Goal: Task Accomplishment & Management: Manage account settings

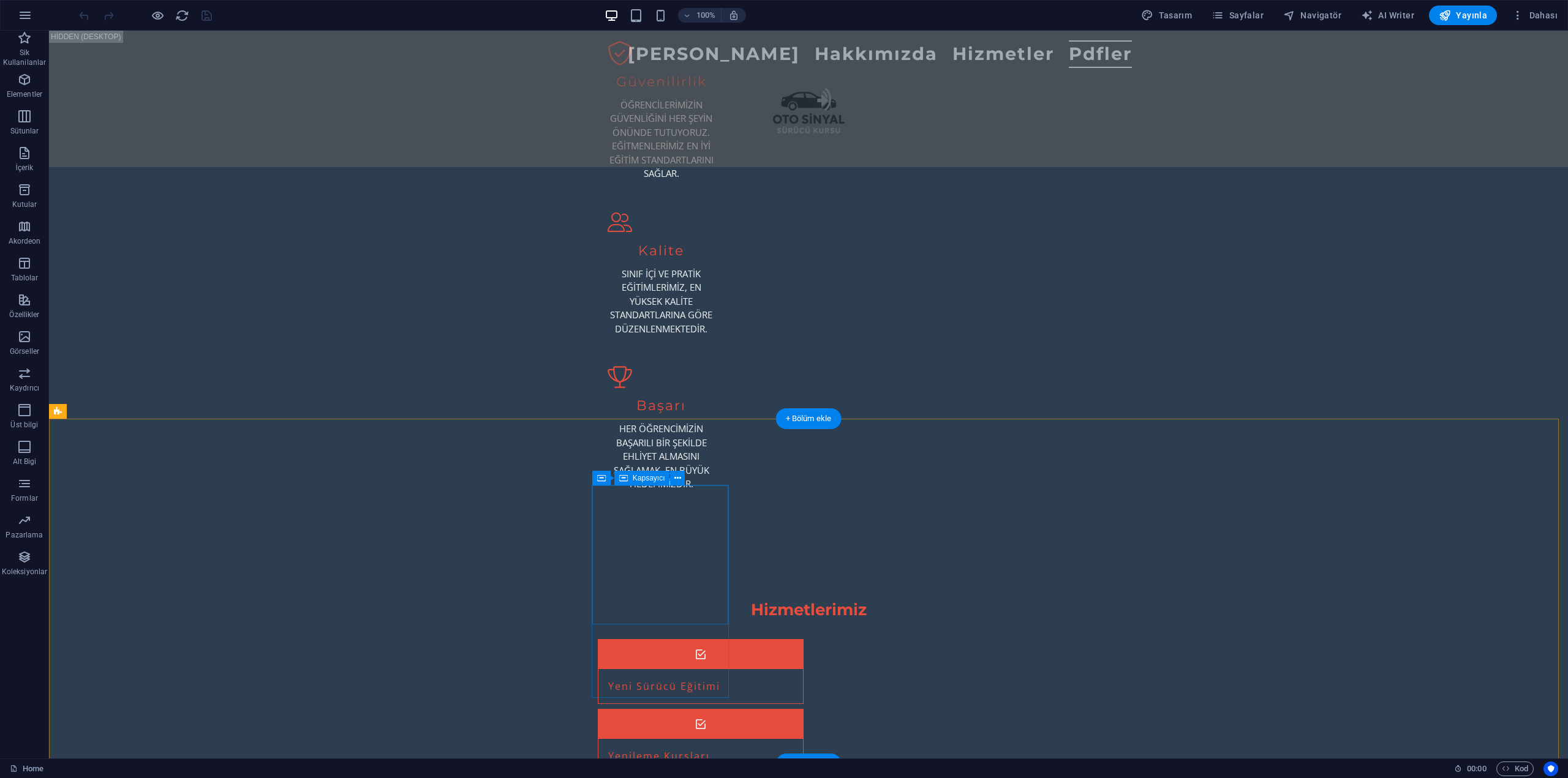
scroll to position [2449, 0]
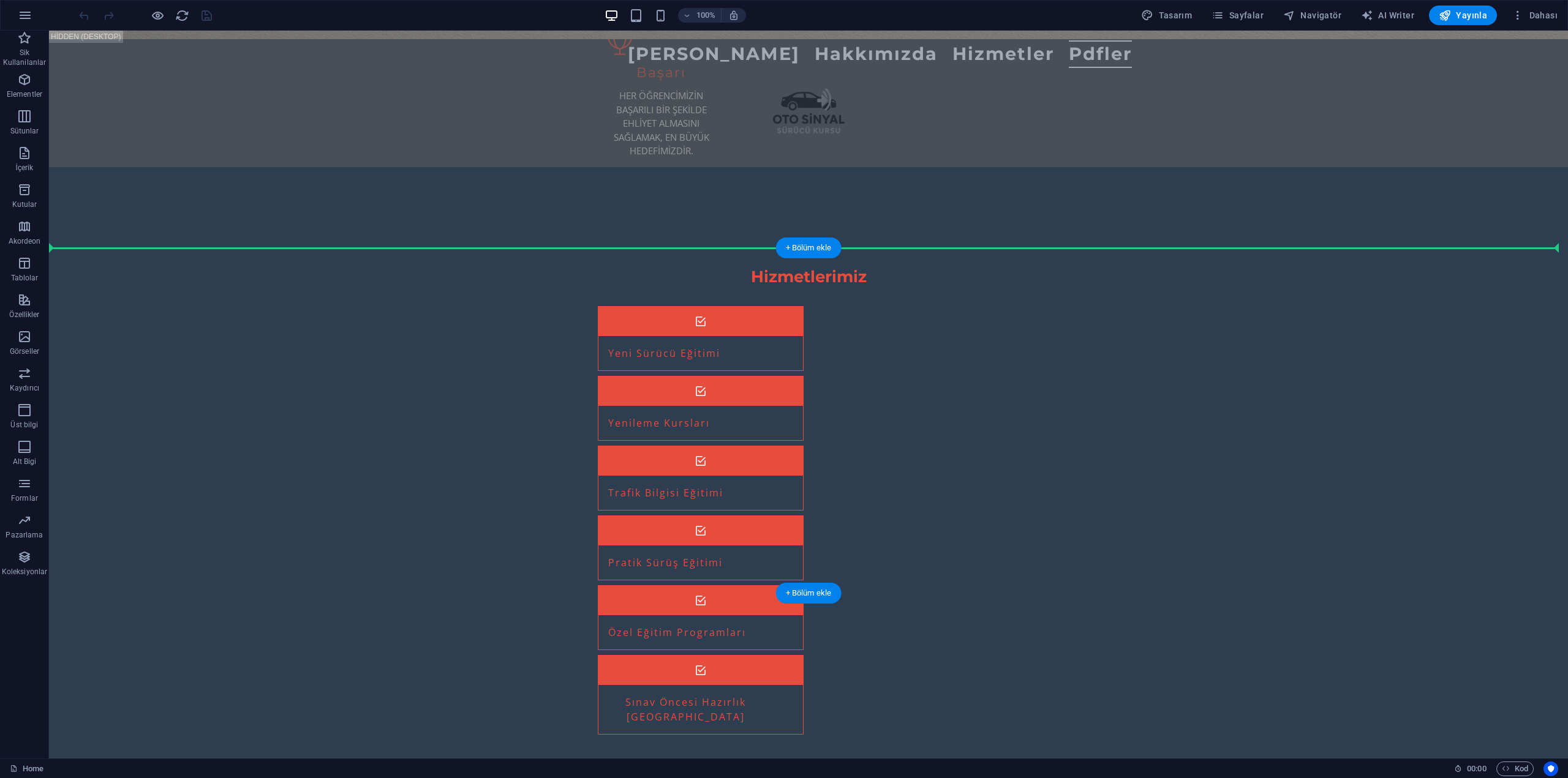
drag, startPoint x: 758, startPoint y: 154, endPoint x: 836, endPoint y: 287, distance: 154.2
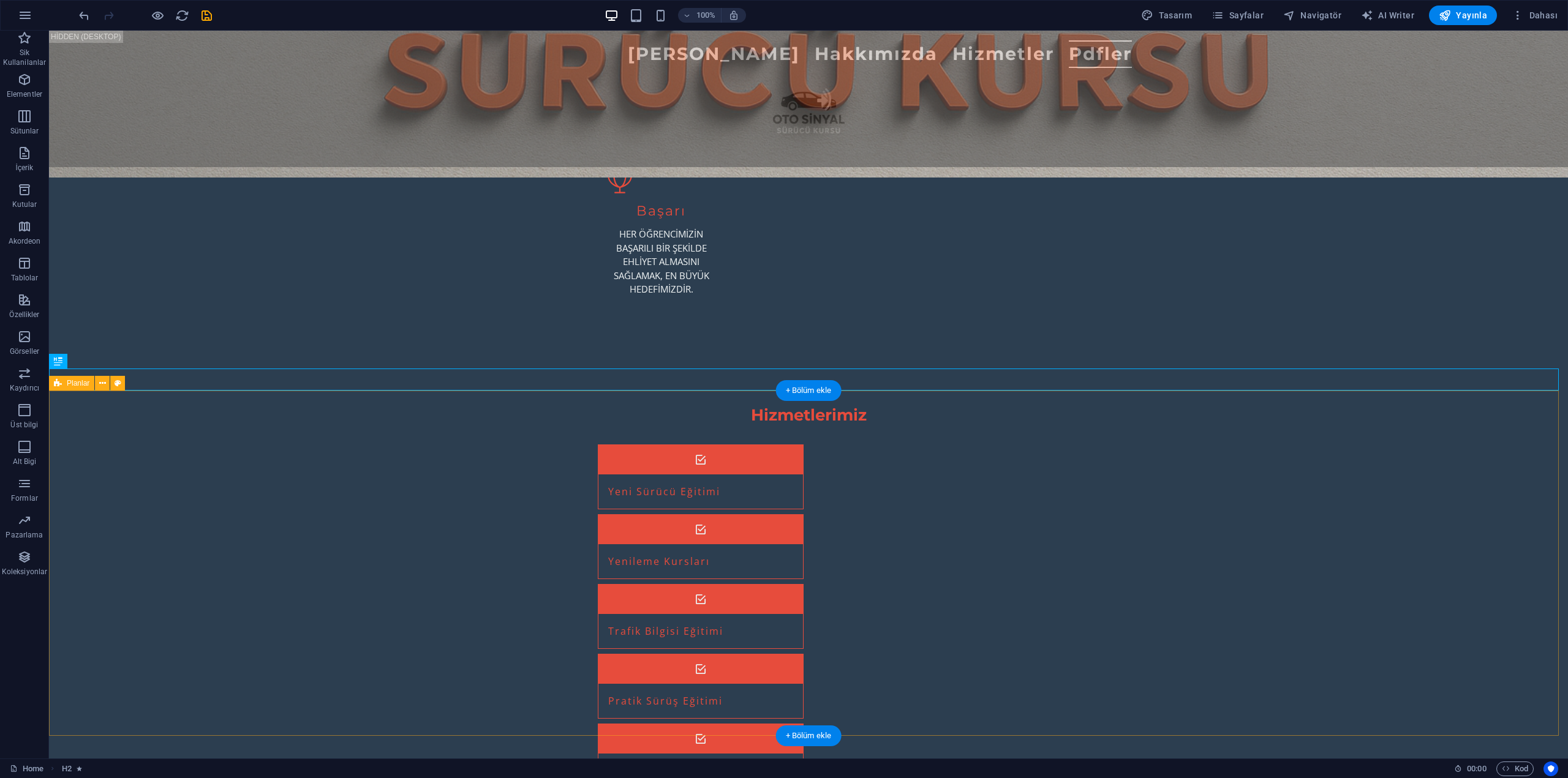
scroll to position [2752, 0]
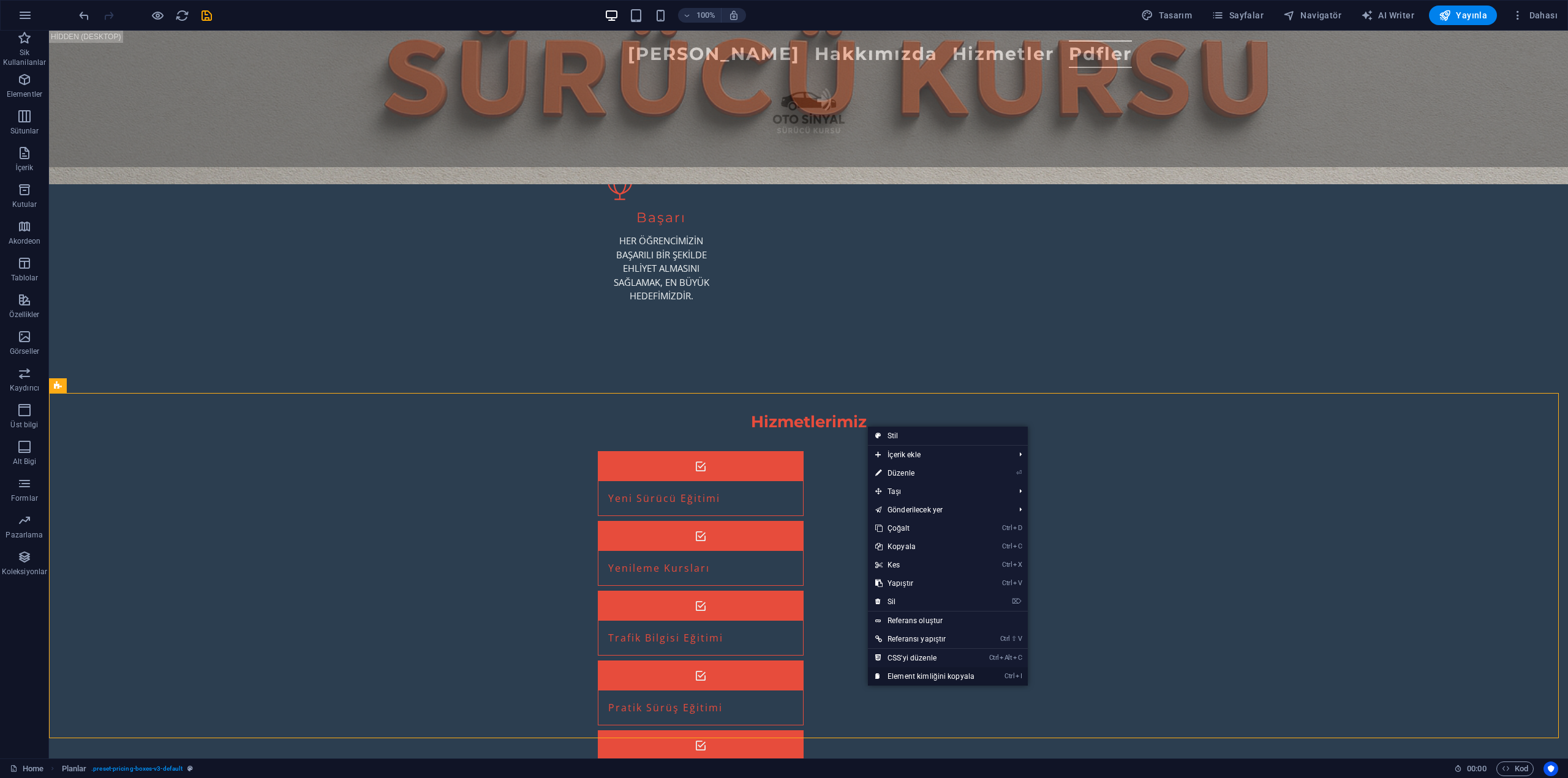
click at [940, 674] on link "Ctrl I Element kimliğini kopyala" at bounding box center [924, 676] width 114 height 19
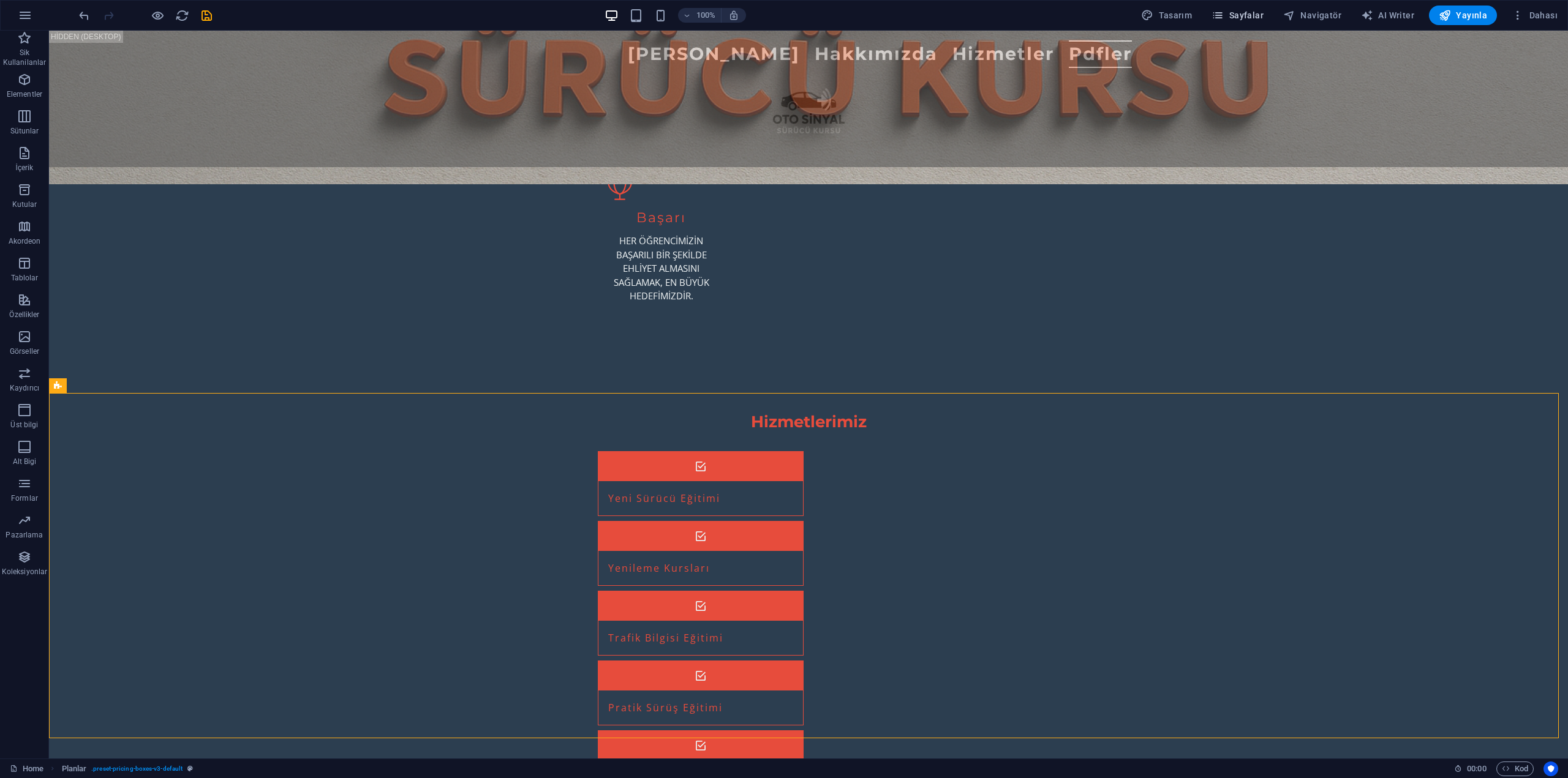
click at [1237, 9] on button "Sayfalar" at bounding box center [1237, 15] width 62 height 19
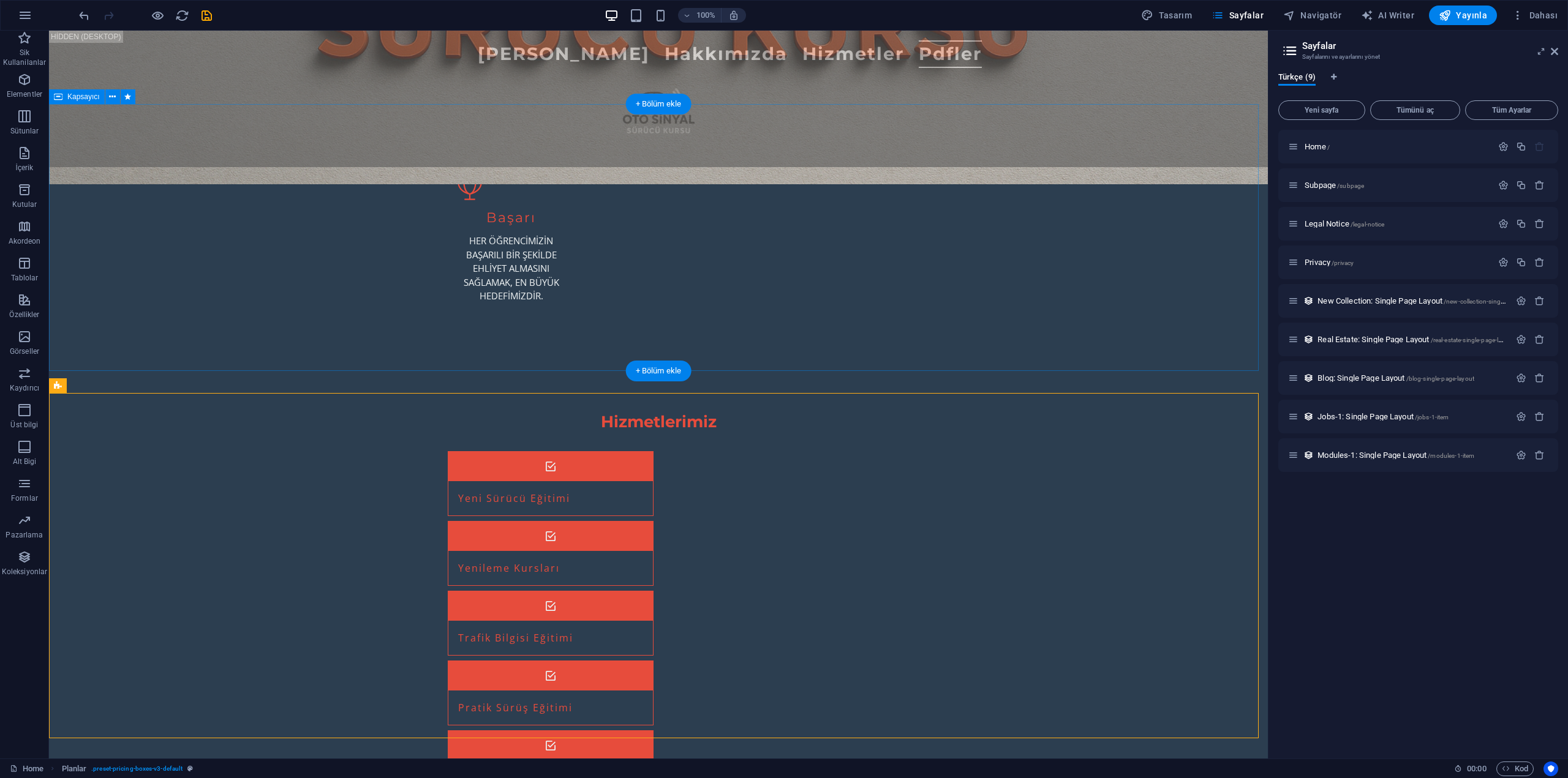
click at [950, 68] on nav "[PERSON_NAME] Hakkımızda Hizmetler Pdfler" at bounding box center [658, 54] width 676 height 28
select select
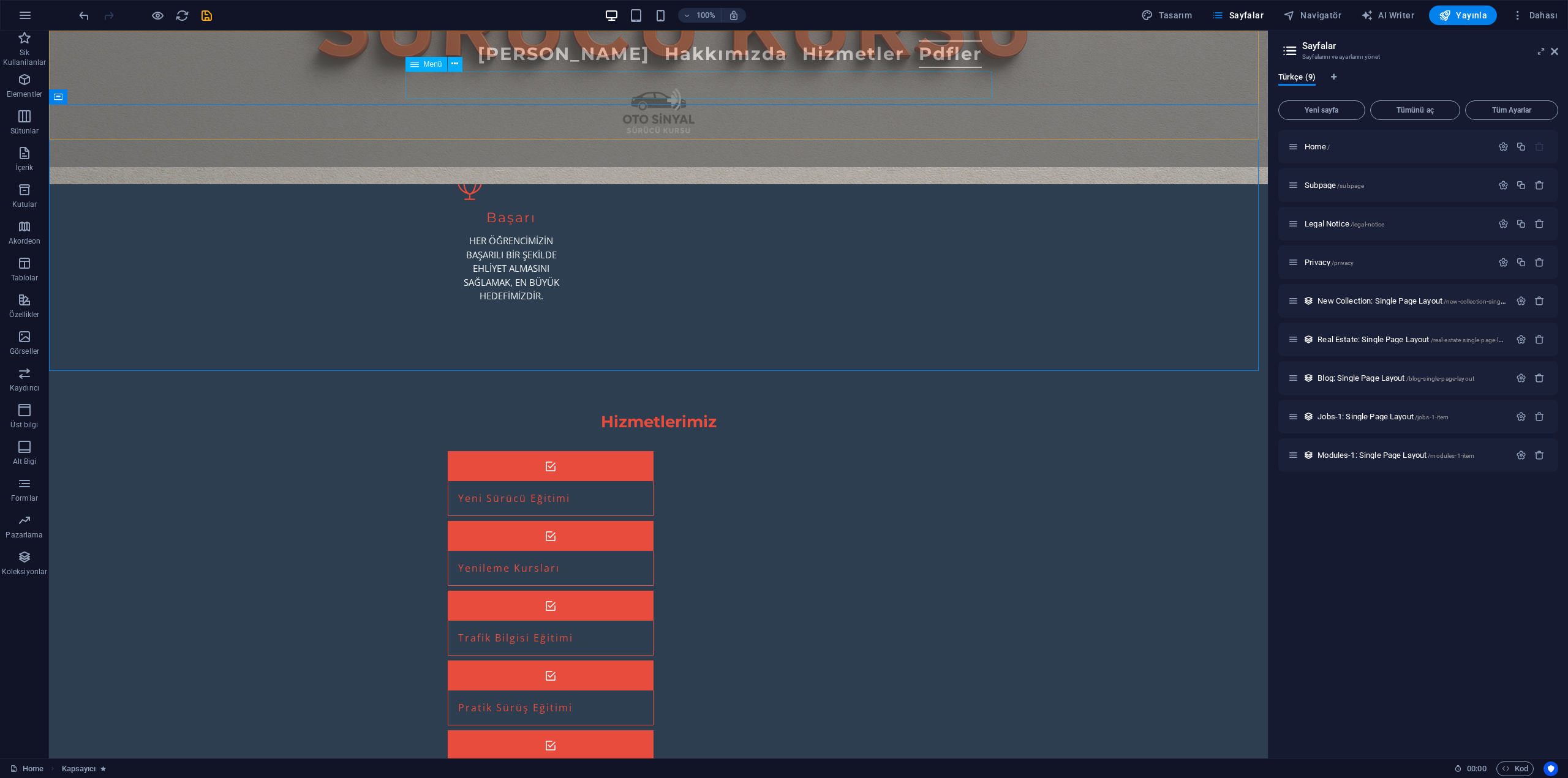
select select
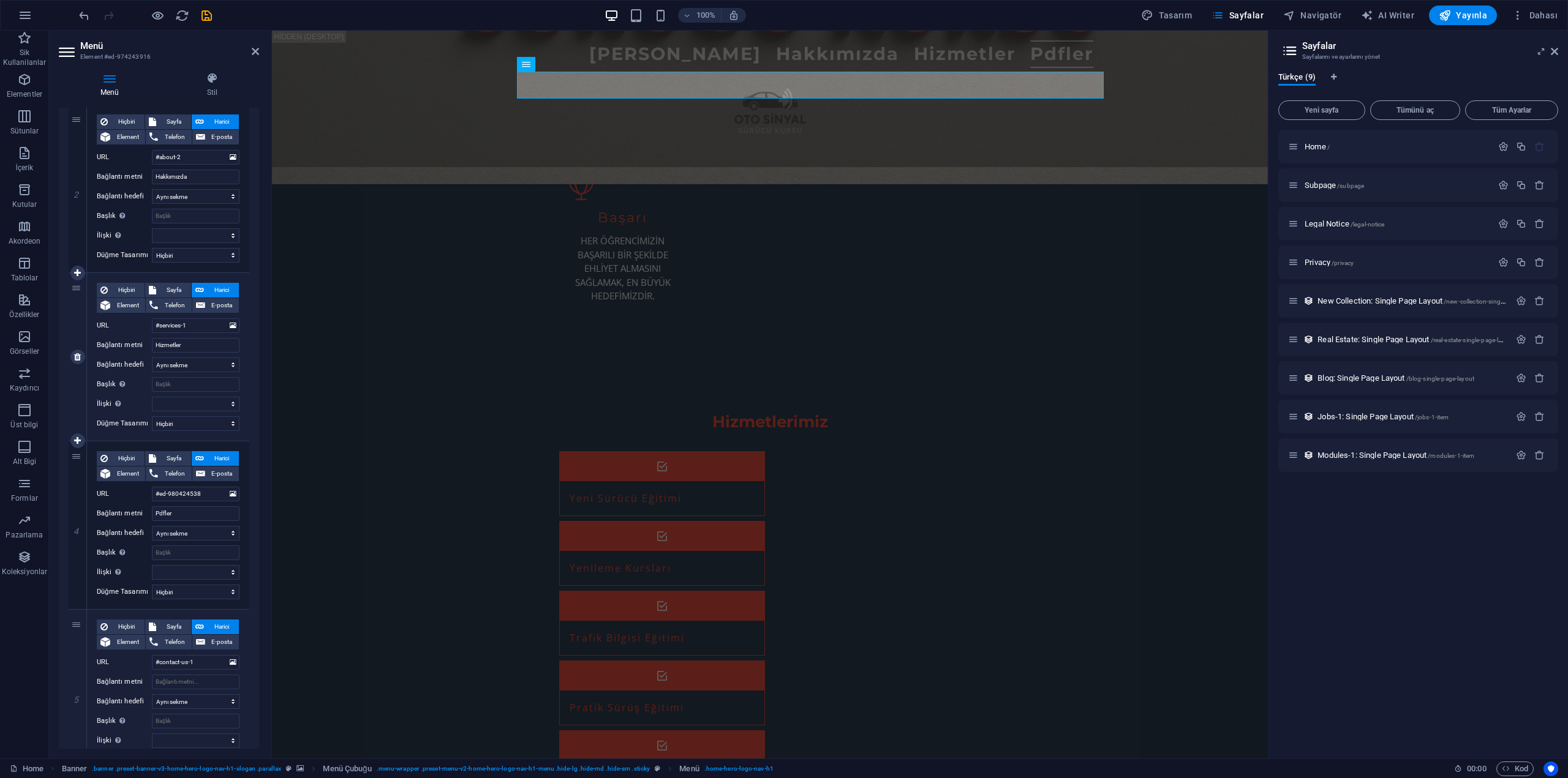
scroll to position [351, 0]
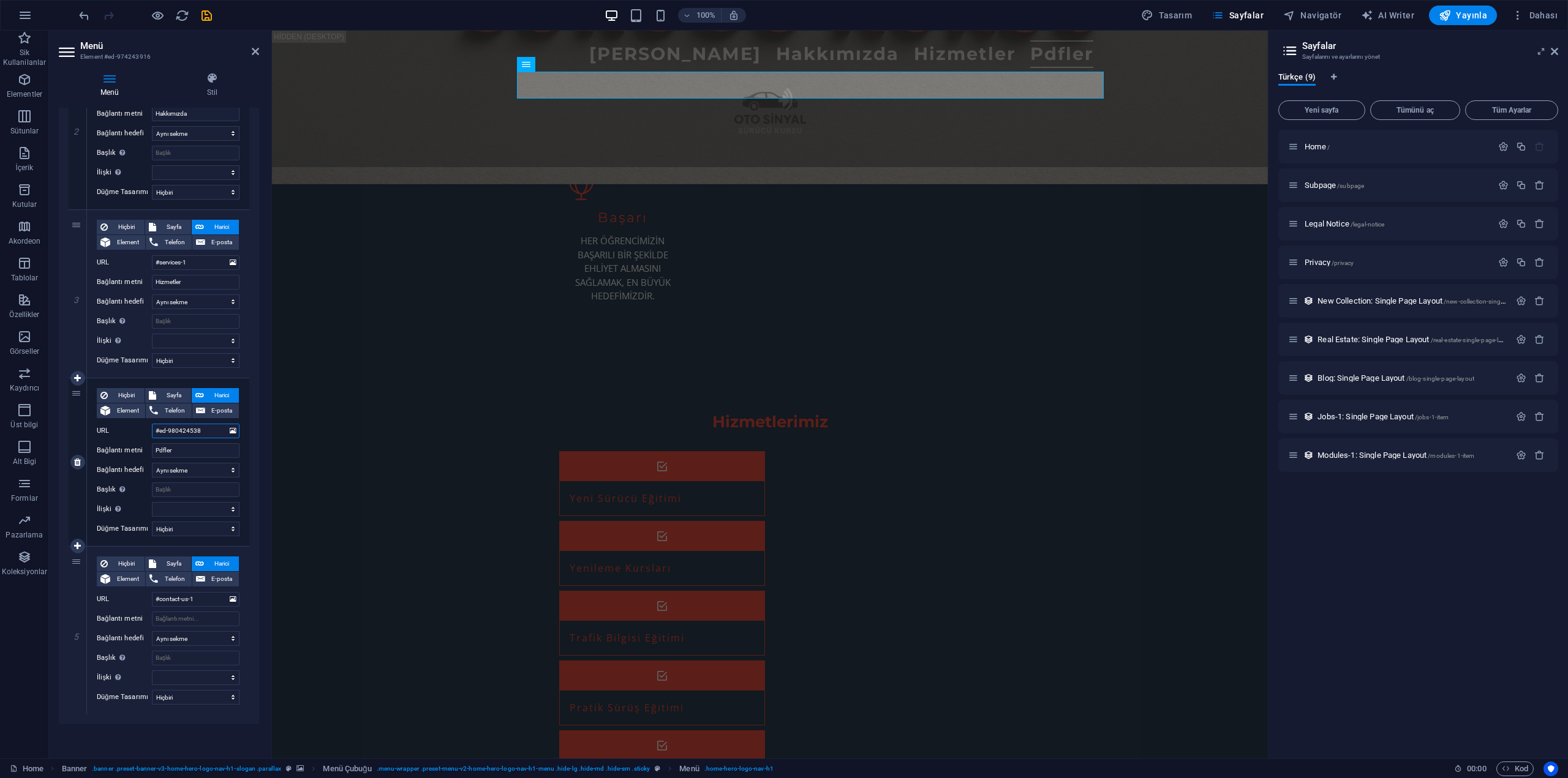
drag, startPoint x: 202, startPoint y: 429, endPoint x: 149, endPoint y: 434, distance: 53.2
click at [149, 434] on div "URL #ed-980424538" at bounding box center [168, 431] width 143 height 15
paste input "91943082"
type input "#ed-991943082"
select select
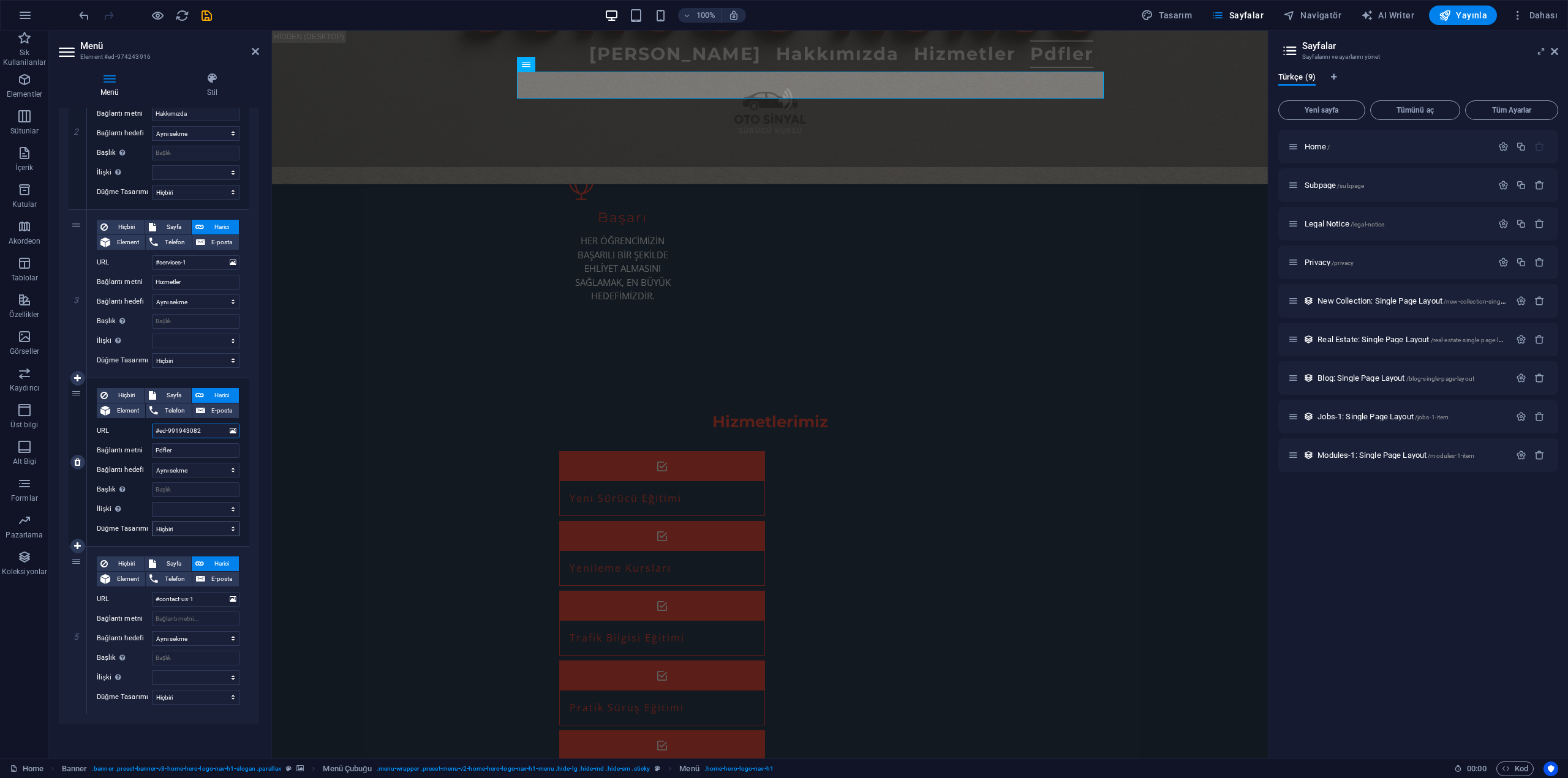
select select
type input "#ed-991943082"
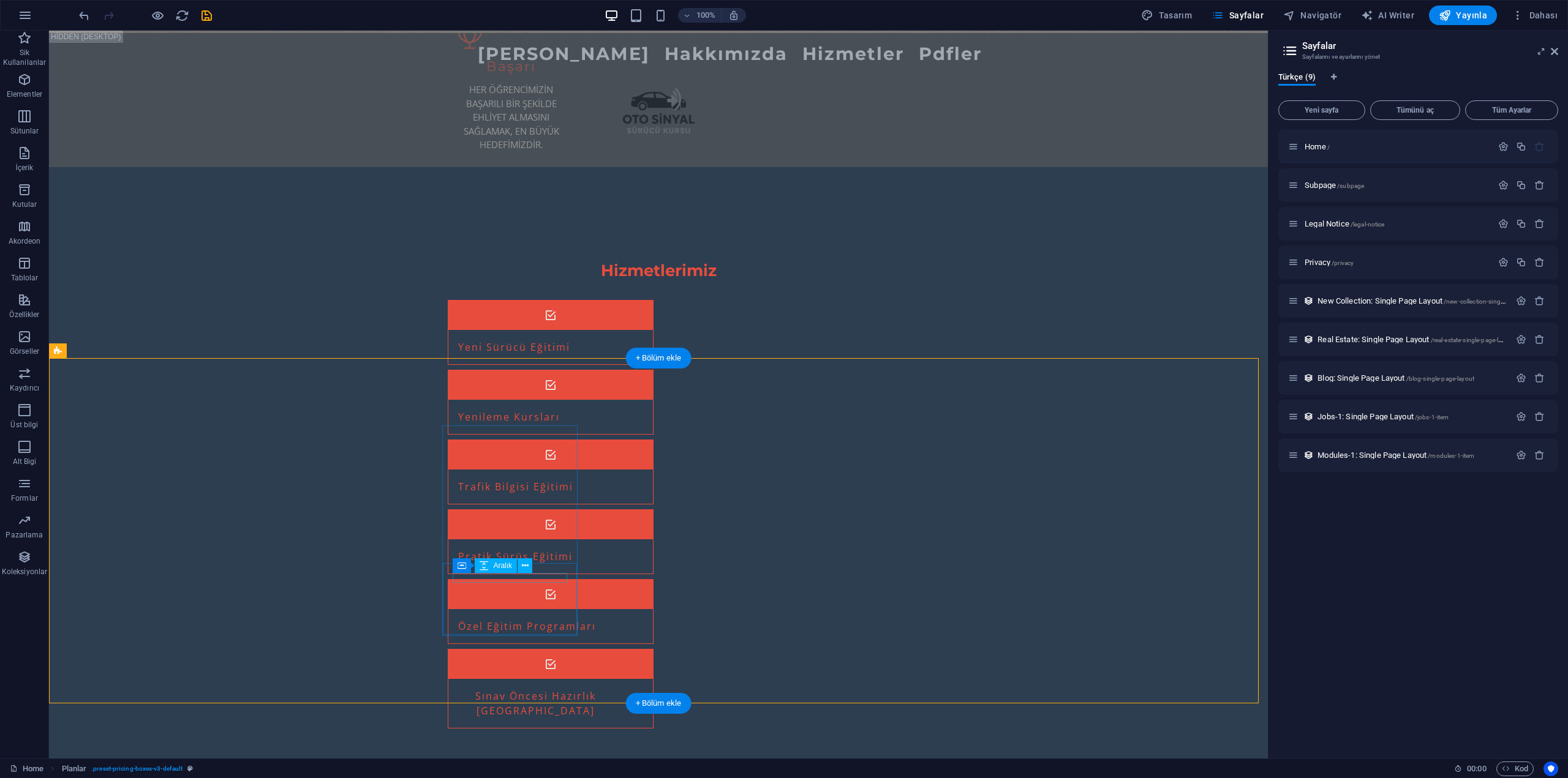
scroll to position [2935, 0]
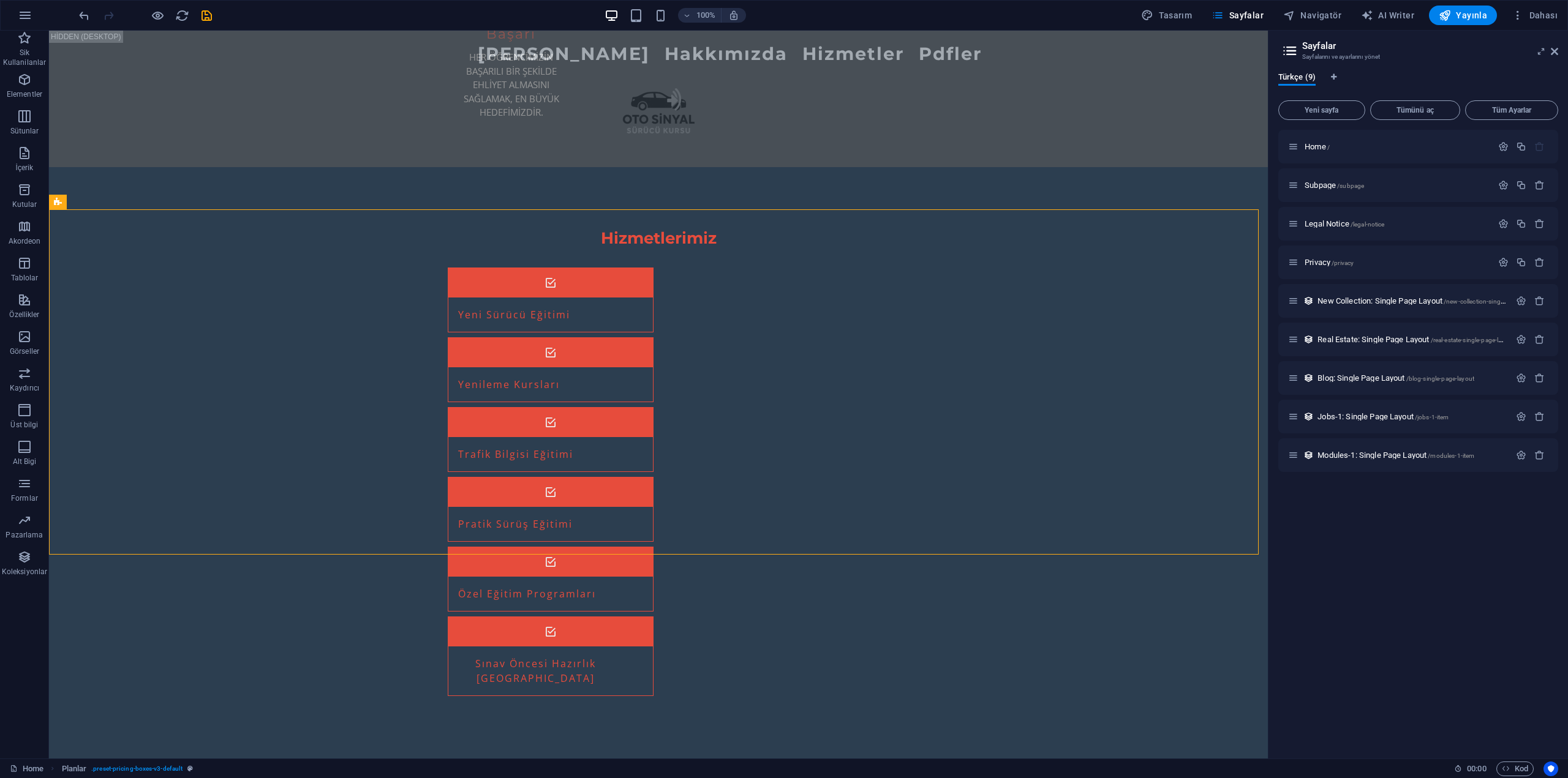
click at [1559, 53] on aside "Sayfalar Sayfalarını ve ayarlarını yönet Türkçe (9) Yeni sayfa Tümünü aç Tüm Ay…" at bounding box center [1418, 395] width 300 height 728
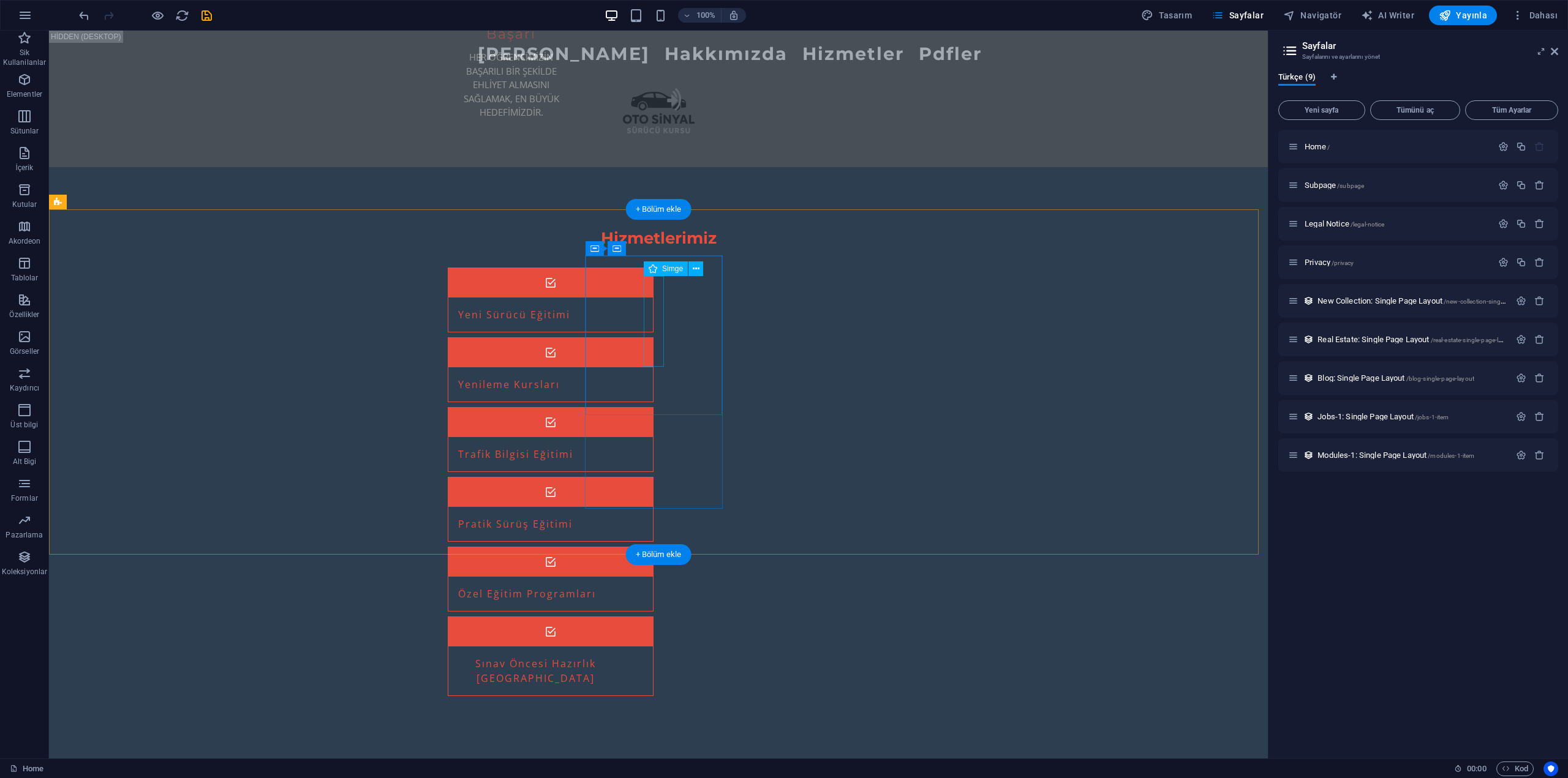
select select "xMidYMid"
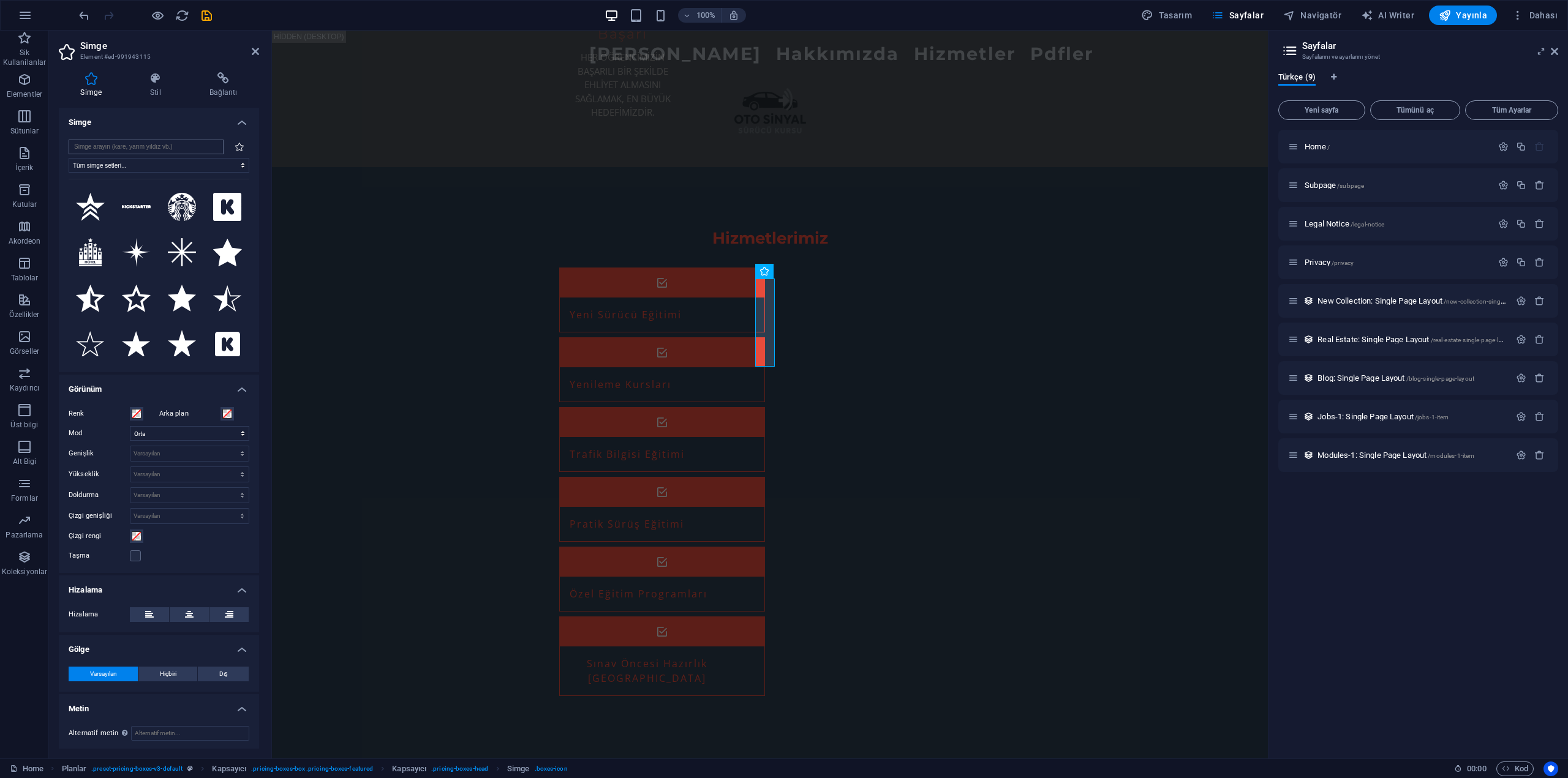
type input "k"
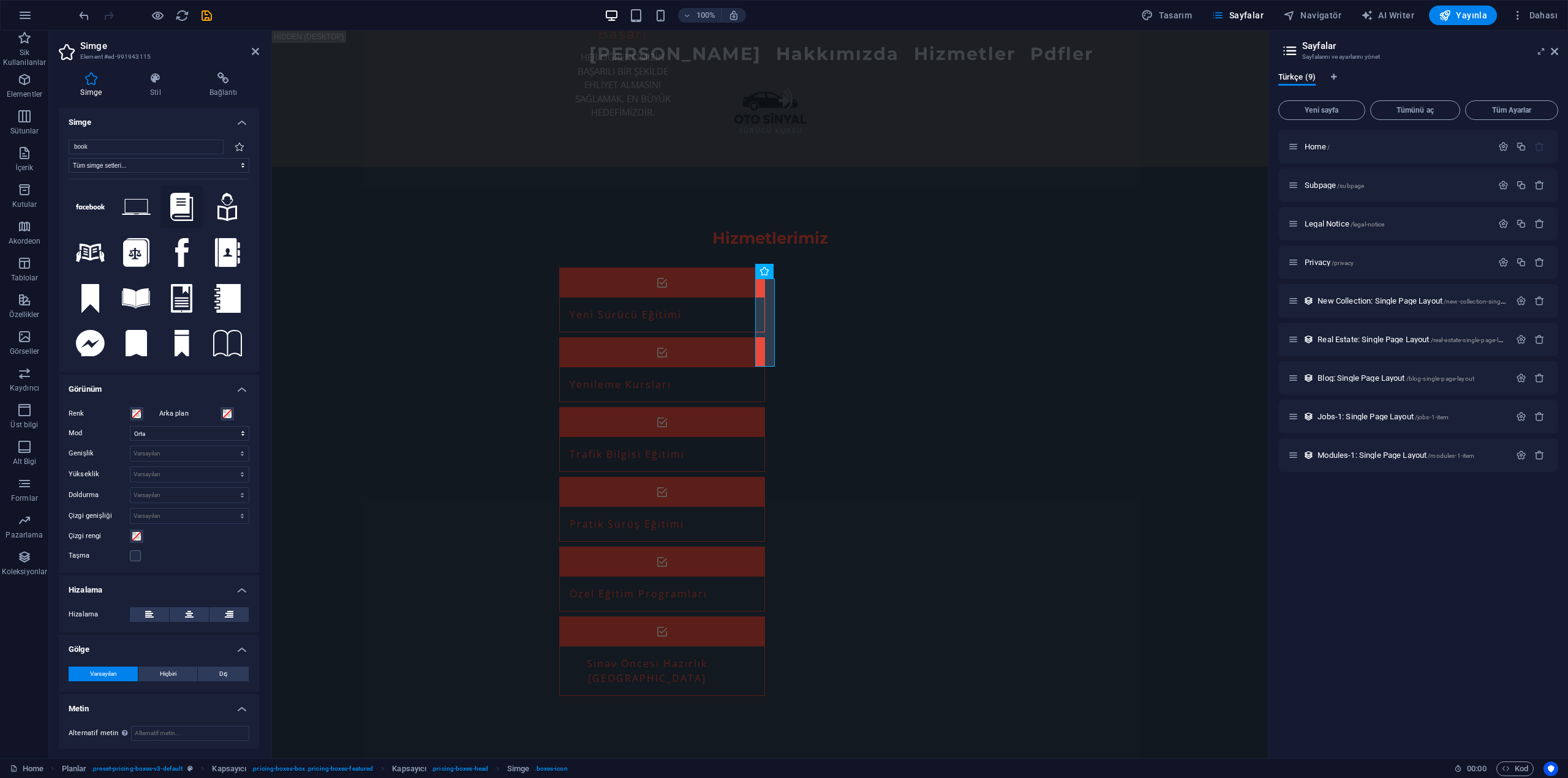
type input "book"
click at [174, 194] on icon at bounding box center [182, 207] width 24 height 29
drag, startPoint x: 109, startPoint y: 141, endPoint x: 59, endPoint y: 149, distance: 50.6
click at [59, 149] on div "book Tüm simge setleri... IcoFont Ionicons FontAwesome Brands FontAwesome Duoto…" at bounding box center [159, 250] width 200 height 242
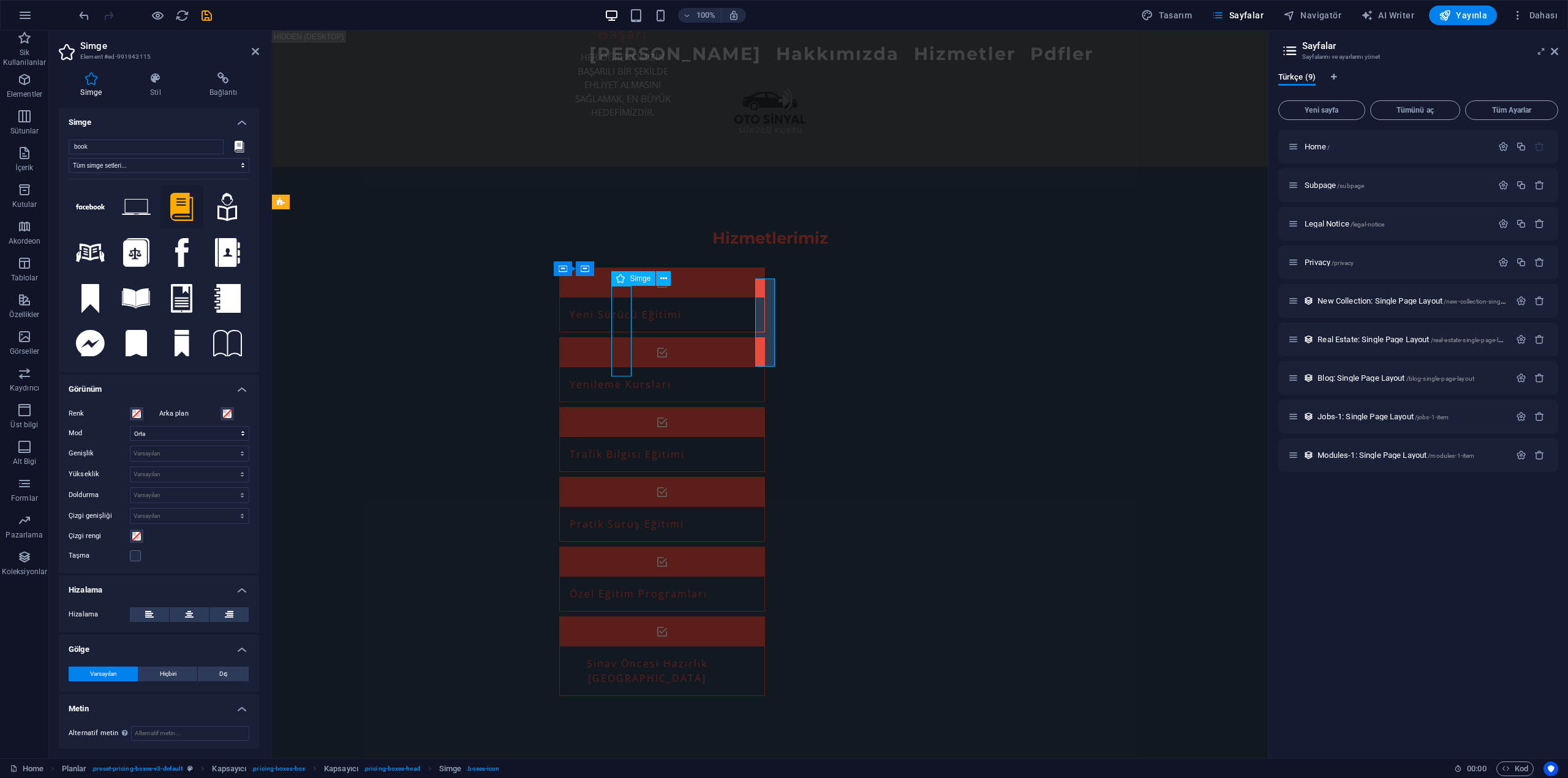
select select "xMidYMid"
type input "book"
click at [161, 212] on button at bounding box center [182, 207] width 44 height 44
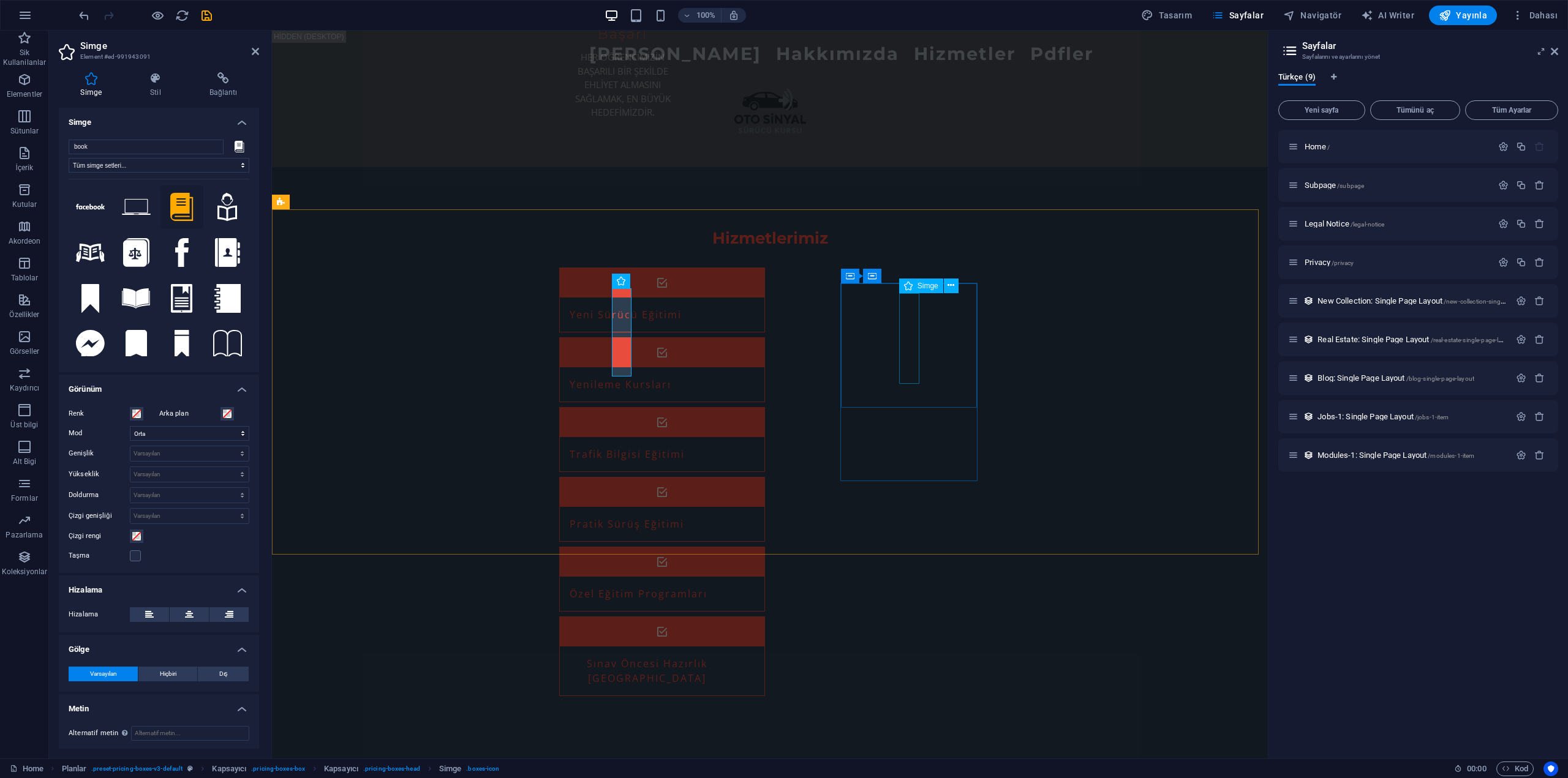
select select "xMidYMid"
type input "book"
click at [177, 209] on icon at bounding box center [182, 207] width 24 height 29
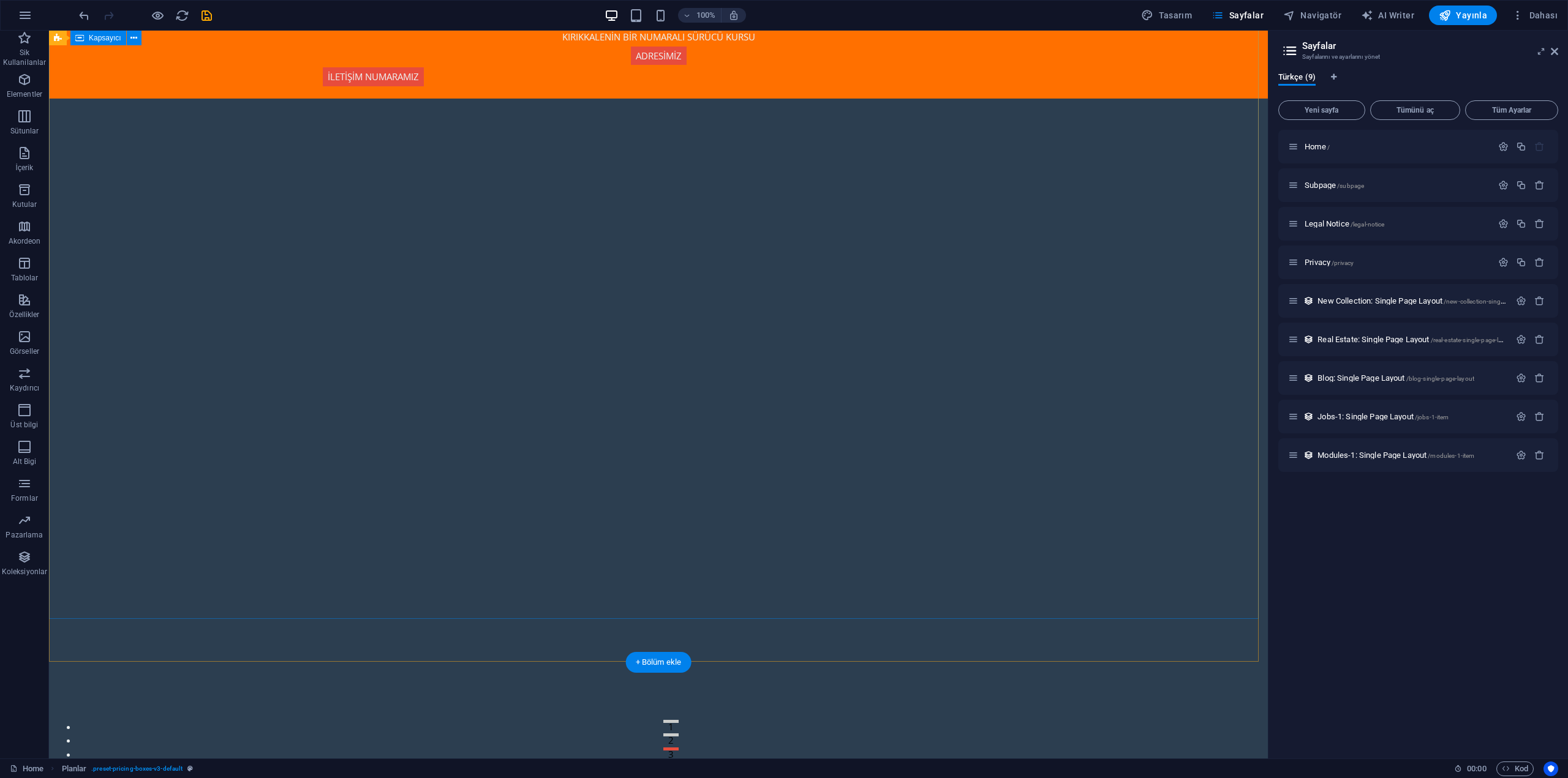
scroll to position [0, 0]
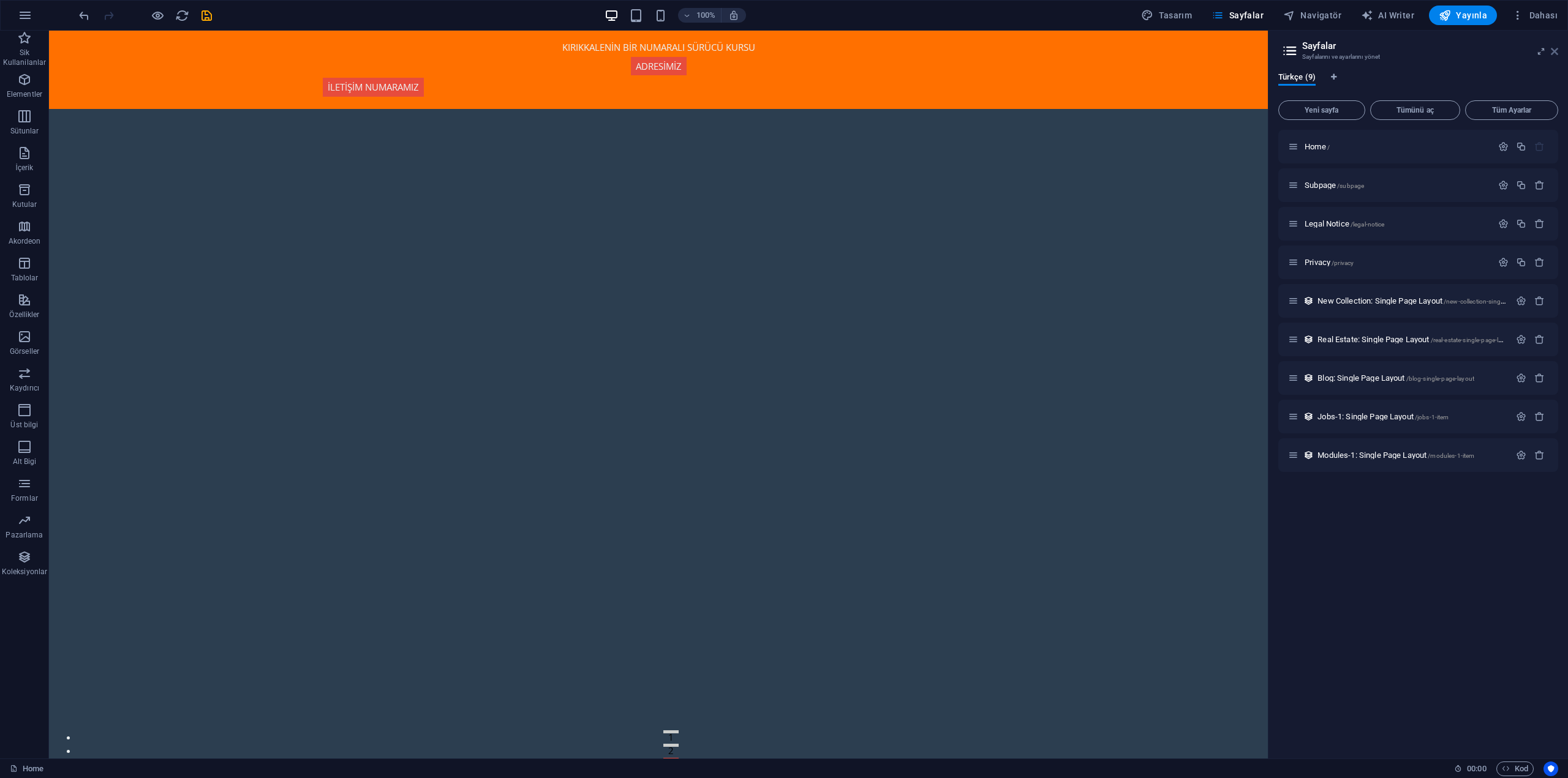
click at [1554, 51] on icon at bounding box center [1554, 51] width 7 height 10
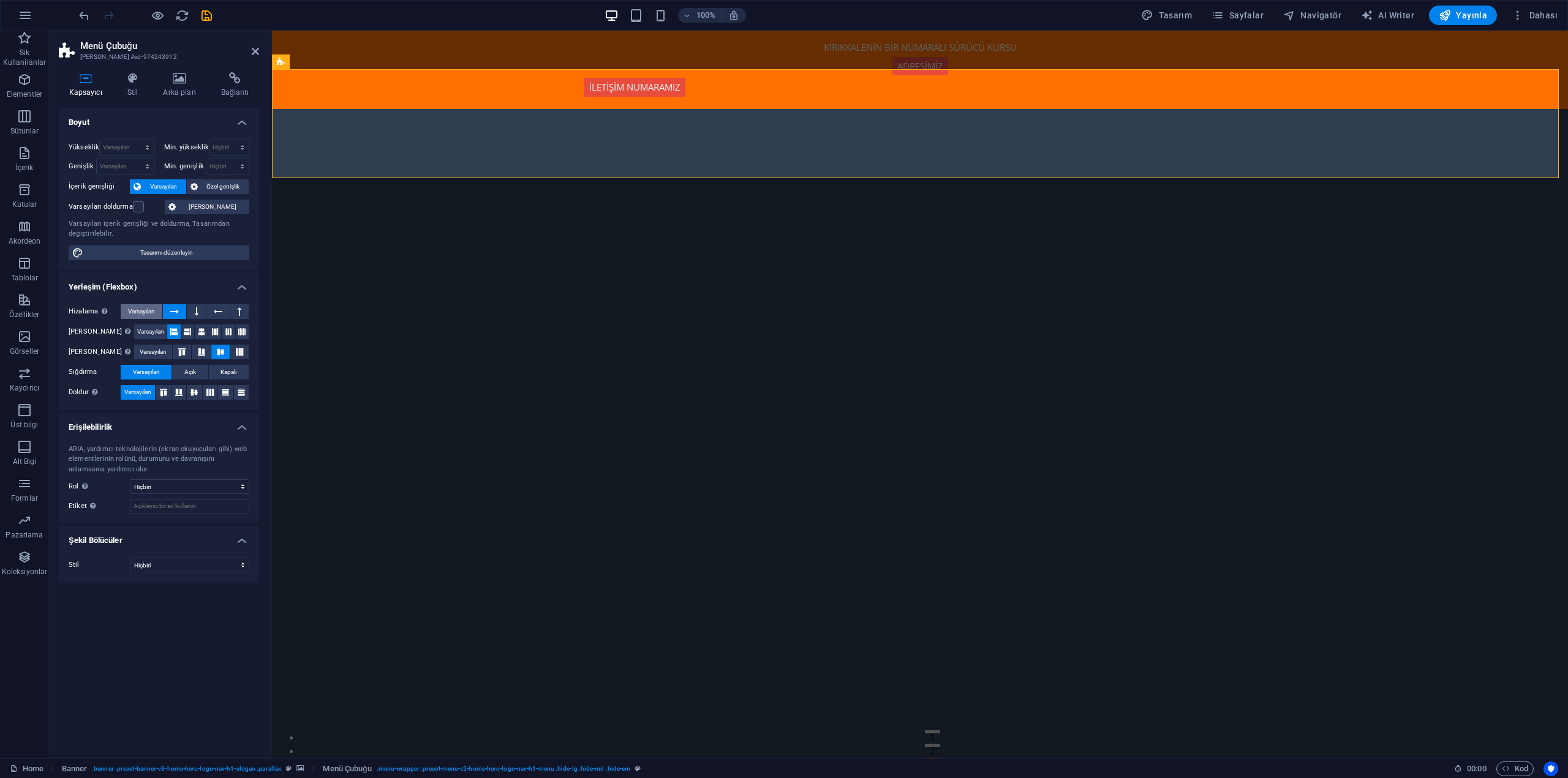
click at [136, 311] on span "Varsayılan" at bounding box center [141, 311] width 27 height 15
click at [144, 330] on span "Varsayılan" at bounding box center [150, 331] width 27 height 15
click at [146, 353] on span "Varsayılan" at bounding box center [152, 352] width 27 height 15
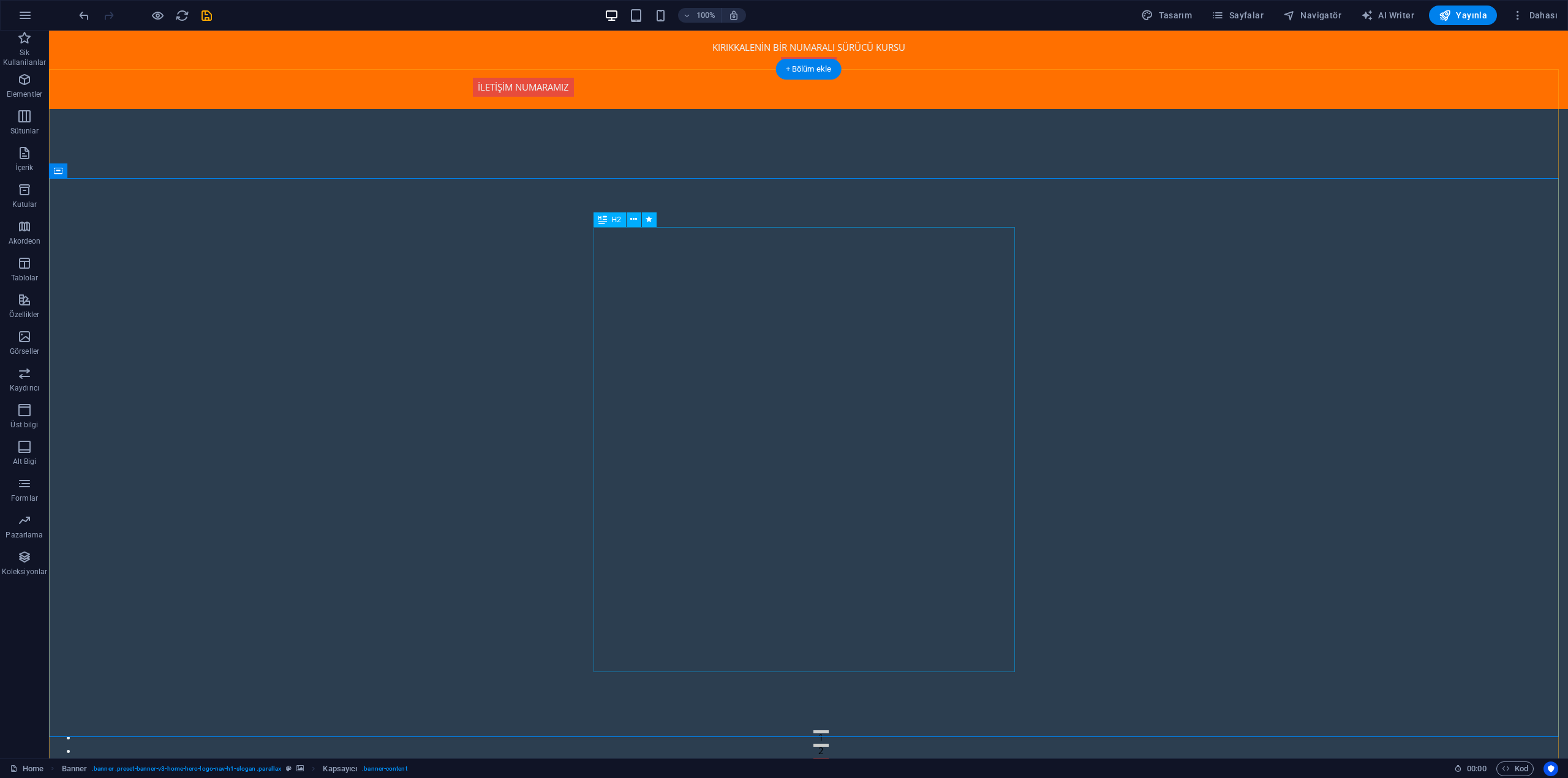
click at [1463, 11] on span "Yayınla" at bounding box center [1463, 15] width 49 height 12
click at [17, 423] on p "Üst bilgi" at bounding box center [24, 425] width 28 height 10
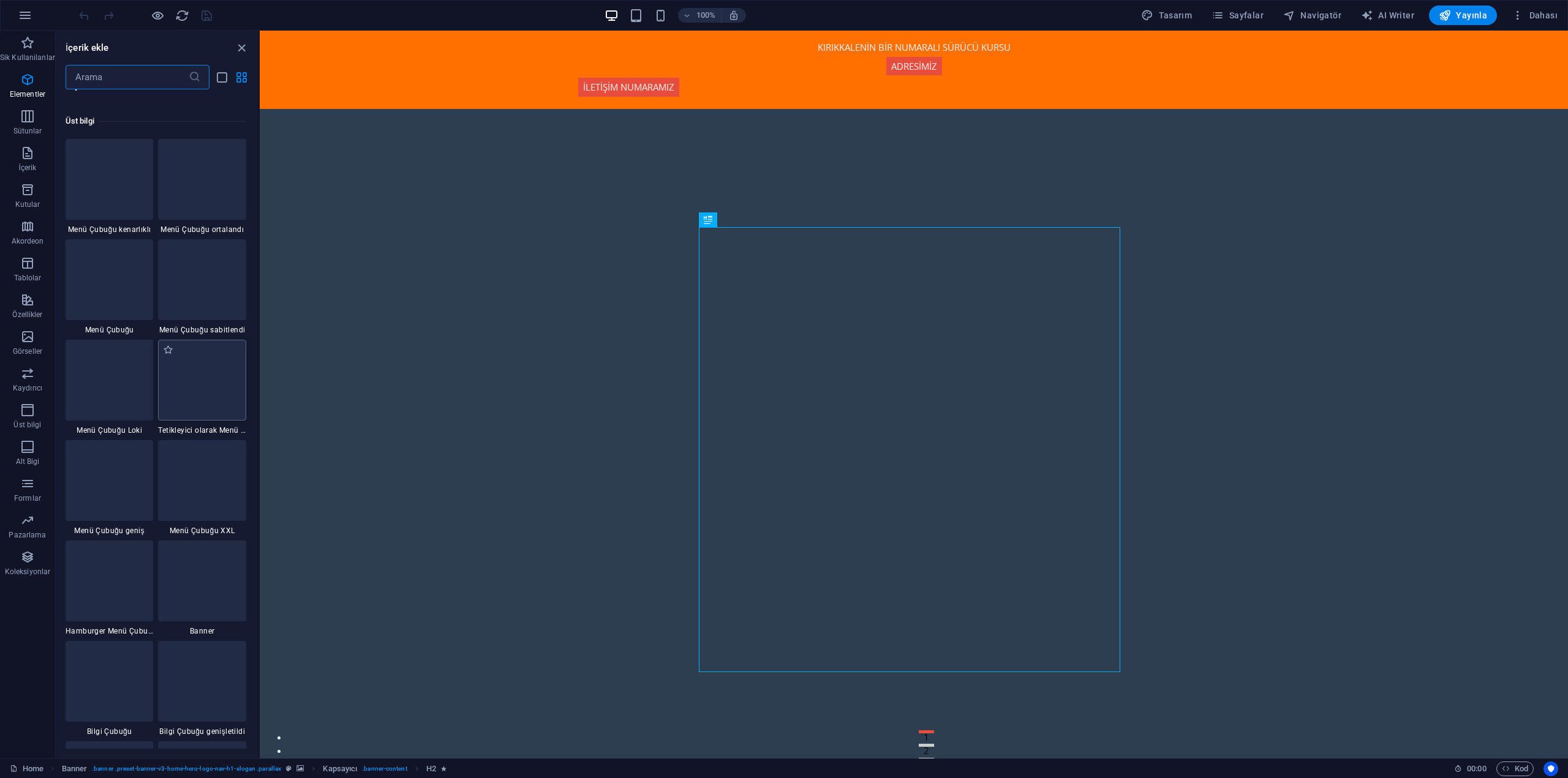
scroll to position [7372, 0]
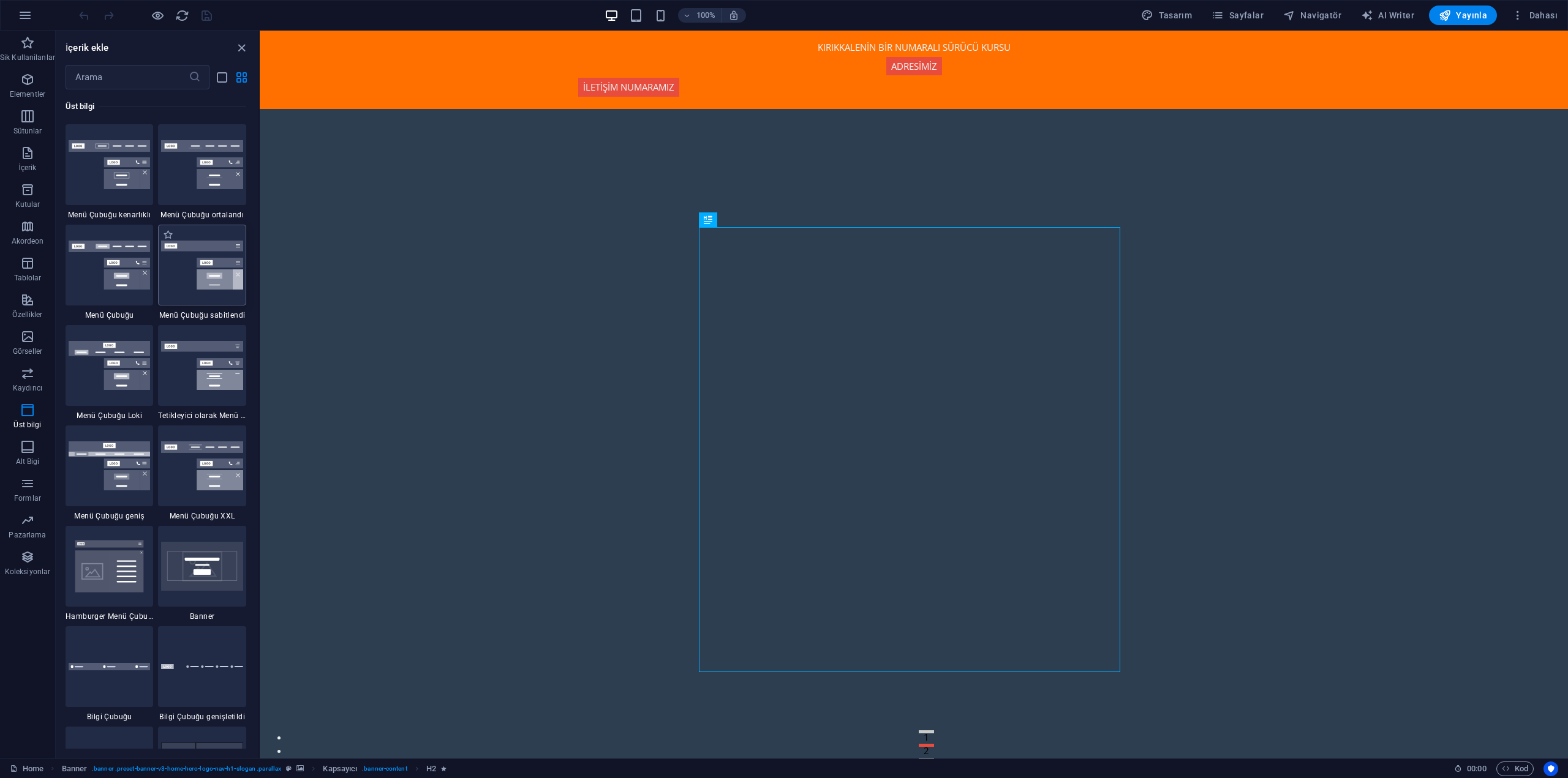
click at [189, 277] on img at bounding box center [202, 265] width 82 height 49
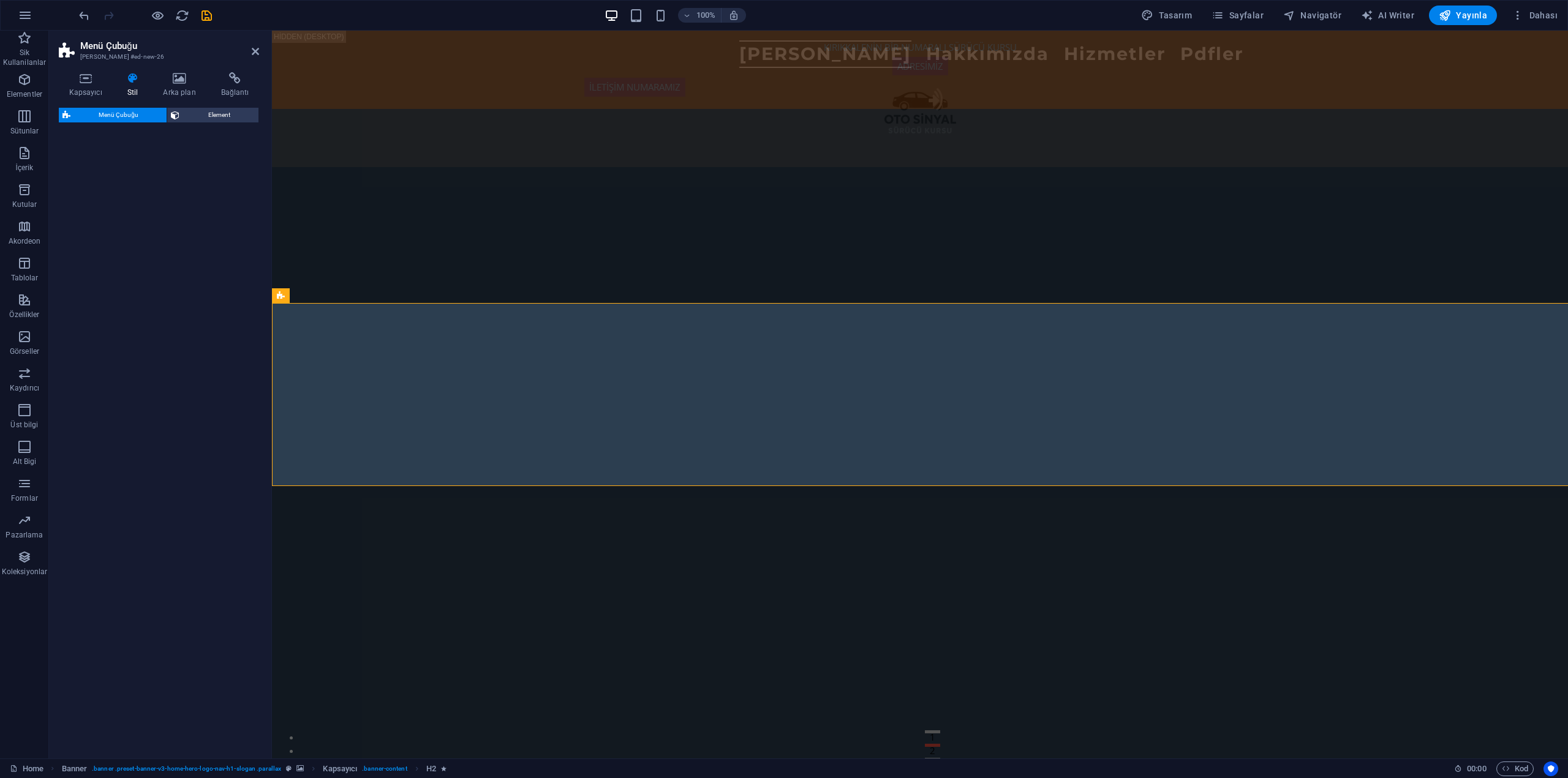
select select "rem"
select select "preset-menu-v2-fixed"
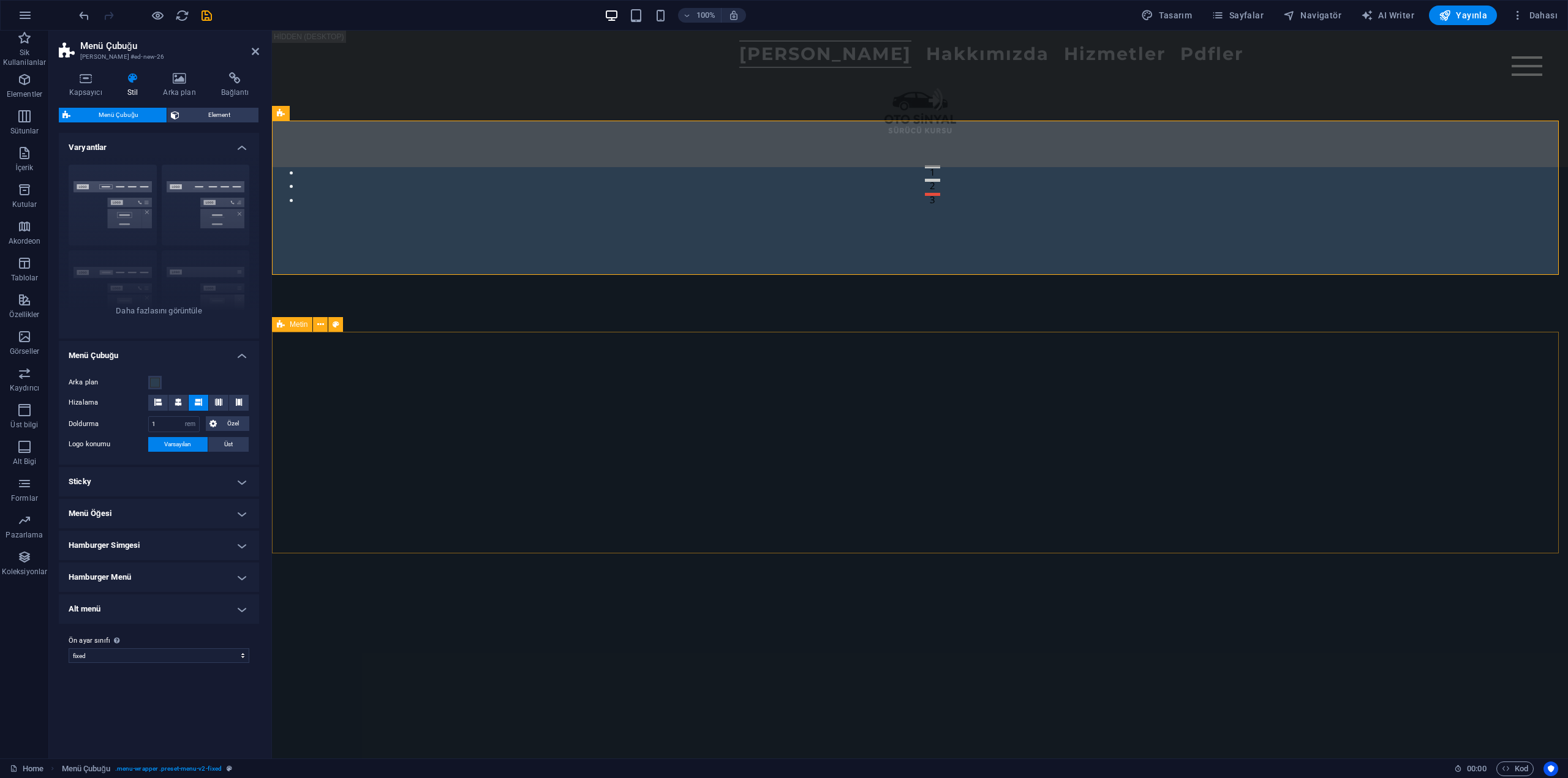
scroll to position [477, 0]
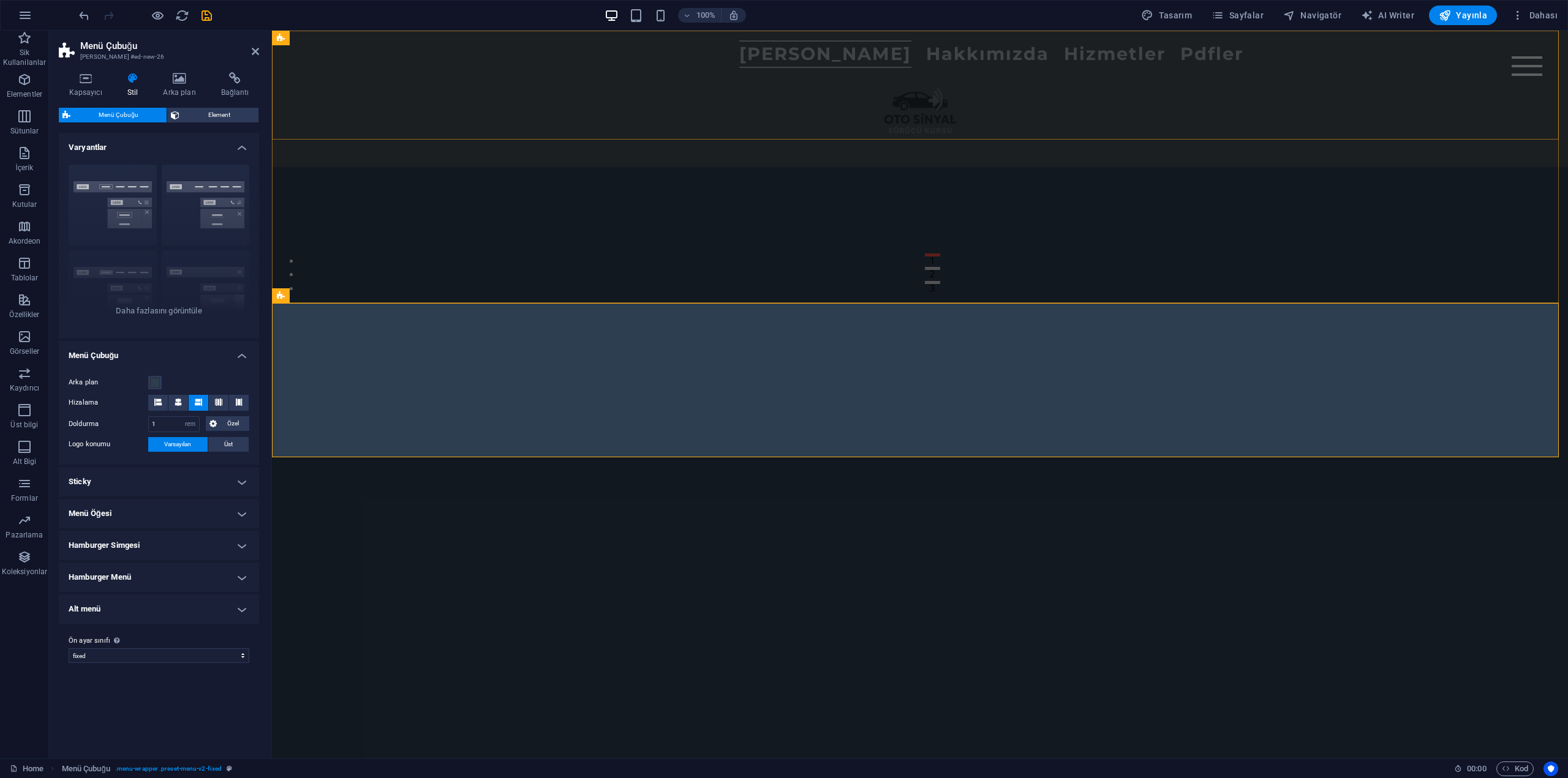
click at [1511, 76] on div "[PERSON_NAME] Hakkımızda Hizmetler Pdfler" at bounding box center [919, 99] width 1296 height 136
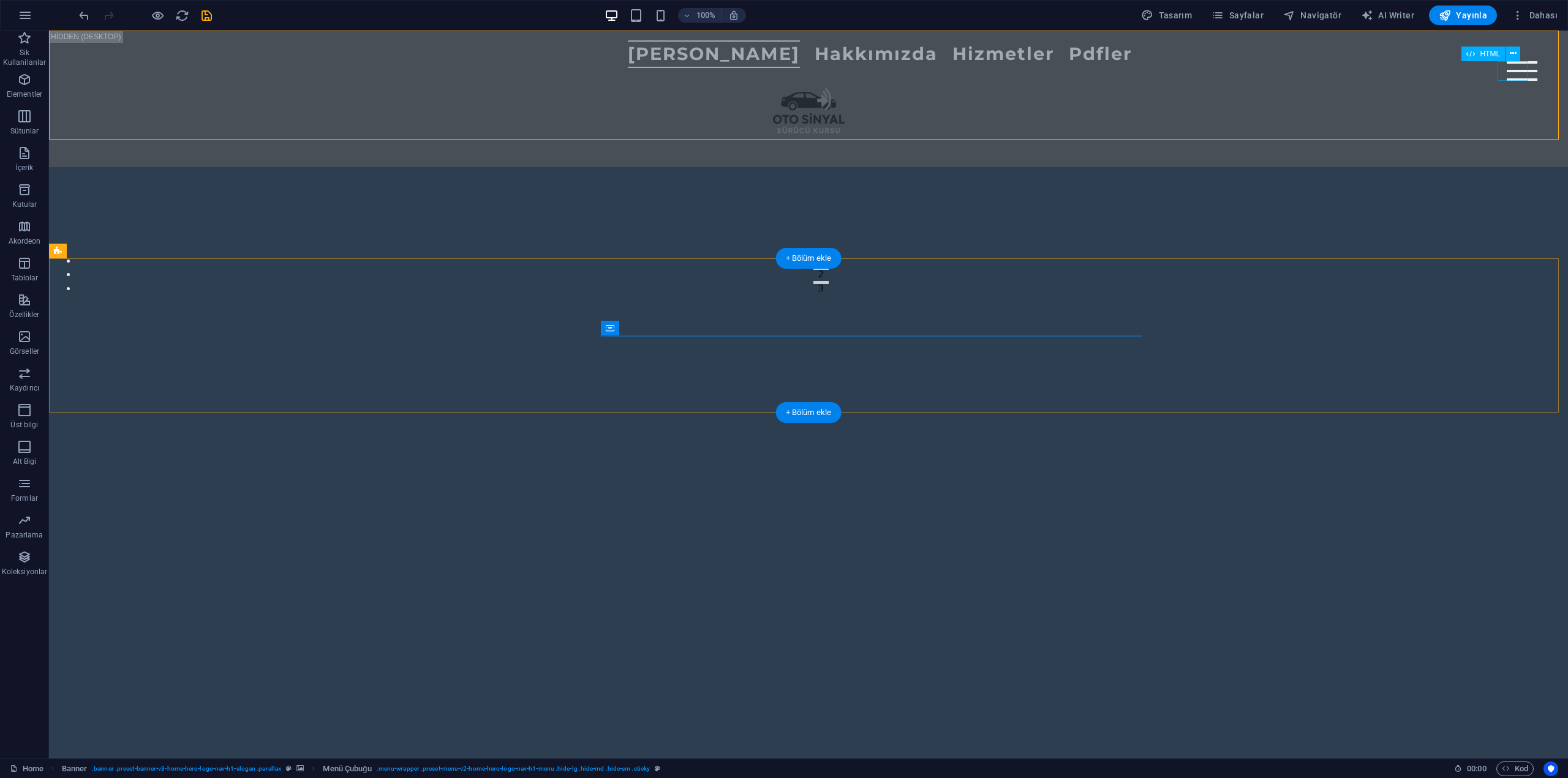
click at [1511, 72] on div "Menu" at bounding box center [1522, 71] width 31 height 19
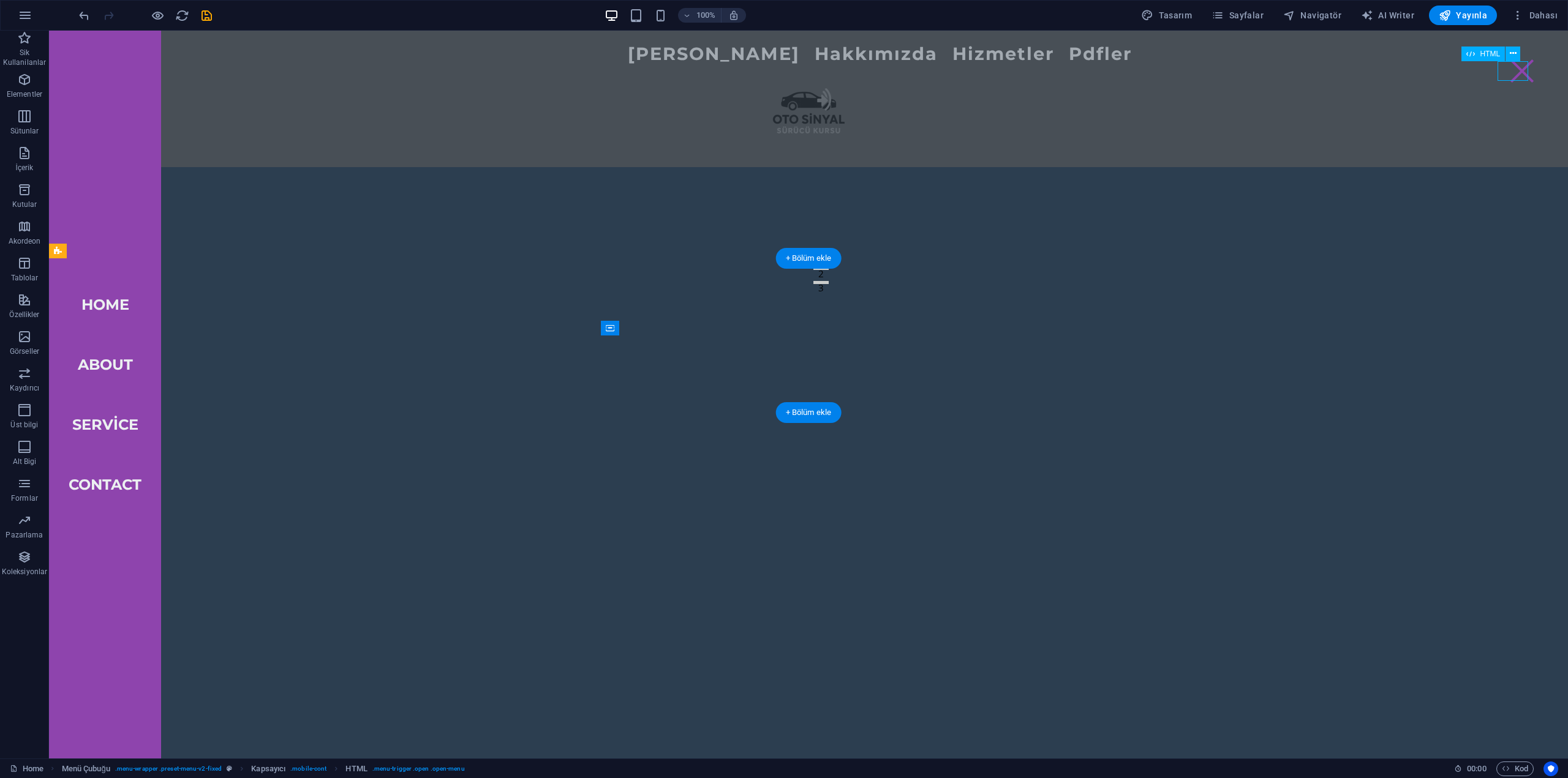
click at [1511, 72] on div "Menu" at bounding box center [1522, 71] width 31 height 19
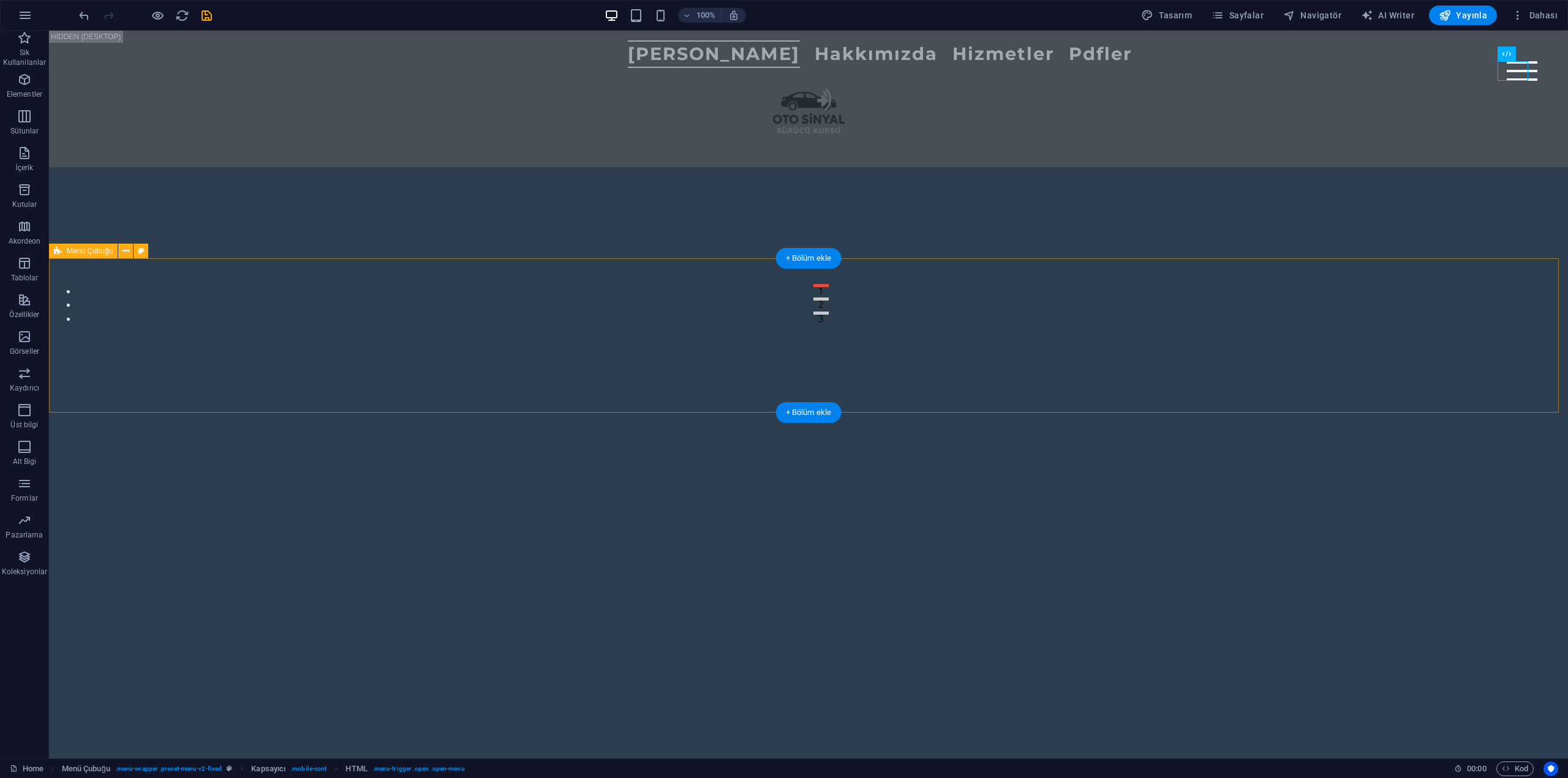
scroll to position [416, 0]
click at [79, 13] on icon "undo" at bounding box center [84, 15] width 14 height 14
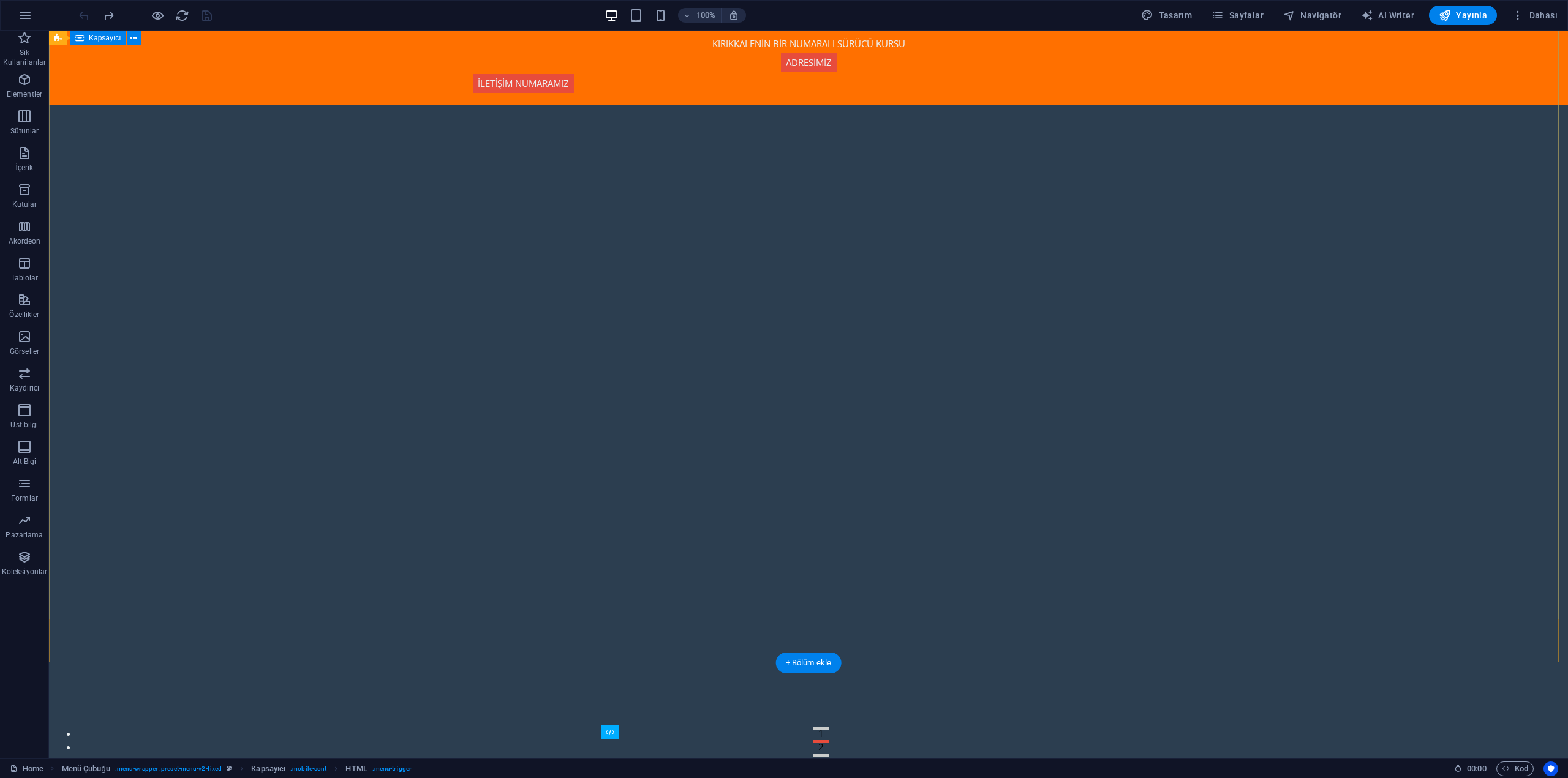
scroll to position [0, 0]
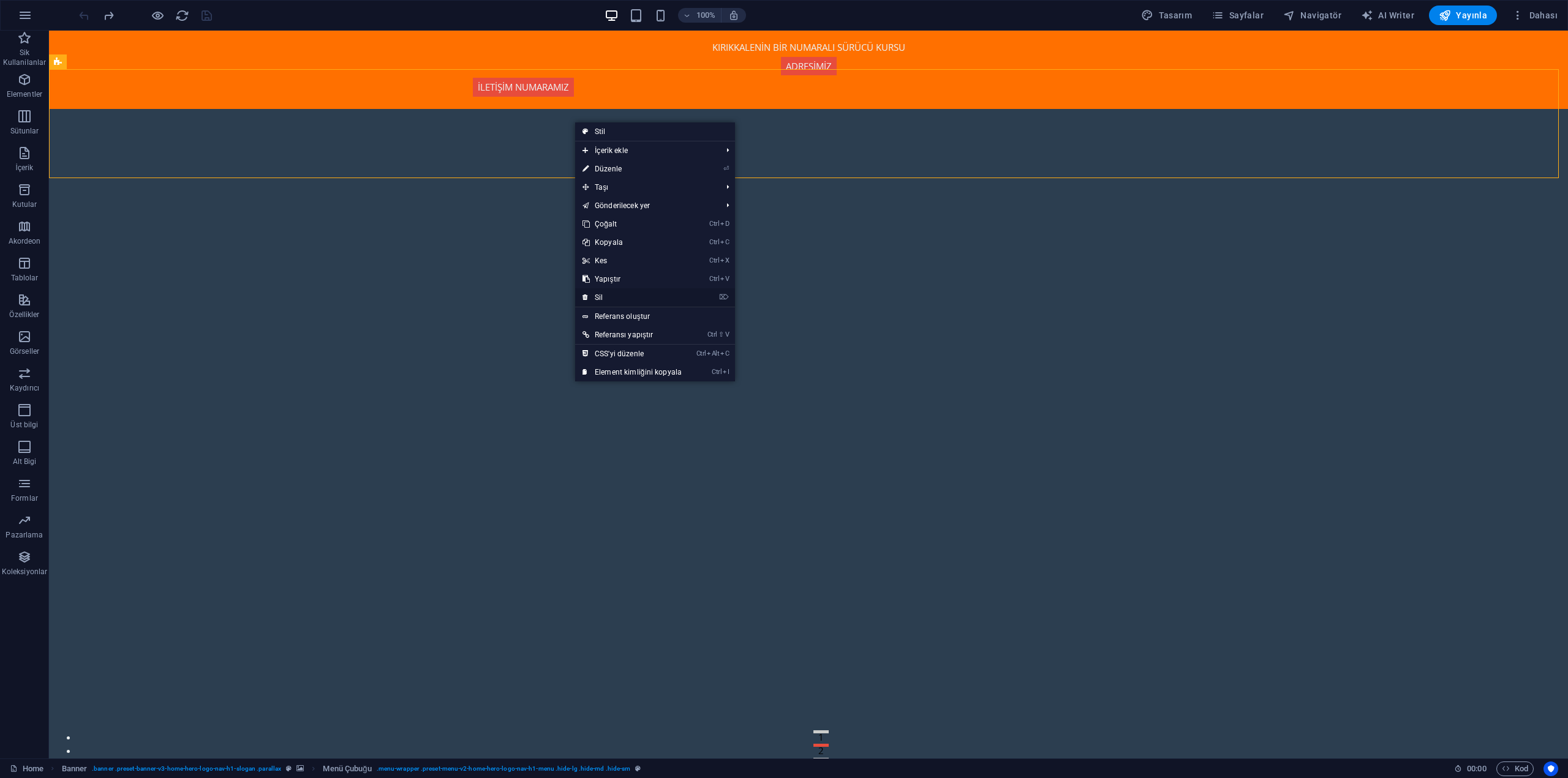
click at [615, 298] on link "⌦ Sil" at bounding box center [632, 297] width 114 height 19
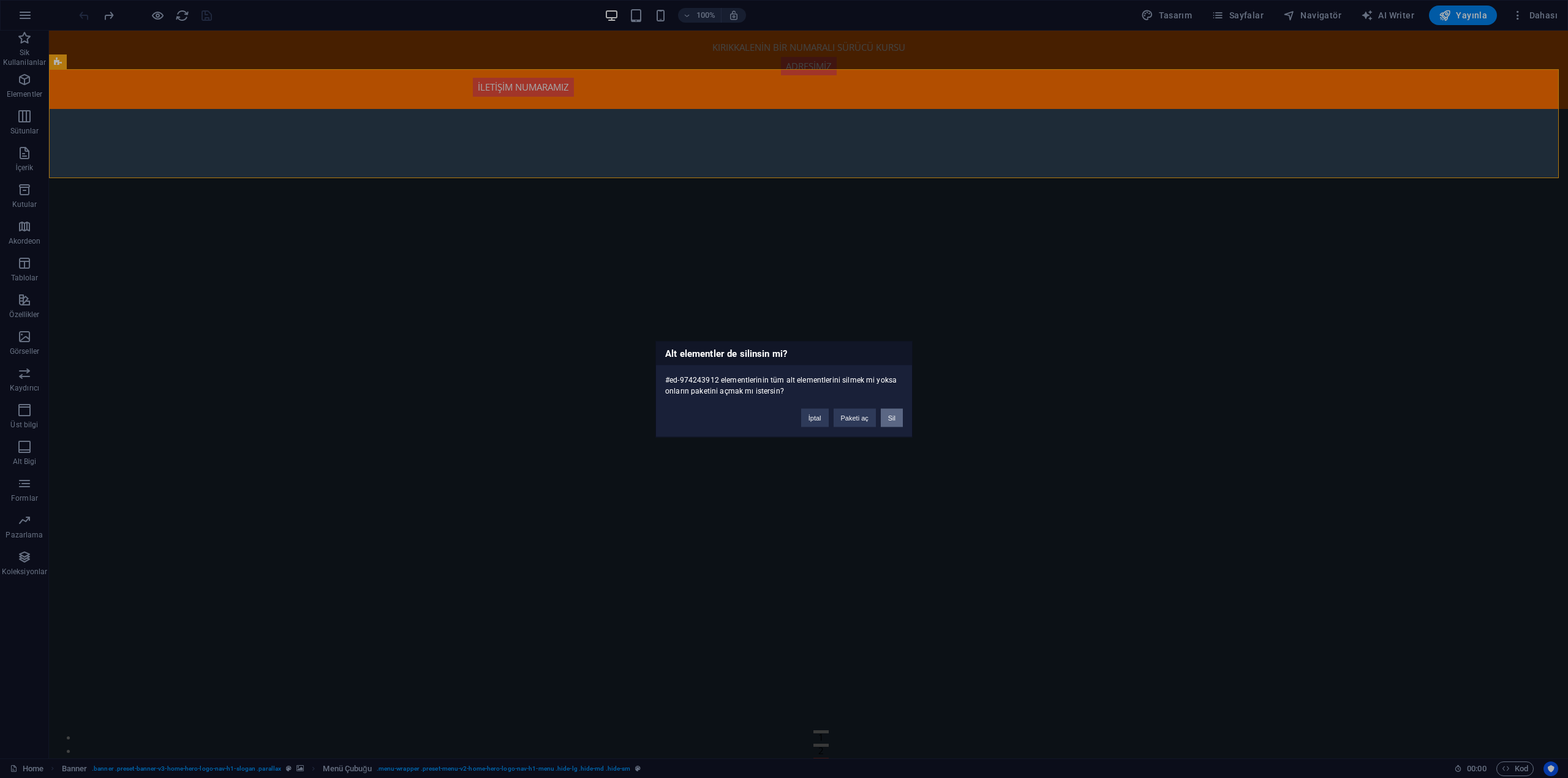
click at [896, 419] on button "Sil" at bounding box center [891, 417] width 22 height 19
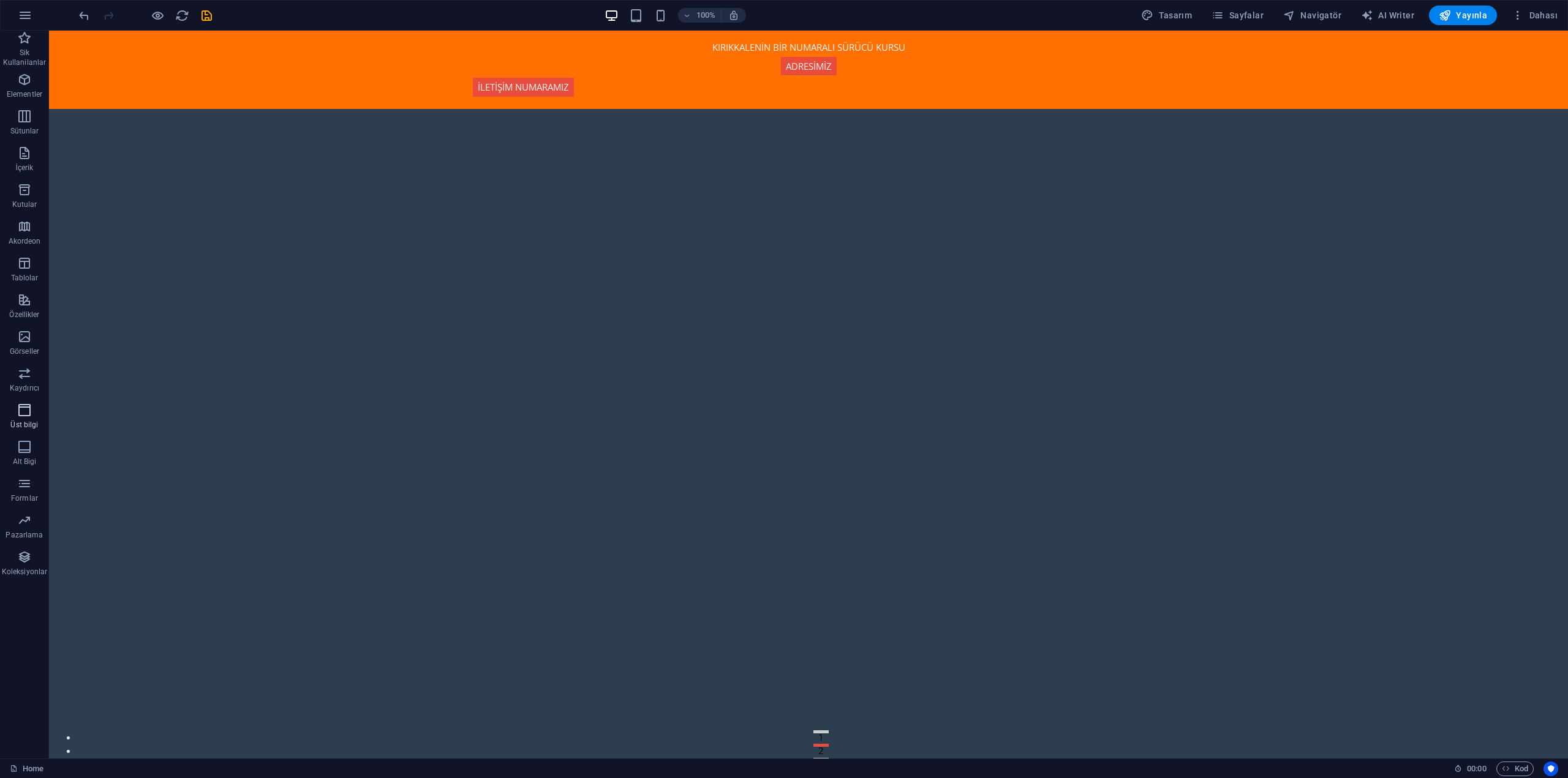
click at [39, 424] on span "Üst bilgi" at bounding box center [24, 417] width 49 height 29
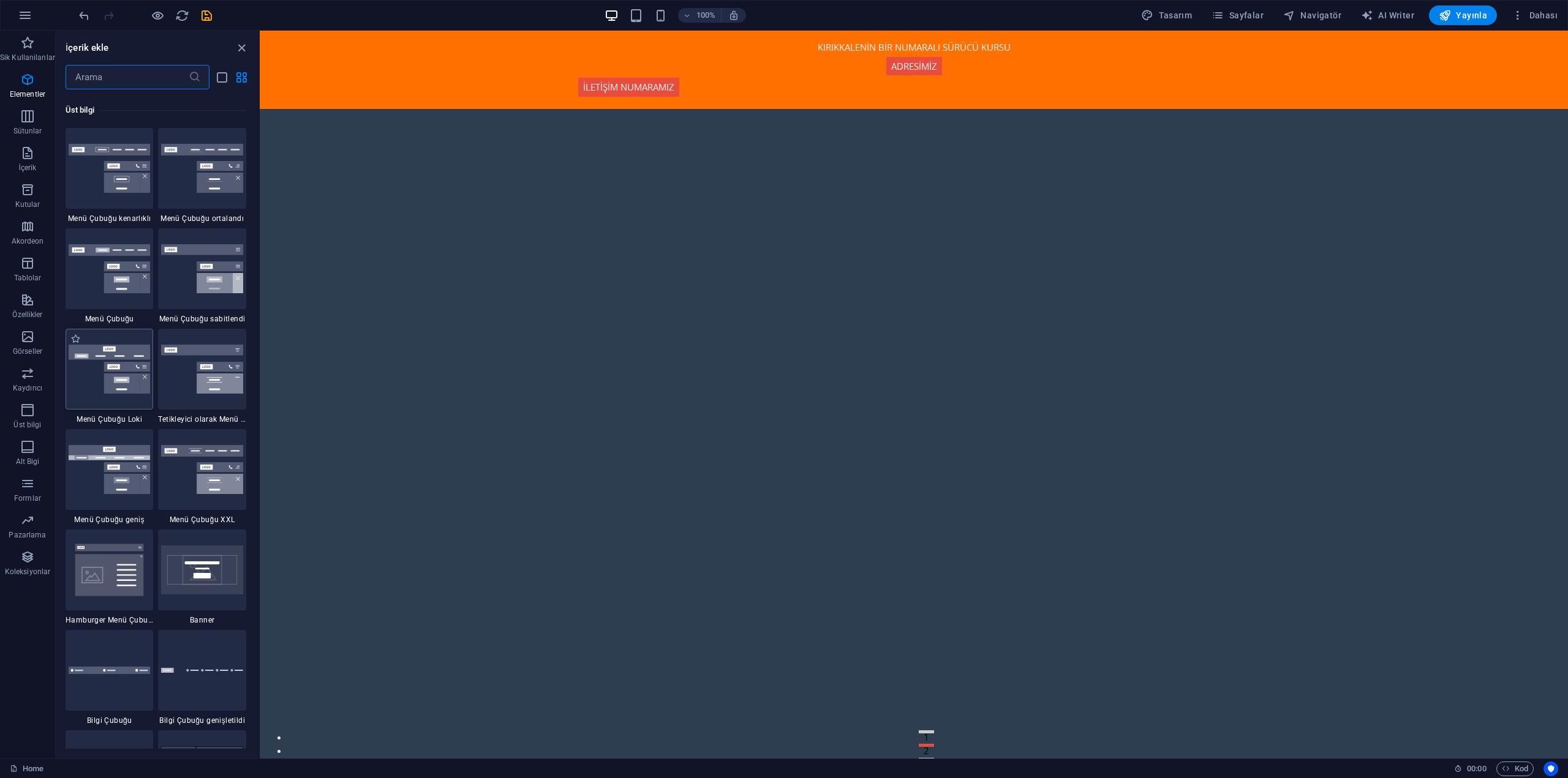
scroll to position [7372, 0]
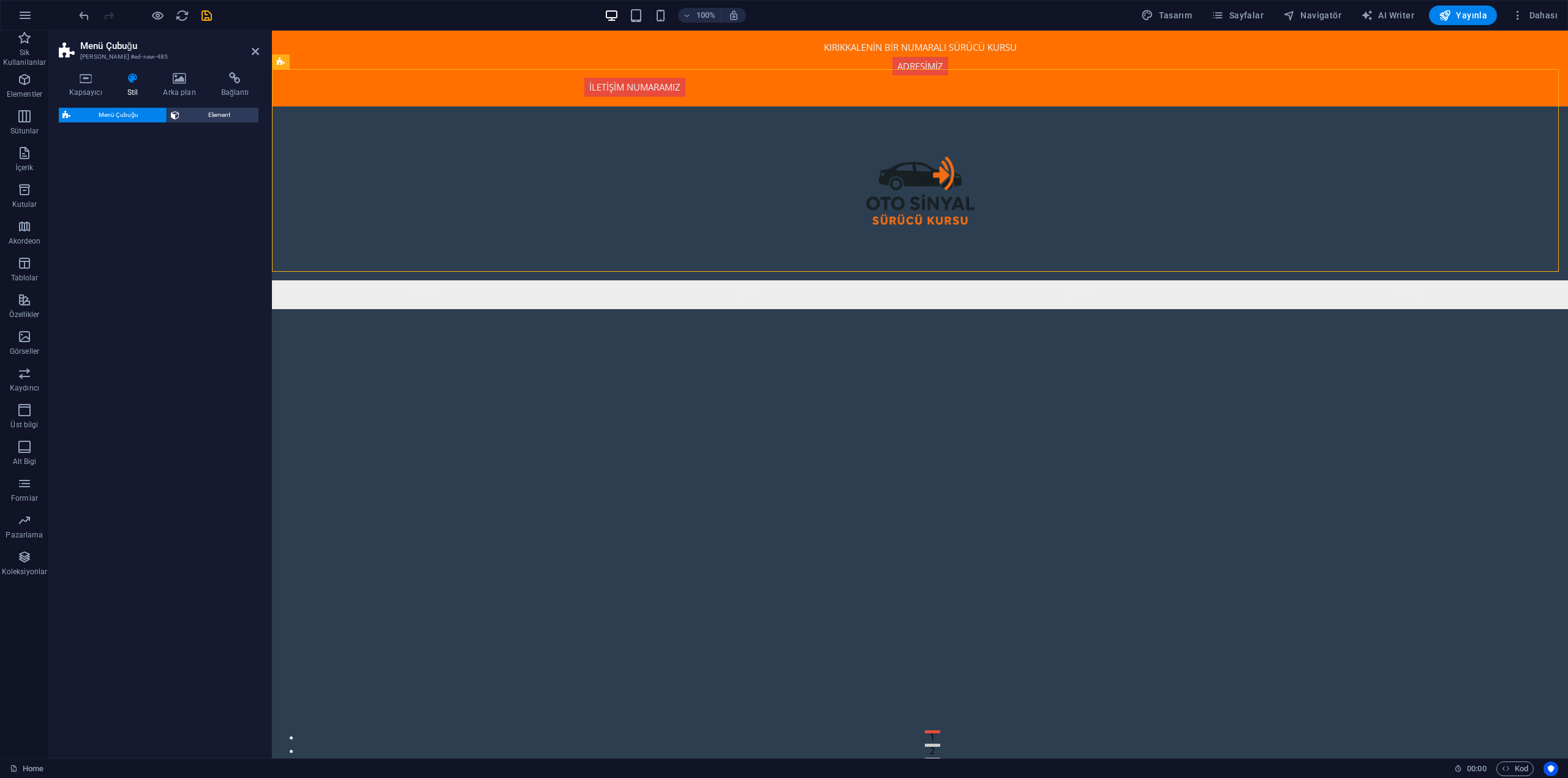
select select "rem"
select select "preset-menu-v2-wide"
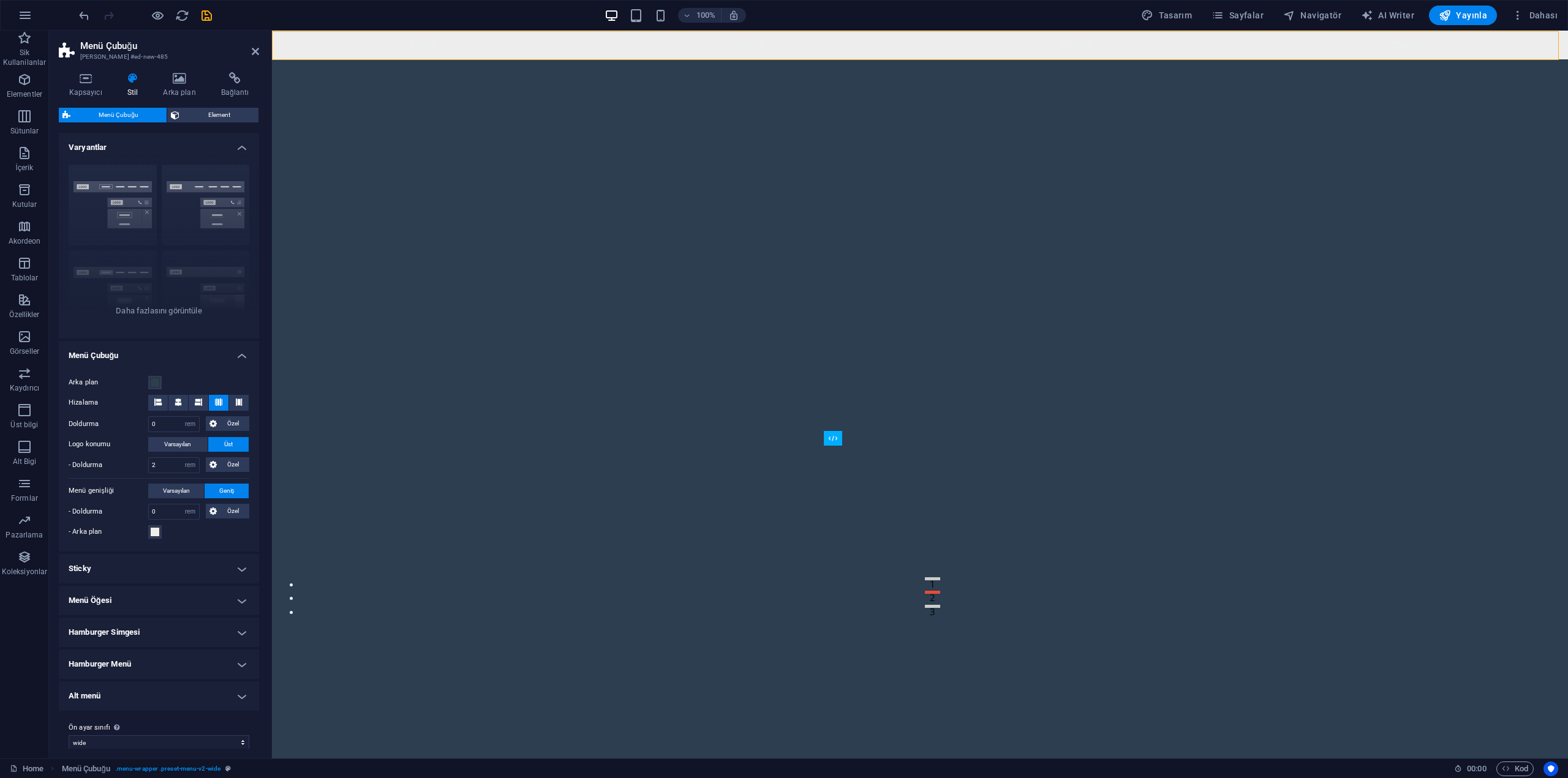
scroll to position [0, 0]
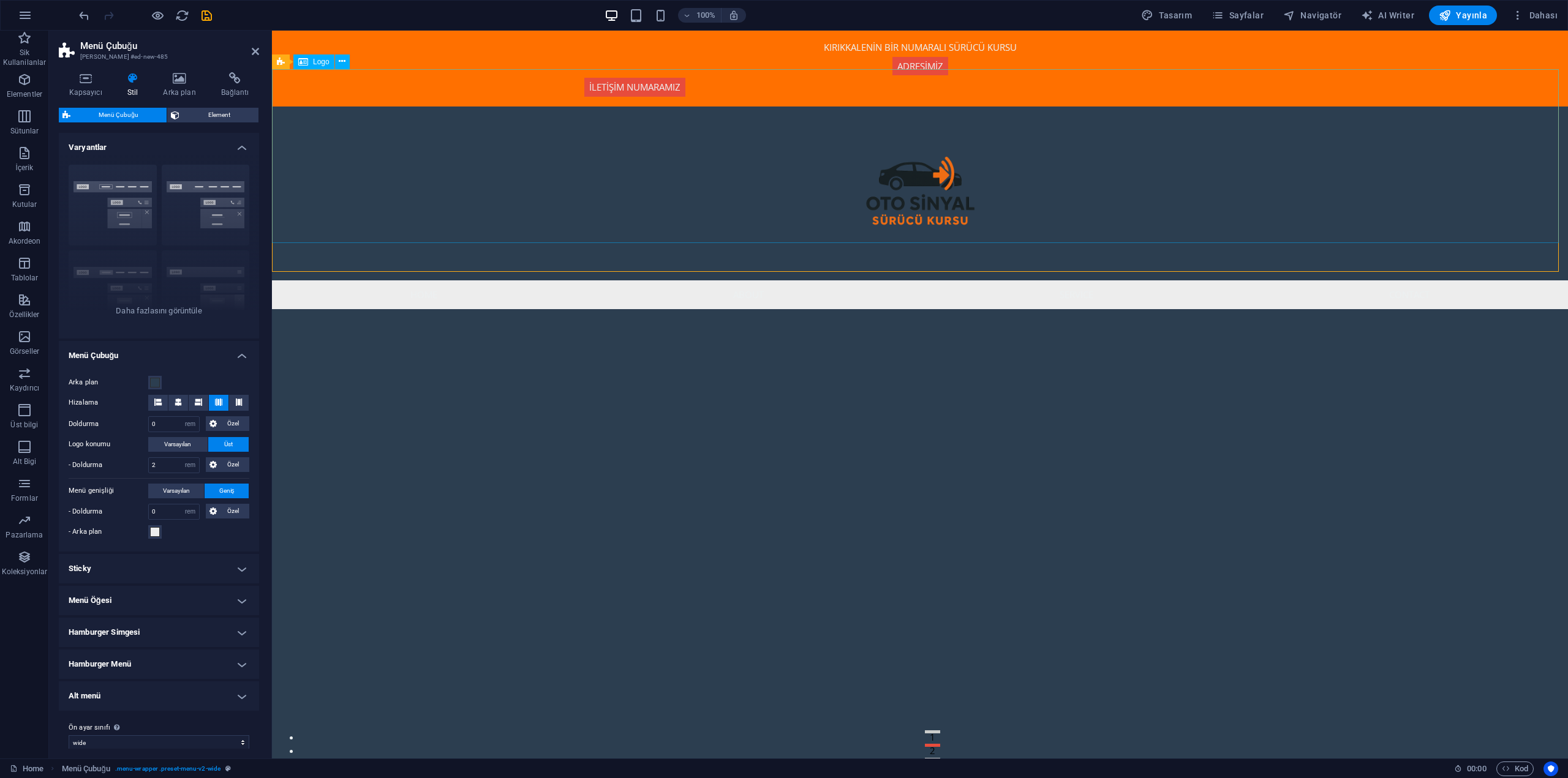
click at [1532, 106] on div at bounding box center [919, 193] width 1296 height 174
click at [82, 18] on icon "undo" at bounding box center [84, 15] width 14 height 14
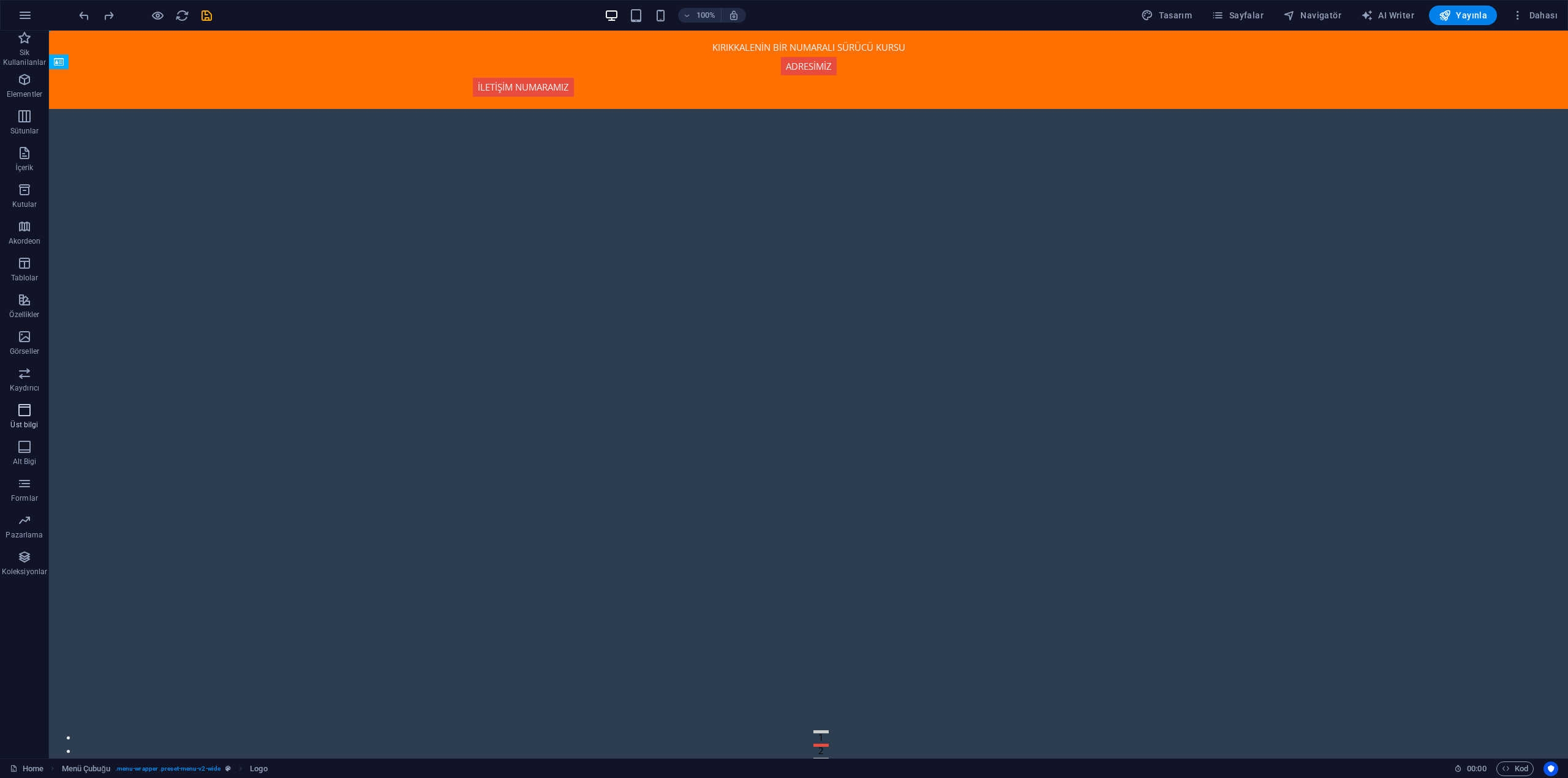
click at [28, 415] on icon "button" at bounding box center [24, 410] width 15 height 15
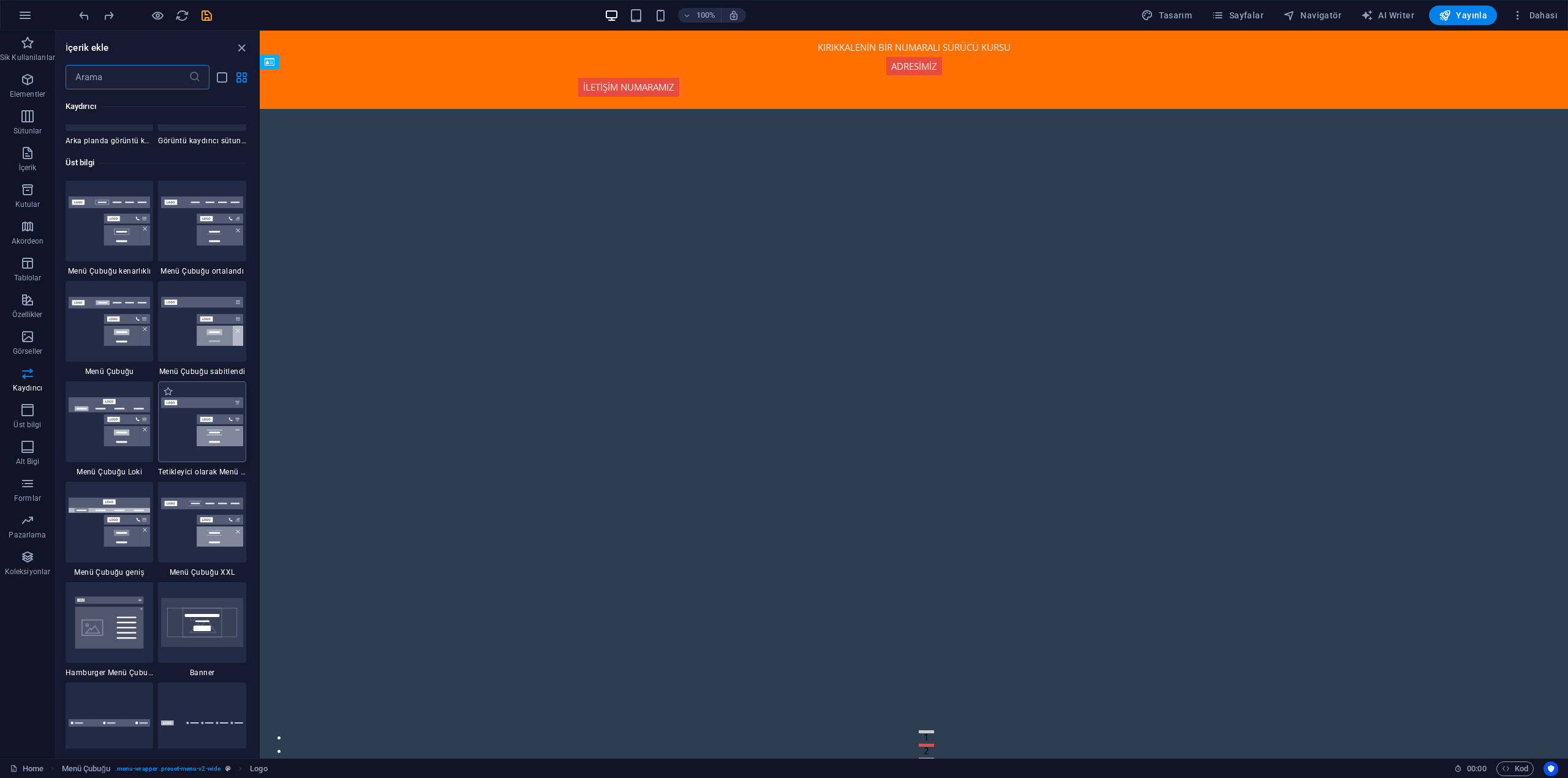
scroll to position [7311, 0]
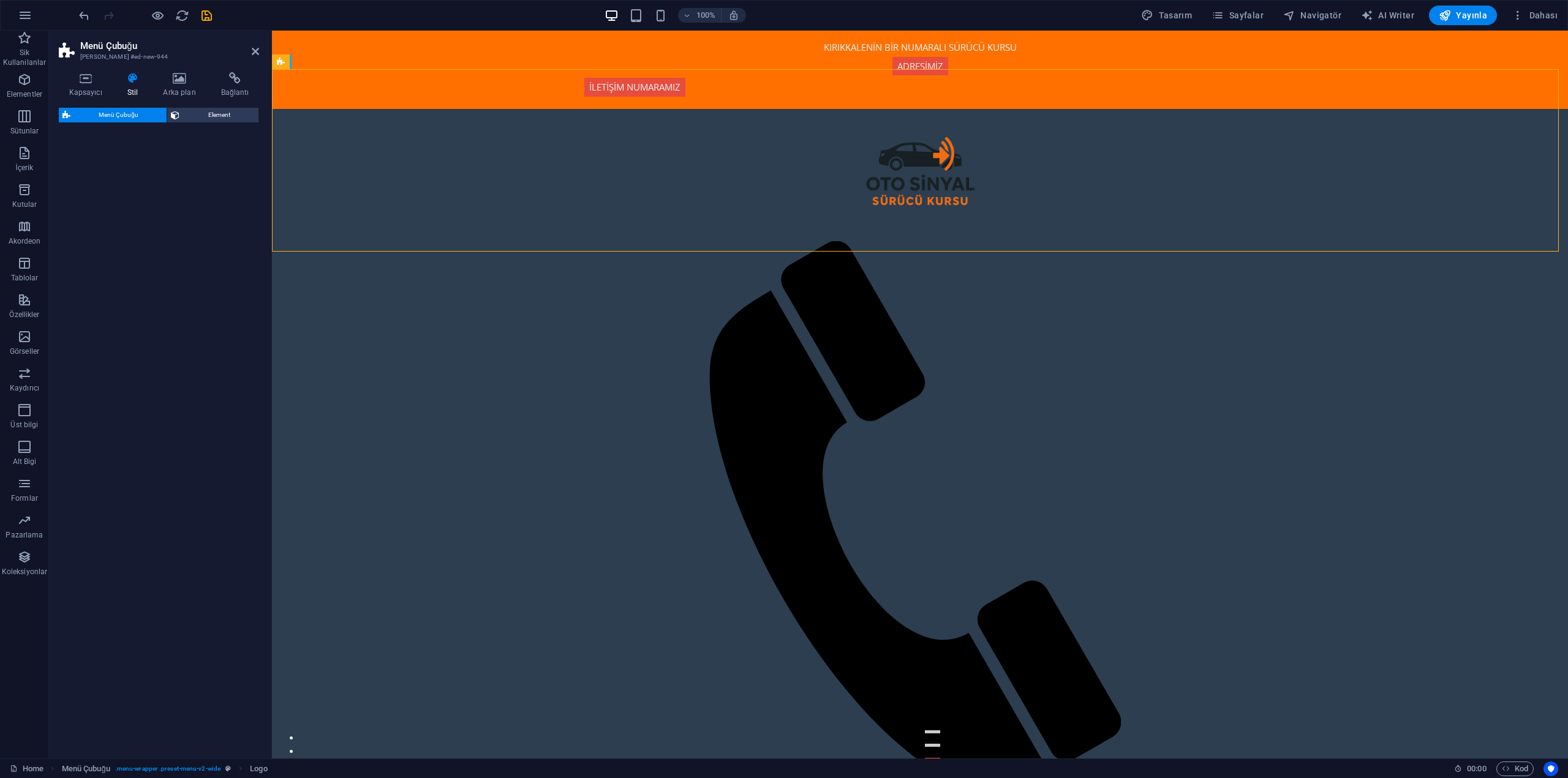
select select "rem"
select select "preset-menu-v2-default"
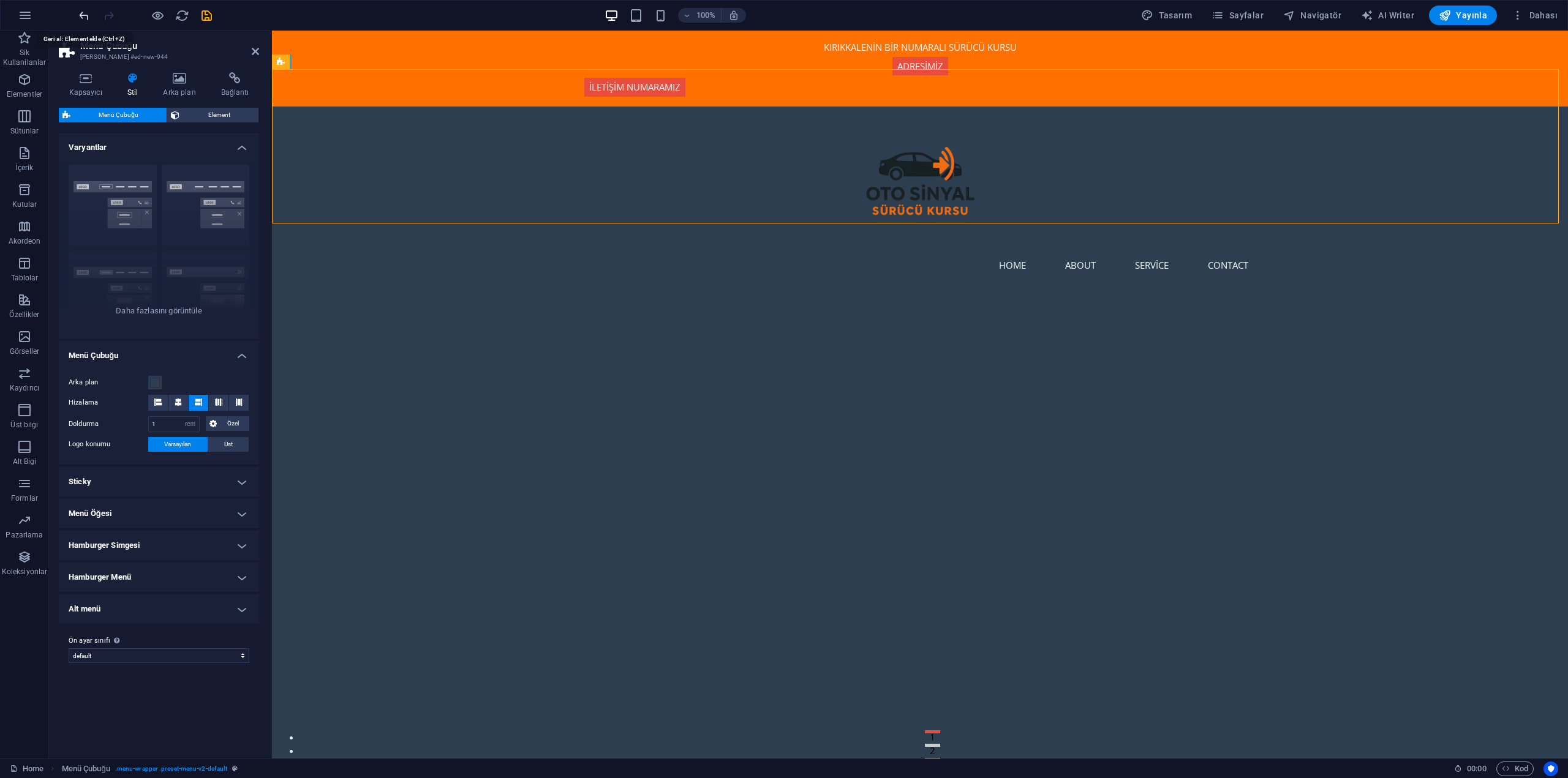
click at [79, 11] on icon "undo" at bounding box center [84, 15] width 14 height 14
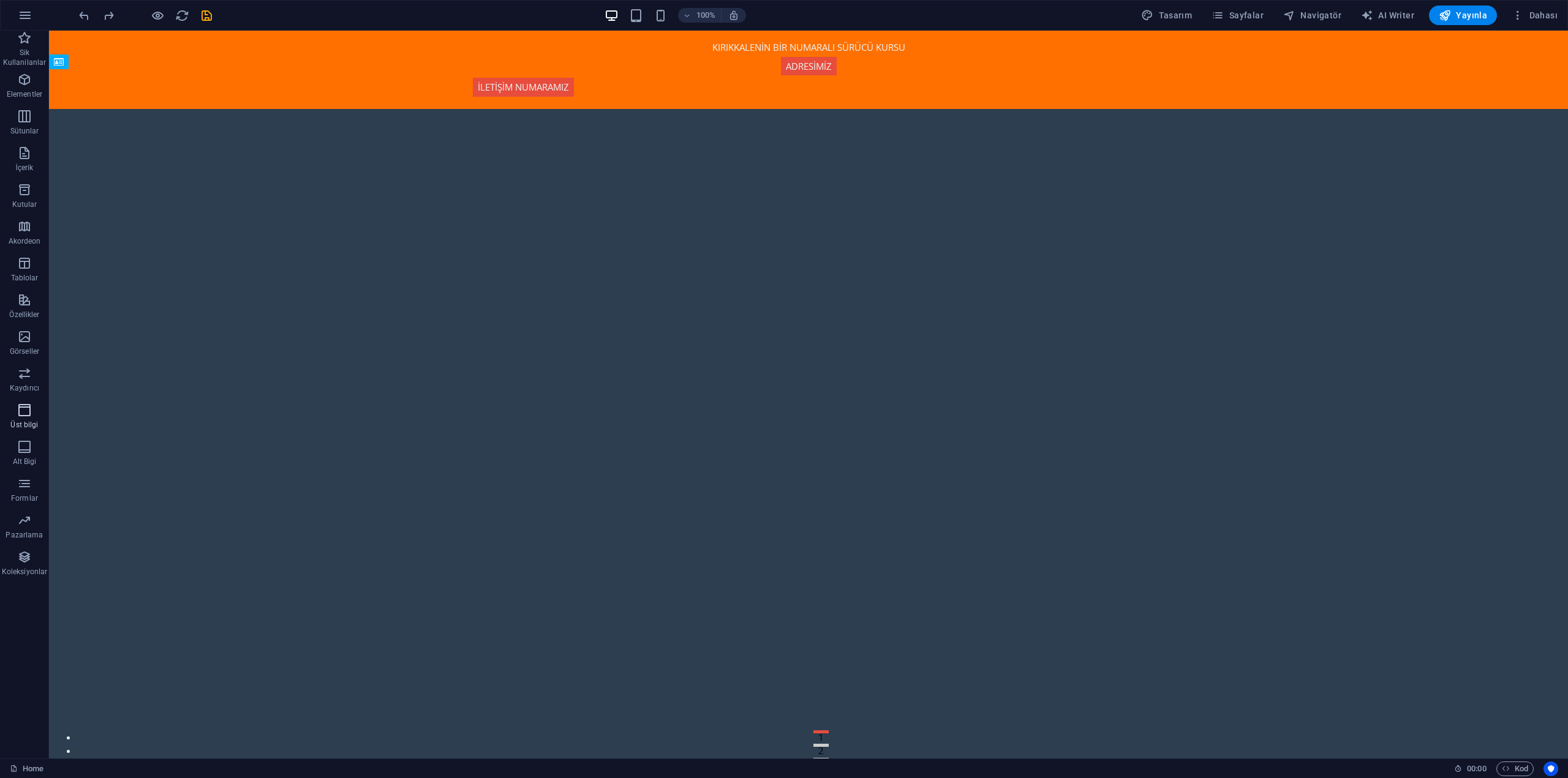
click at [23, 415] on icon "button" at bounding box center [24, 410] width 15 height 15
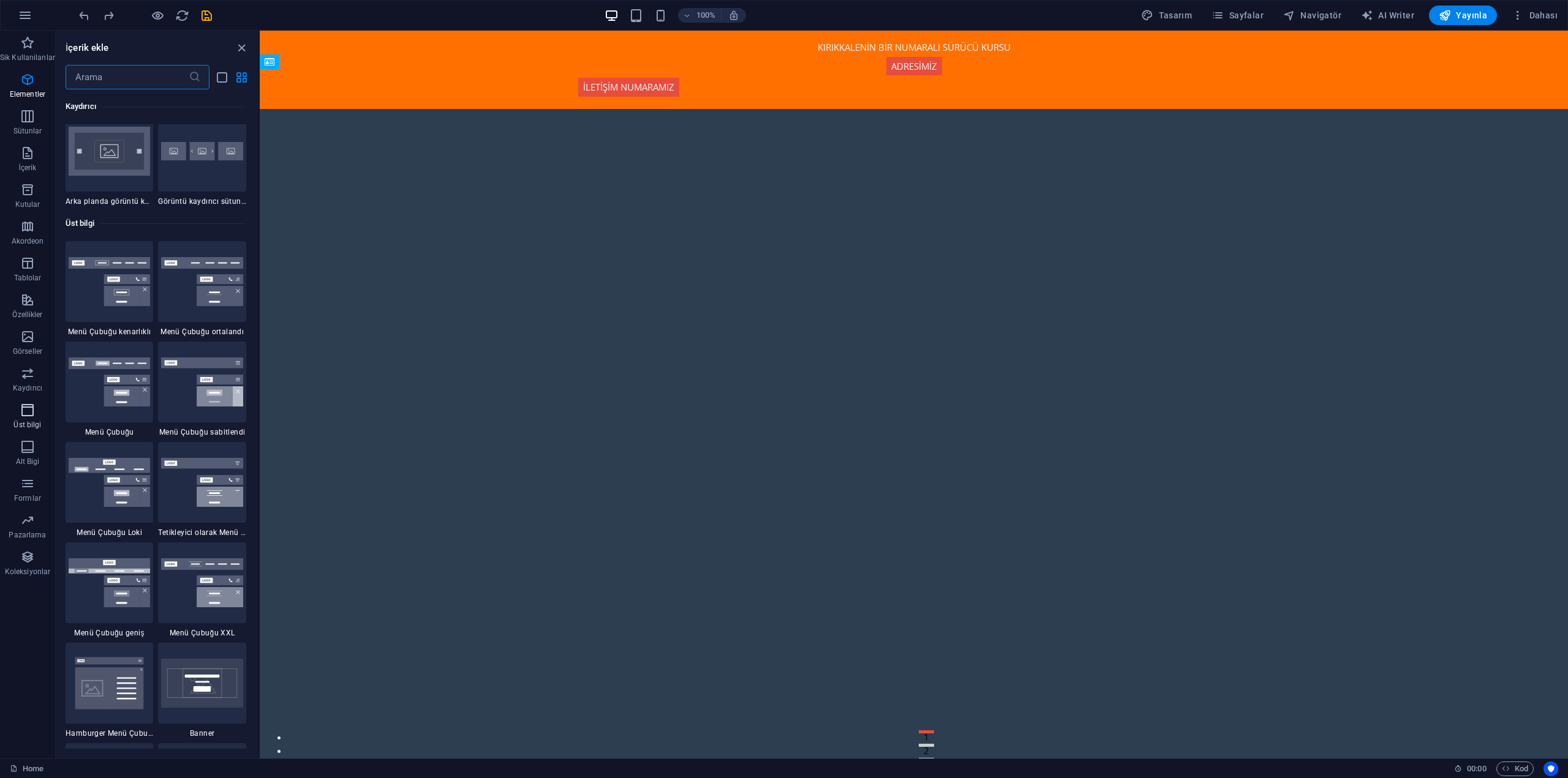
scroll to position [7372, 0]
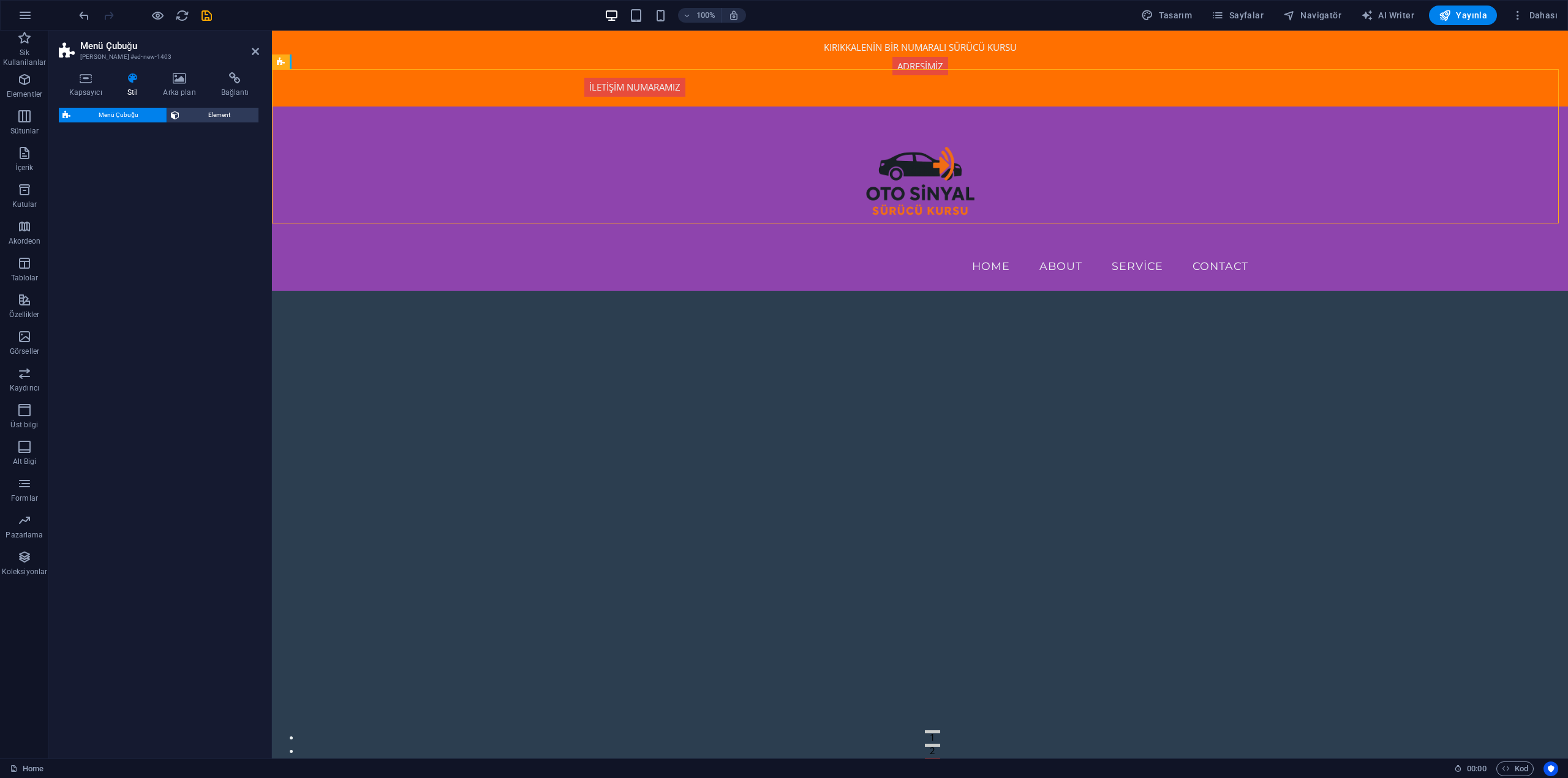
select select "rem"
select select "preset-menu-v2-border"
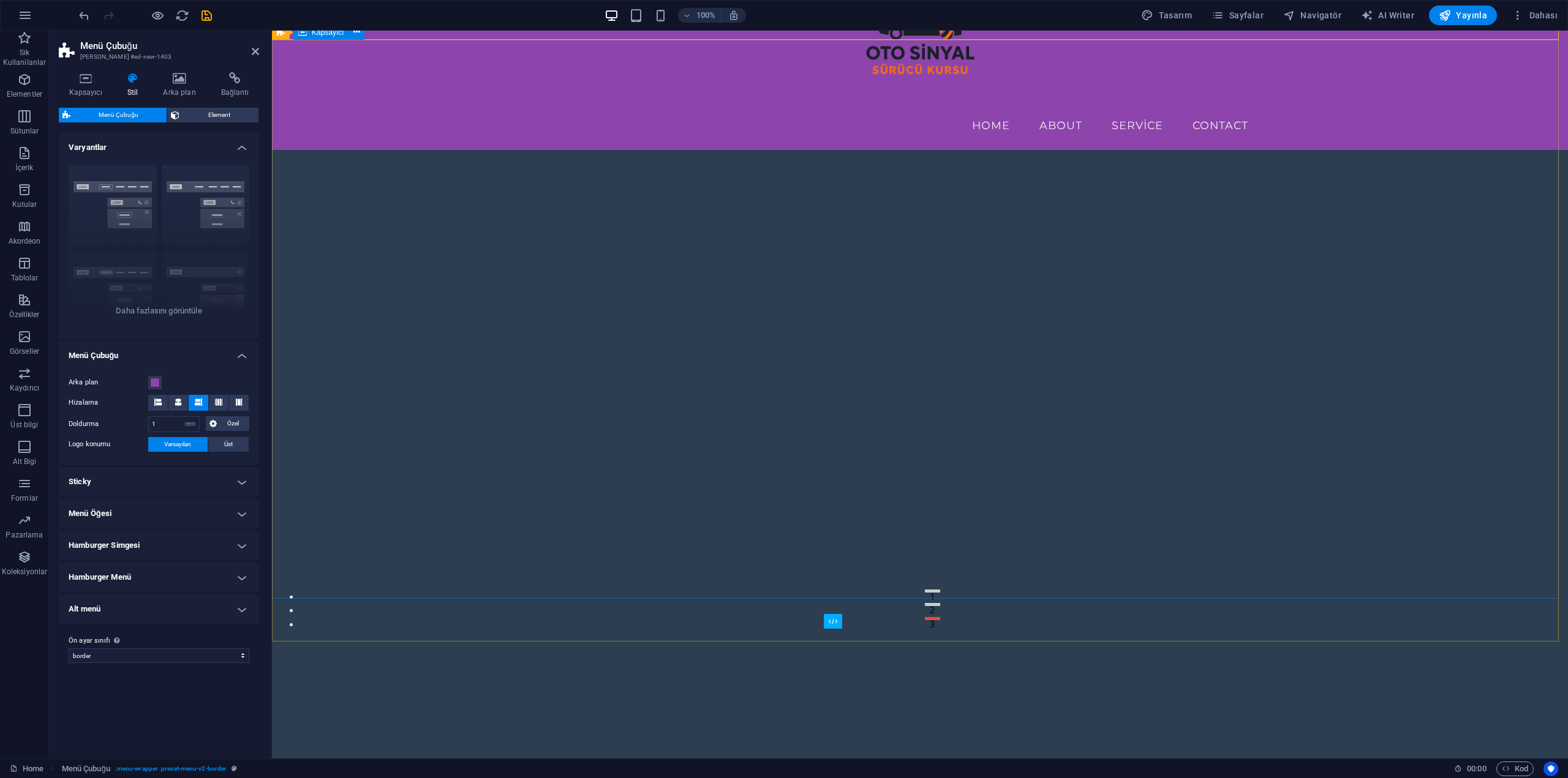
scroll to position [0, 0]
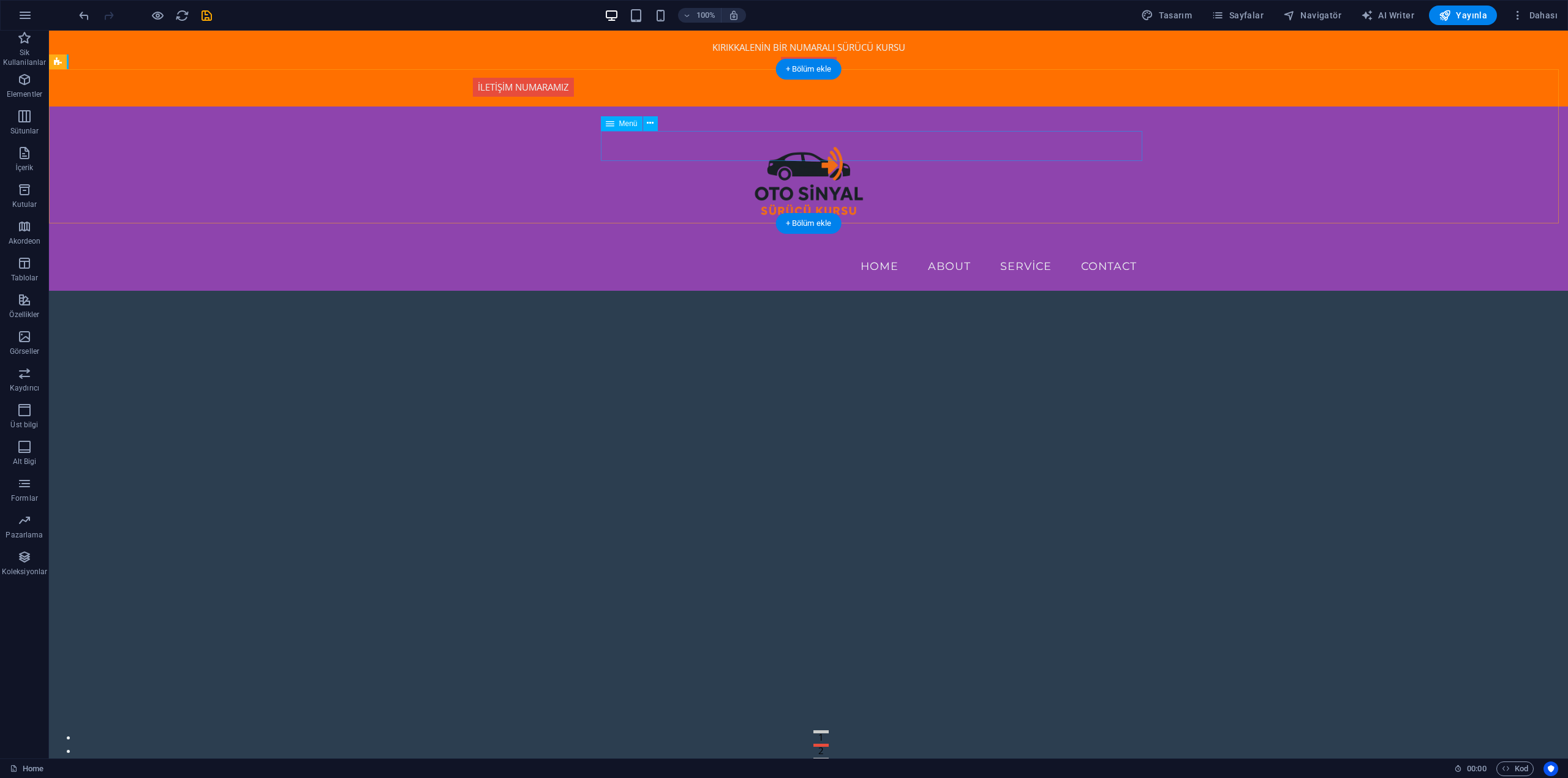
click at [953, 251] on nav "Home About Service Contact" at bounding box center [808, 267] width 676 height 31
select select
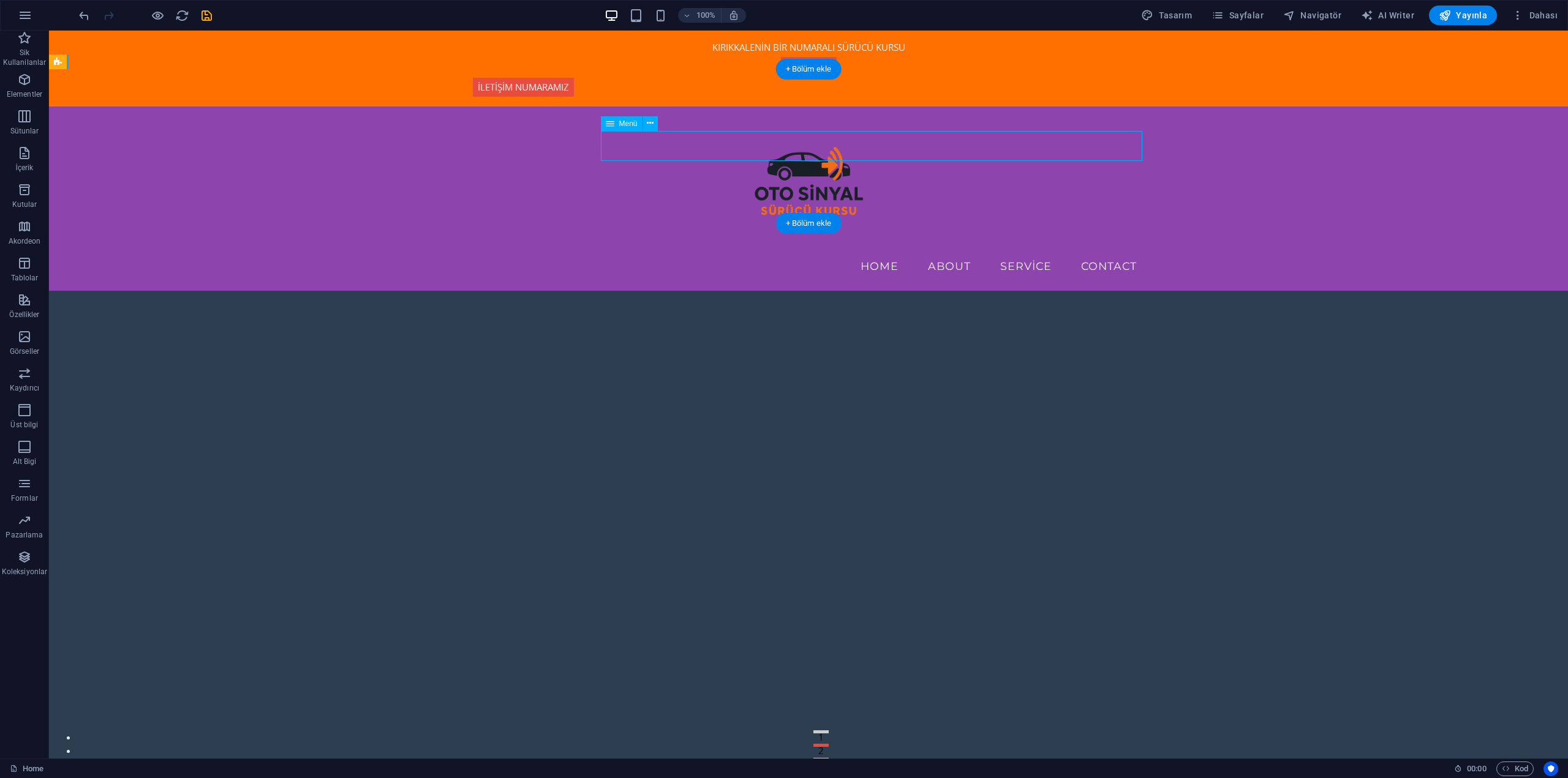
select select
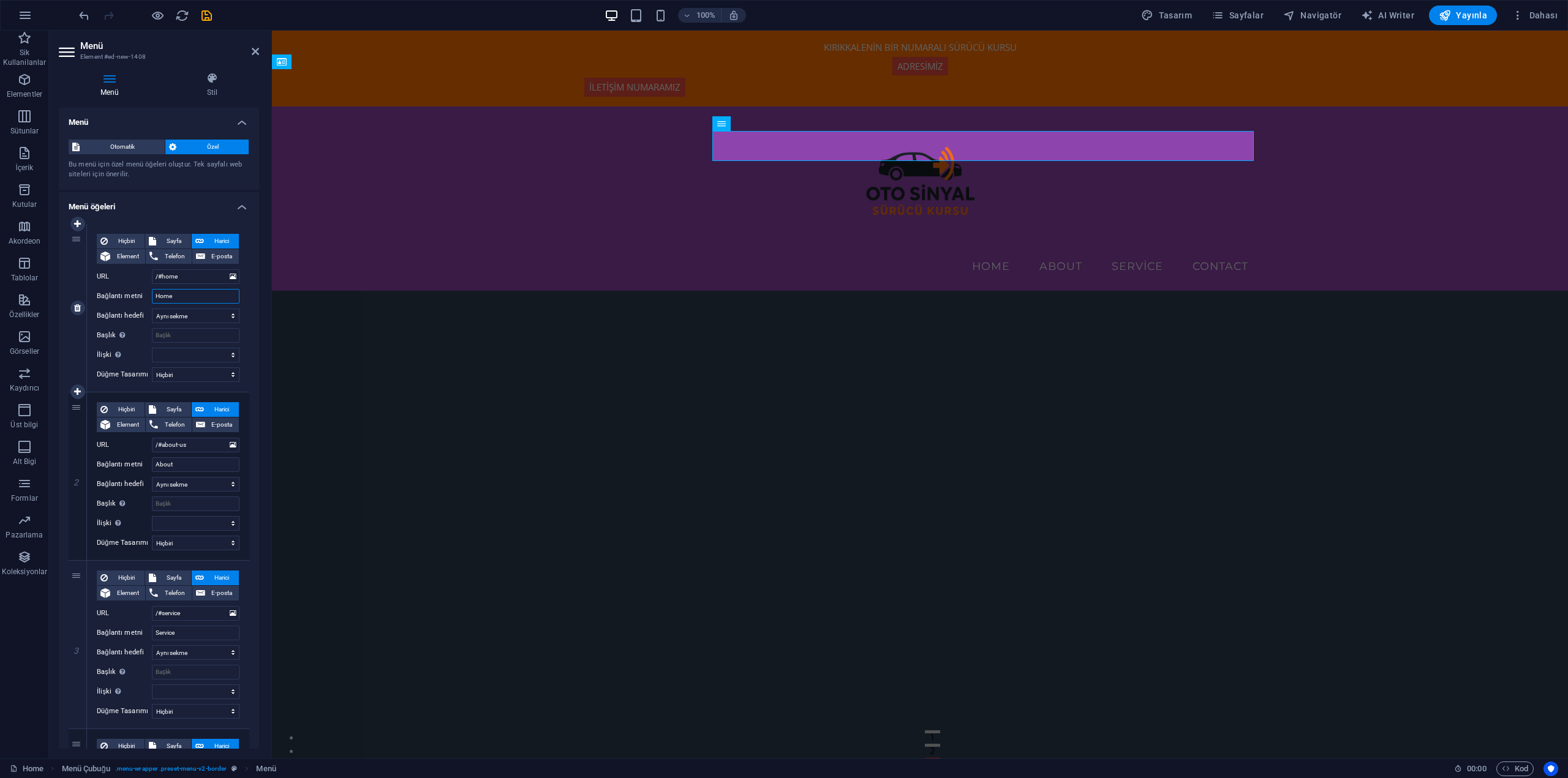
click at [199, 294] on input "Home" at bounding box center [195, 297] width 88 height 15
type input "a"
select select
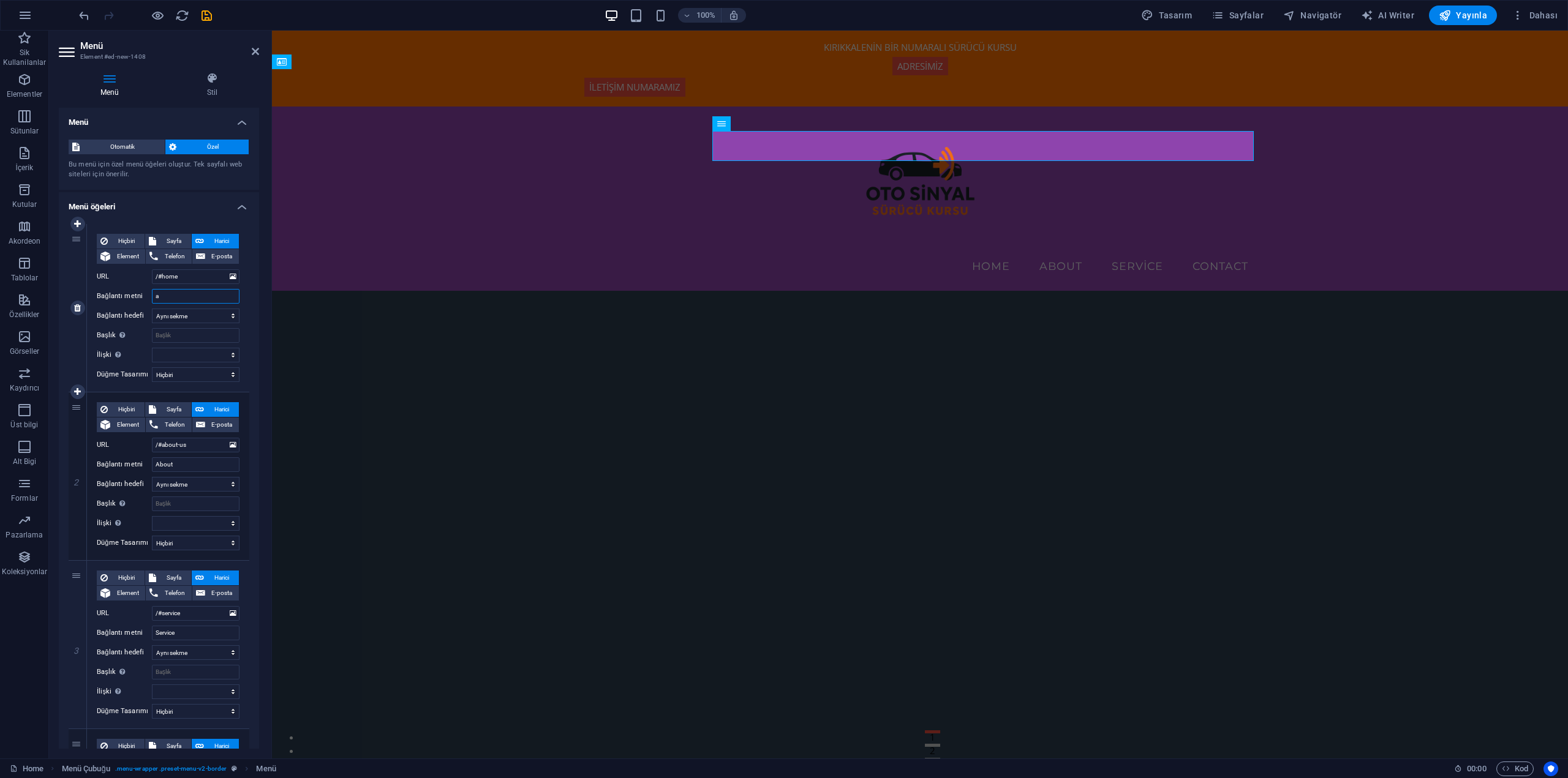
select select
type input "ana"
select select
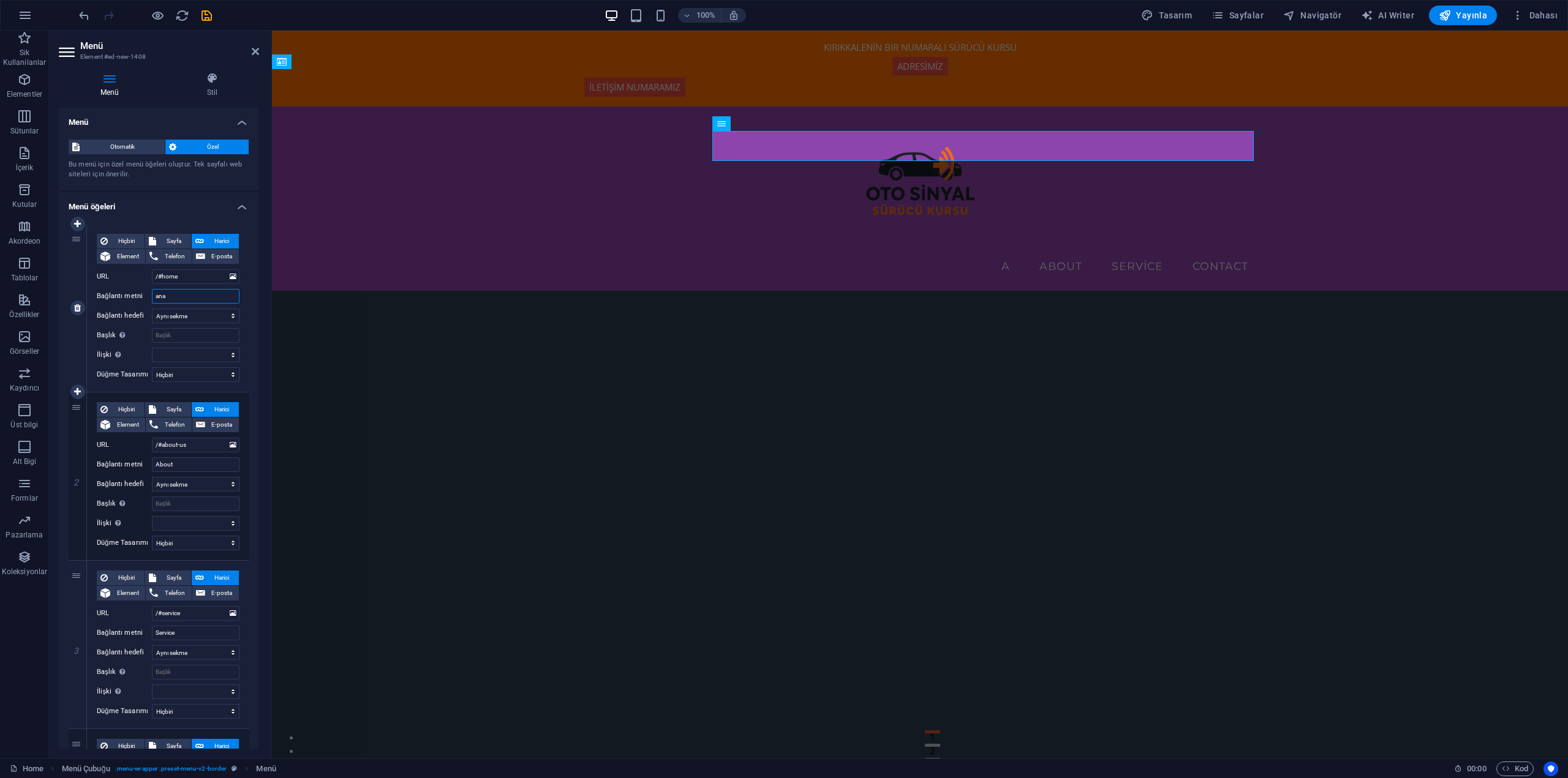
select select
type input "ana me"
select select
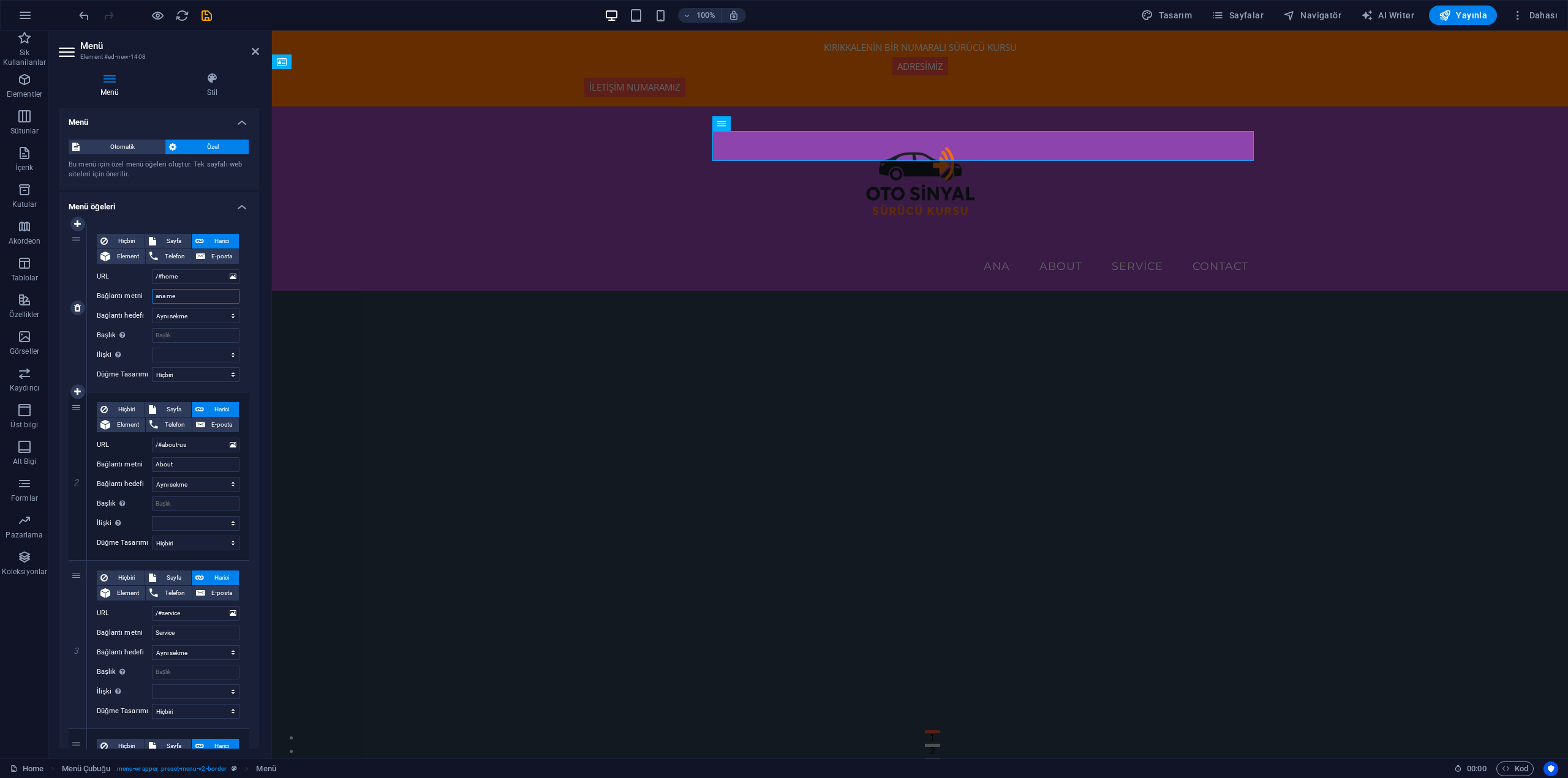
select select
type input "ana men"
select select
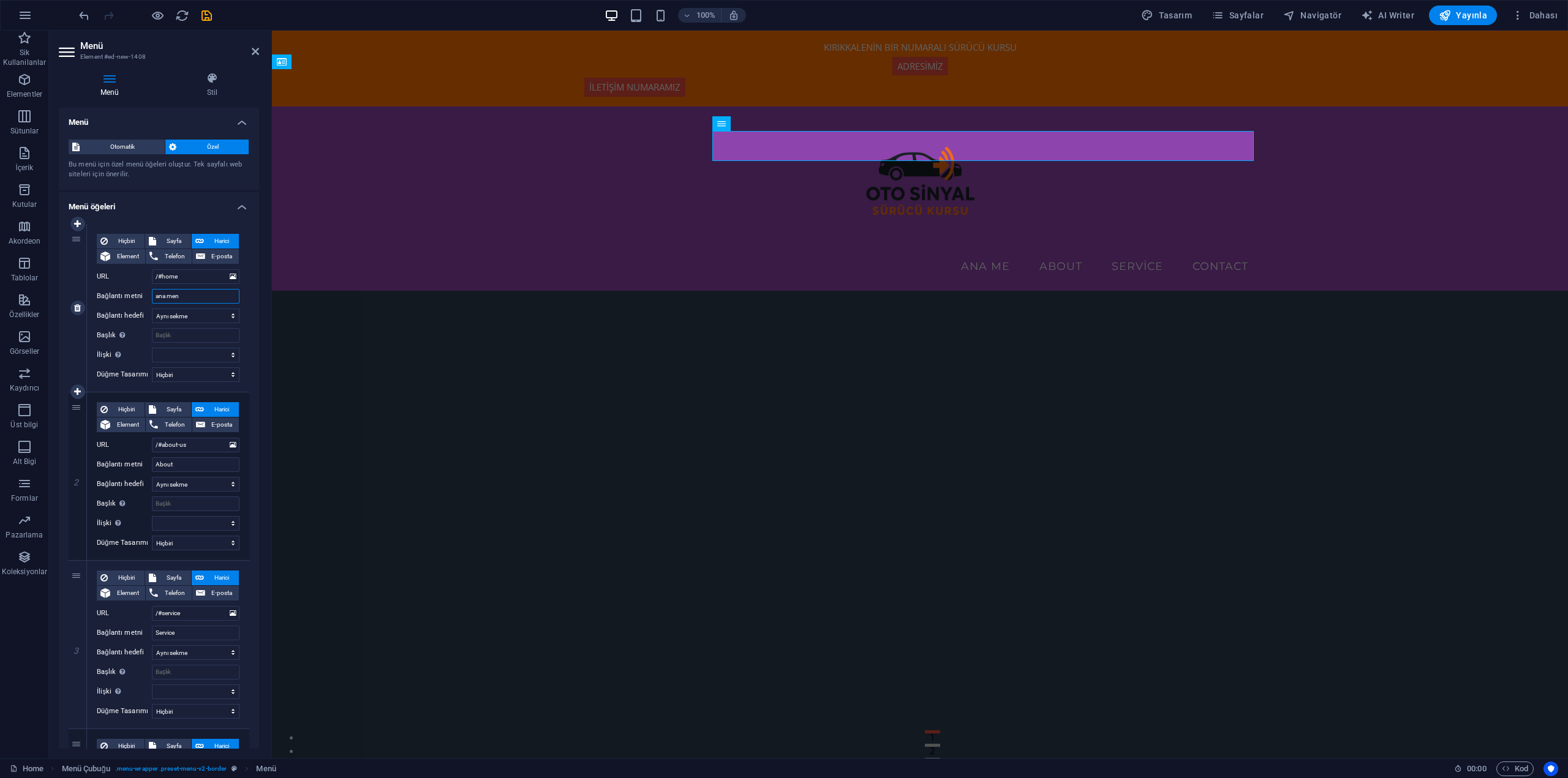
select select
type input "[PERSON_NAME]"
select select
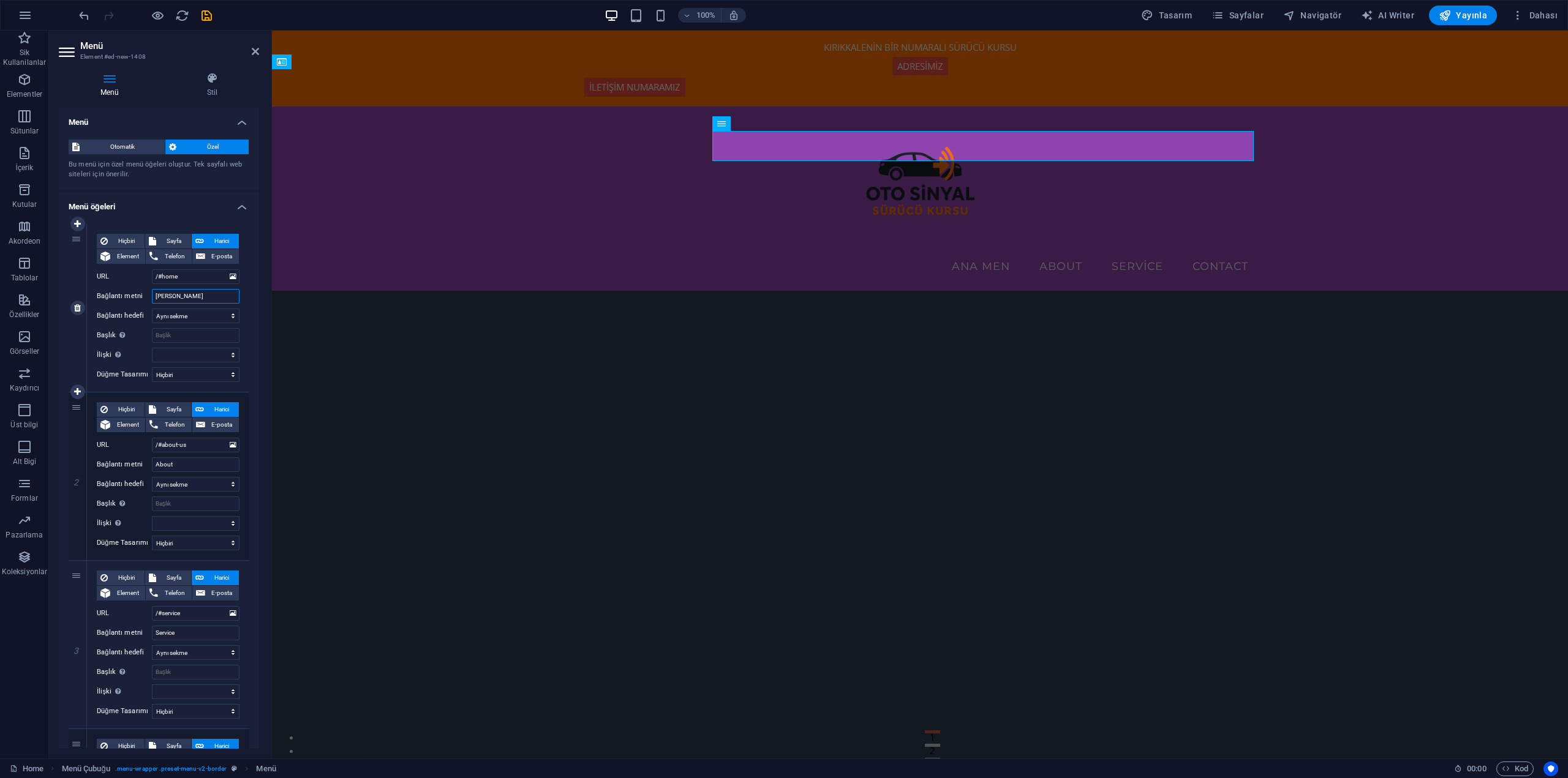
select select
type input "[PERSON_NAME]"
select select
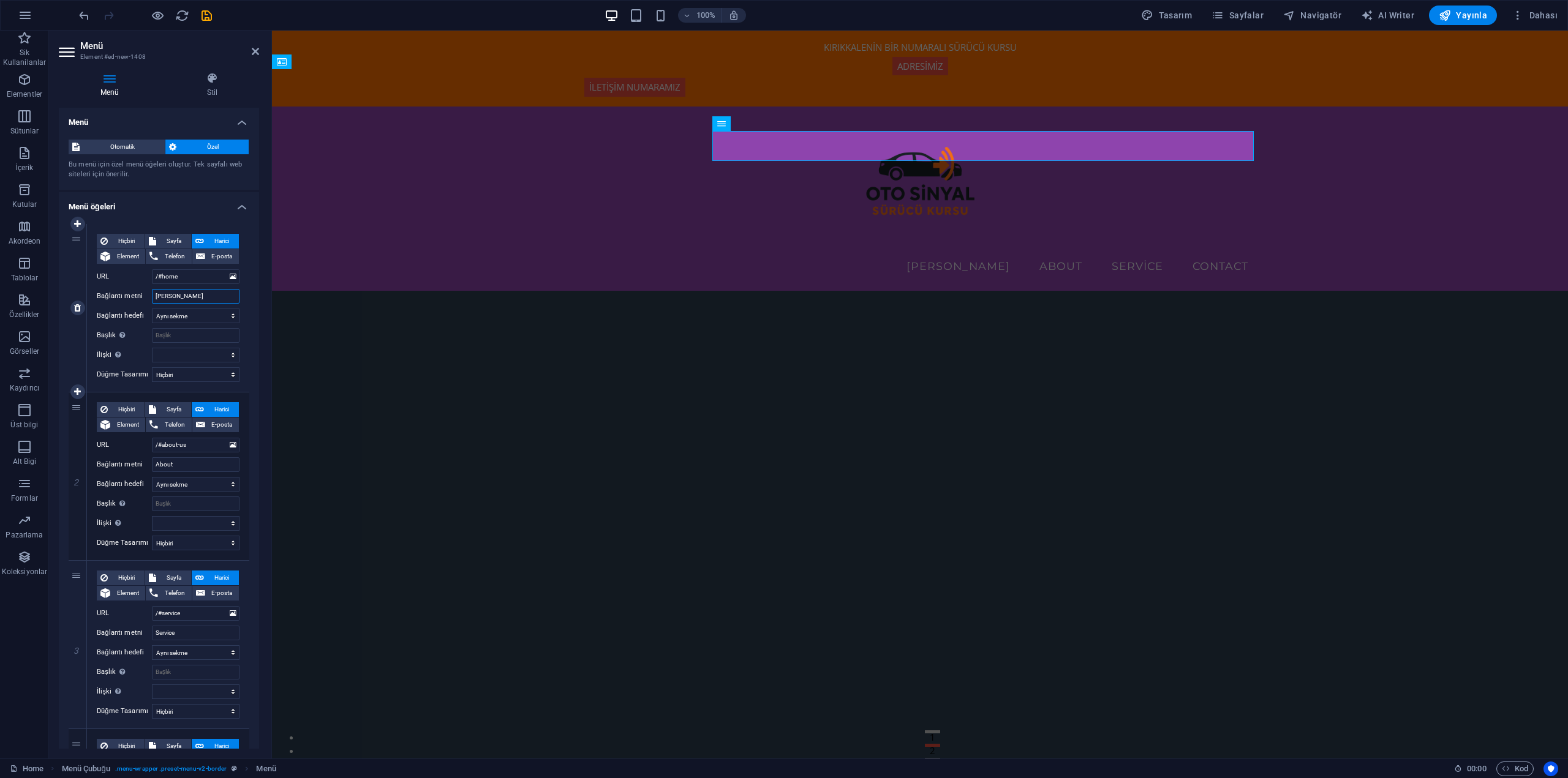
select select
type input "[PERSON_NAME]"
click at [199, 464] on input "About" at bounding box center [195, 464] width 88 height 15
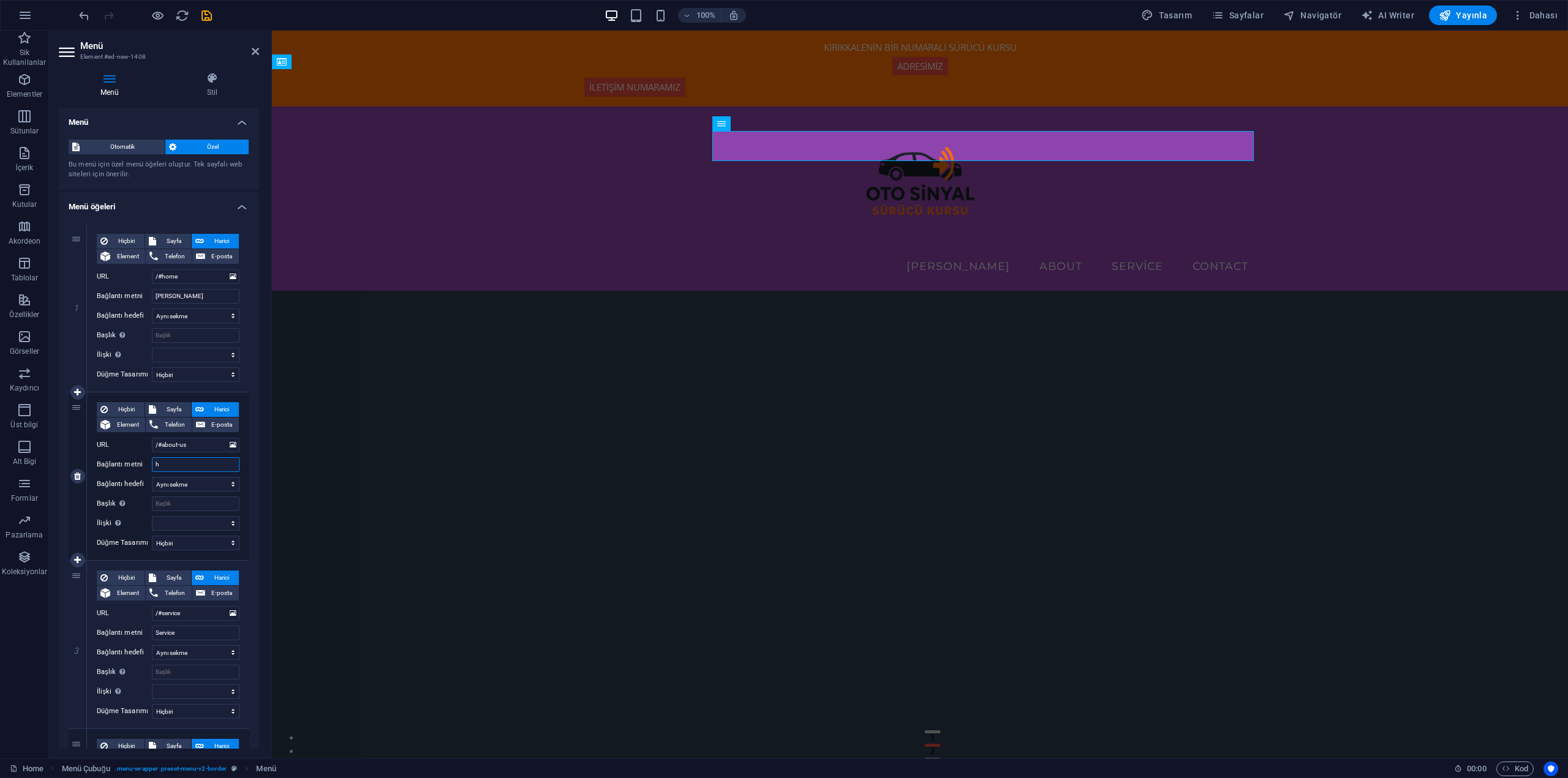
type input "ha"
select select
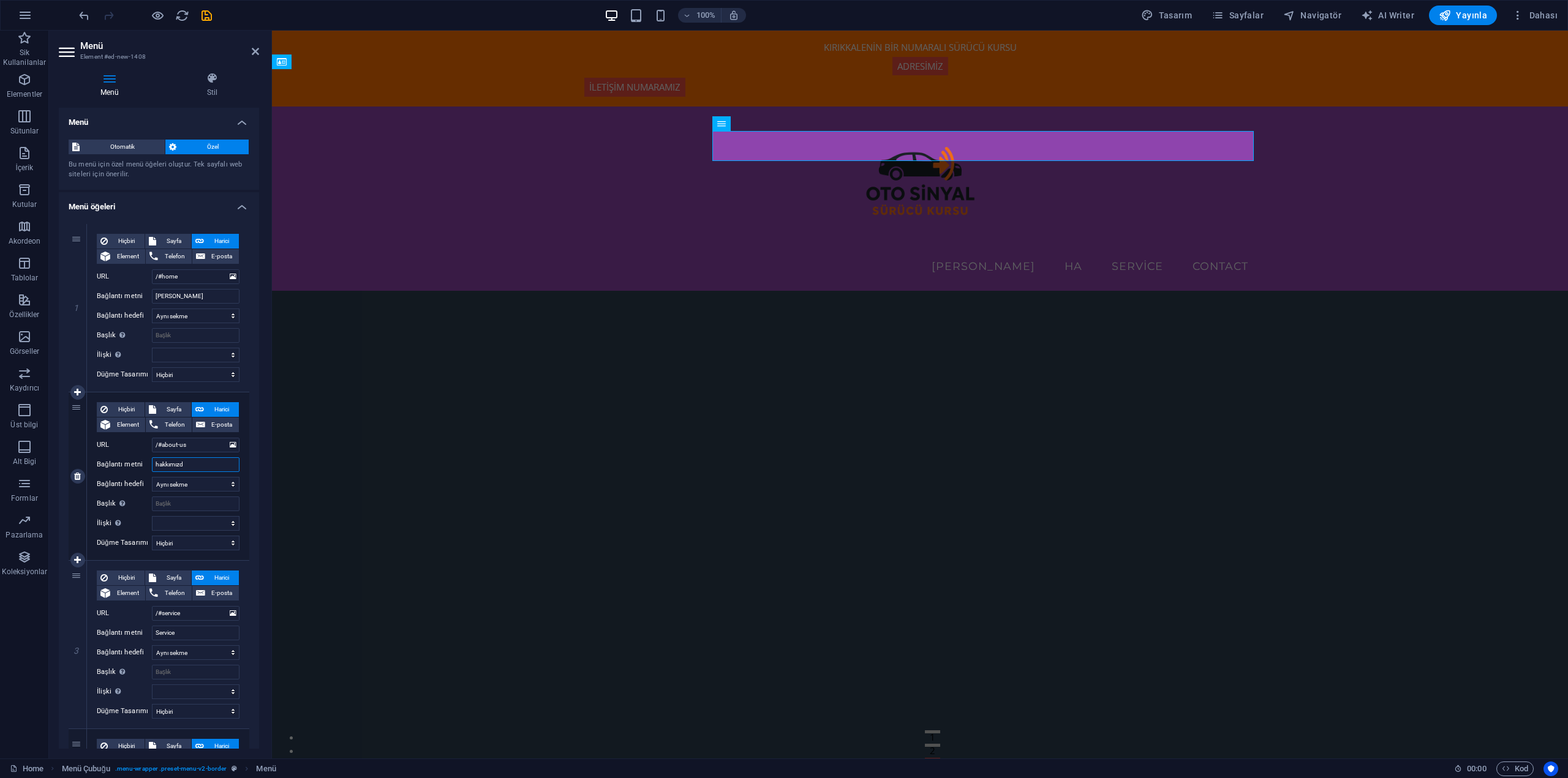
type input "hakkımızda"
select select
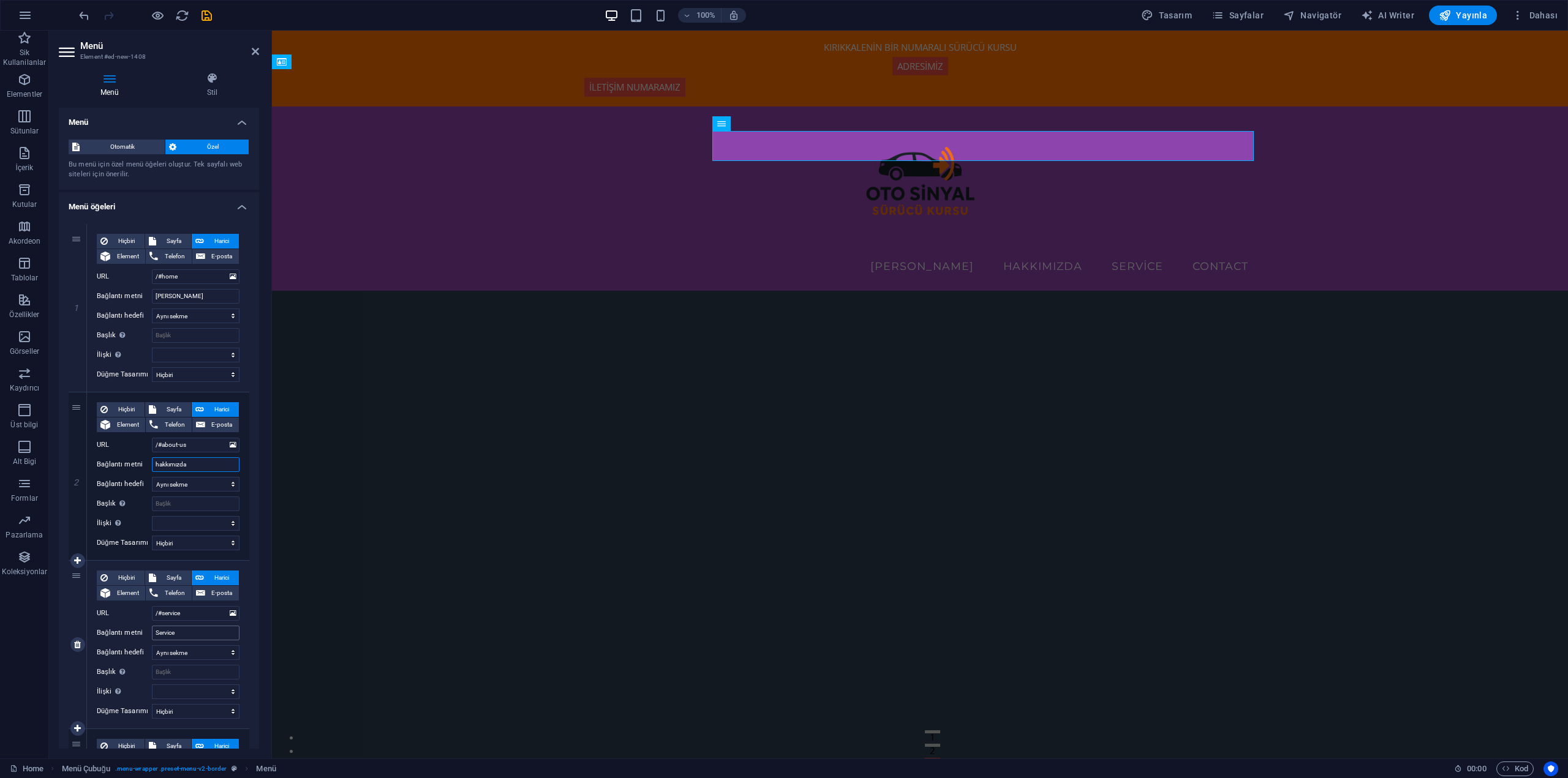
type input "hakkımızda"
click at [196, 635] on input "Service" at bounding box center [195, 633] width 88 height 15
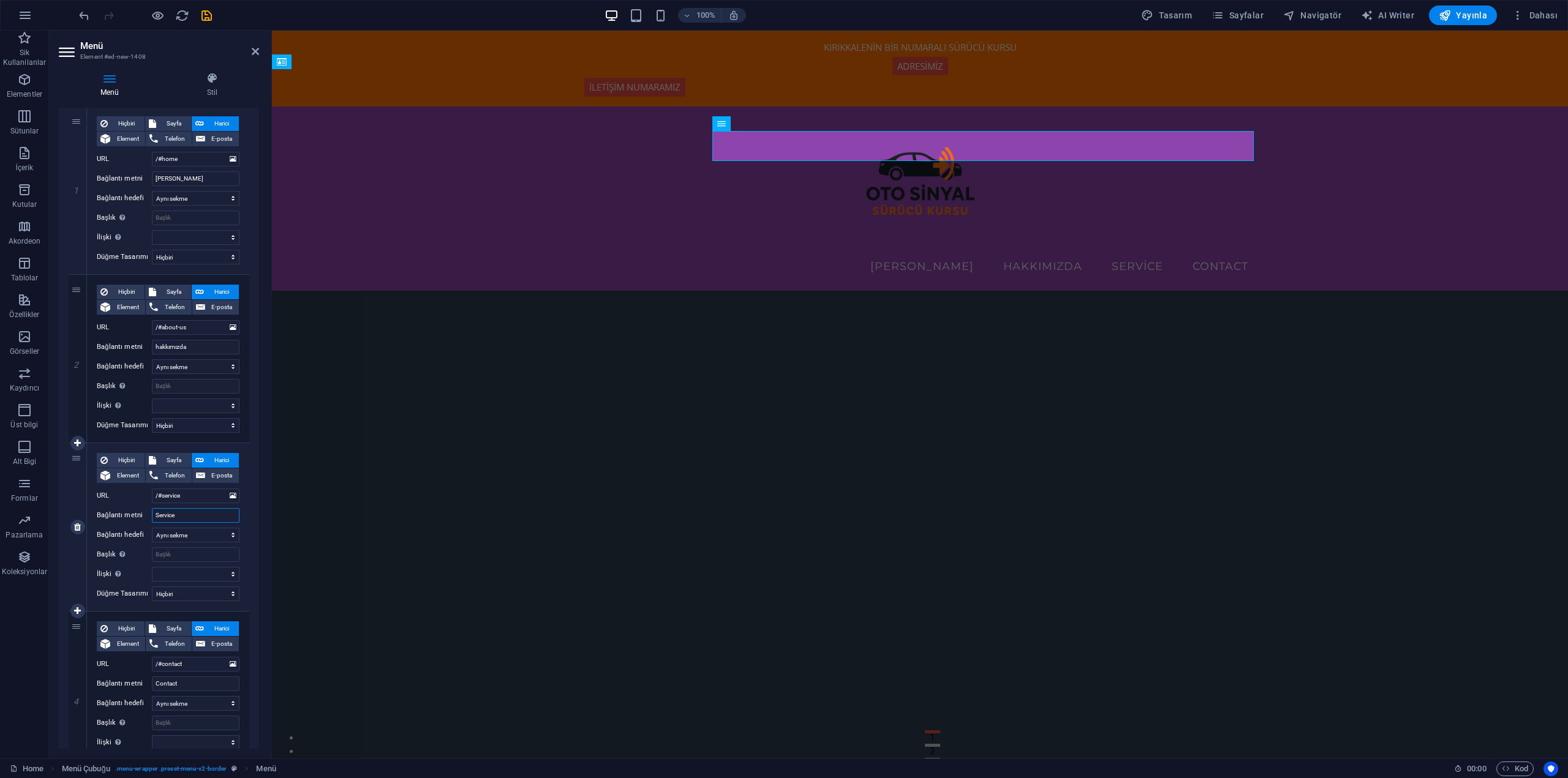
scroll to position [122, 0]
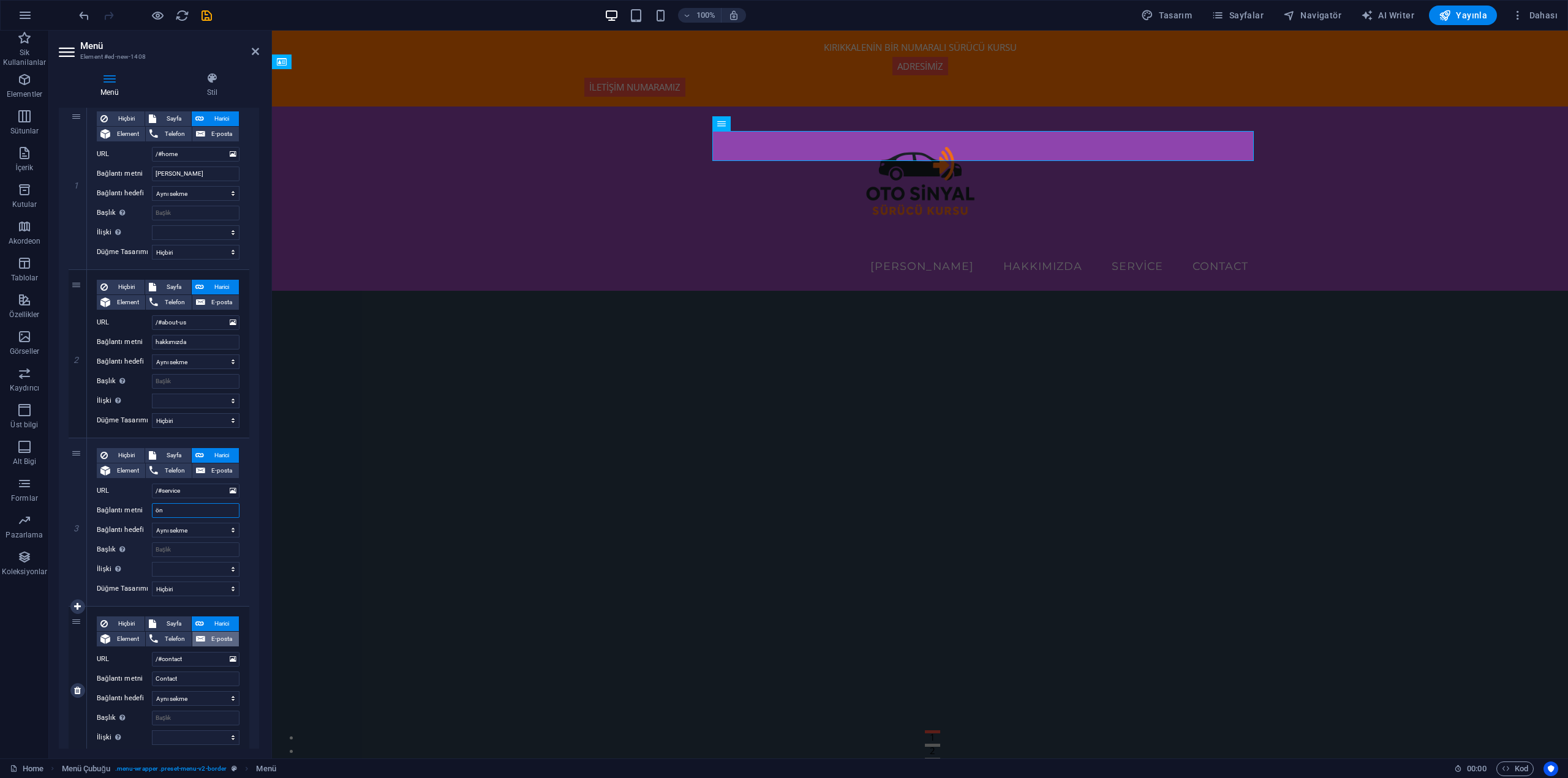
type input "öne"
select select
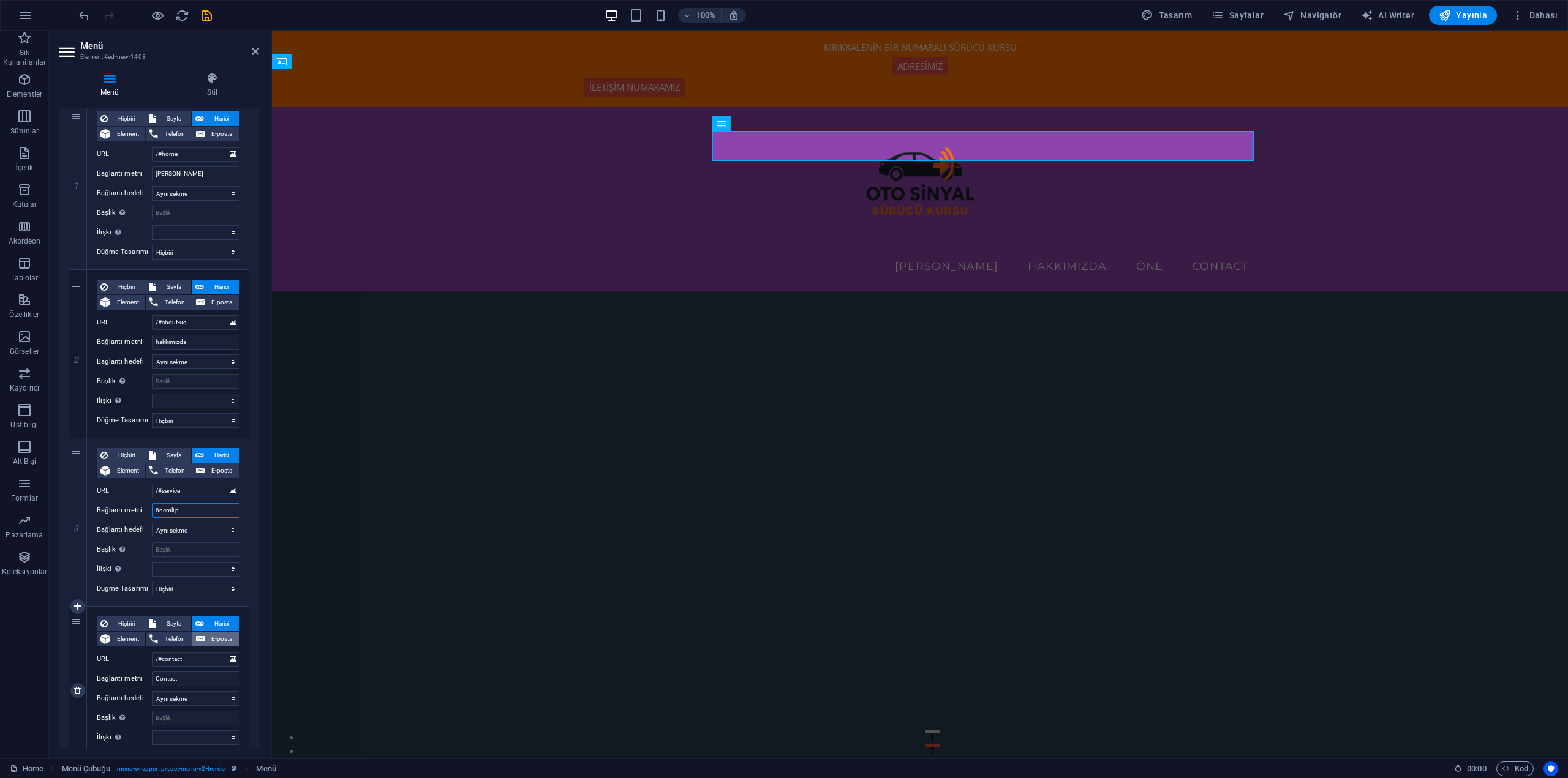
type input "önemli pd"
select select
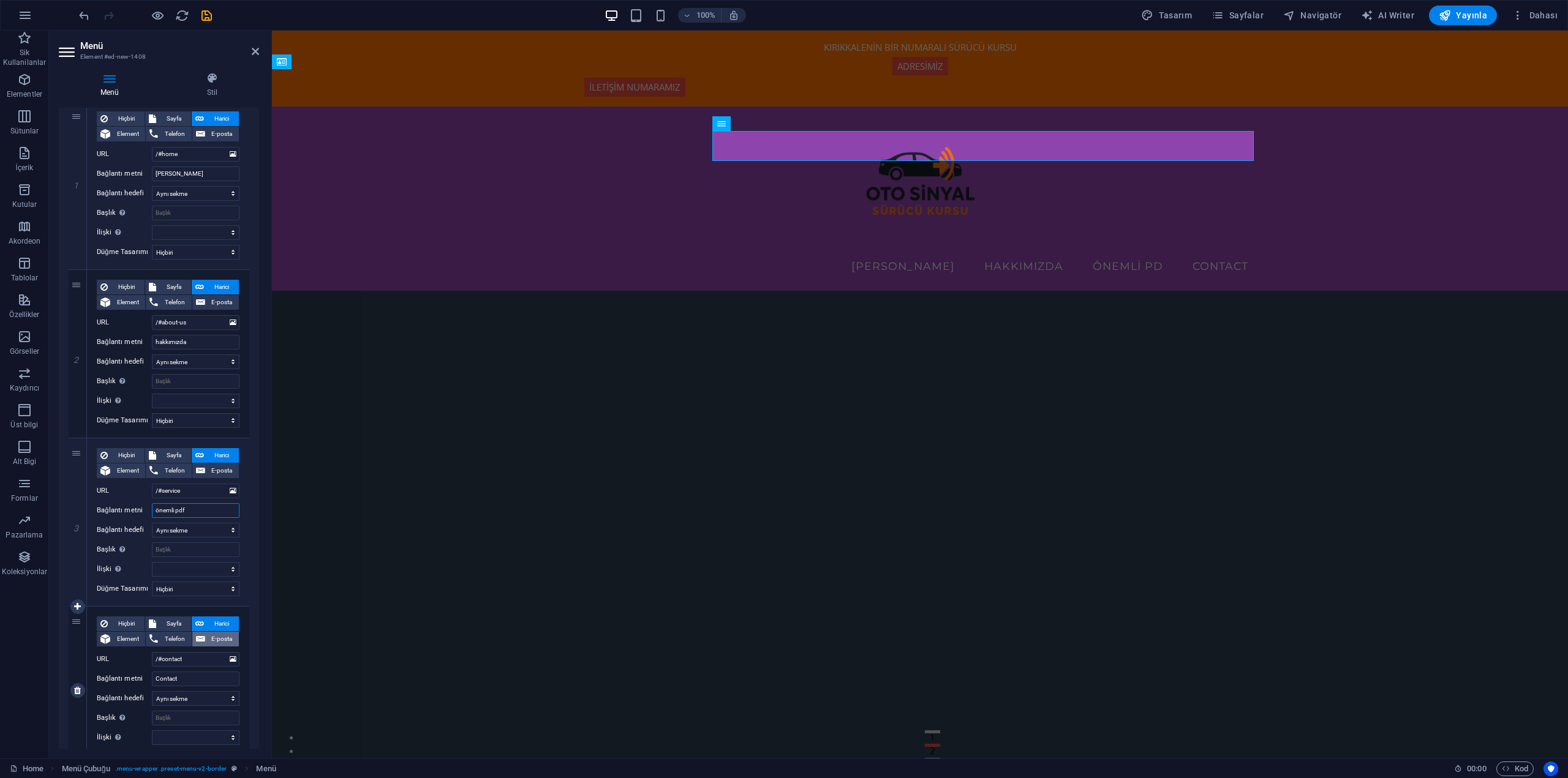
type input "önemli pdfl"
select select
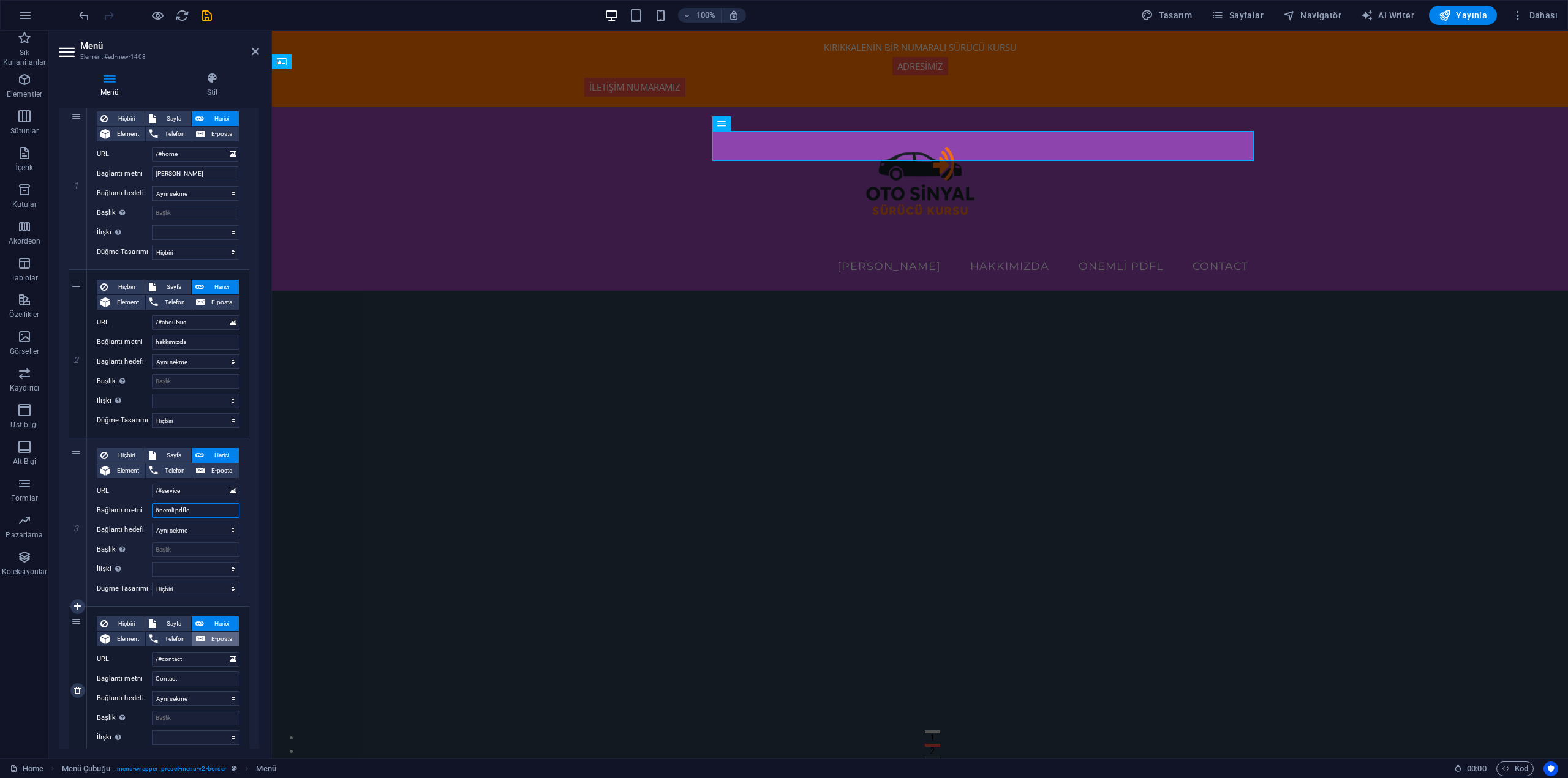
type input "önemli pdfler"
select select
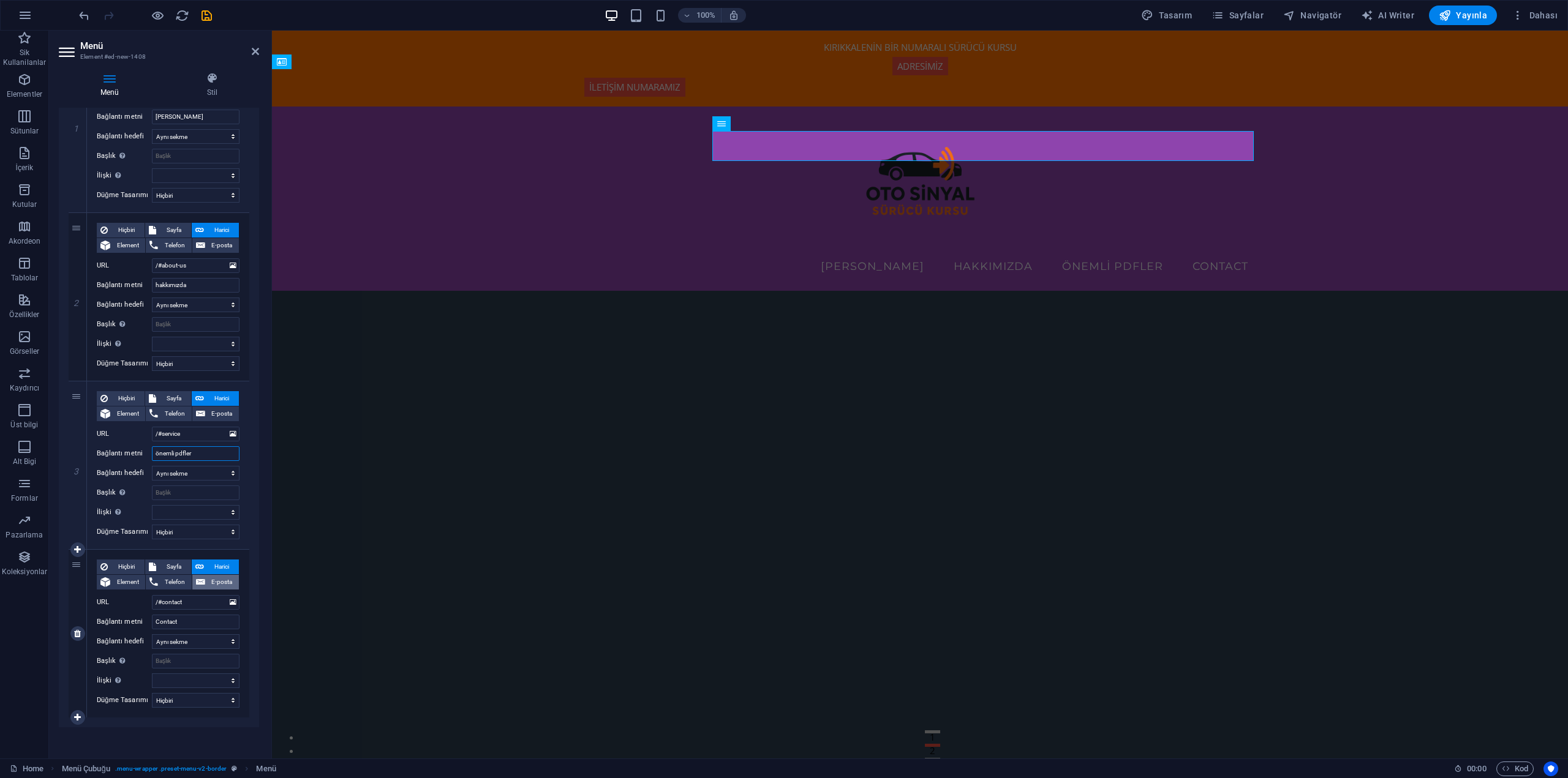
scroll to position [182, 0]
type input "önemli pdfler"
click at [184, 617] on input "Contact" at bounding box center [195, 619] width 88 height 15
type input "bi"
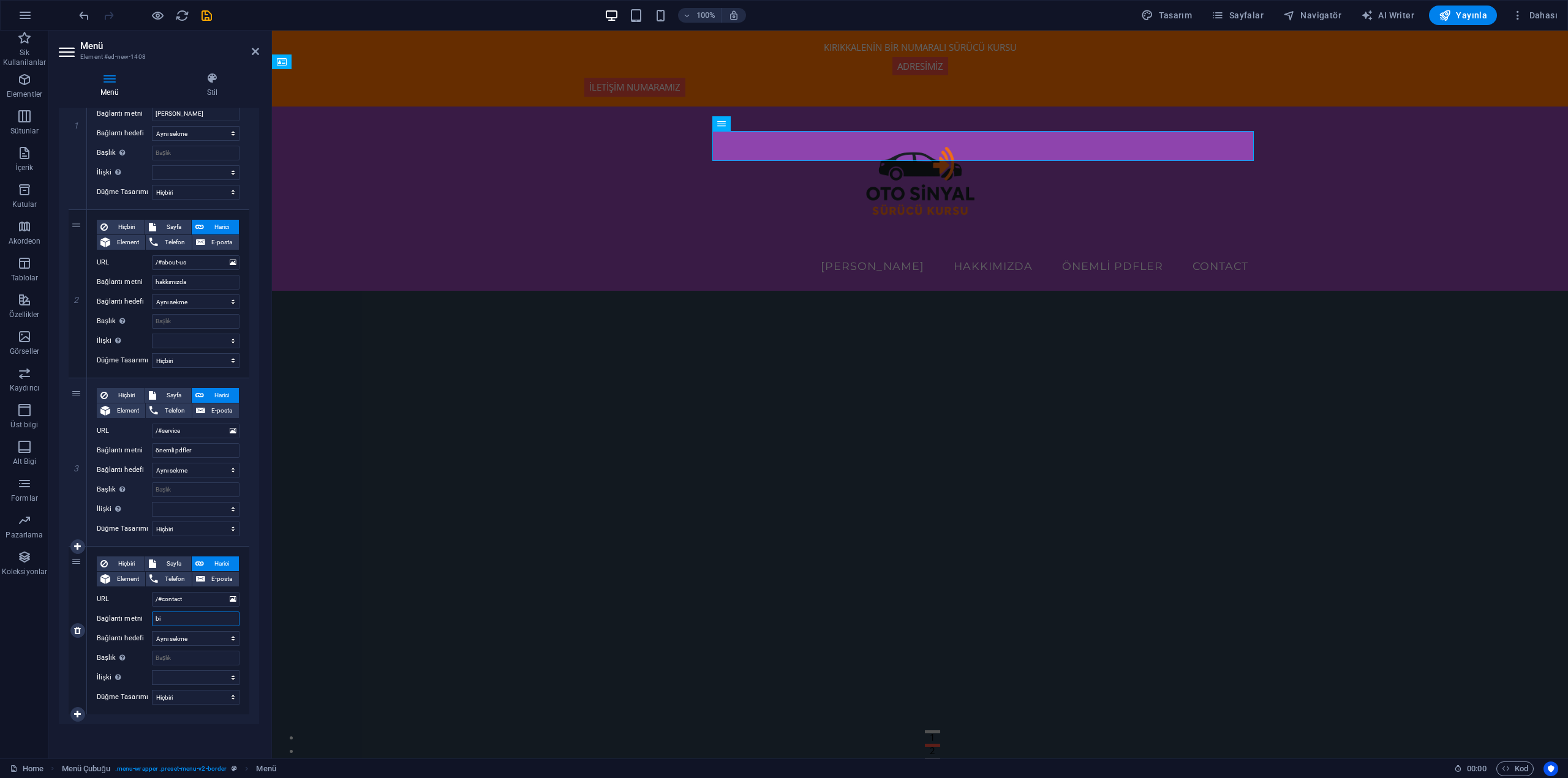
select select
type input "biz"
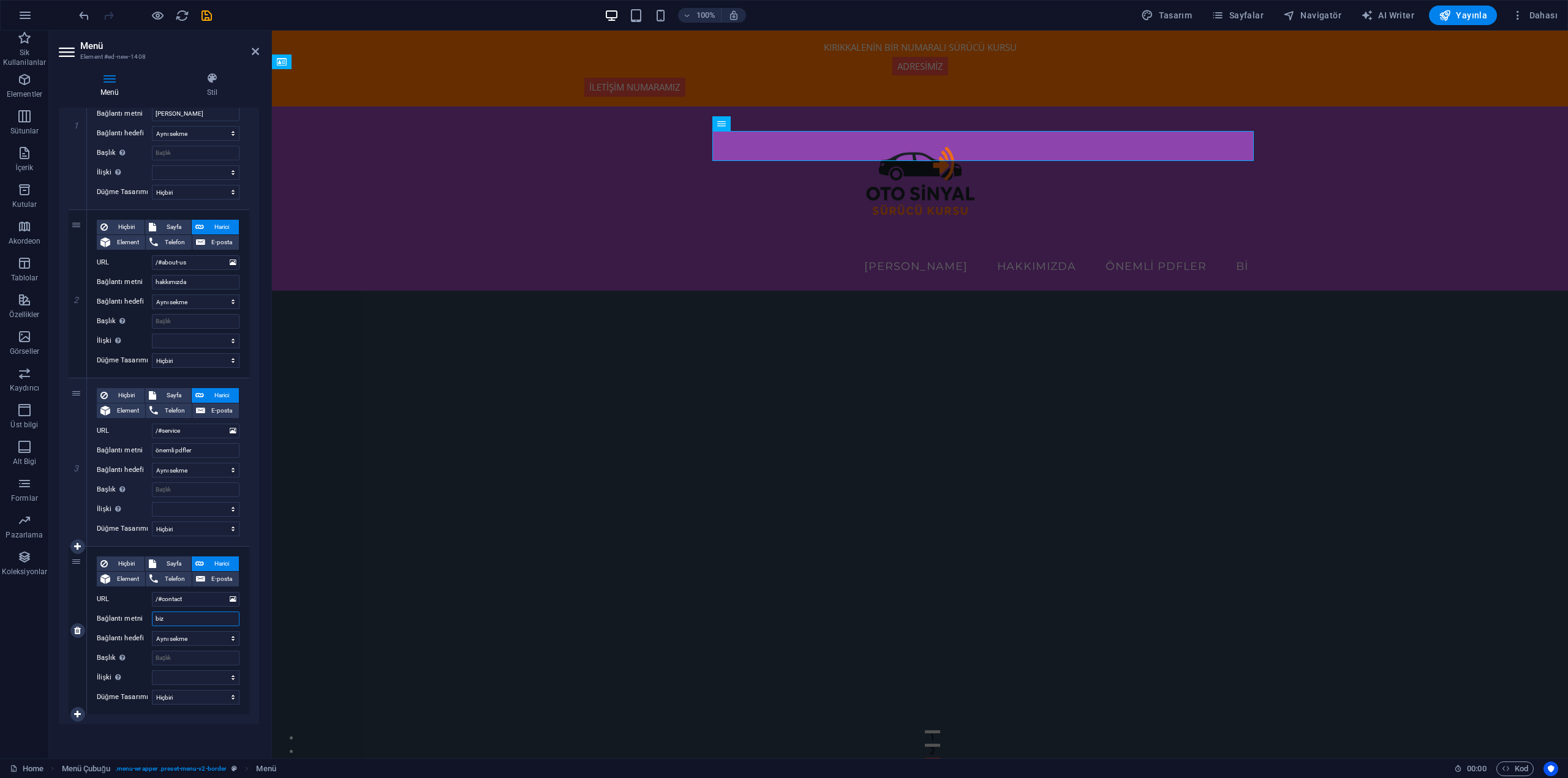
select select
type input "bize ula"
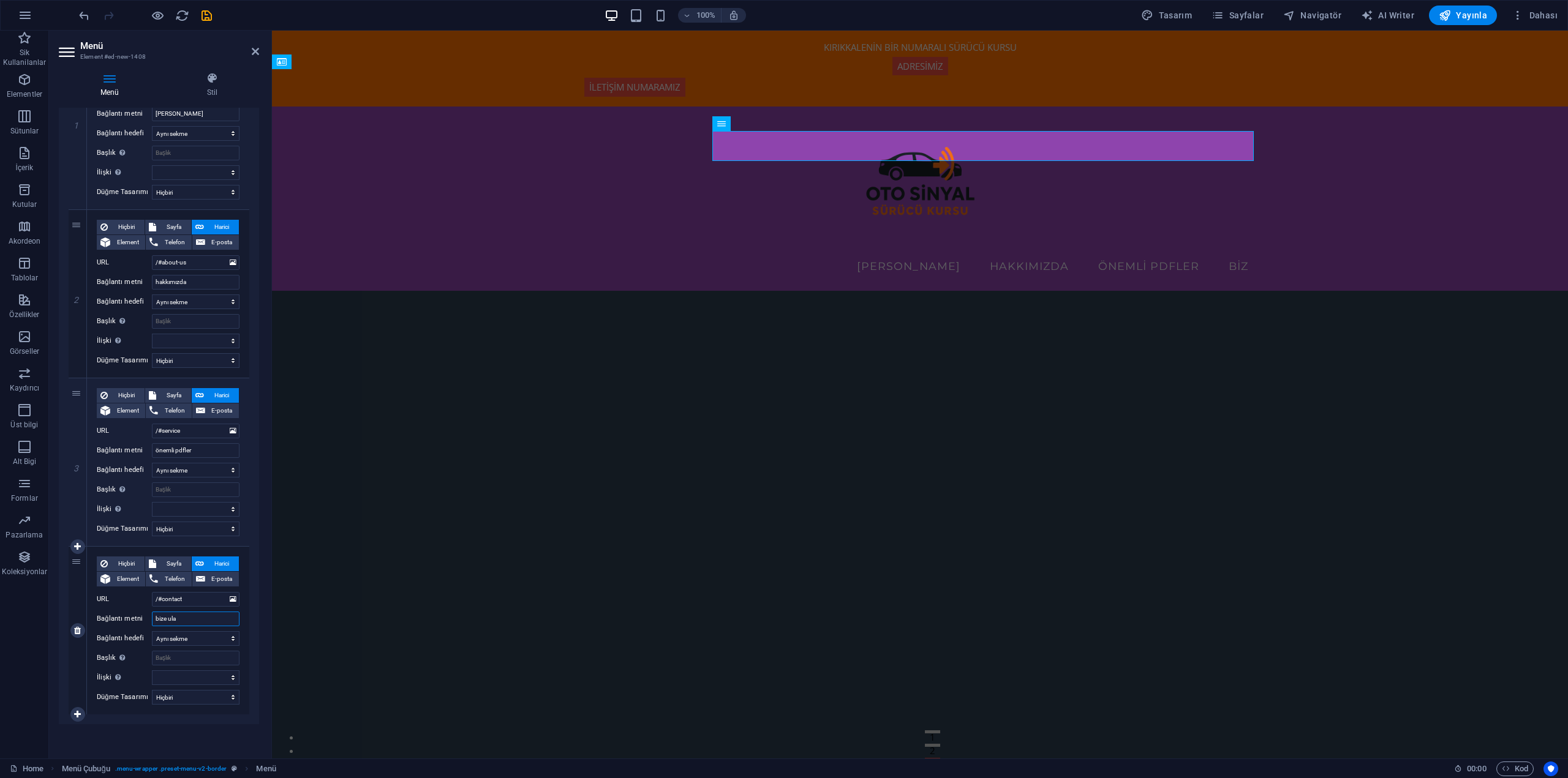
select select
type input "bize ulaşın"
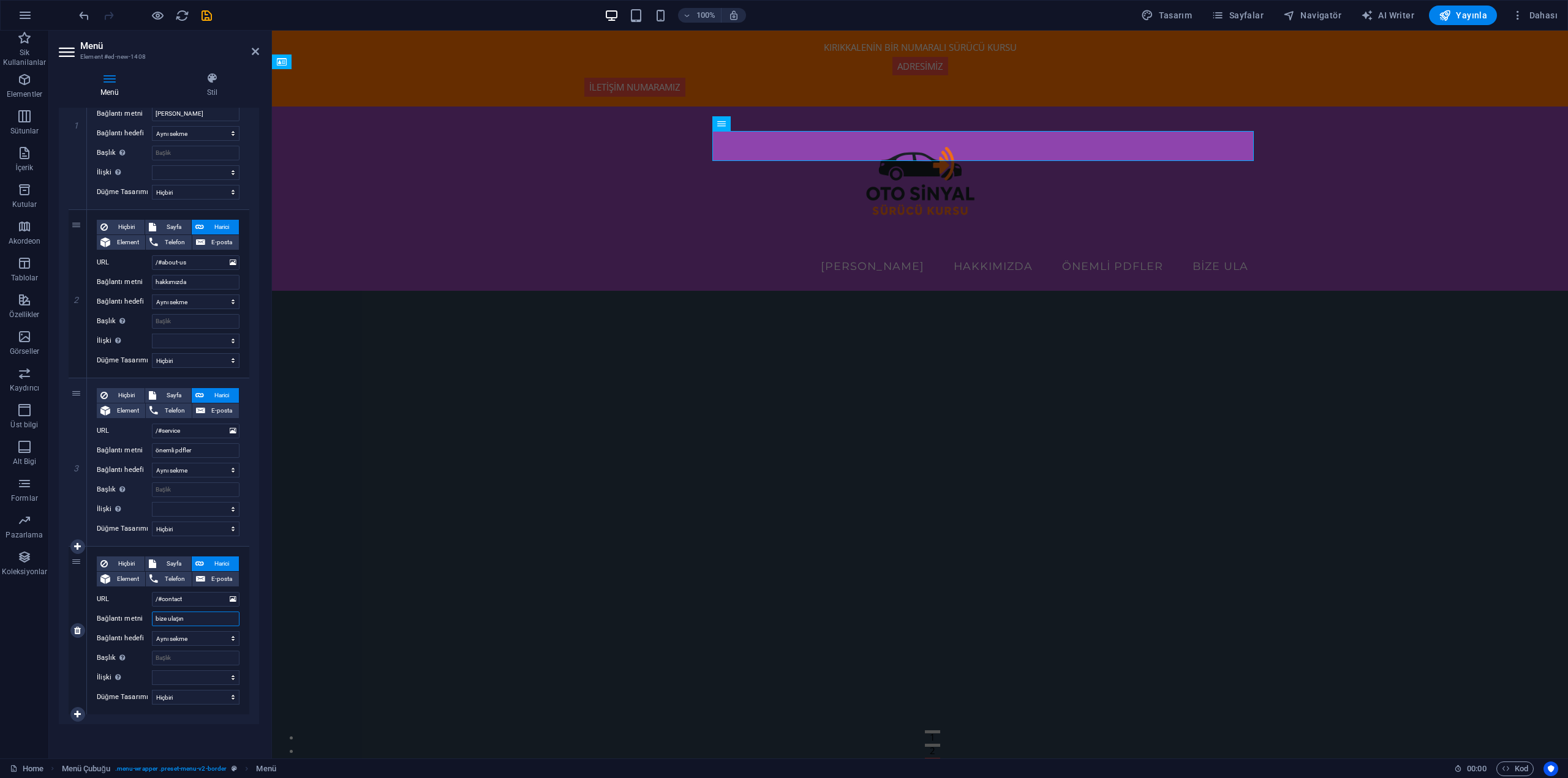
select select
type input "bize ulaşın"
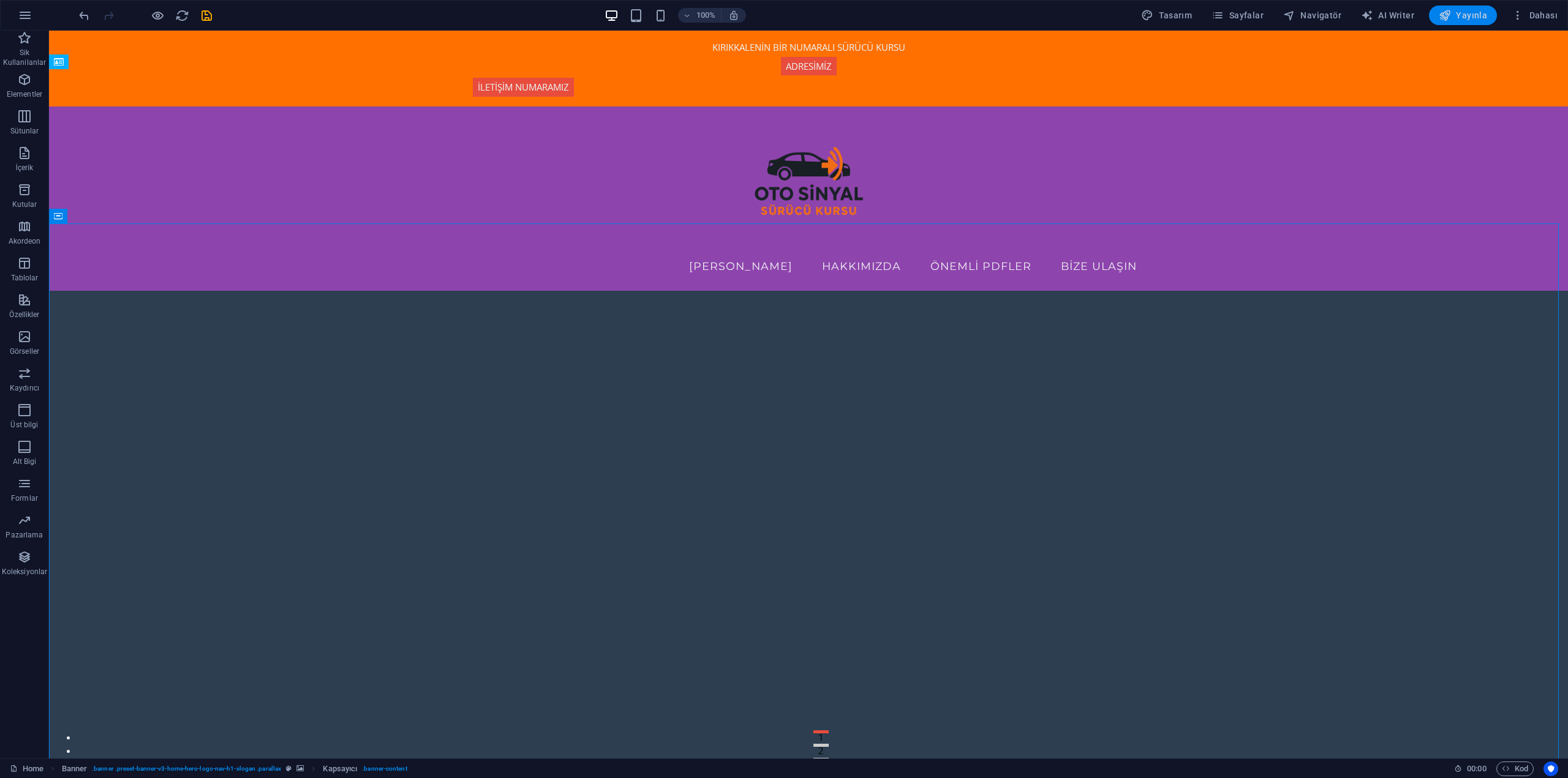
click at [1480, 19] on span "Yayınla" at bounding box center [1463, 15] width 49 height 12
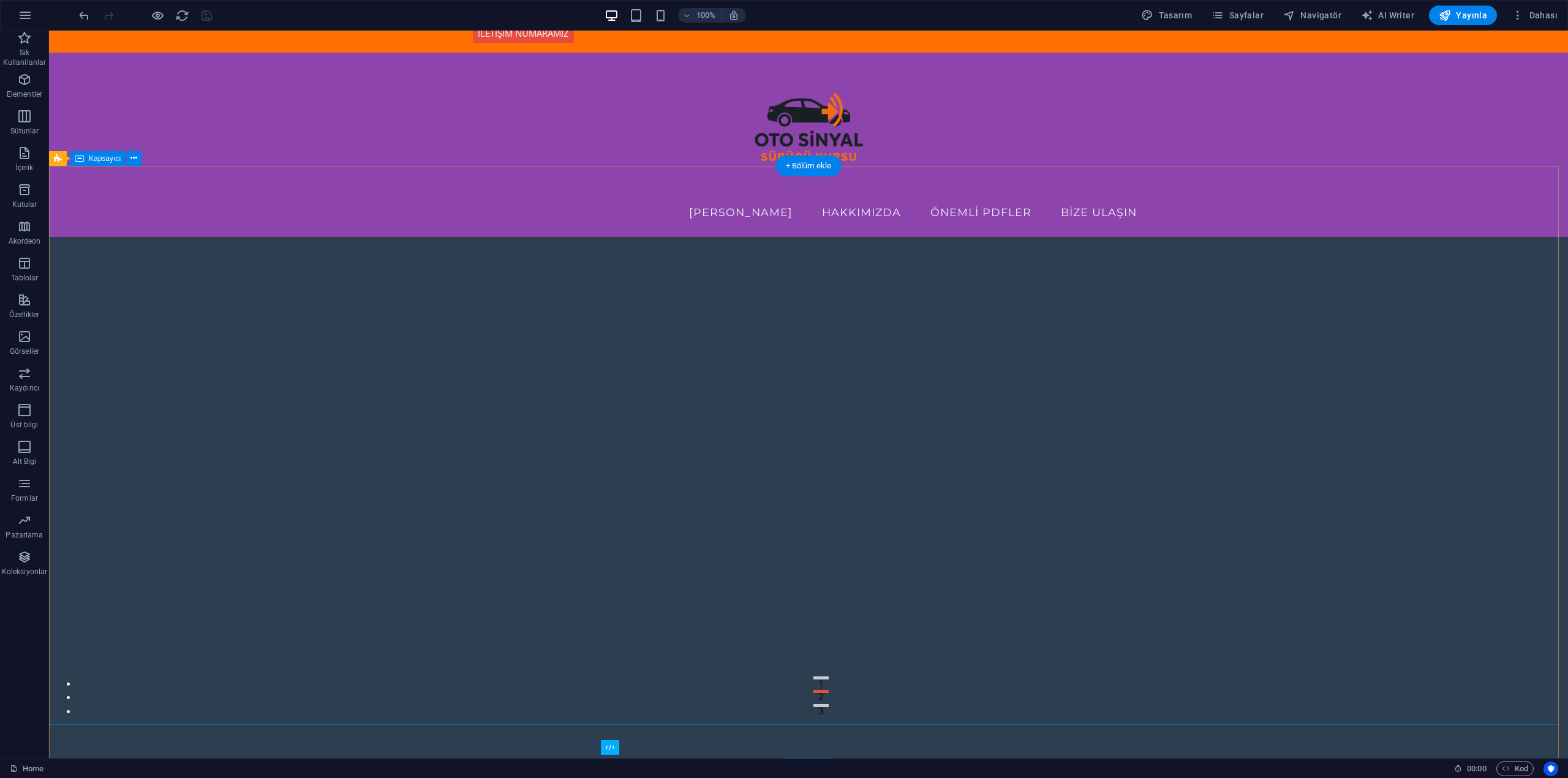
scroll to position [62, 0]
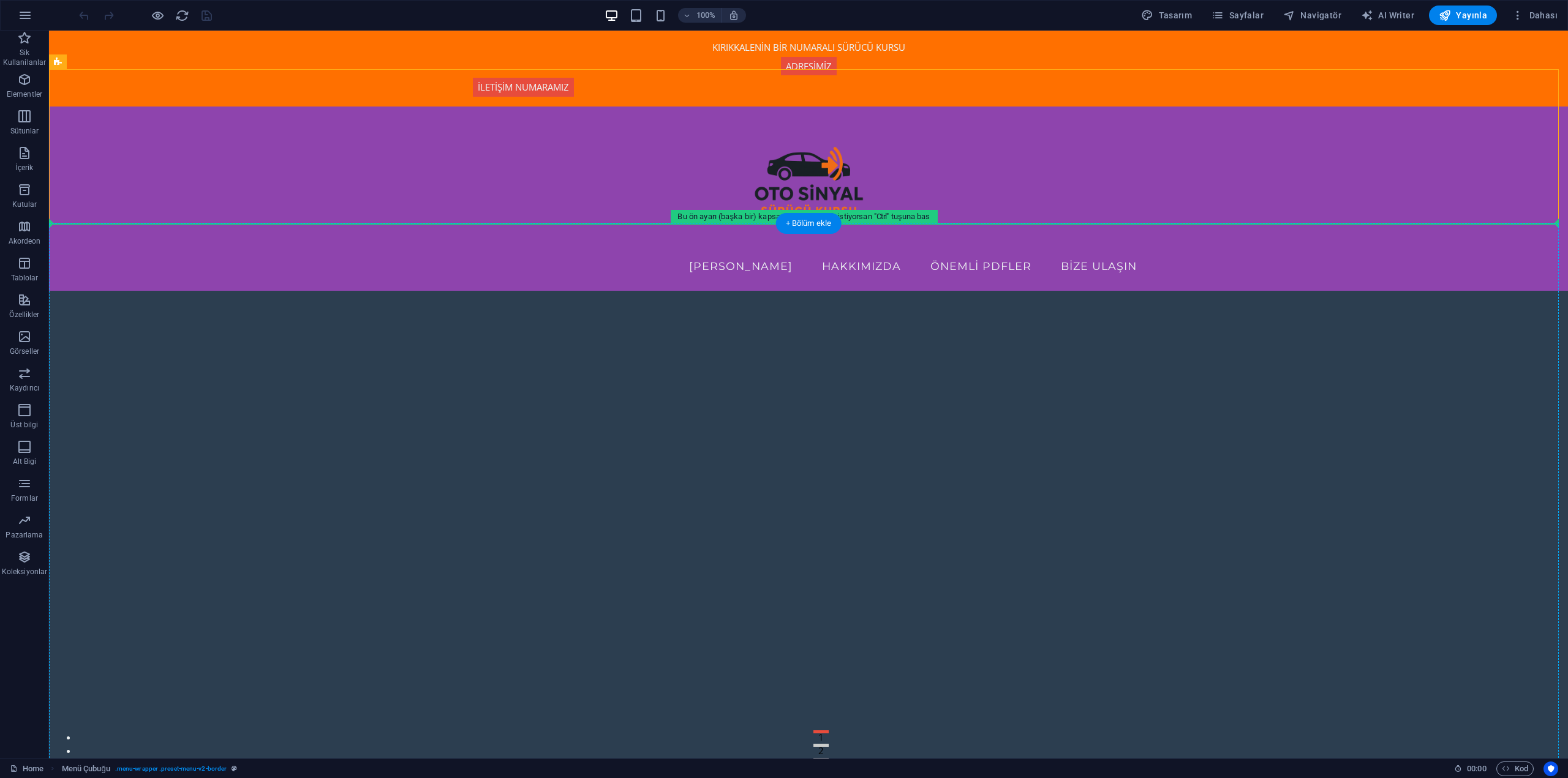
drag, startPoint x: 442, startPoint y: 159, endPoint x: 449, endPoint y: 266, distance: 107.2
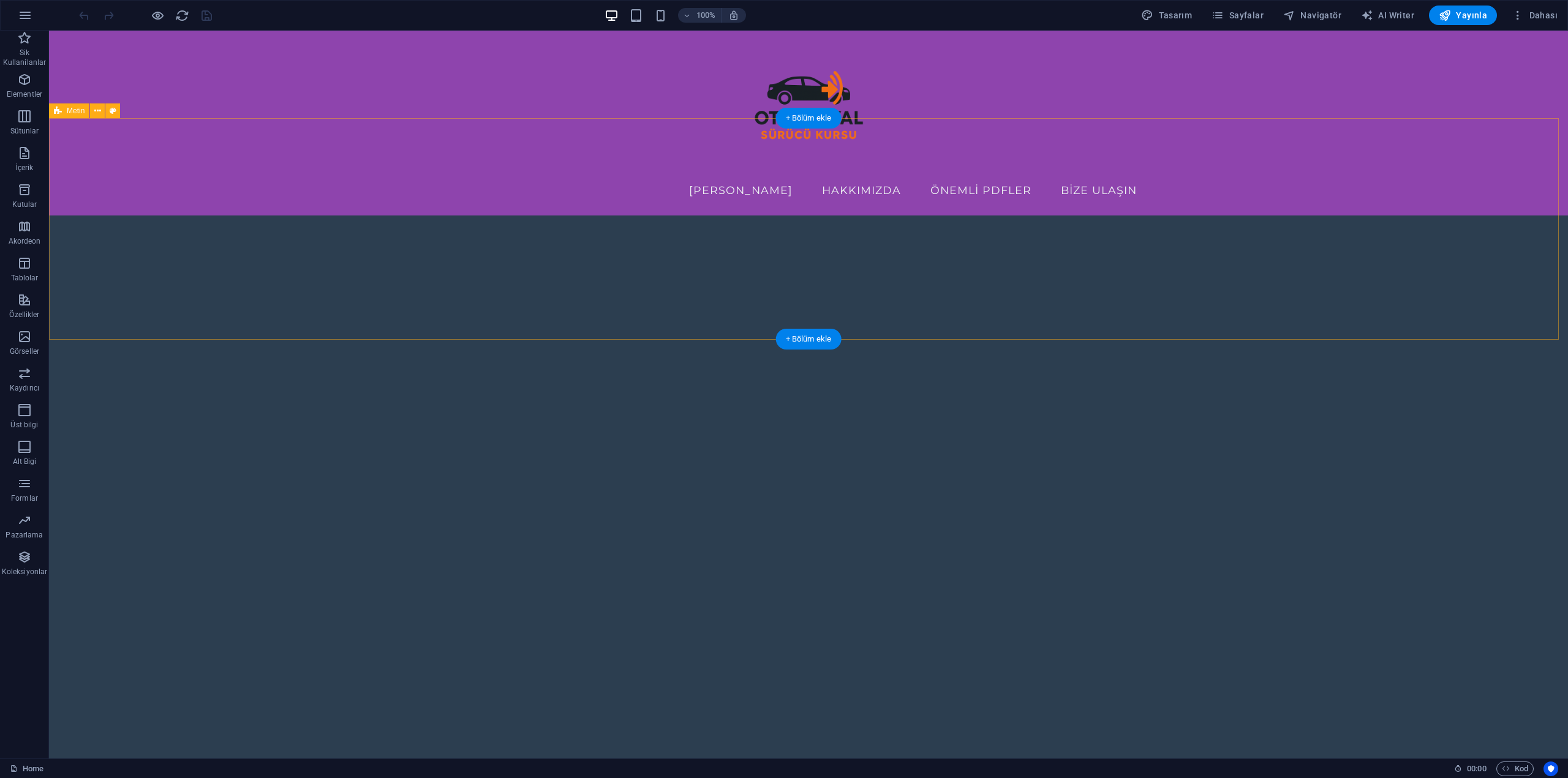
scroll to position [612, 0]
click at [15, 18] on button "button" at bounding box center [25, 15] width 29 height 29
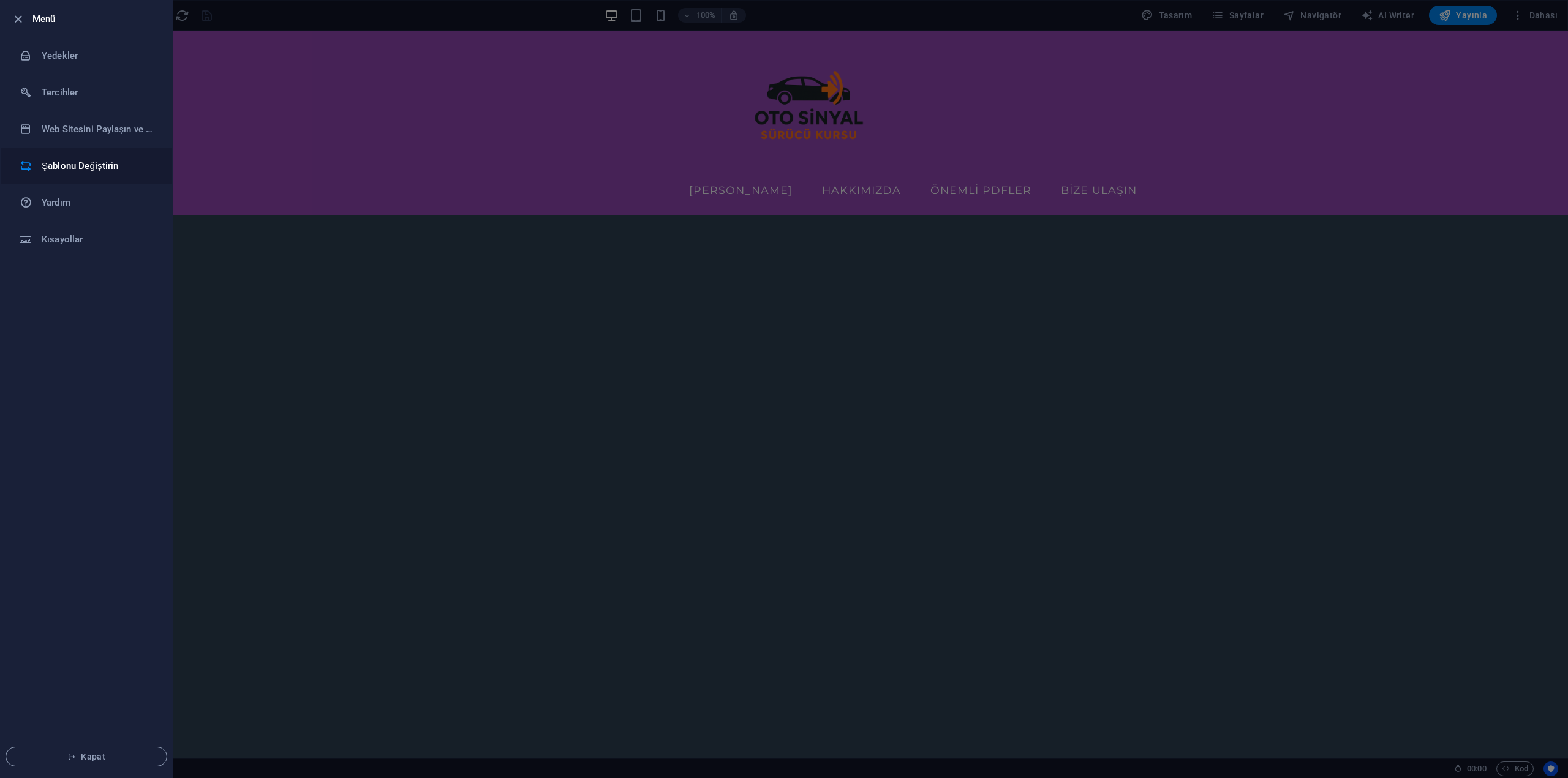
click at [88, 164] on h6 "Şablonu Değiştirin" at bounding box center [98, 166] width 114 height 15
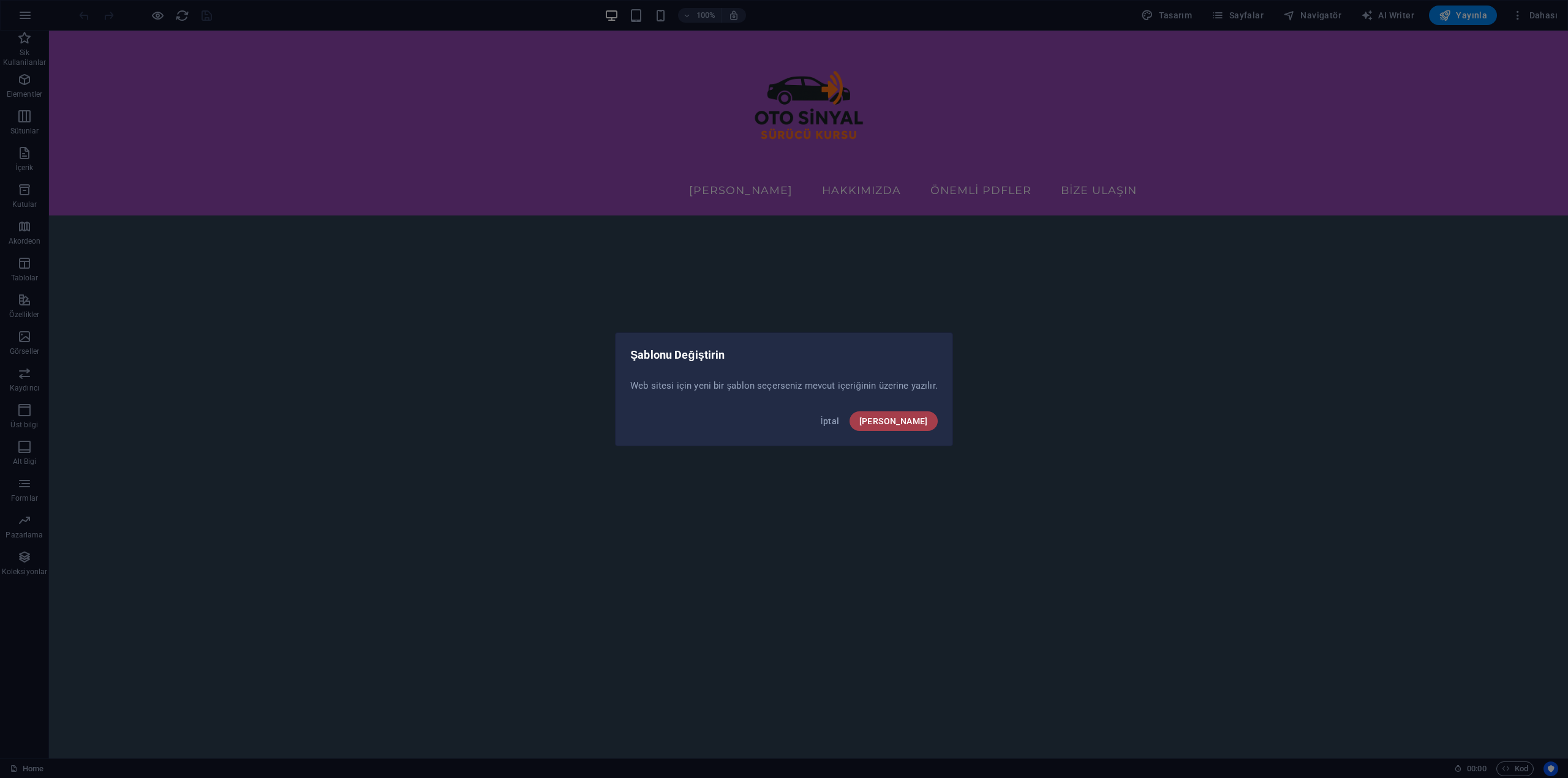
click at [895, 419] on button "Onayla" at bounding box center [893, 421] width 88 height 19
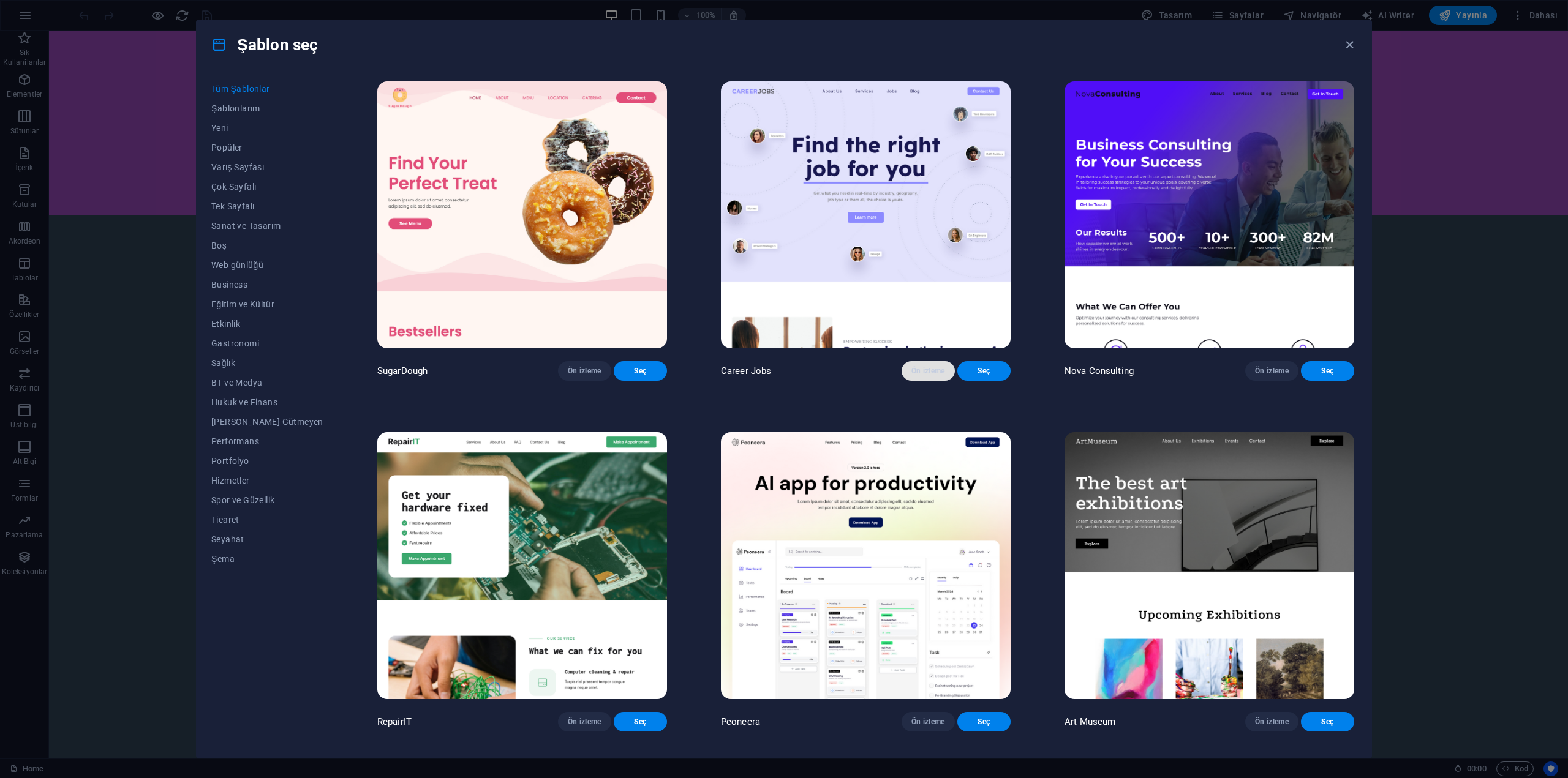
click at [911, 376] on span "Ön izleme" at bounding box center [928, 371] width 34 height 10
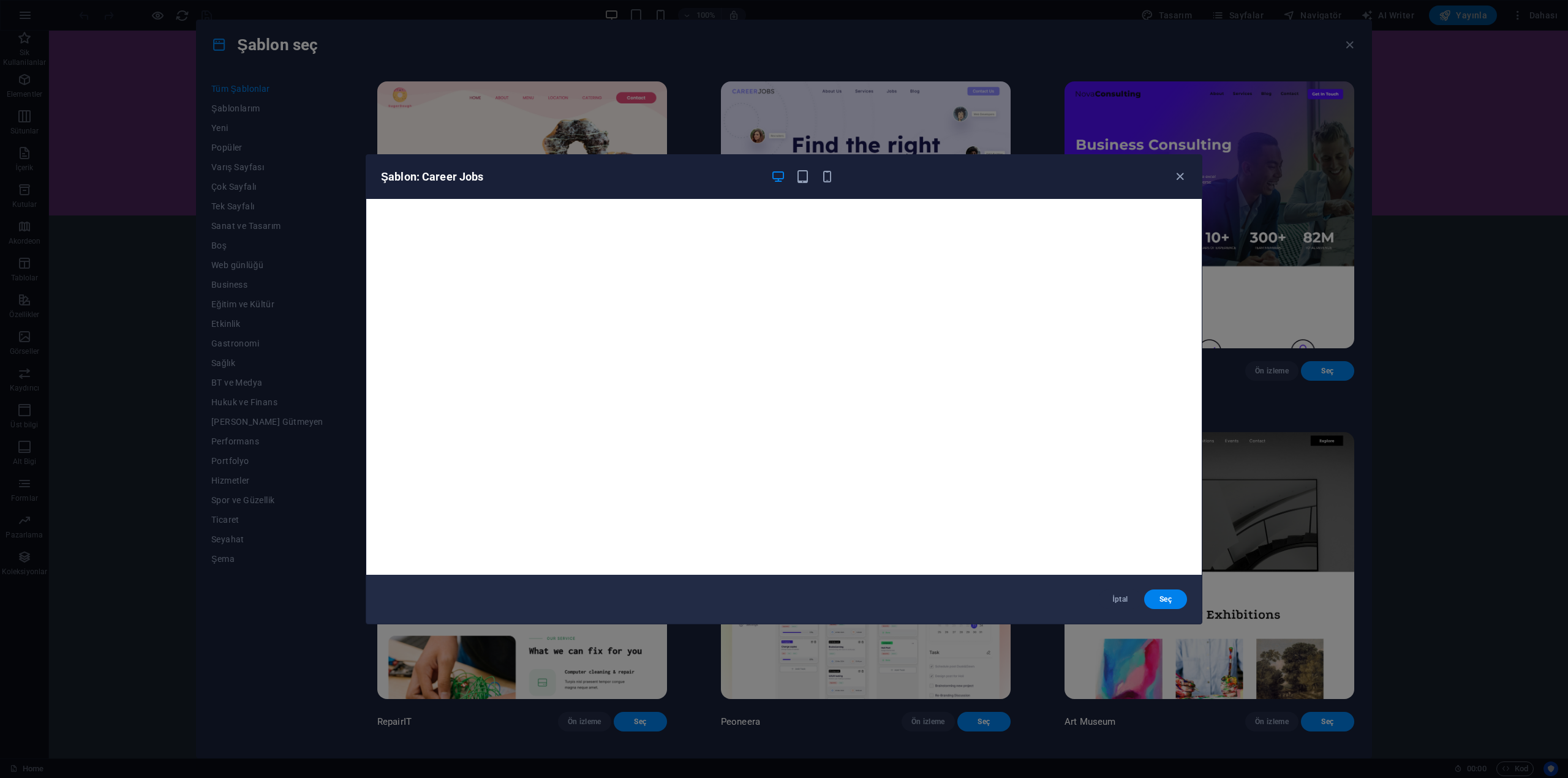
click at [1267, 503] on div "Şablon: Career Jobs İptal Seç" at bounding box center [784, 389] width 1568 height 778
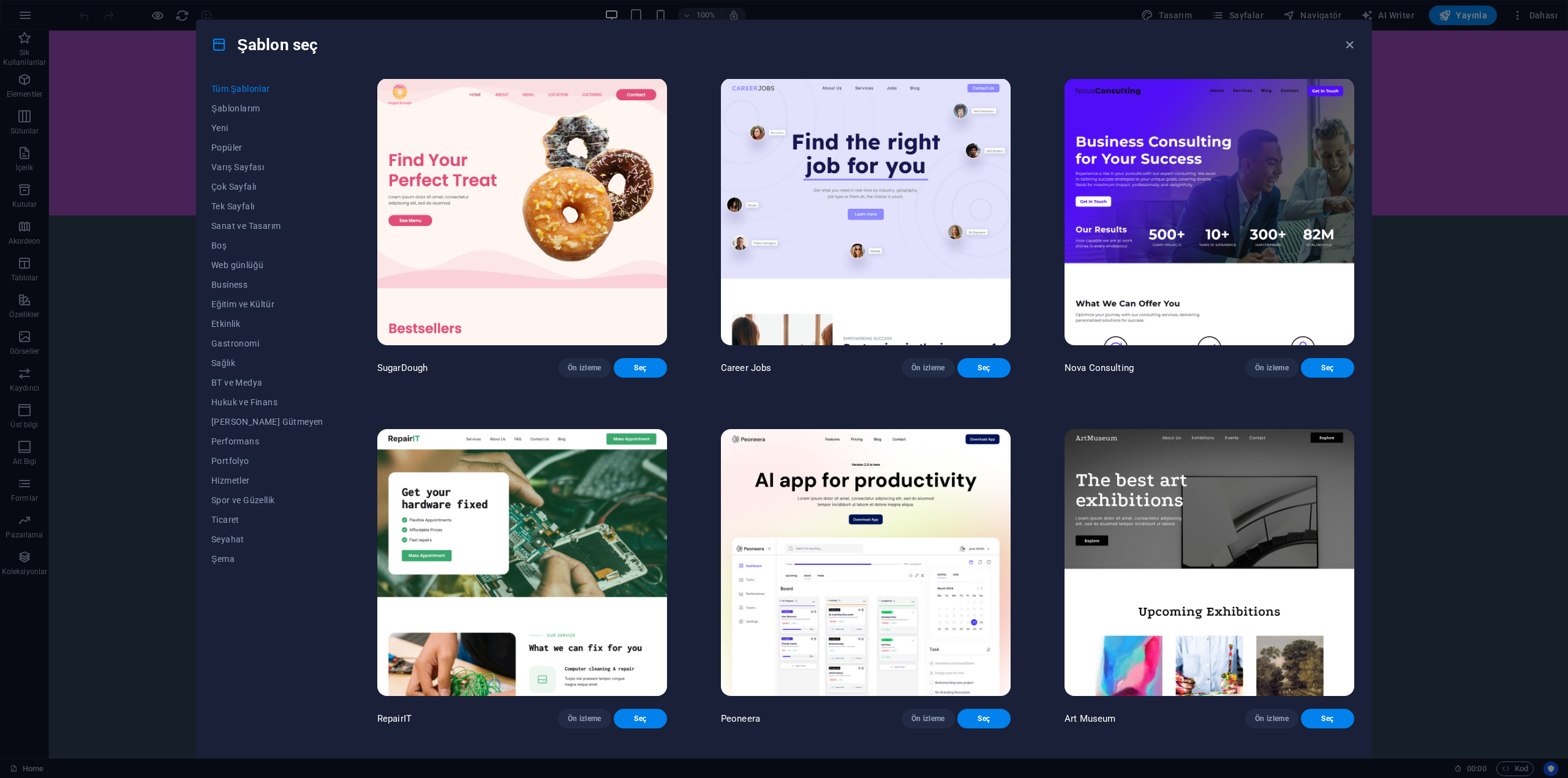
scroll to position [0, 0]
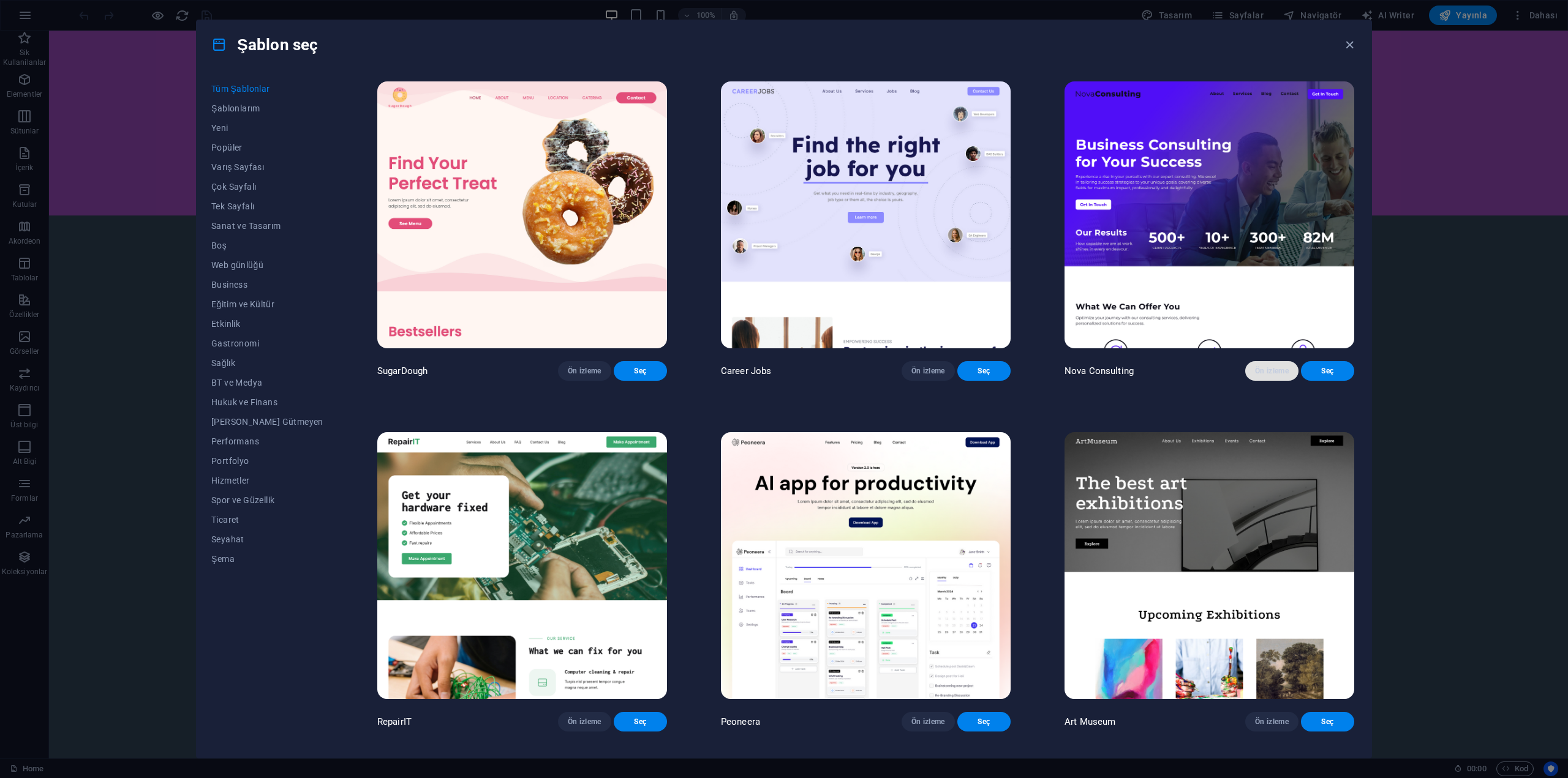
click at [1246, 375] on button "Ön izleme" at bounding box center [1272, 371] width 54 height 19
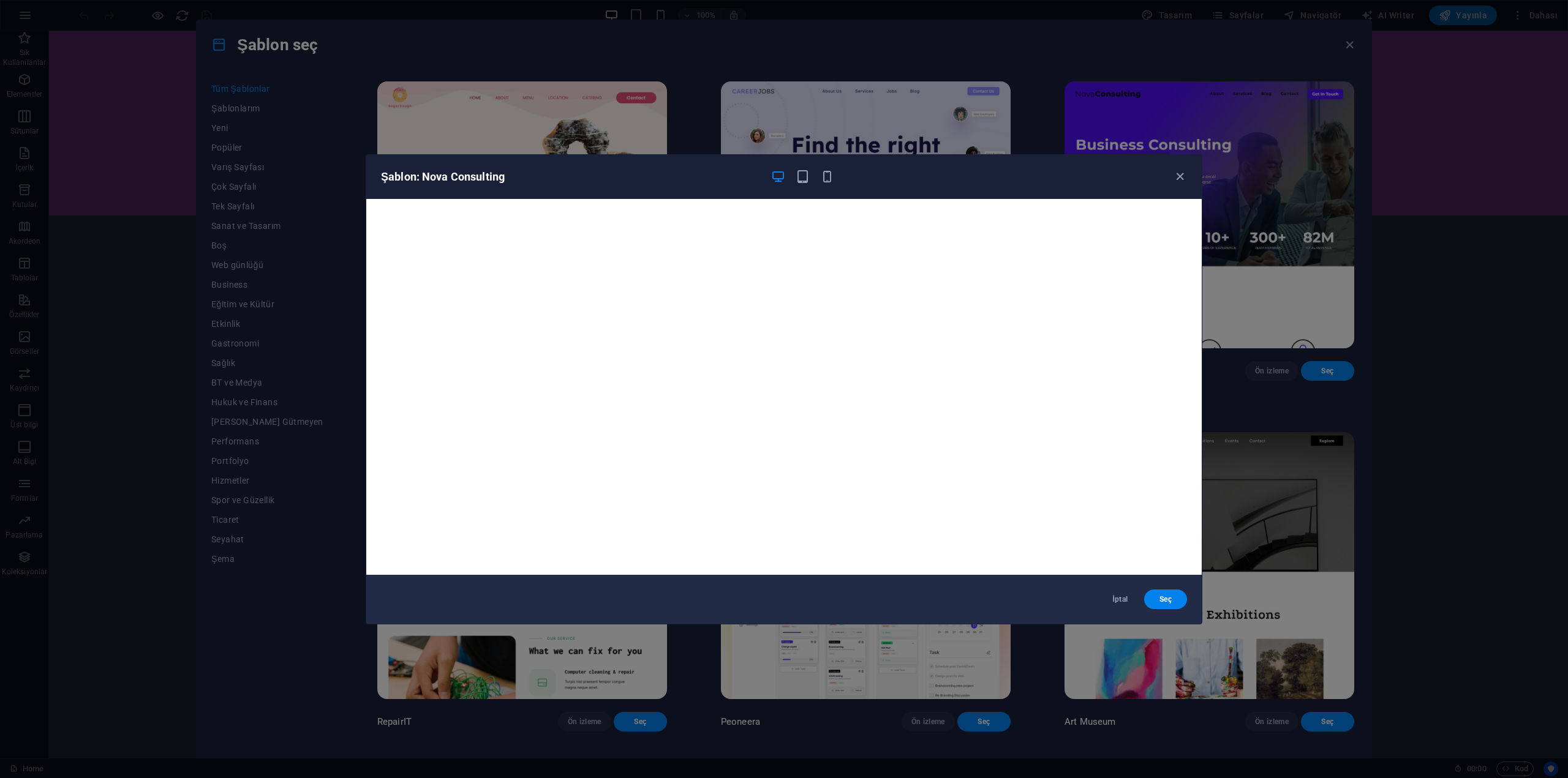
scroll to position [3, 0]
click at [1181, 179] on icon "button" at bounding box center [1180, 176] width 14 height 14
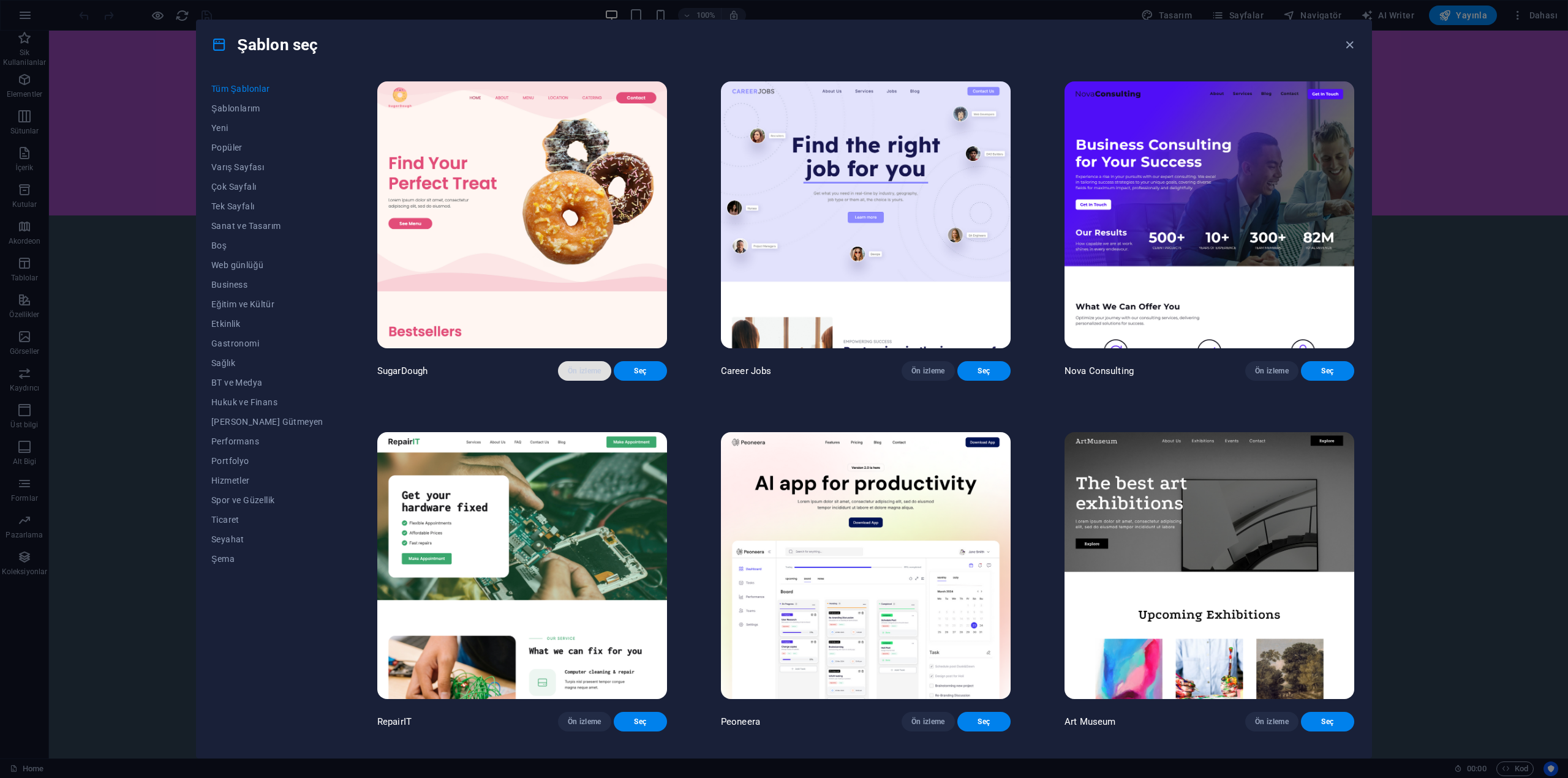
click at [577, 375] on span "Ön izleme" at bounding box center [585, 371] width 34 height 10
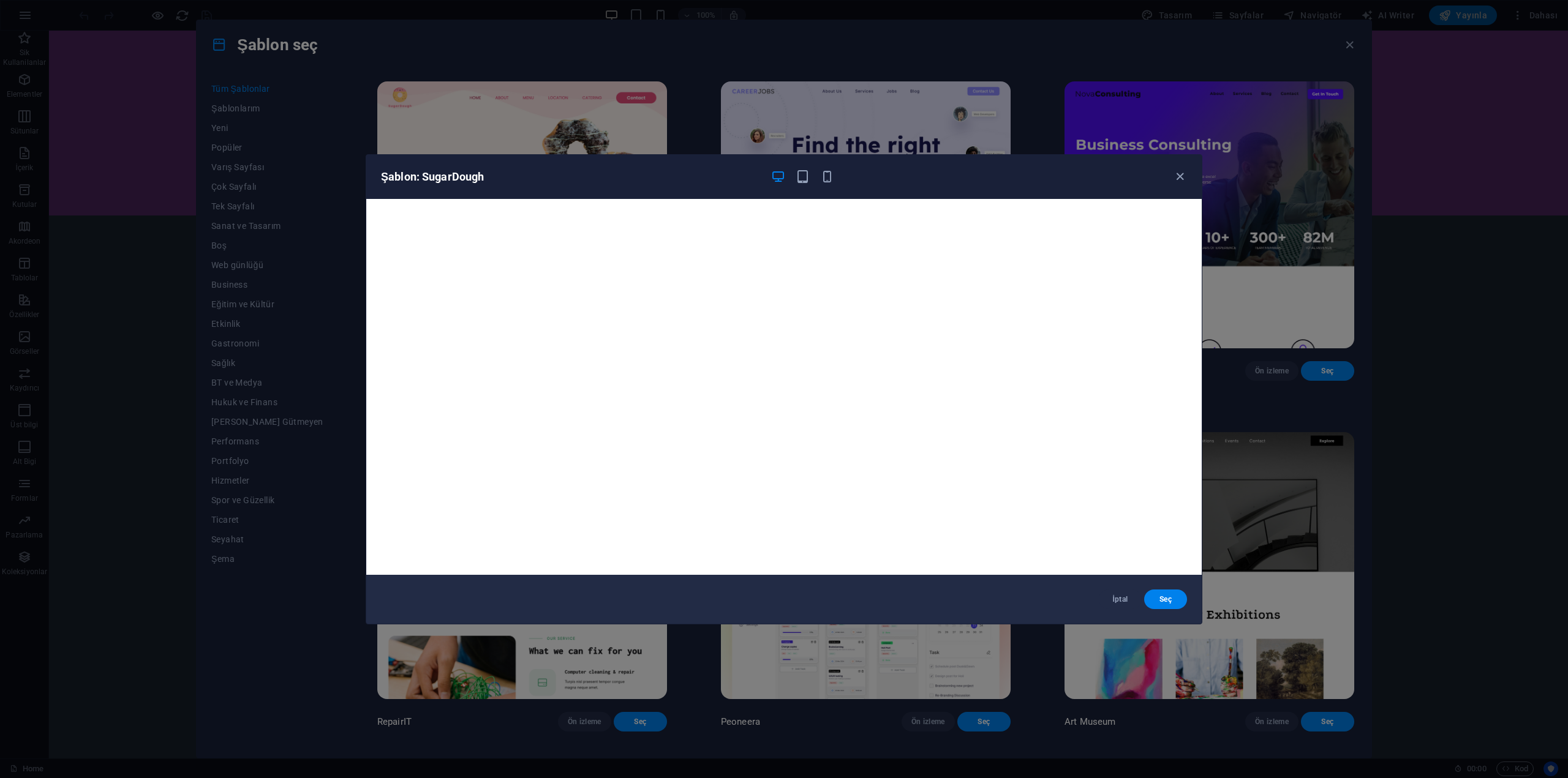
click at [478, 149] on div "Şablon: SugarDough İptal Seç" at bounding box center [784, 389] width 1568 height 778
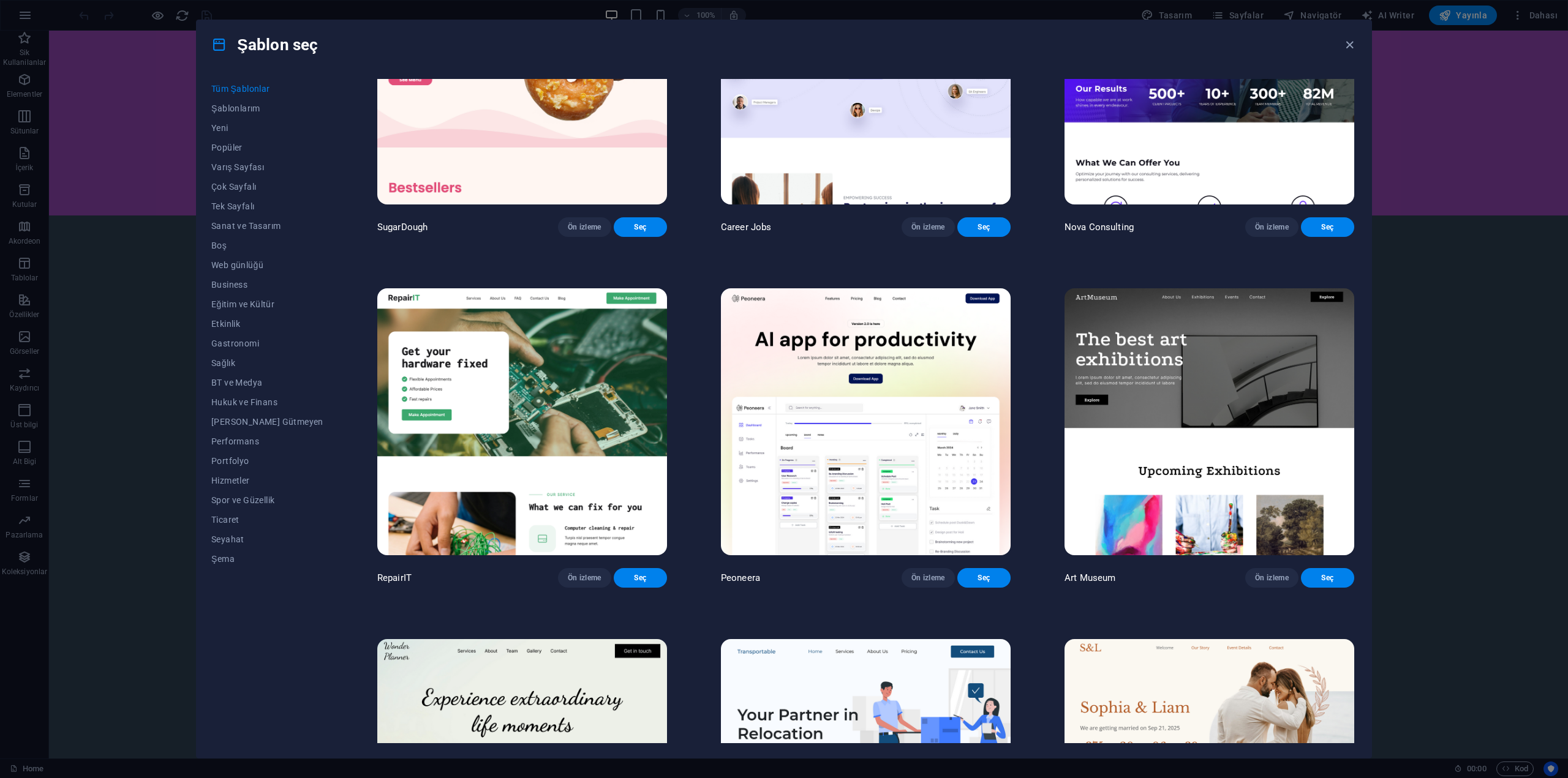
scroll to position [184, 0]
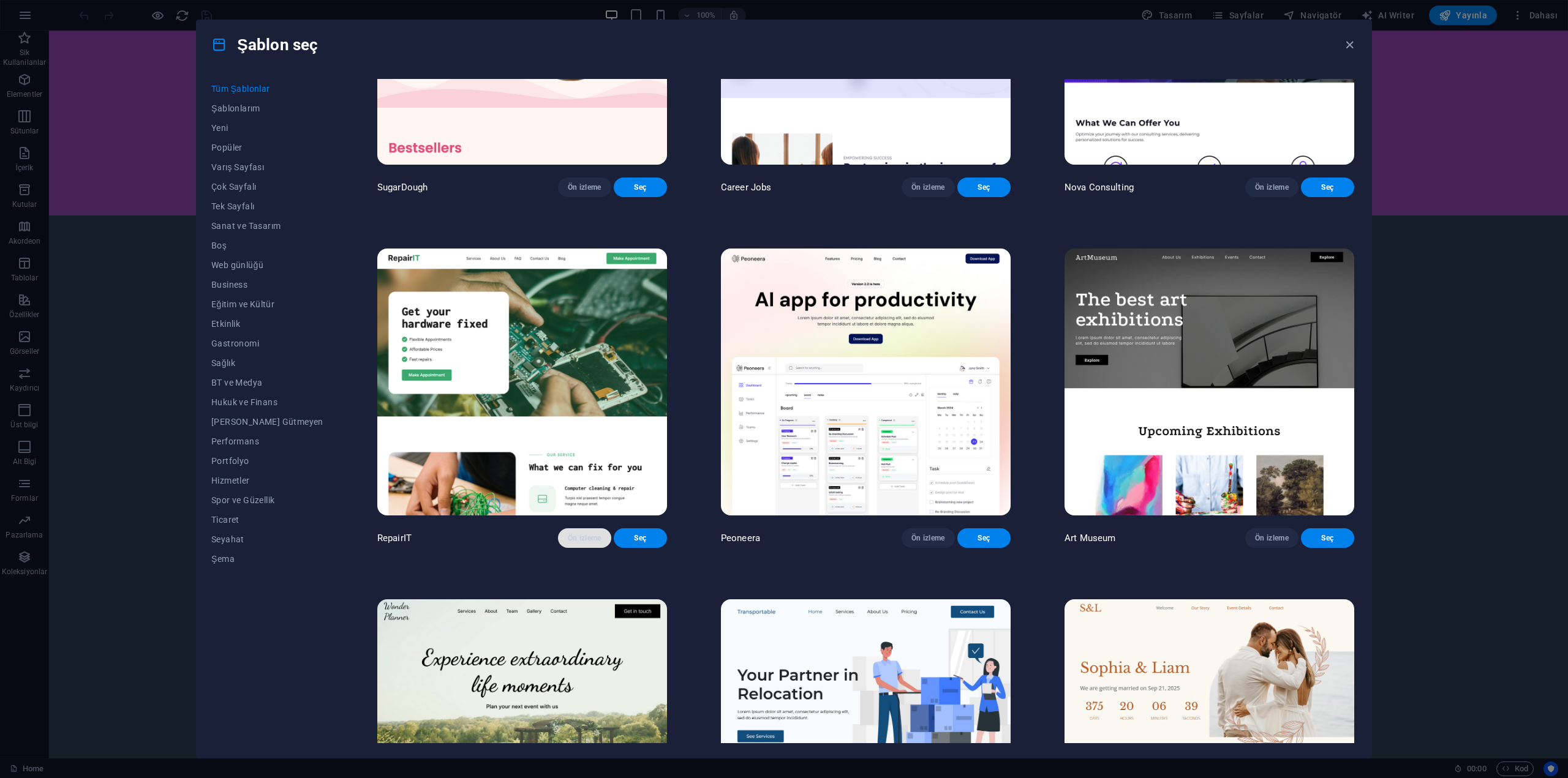
click at [577, 543] on span "Ön izleme" at bounding box center [585, 538] width 34 height 10
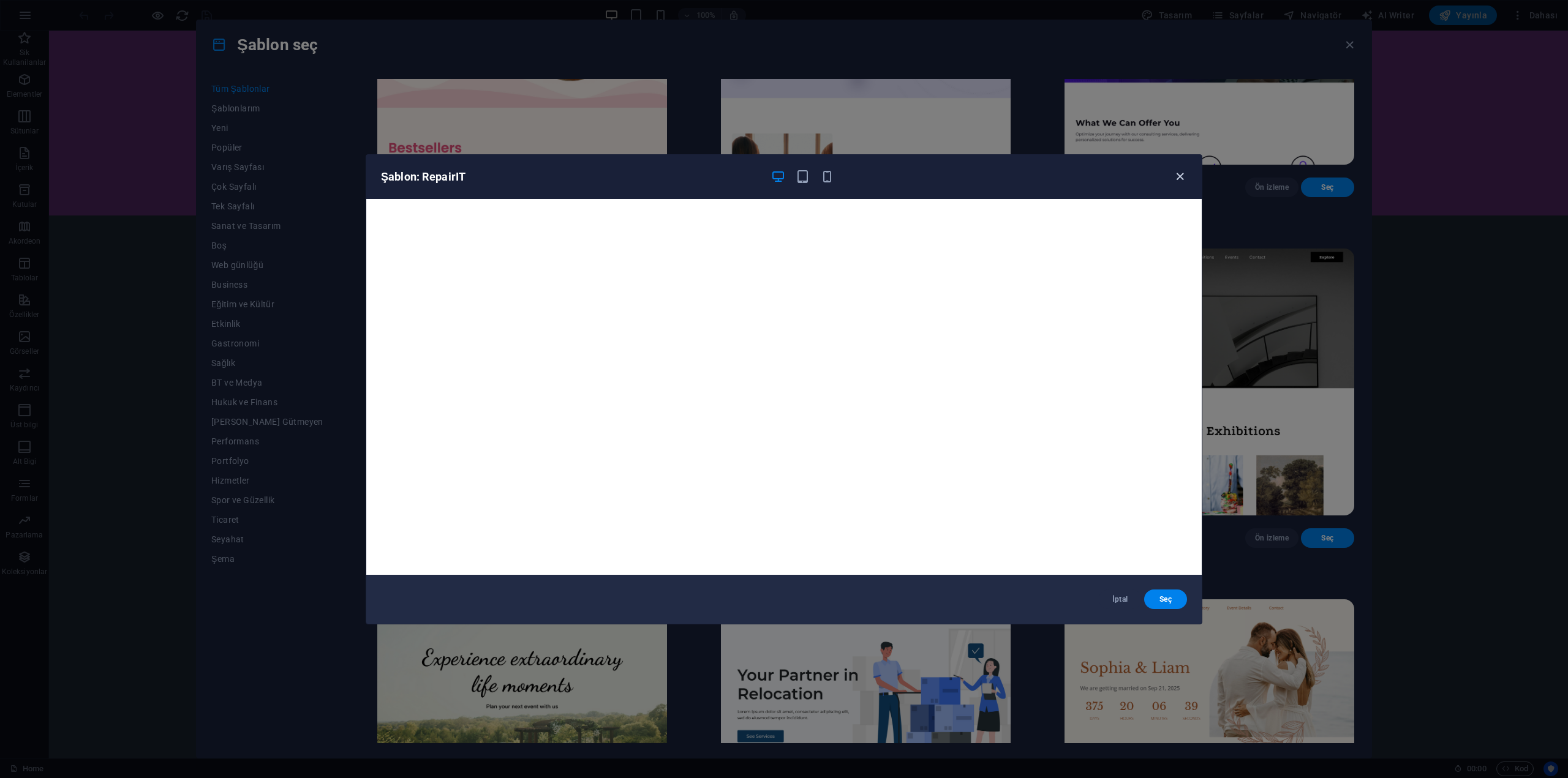
click at [1178, 184] on button "button" at bounding box center [1180, 177] width 15 height 15
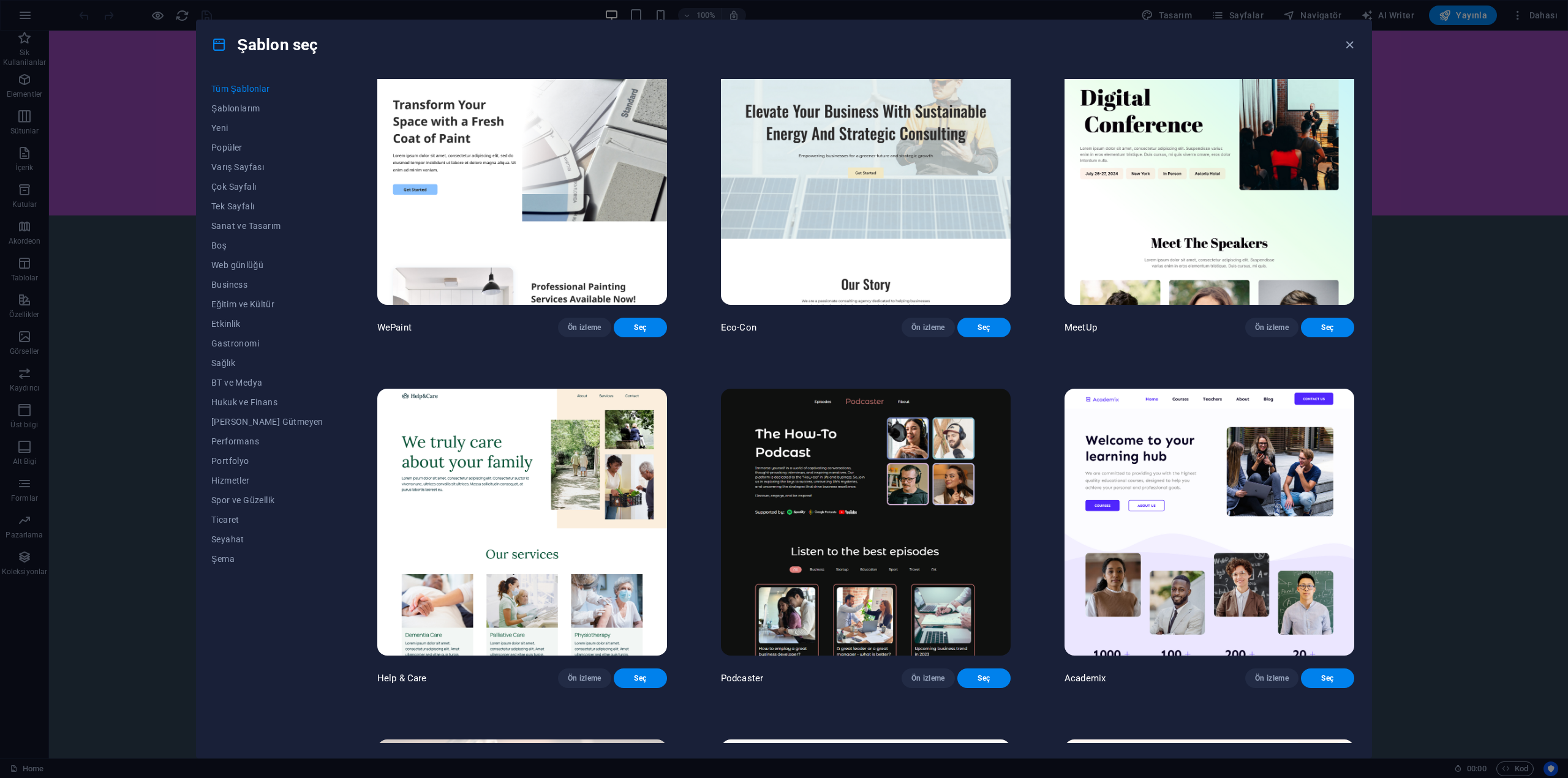
scroll to position [1102, 0]
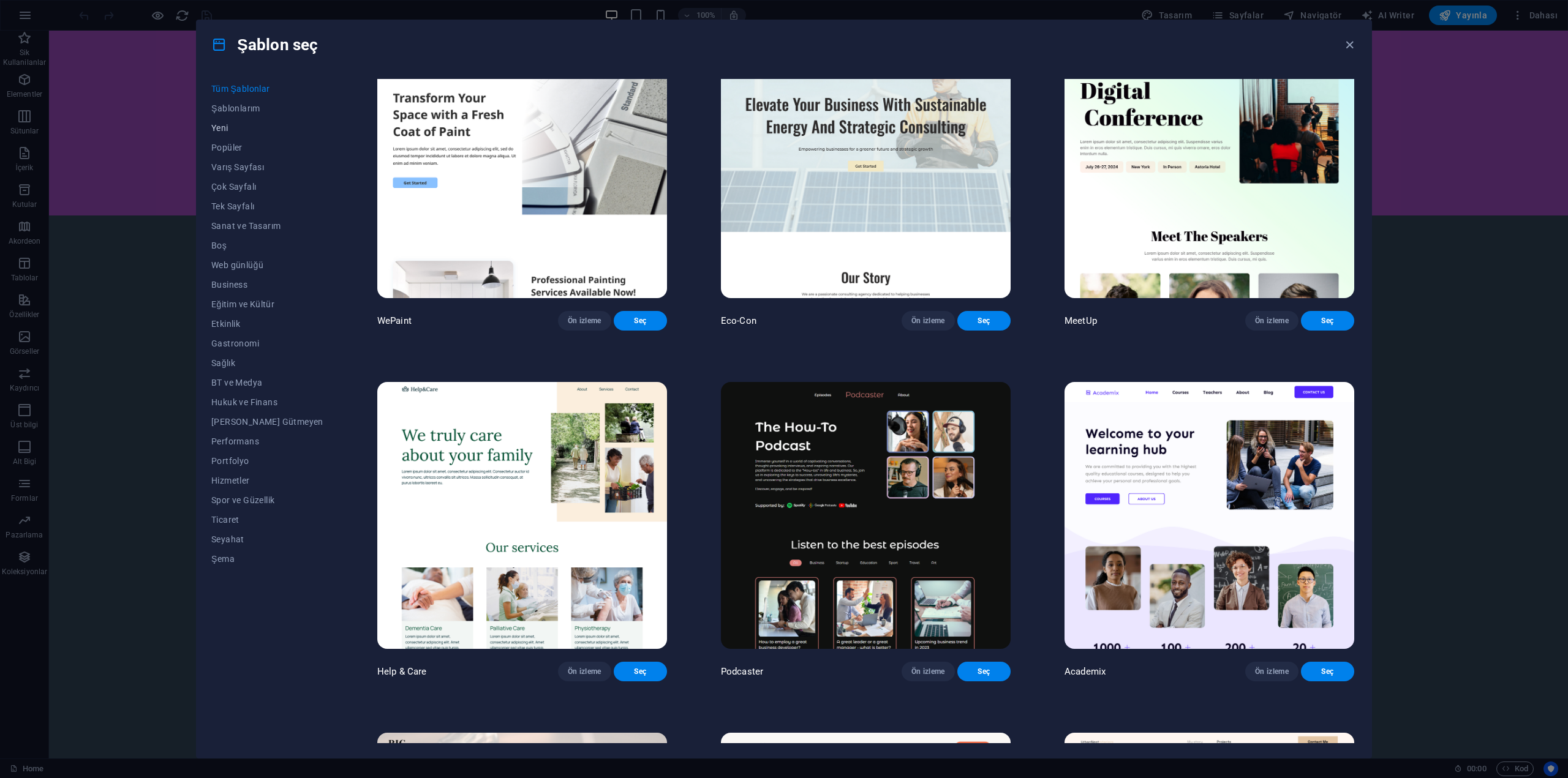
click at [227, 127] on span "Yeni" at bounding box center [268, 128] width 112 height 10
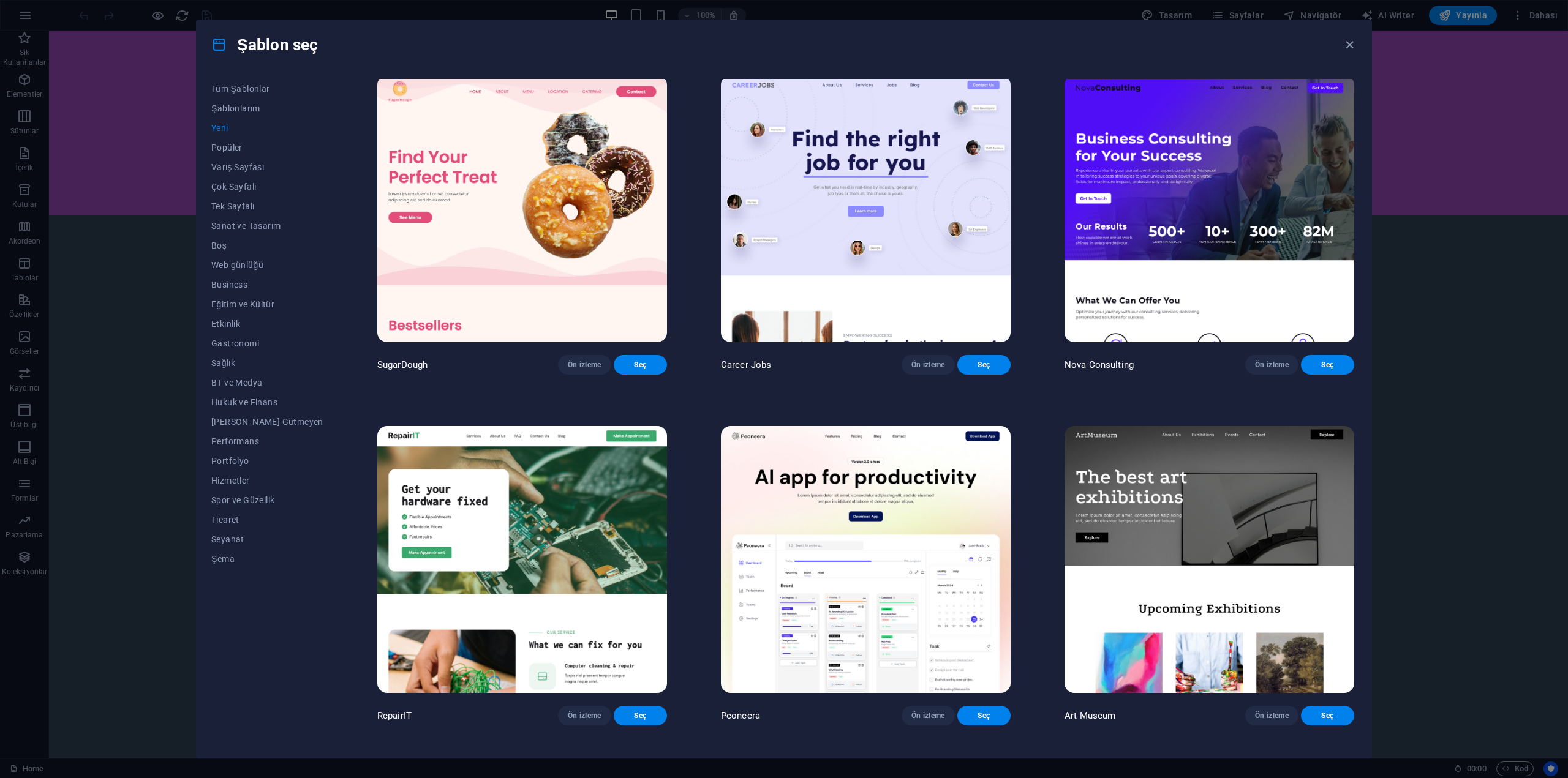
scroll to position [0, 0]
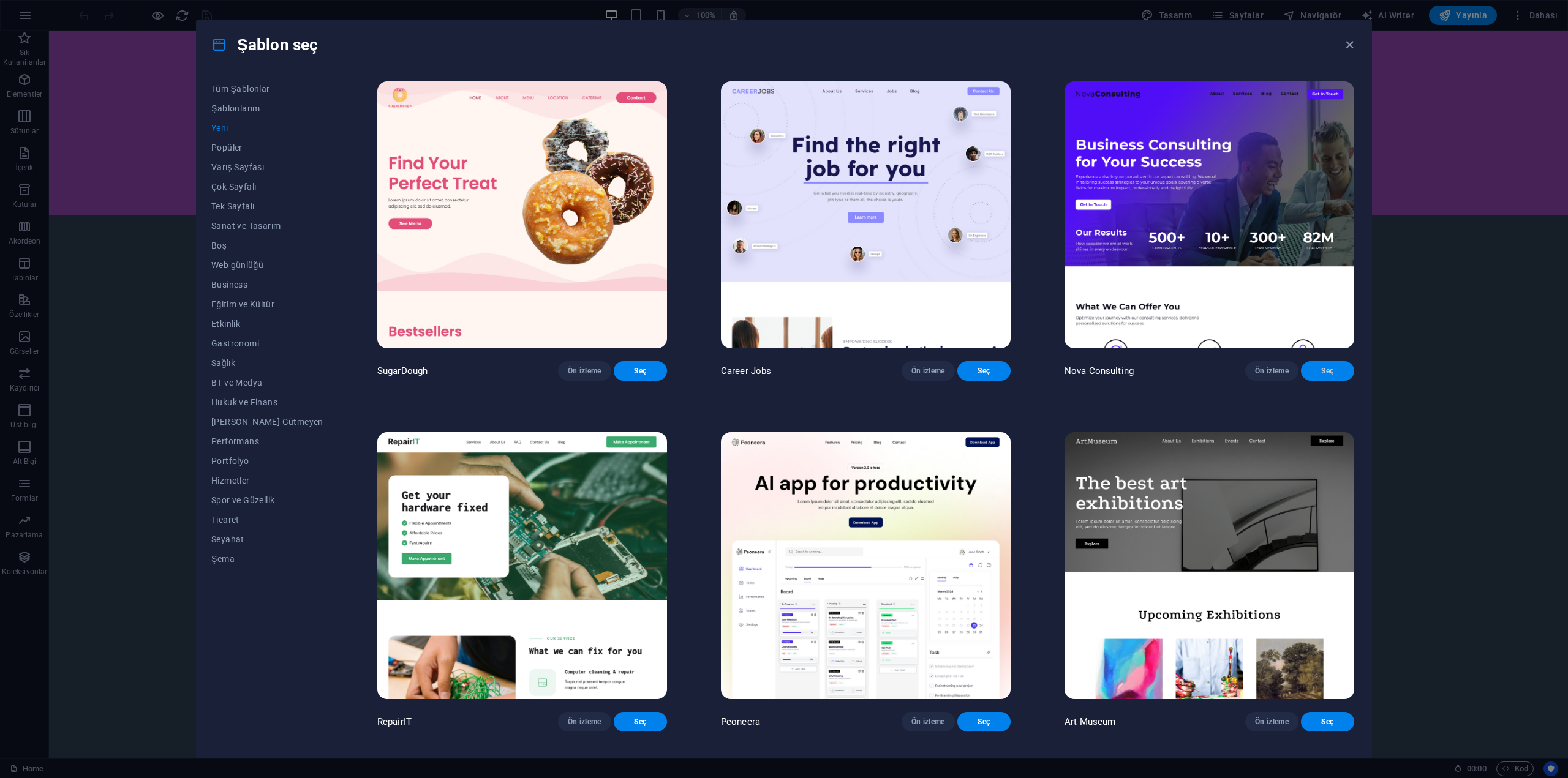
click at [1312, 375] on span "Seç" at bounding box center [1328, 371] width 34 height 10
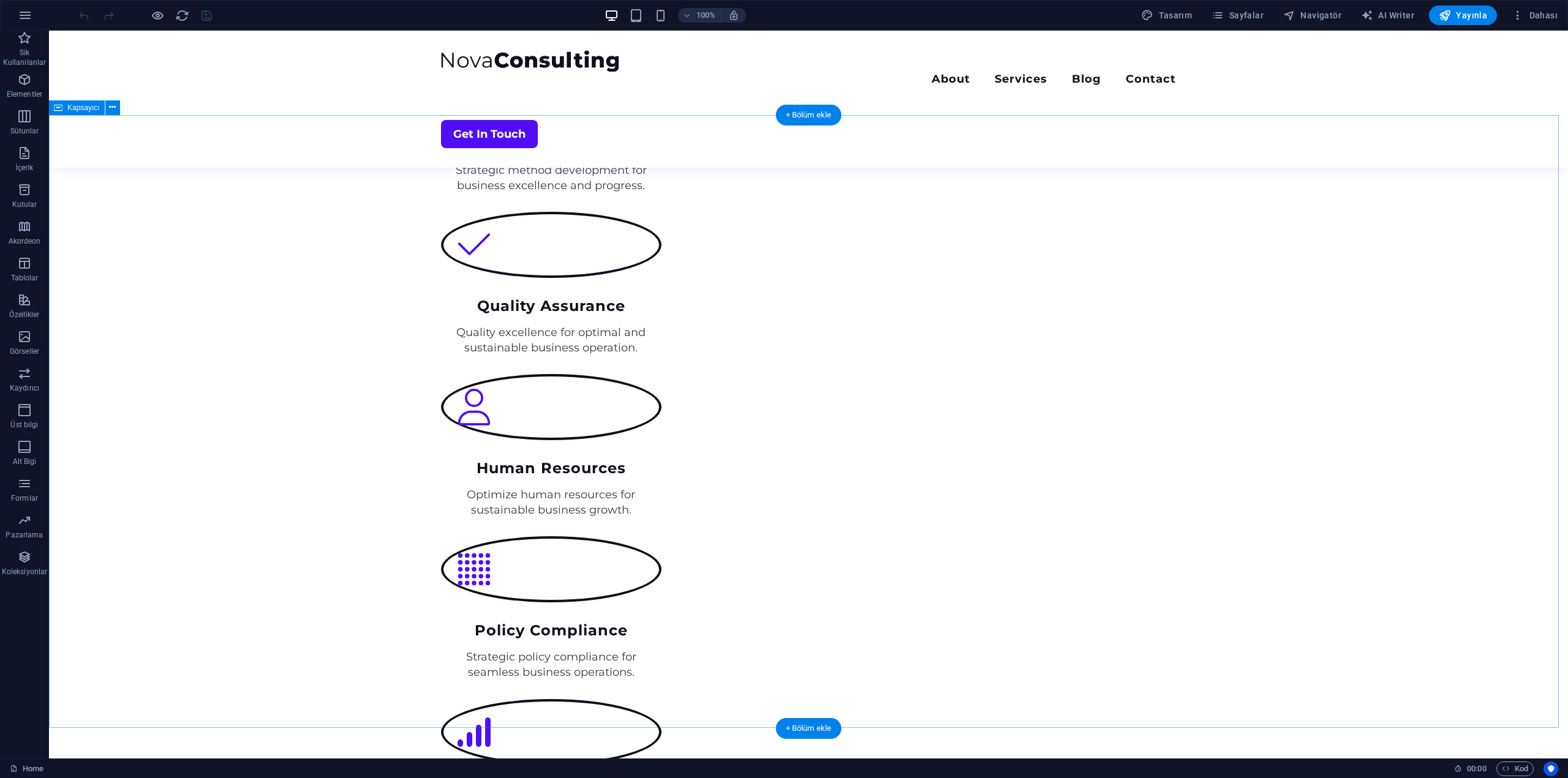
scroll to position [1653, 0]
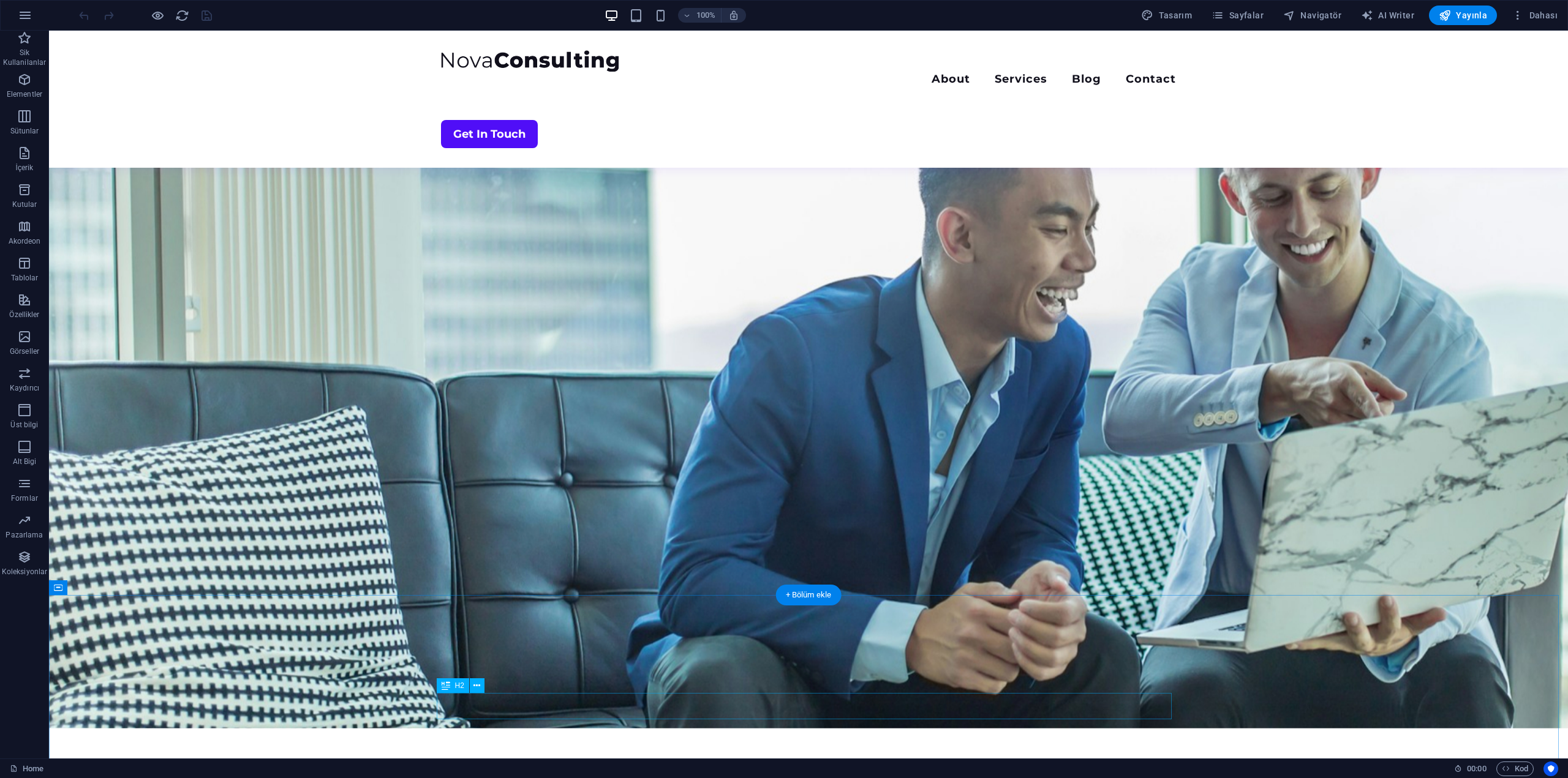
scroll to position [0, 0]
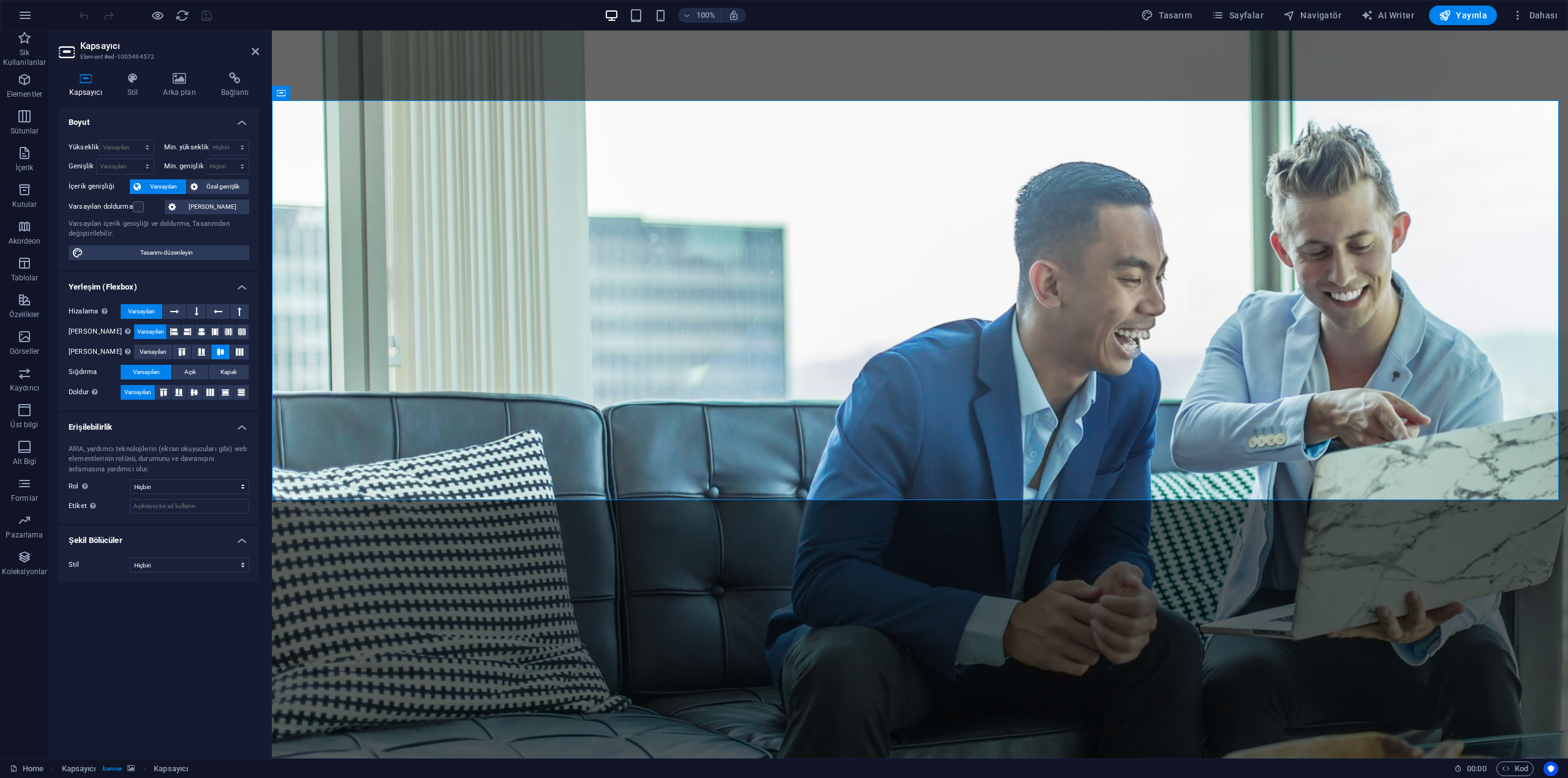
click at [413, 598] on figure at bounding box center [919, 395] width 1296 height 728
select select "vh"
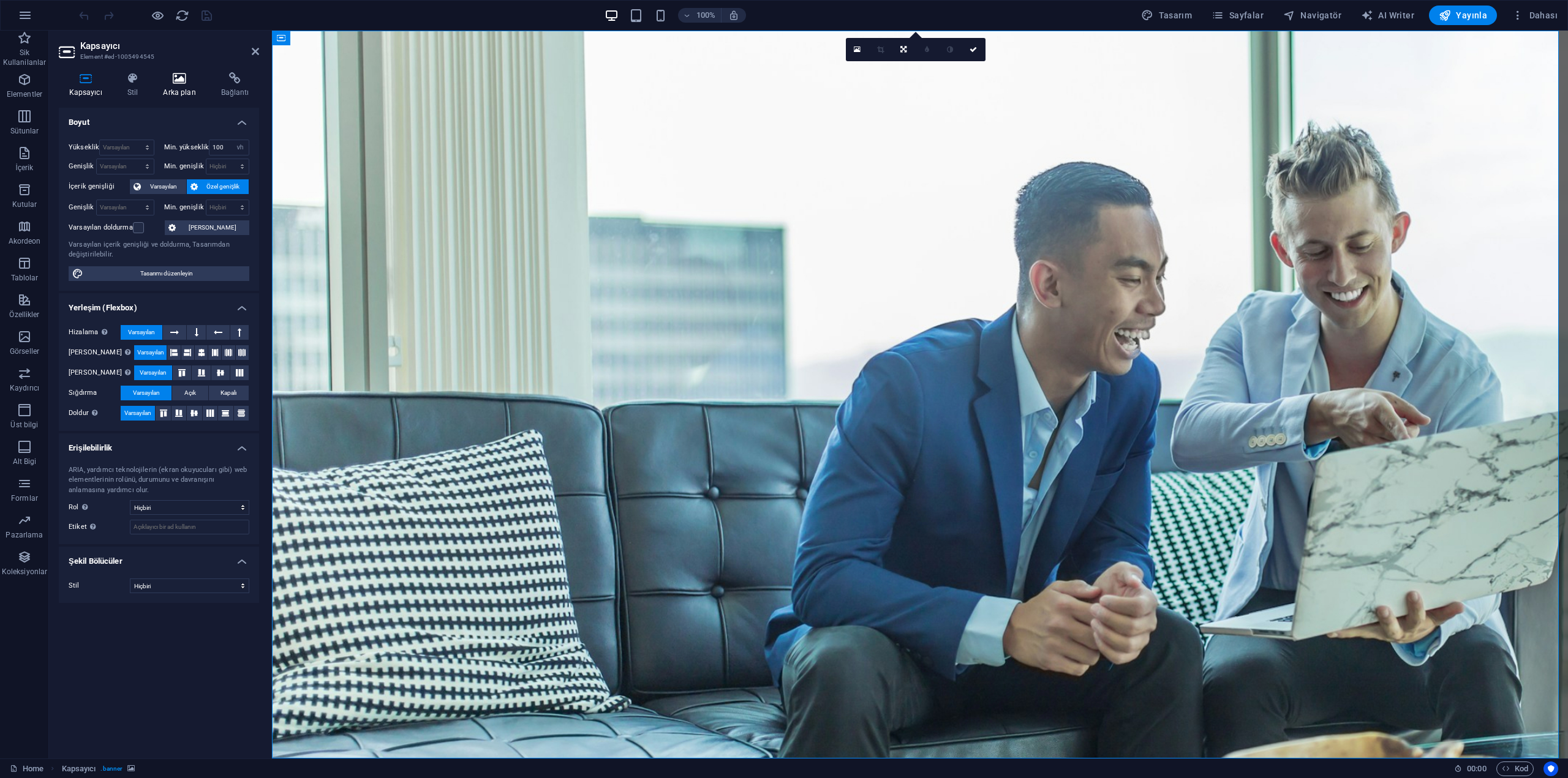
click at [182, 93] on h4 "Arka plan" at bounding box center [182, 85] width 58 height 26
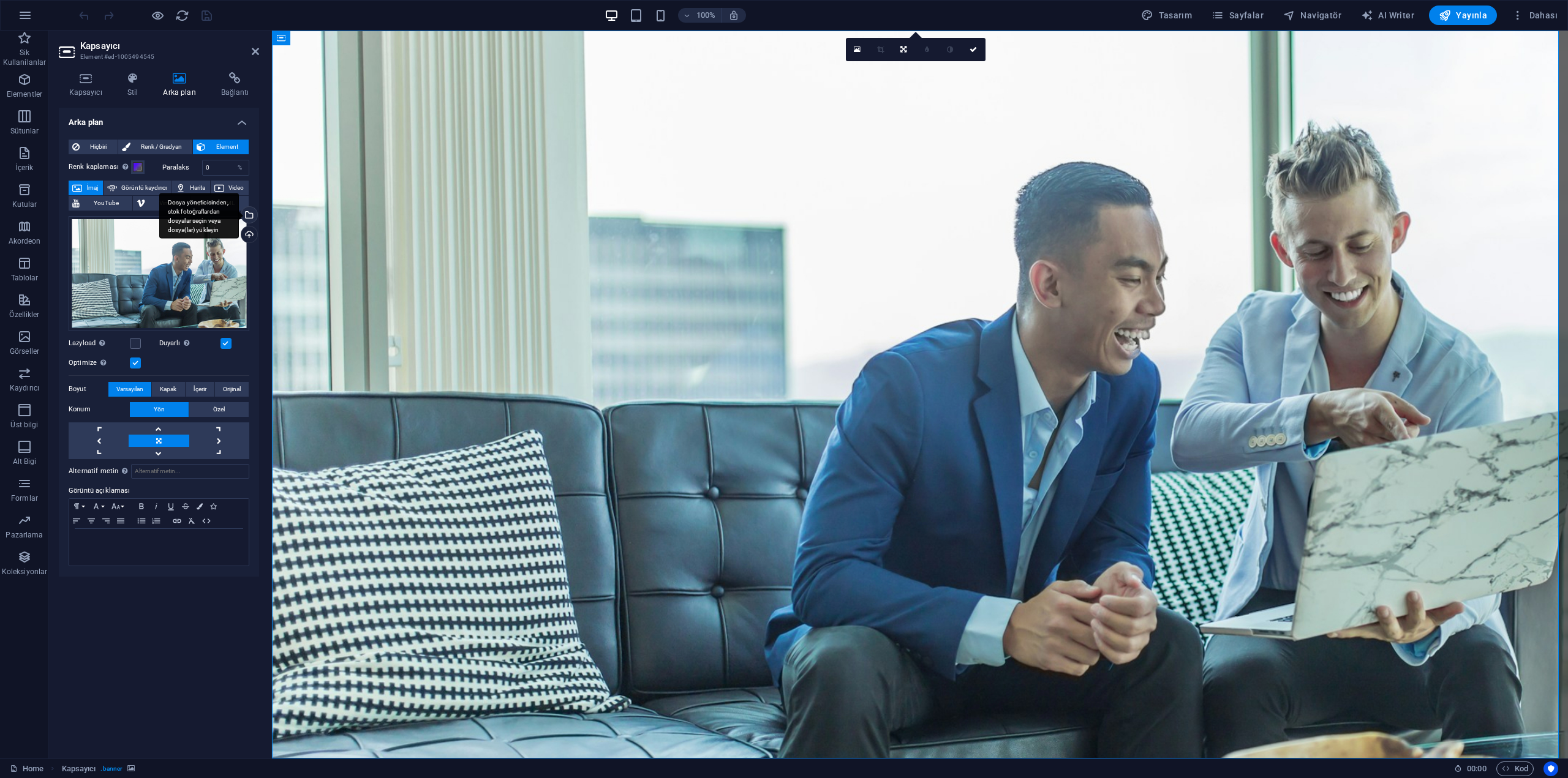
click at [239, 215] on div "Dosya yöneticisinden, stok fotoğraflardan dosyalar seçin veya dosya(lar) yükley…" at bounding box center [199, 216] width 79 height 46
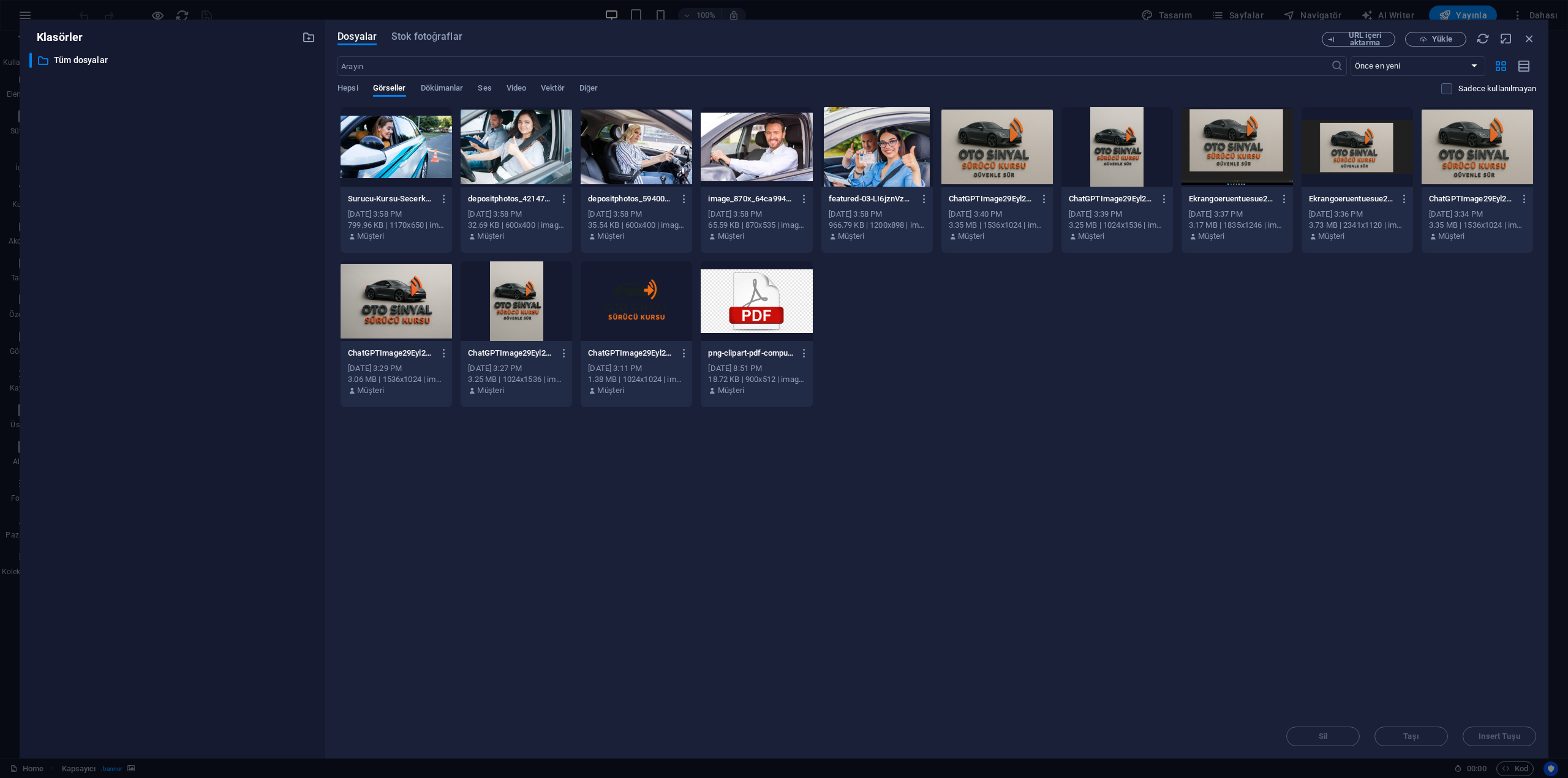
click at [1484, 169] on div at bounding box center [1476, 147] width 111 height 79
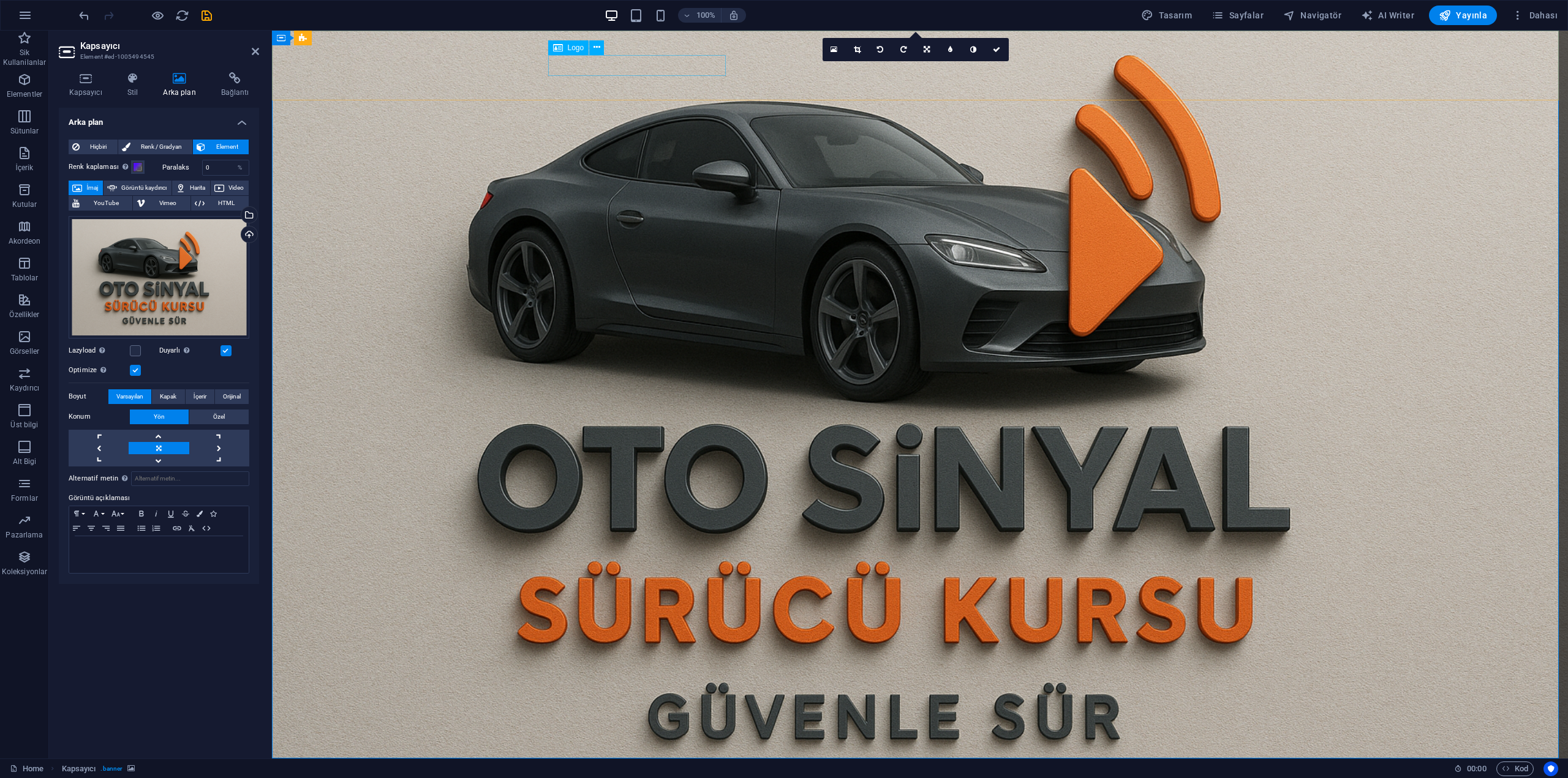
click at [672, 777] on div at bounding box center [919, 789] width 735 height 21
select select "px"
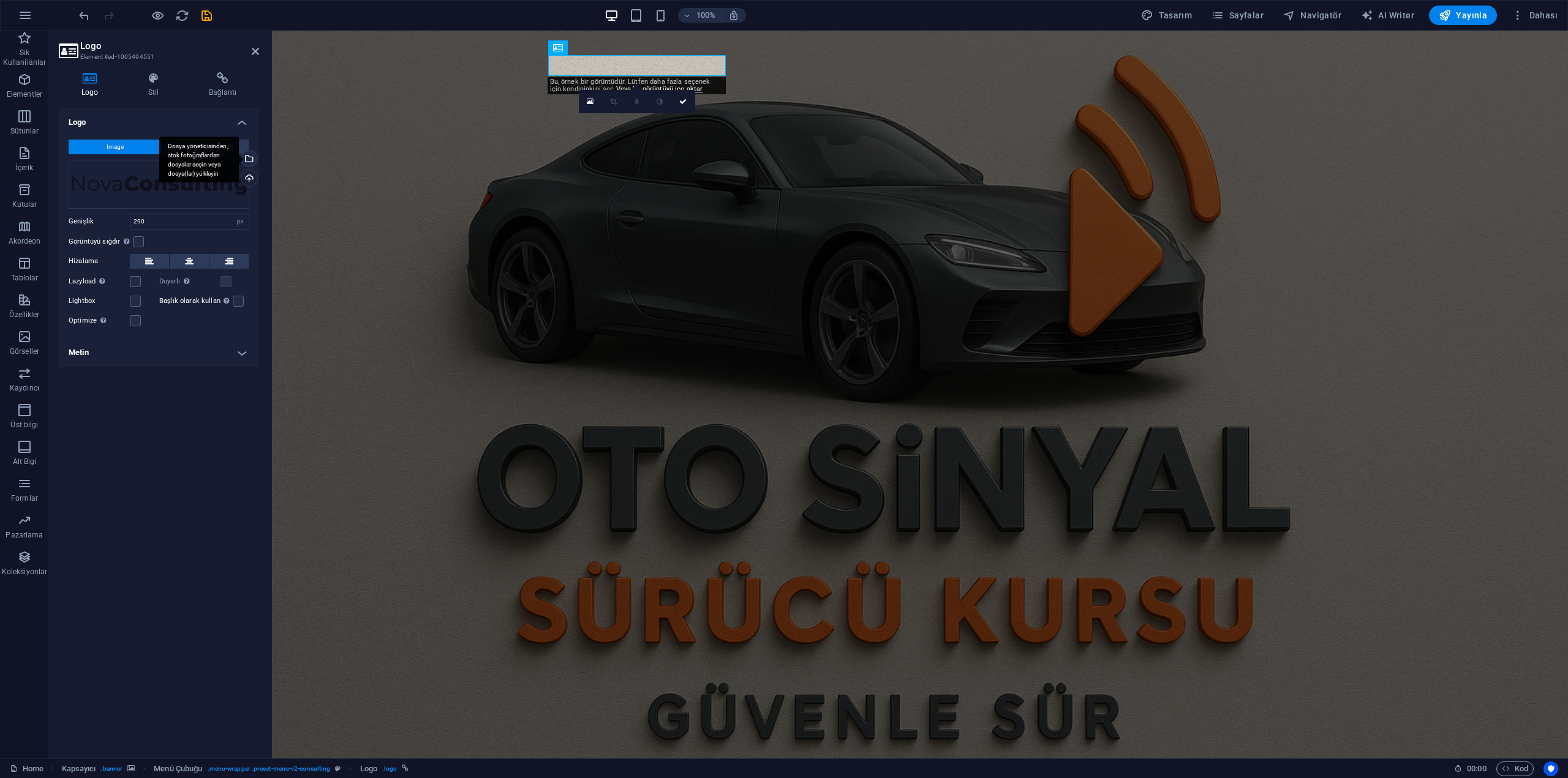
click at [254, 159] on div "Dosya yöneticisinden, stok fotoğraflardan dosyalar seçin veya dosya(lar) yükley…" at bounding box center [248, 160] width 19 height 19
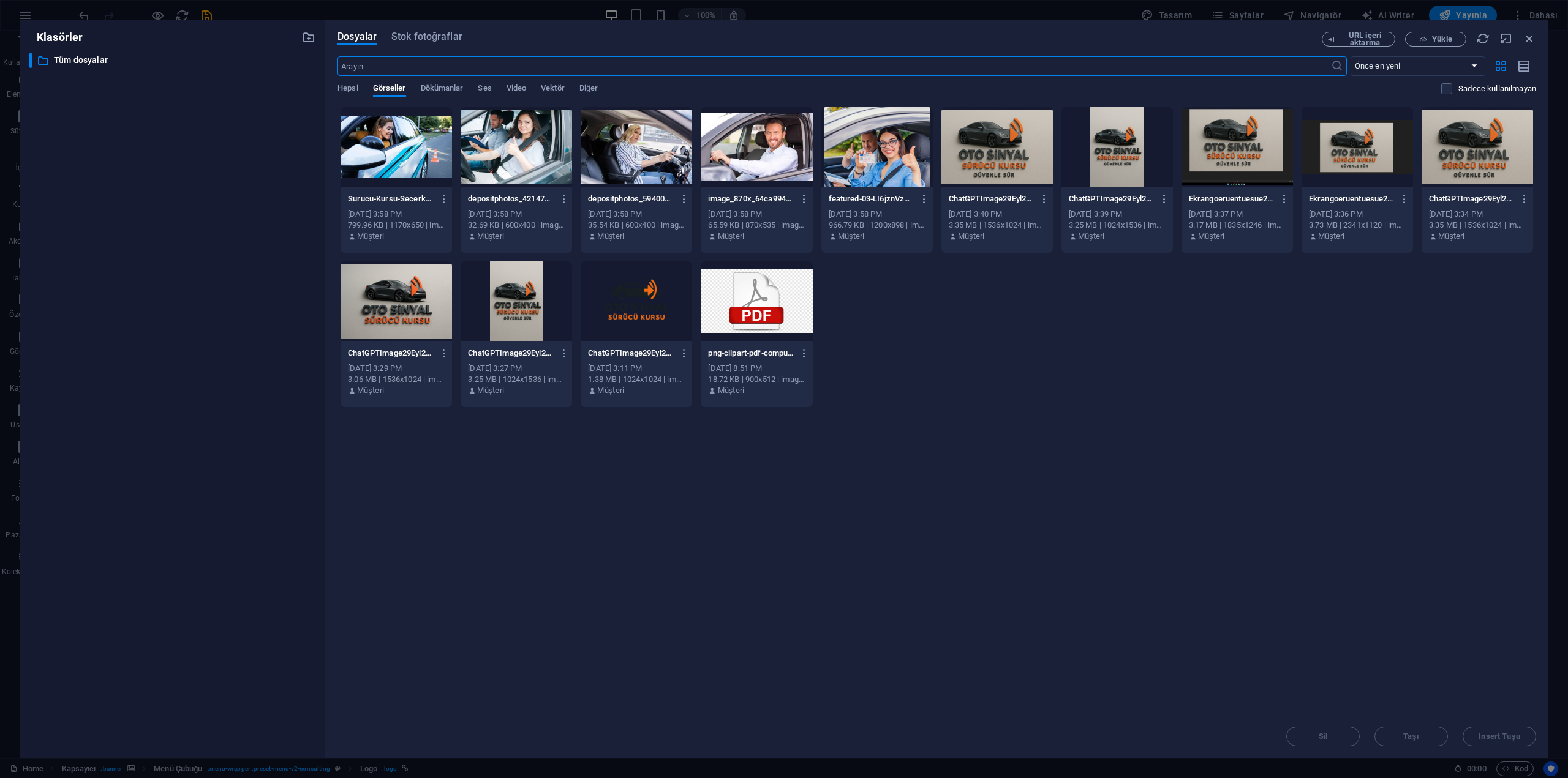
click at [673, 323] on div at bounding box center [636, 301] width 111 height 79
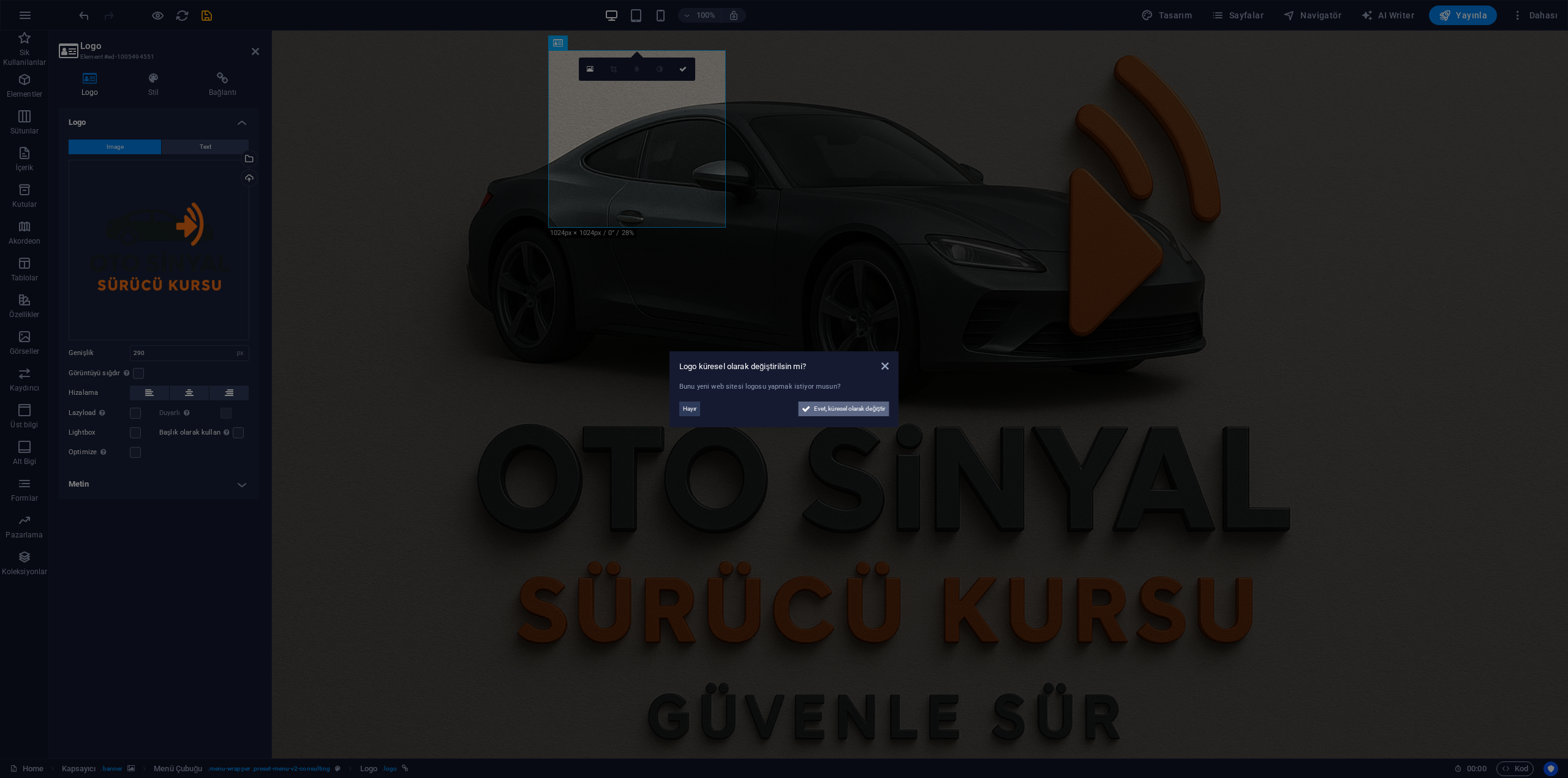
click at [821, 410] on span "Evet, küresel olarak değiştir" at bounding box center [850, 409] width 71 height 15
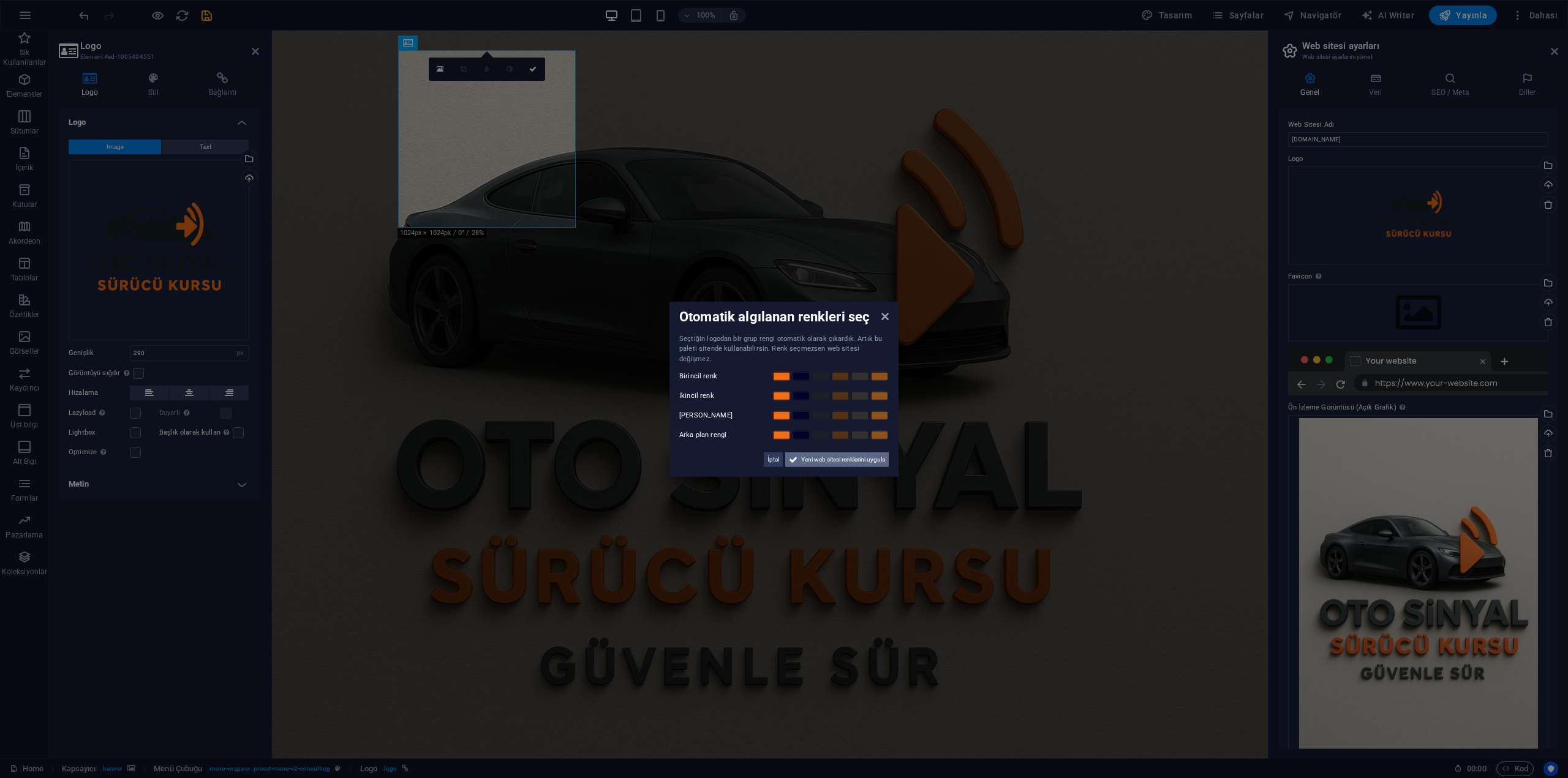
click at [851, 455] on span "Yeni web sitesi renklerini uygula" at bounding box center [842, 460] width 84 height 15
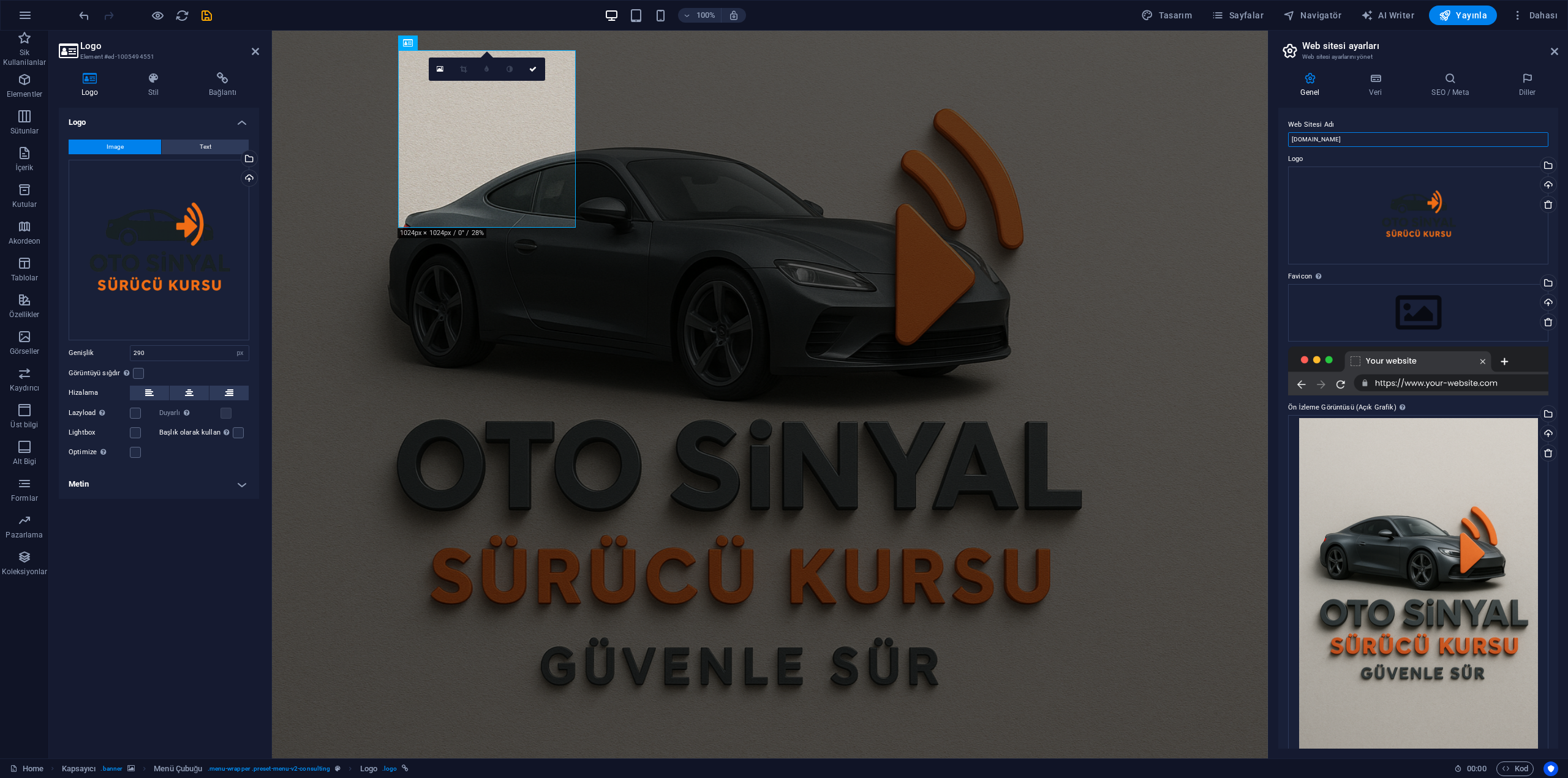
click at [1340, 140] on input "wizardst.com" at bounding box center [1418, 139] width 260 height 15
click at [1360, 96] on h4 "Veri" at bounding box center [1377, 85] width 62 height 26
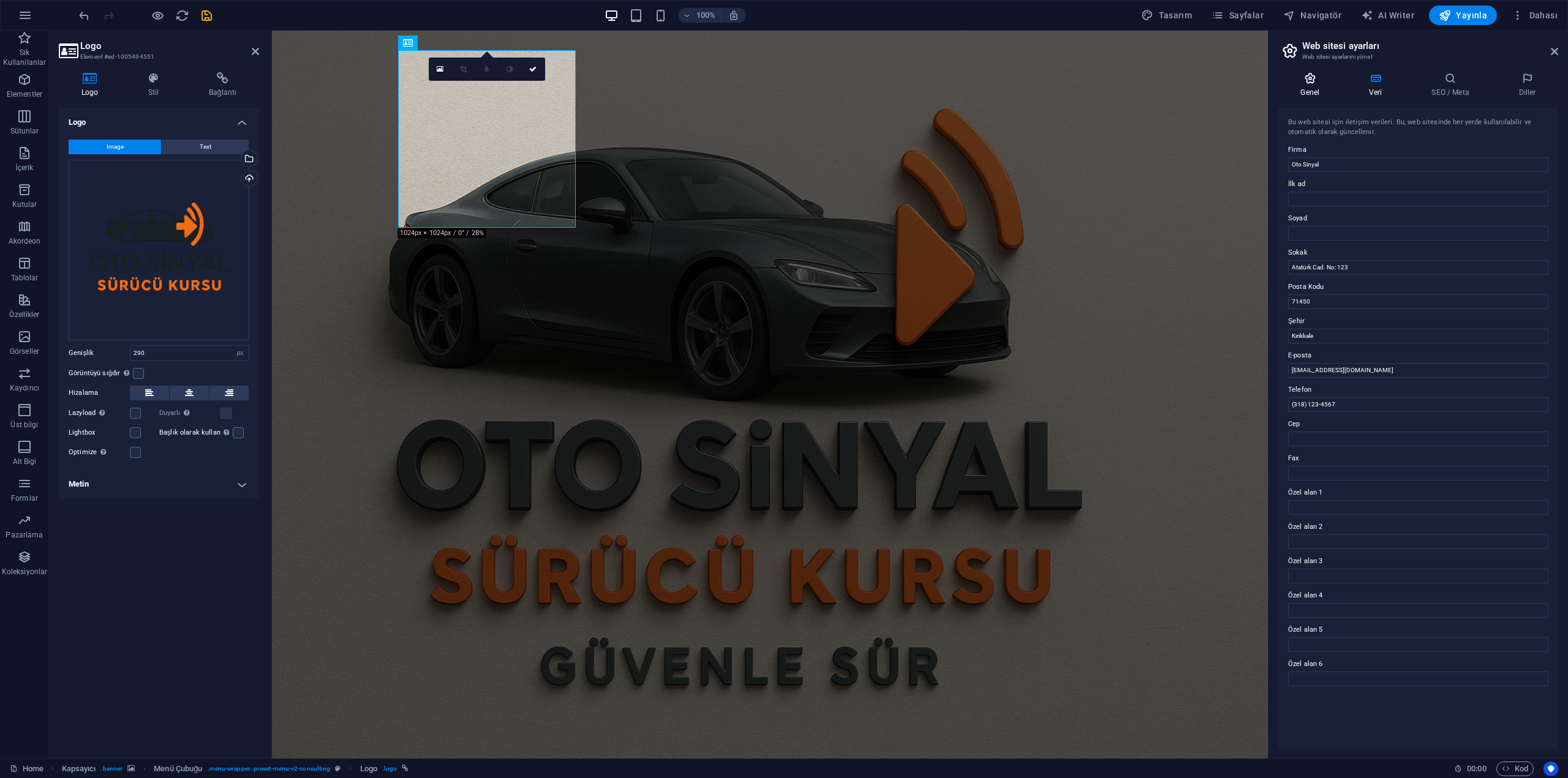
click at [1322, 90] on h4 "Genel" at bounding box center [1313, 85] width 69 height 26
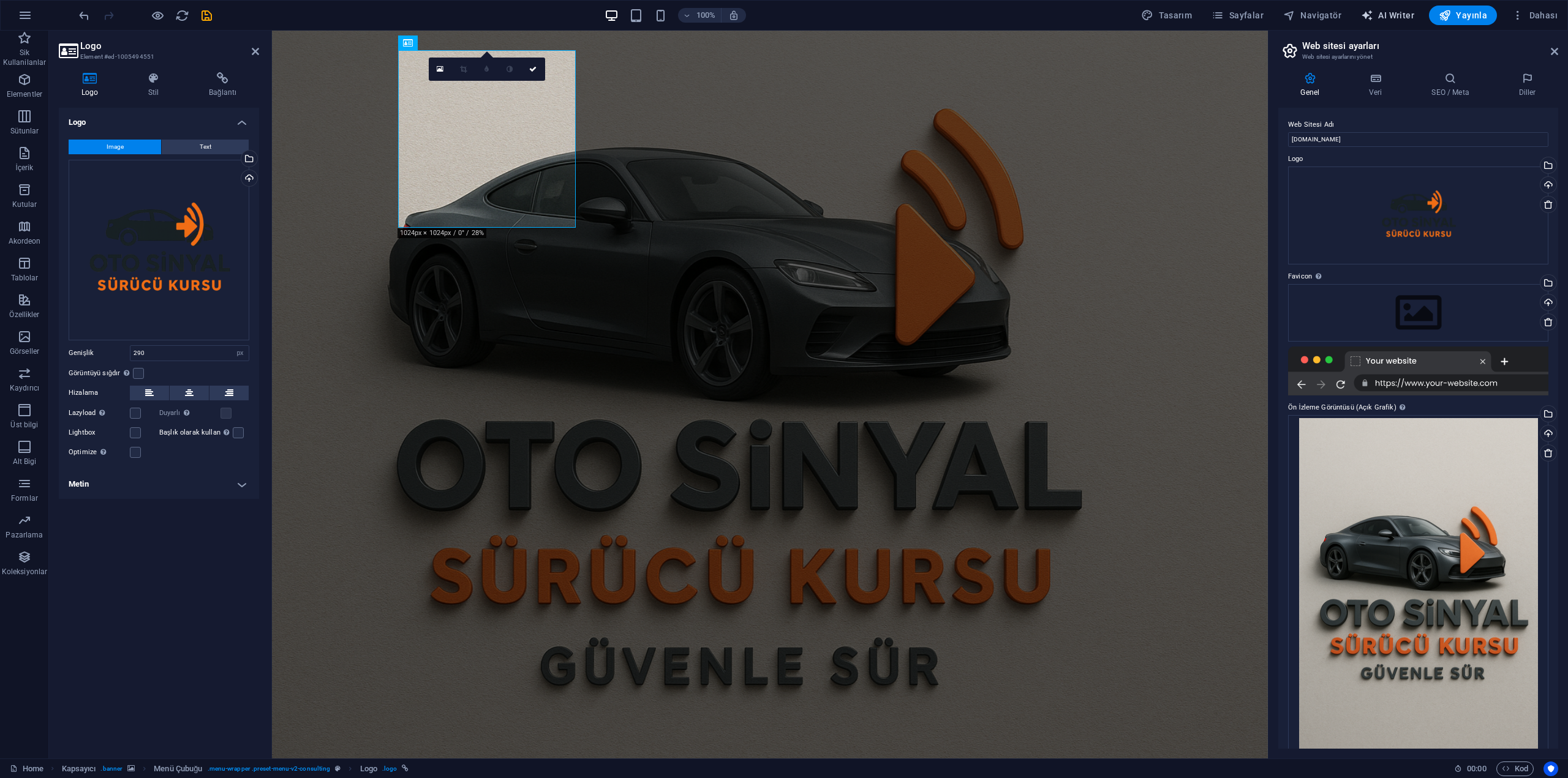
click at [1400, 14] on span "AI Writer" at bounding box center [1388, 15] width 54 height 12
select select "English"
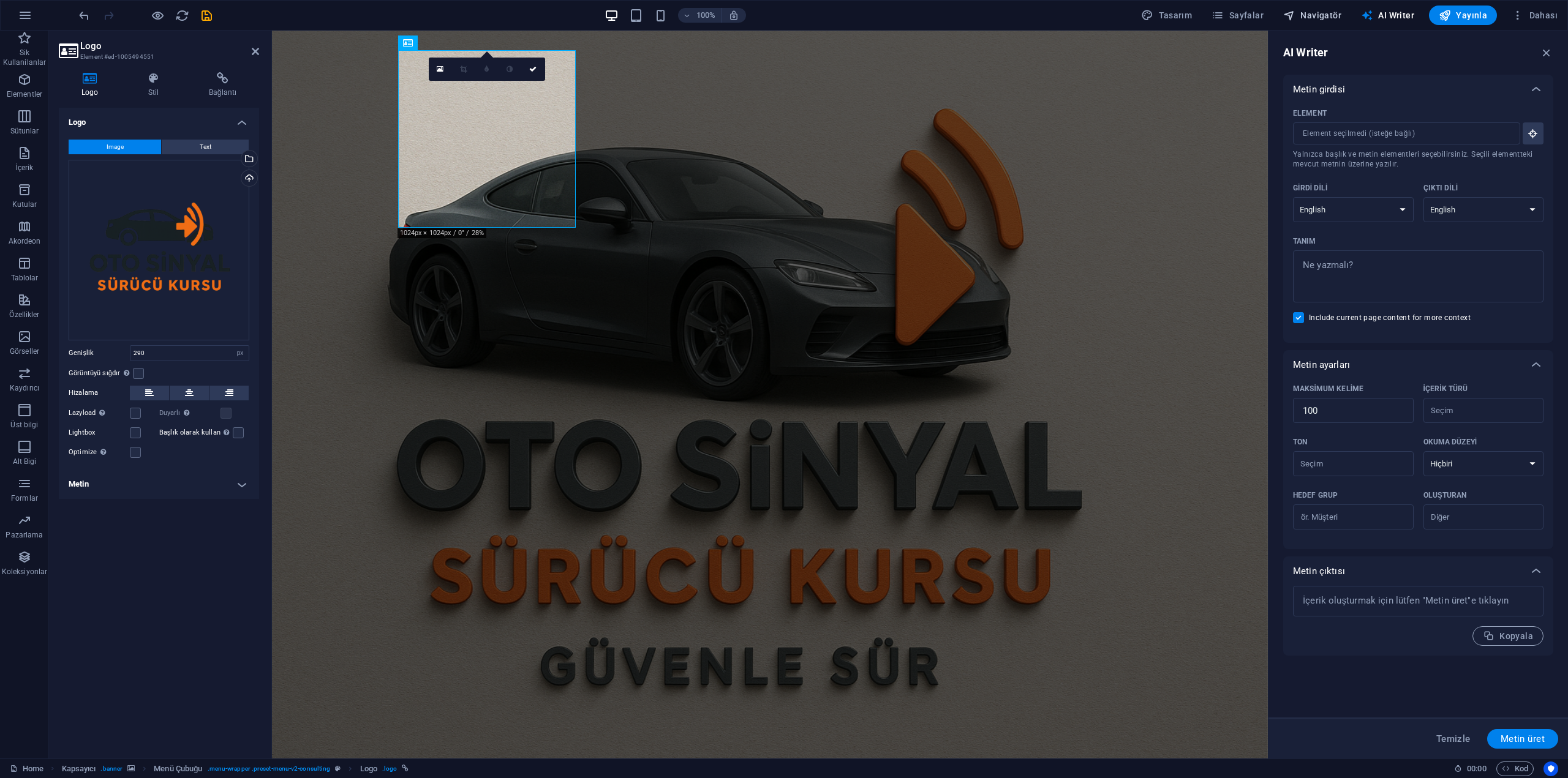
click at [1329, 22] on button "Navigatör" at bounding box center [1313, 15] width 68 height 19
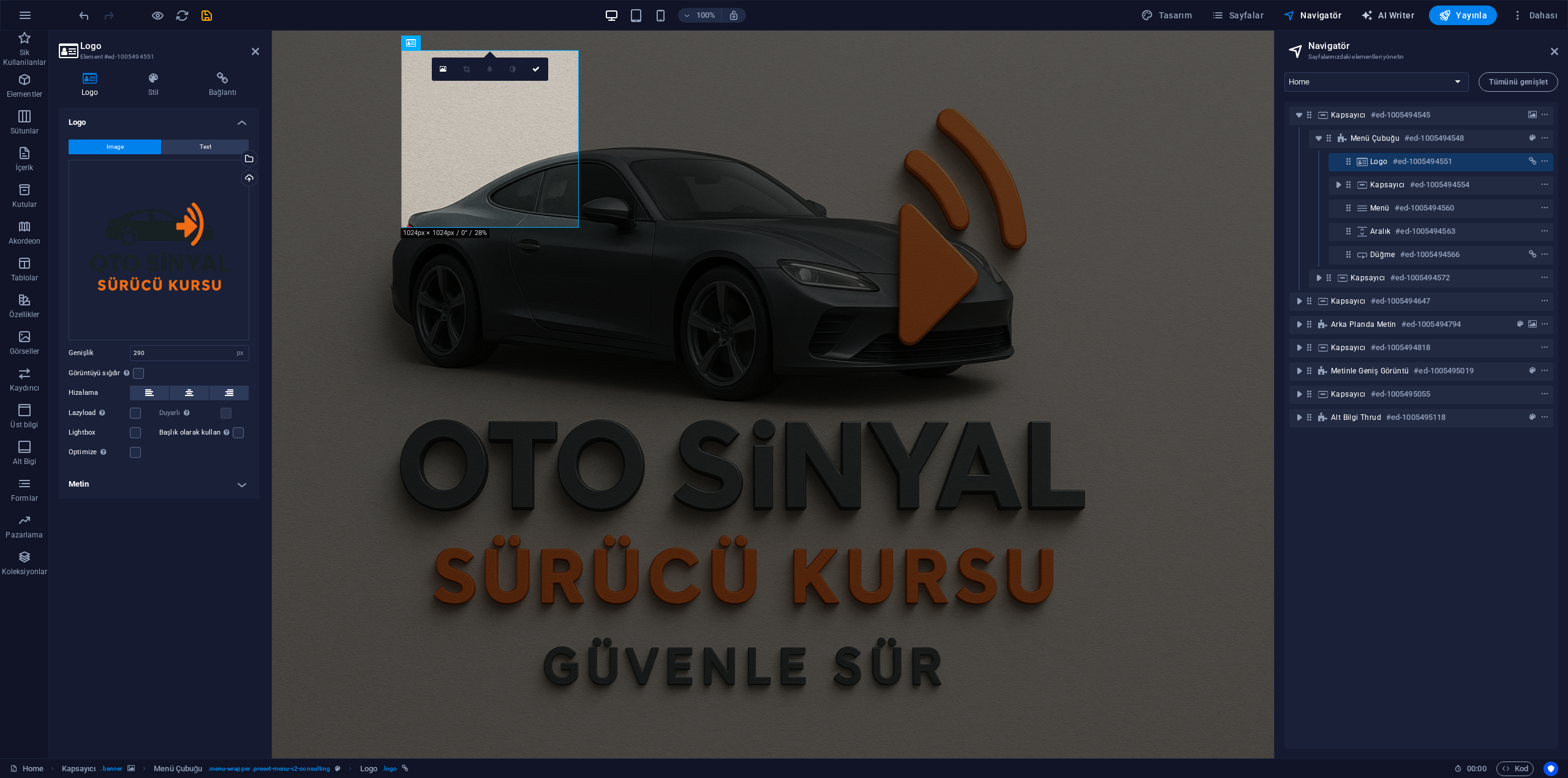
click at [1383, 22] on button "AI Writer" at bounding box center [1387, 15] width 63 height 19
select select "English"
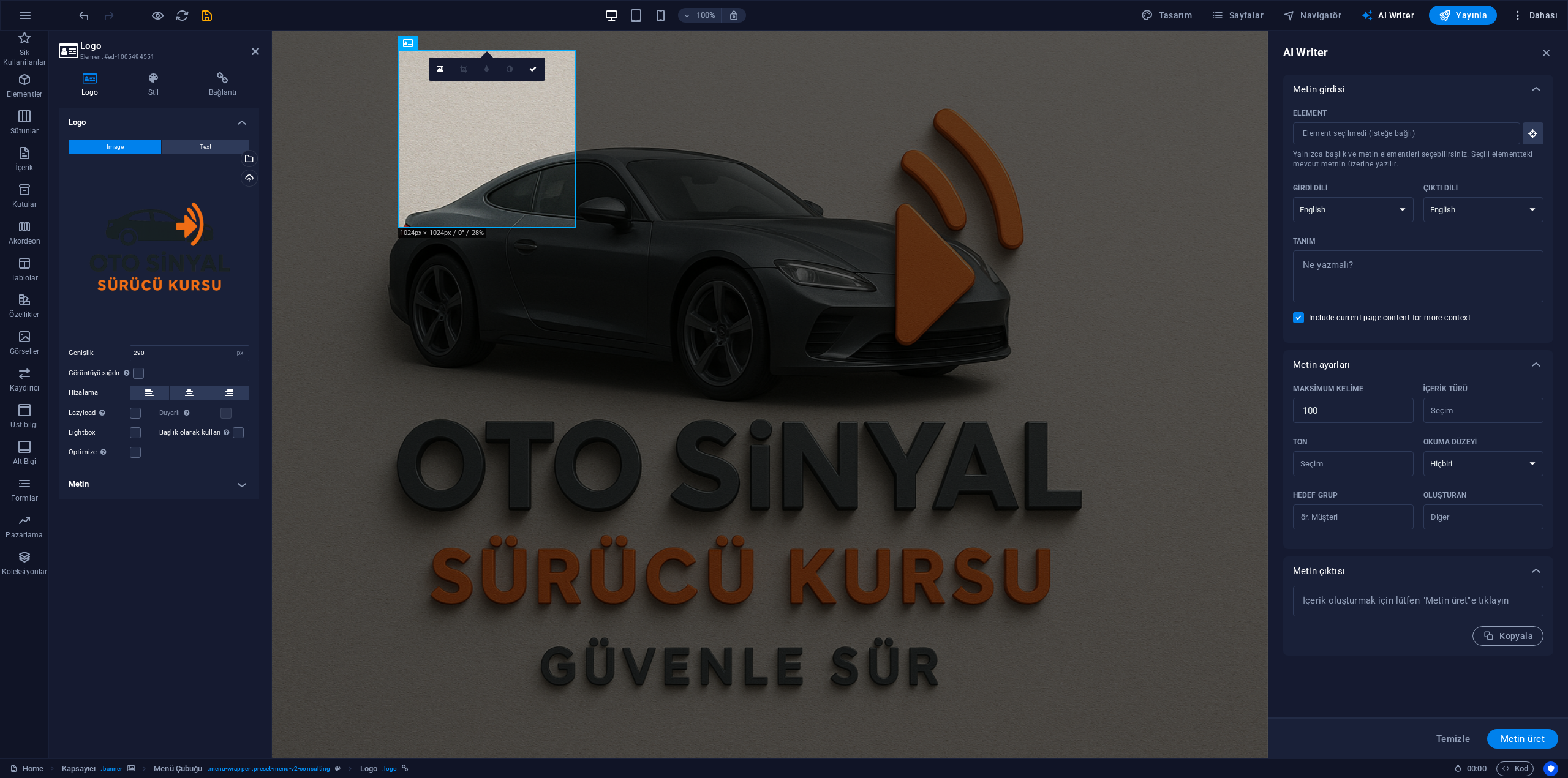
click at [1533, 24] on button "Dahası" at bounding box center [1534, 15] width 56 height 19
click at [1481, 188] on h6 "Yazı Tipleri" at bounding box center [1499, 194] width 101 height 15
select select "popularity"
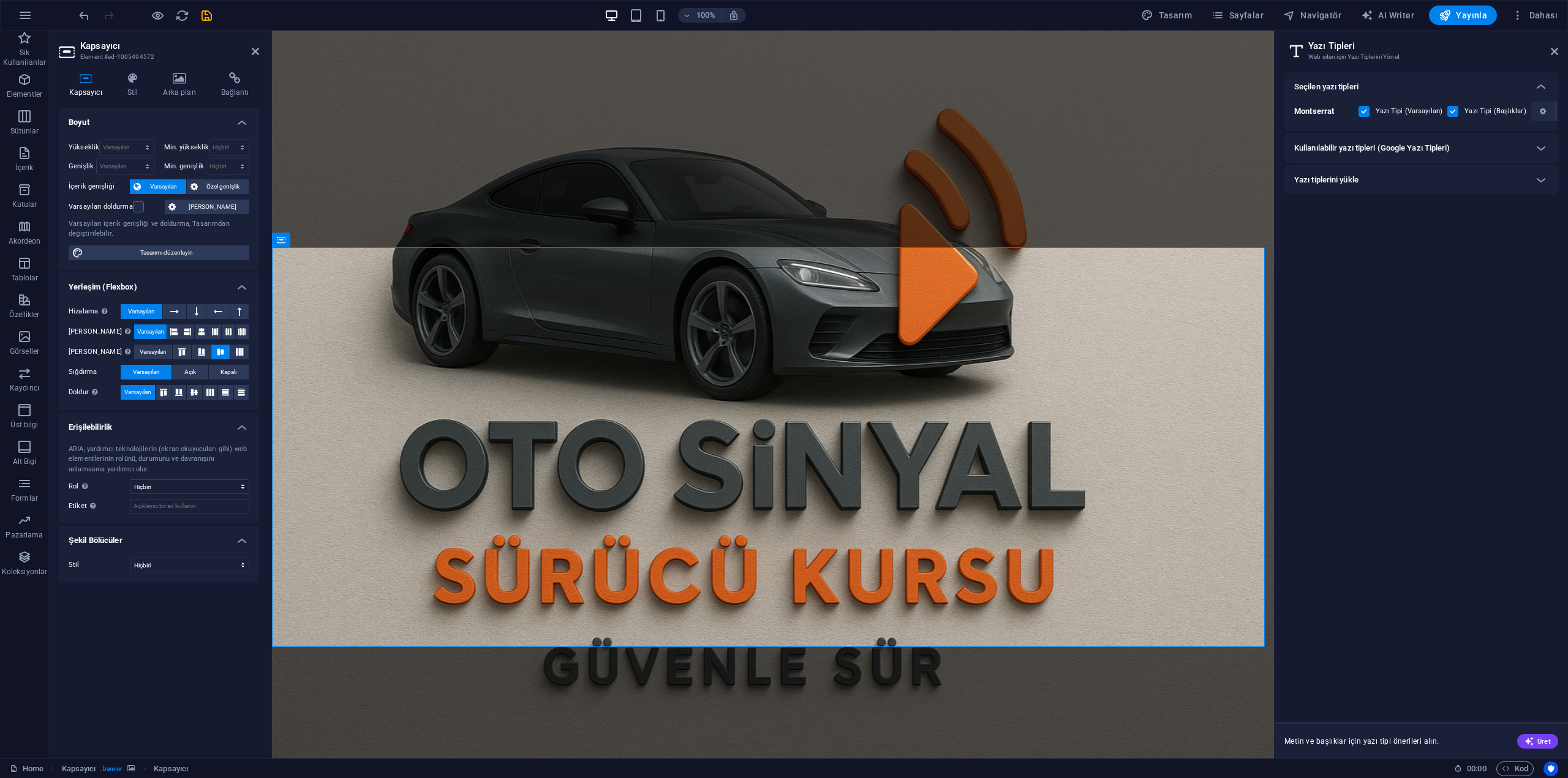
click at [955, 695] on figure at bounding box center [773, 395] width 1002 height 728
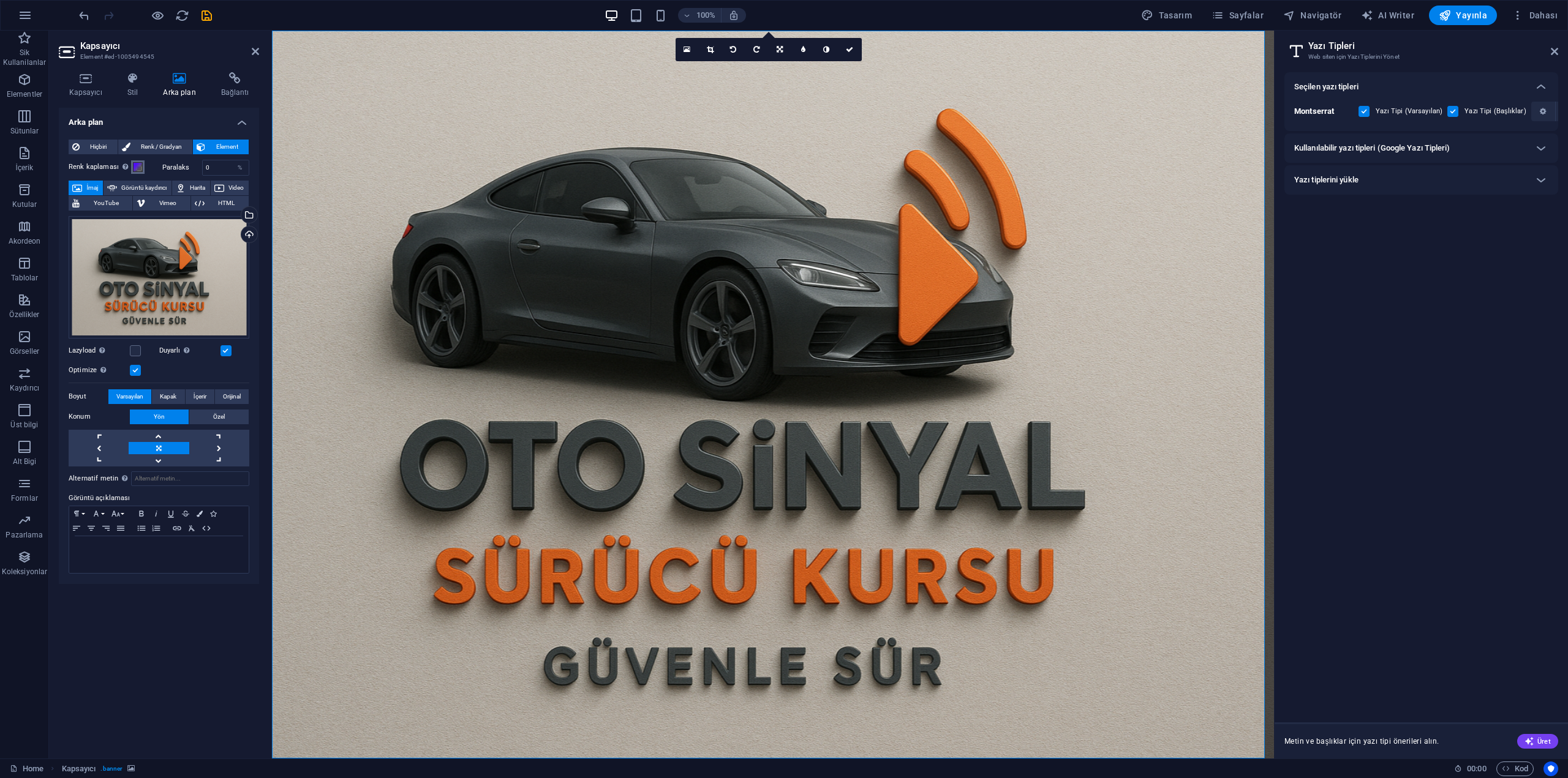
click at [142, 168] on span at bounding box center [138, 167] width 10 height 10
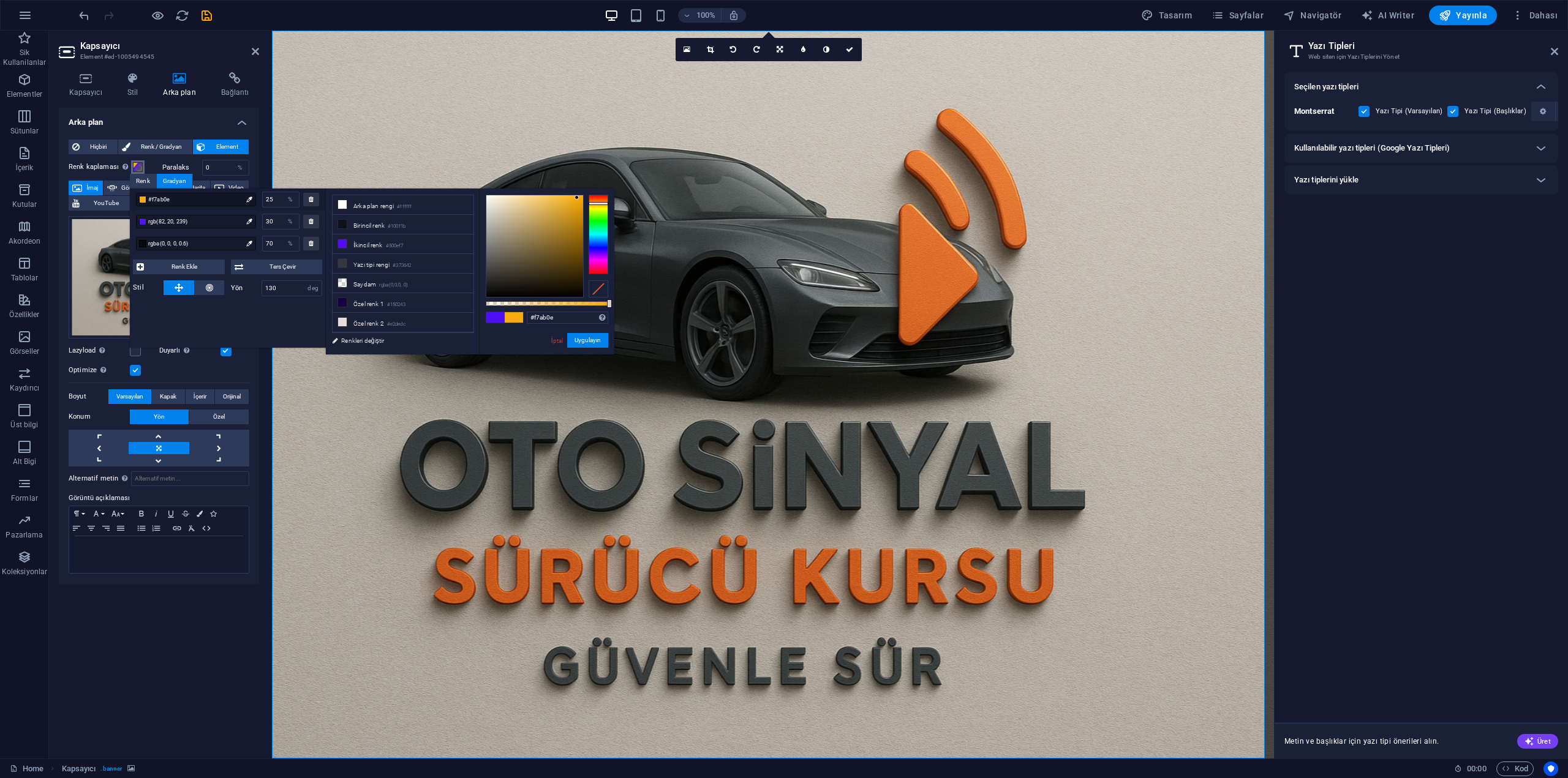
drag, startPoint x: 598, startPoint y: 251, endPoint x: 599, endPoint y: 203, distance: 48.0
click at [599, 203] on div at bounding box center [598, 203] width 19 height 3
drag, startPoint x: 572, startPoint y: 202, endPoint x: 589, endPoint y: 195, distance: 18.4
click at [589, 195] on div at bounding box center [546, 246] width 122 height 103
click at [487, 314] on span at bounding box center [495, 317] width 19 height 11
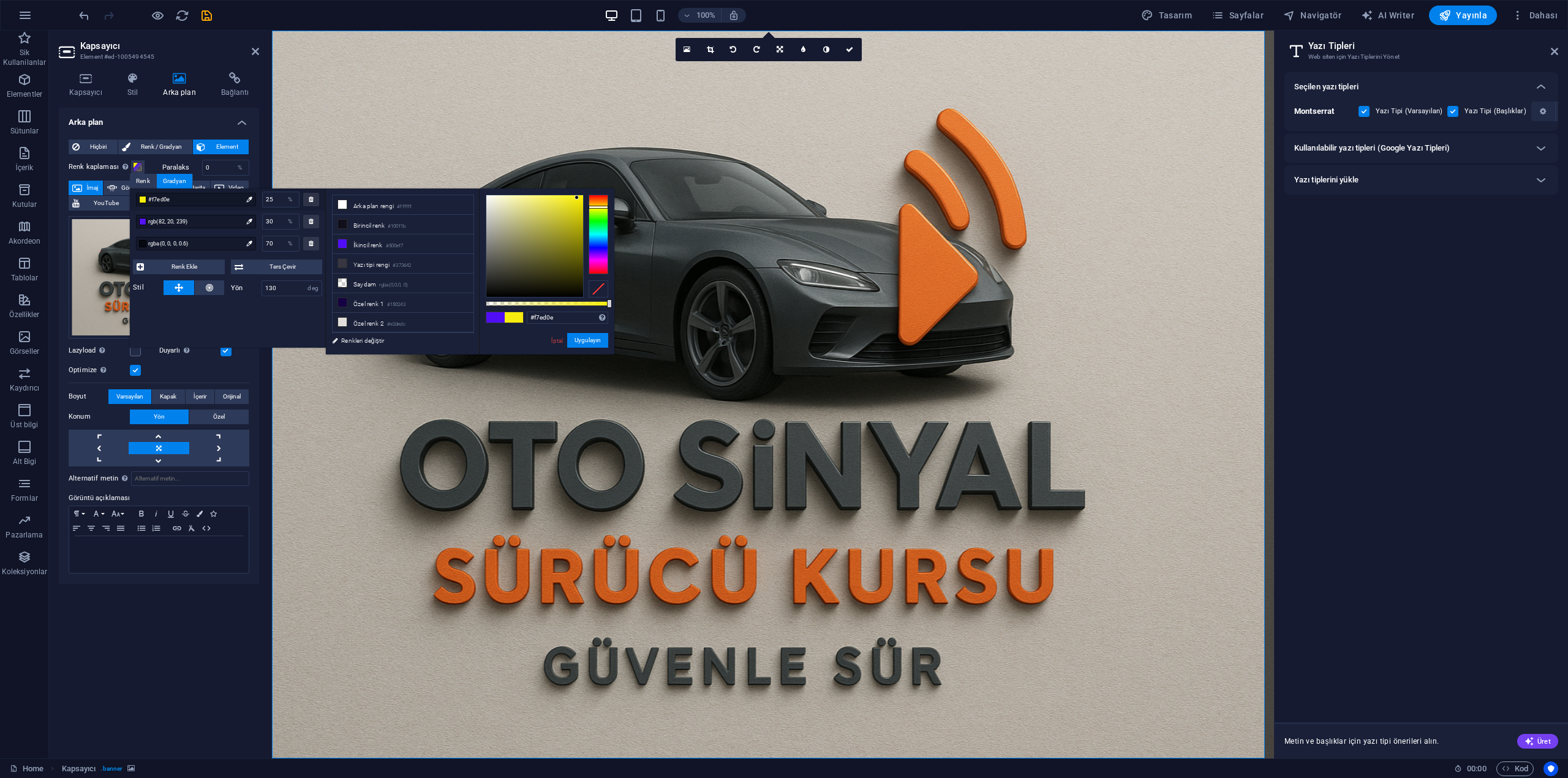
drag, startPoint x: 605, startPoint y: 242, endPoint x: 610, endPoint y: 207, distance: 35.4
click at [610, 207] on div "#f7ed0e Desteklenen biçimler #0852ed rgb(8, 82, 237) rgba(8, 82, 237, %90) hsv(…" at bounding box center [546, 361] width 135 height 344
drag, startPoint x: 595, startPoint y: 205, endPoint x: 610, endPoint y: 203, distance: 15.1
click at [610, 203] on div "#f7ab0e Desteklenen biçimler #0852ed rgb(8, 82, 237) rgba(8, 82, 237, %90) hsv(…" at bounding box center [546, 361] width 135 height 344
click at [540, 340] on div "#f7ab0e Desteklenen biçimler #0852ed rgb(8, 82, 237) rgba(8, 82, 237, %90) hsv(…" at bounding box center [546, 361] width 135 height 344
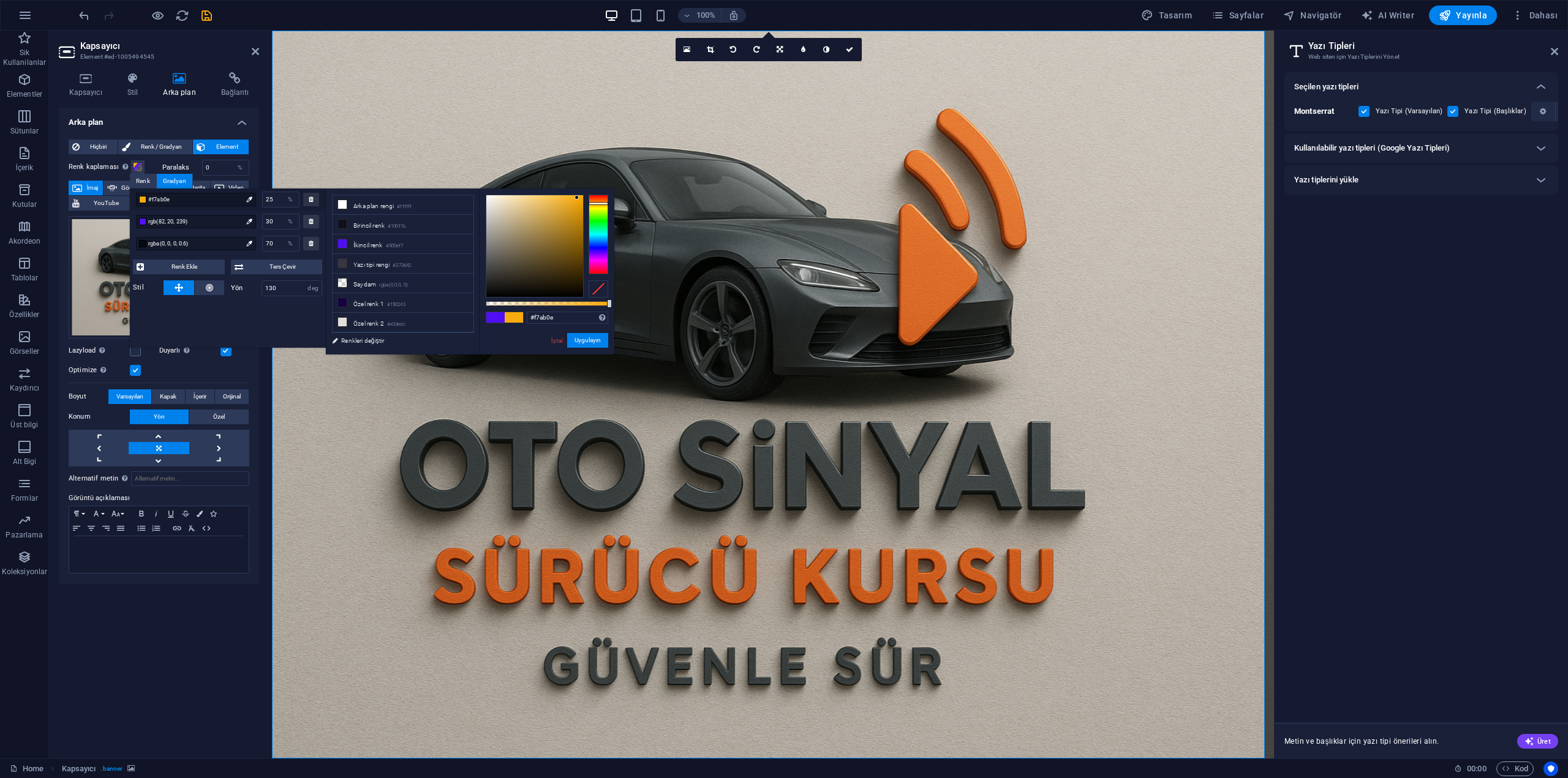
click at [499, 315] on span at bounding box center [495, 317] width 19 height 11
drag, startPoint x: 601, startPoint y: 247, endPoint x: 606, endPoint y: 203, distance: 44.3
click at [606, 203] on div at bounding box center [598, 234] width 19 height 79
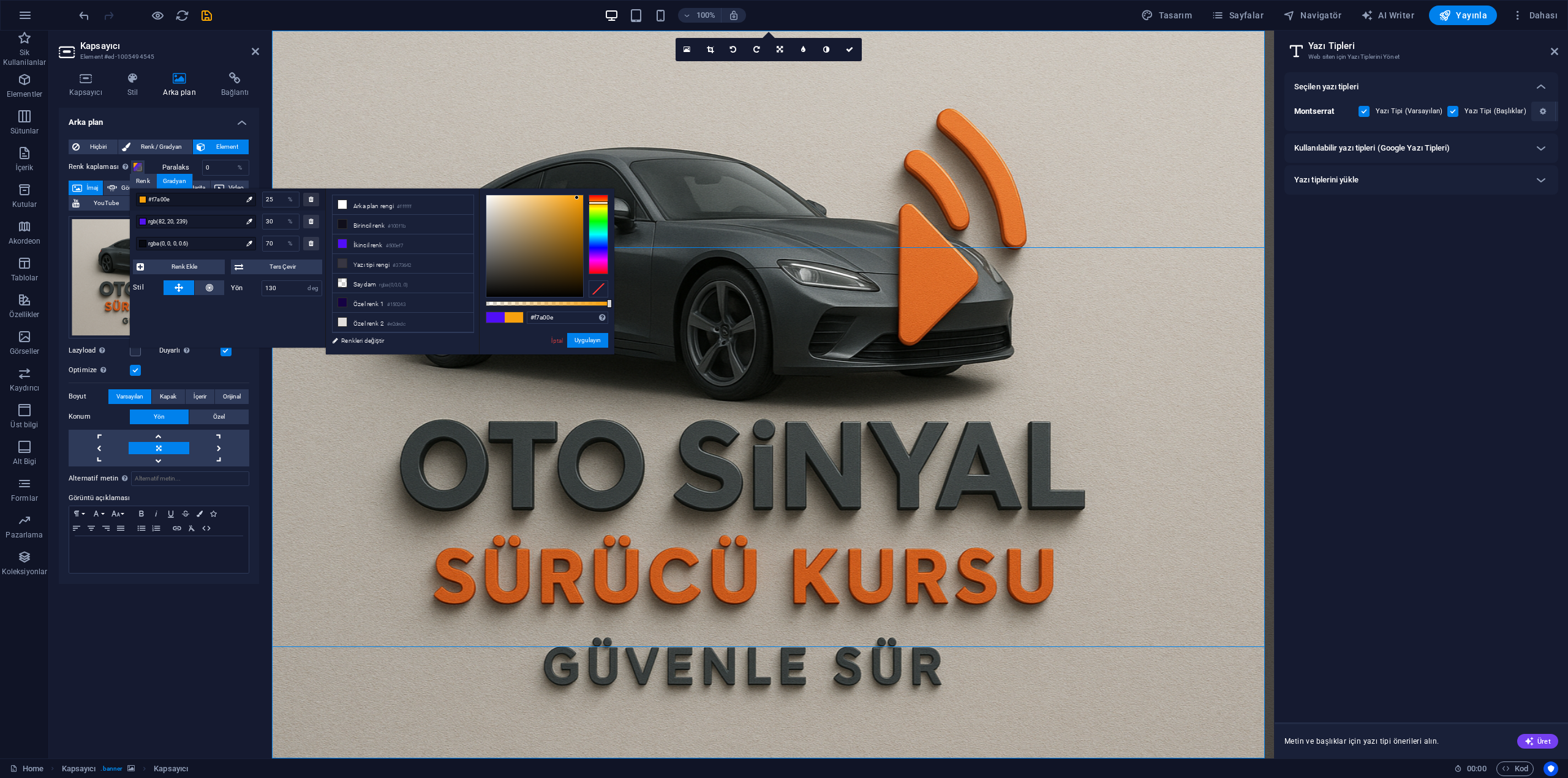
click at [547, 344] on div "#f7a00e Desteklenen biçimler #0852ed rgb(8, 82, 237) rgba(8, 82, 237, %90) hsv(…" at bounding box center [546, 361] width 135 height 344
click at [552, 341] on link "İptal" at bounding box center [556, 340] width 14 height 9
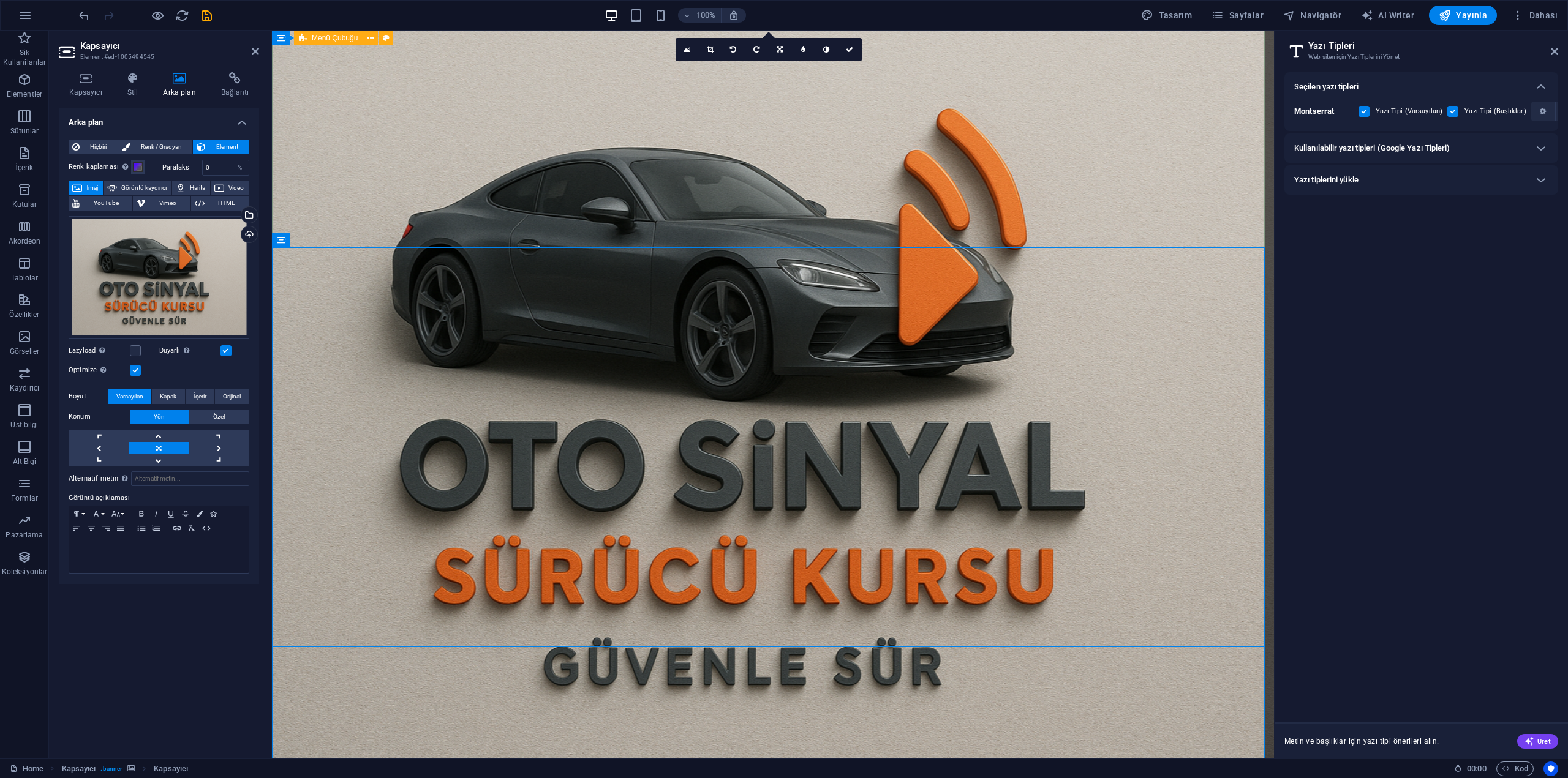
click at [135, 164] on span at bounding box center [138, 167] width 10 height 10
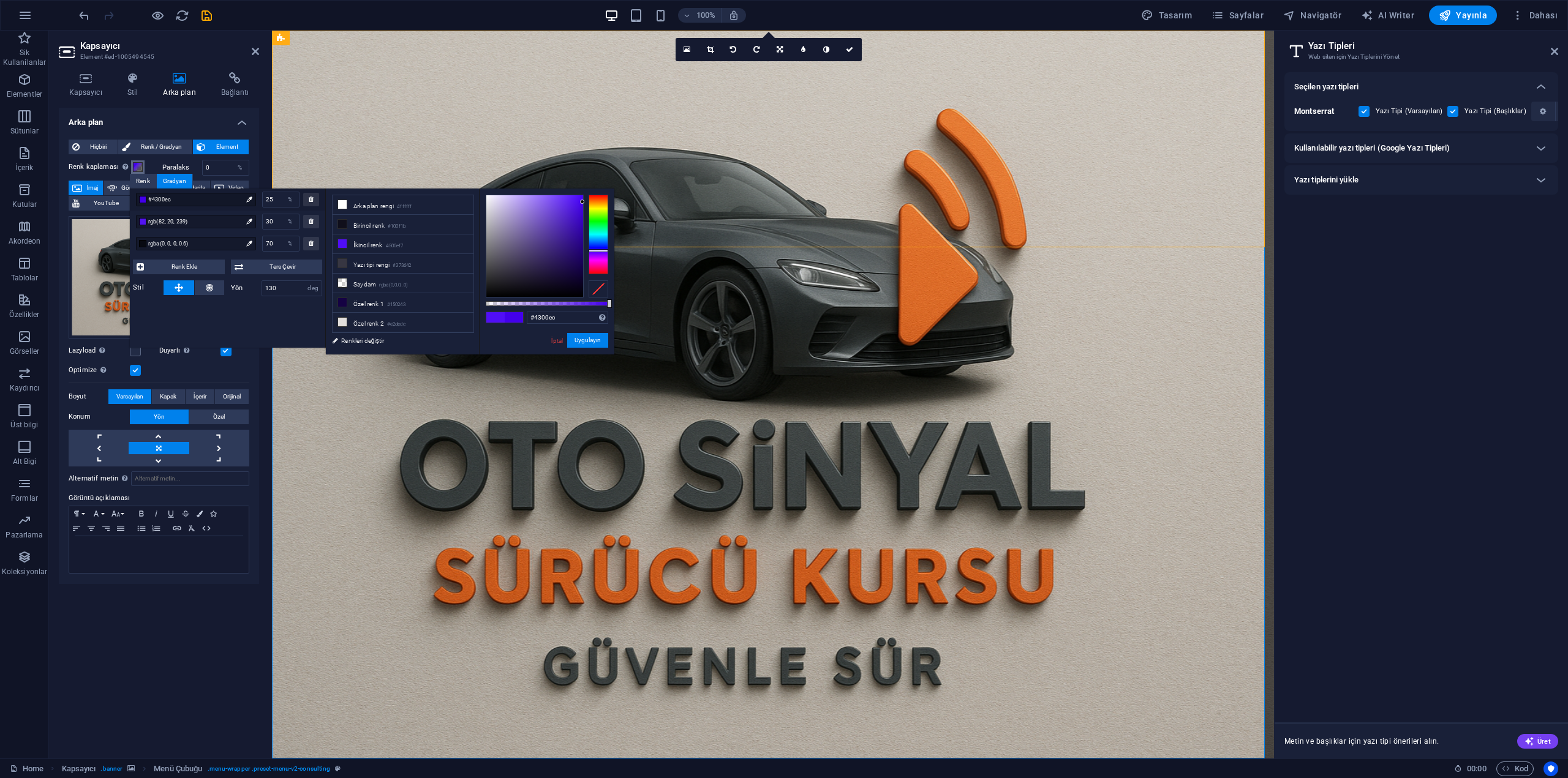
drag, startPoint x: 559, startPoint y: 265, endPoint x: 588, endPoint y: 202, distance: 69.4
click at [588, 202] on div at bounding box center [546, 246] width 122 height 103
drag, startPoint x: 598, startPoint y: 228, endPoint x: 604, endPoint y: 204, distance: 24.7
click at [604, 204] on div at bounding box center [598, 234] width 19 height 79
click at [581, 339] on button "Uygulayın" at bounding box center [588, 340] width 41 height 15
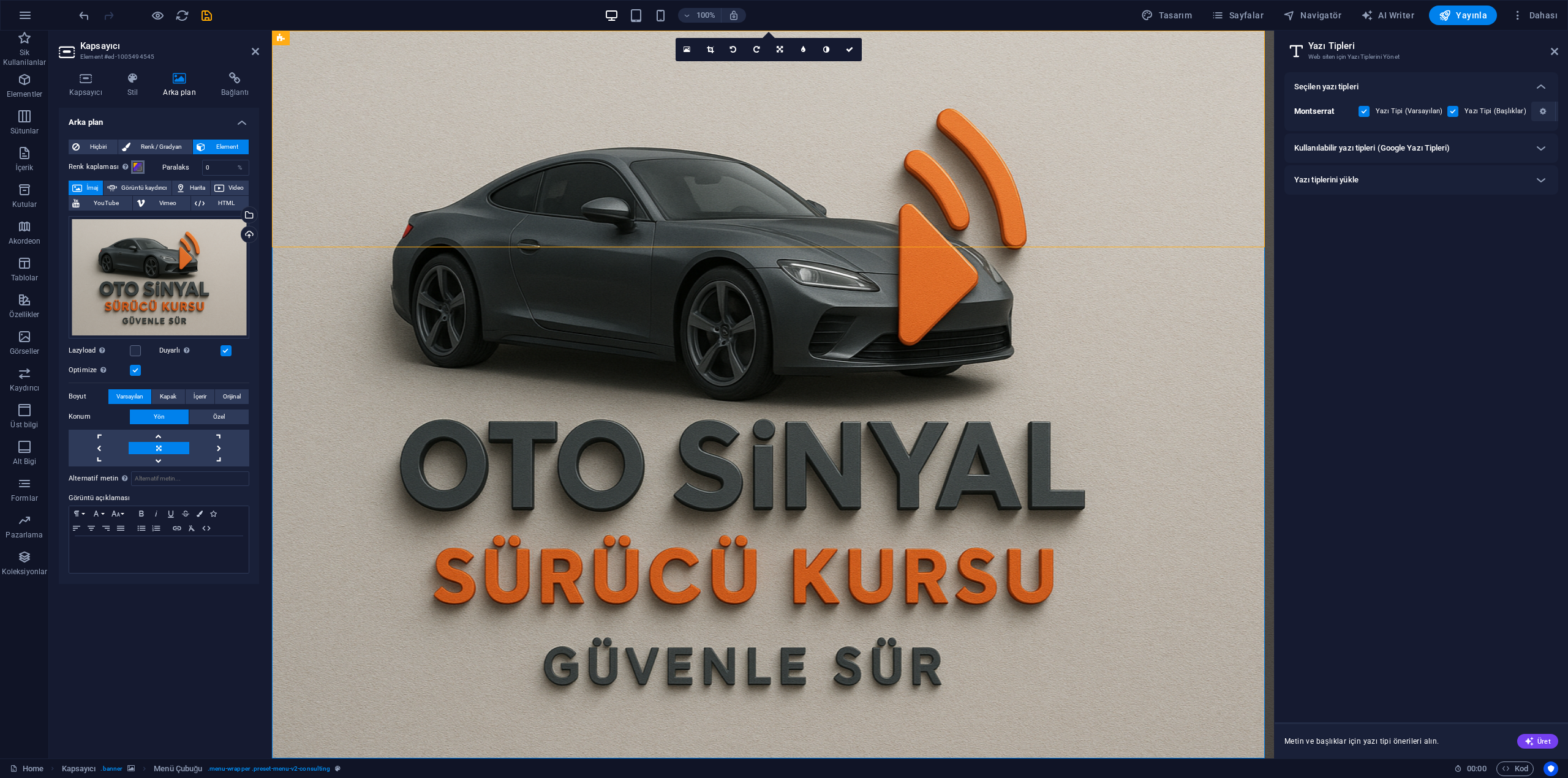
click at [141, 167] on span at bounding box center [138, 167] width 10 height 10
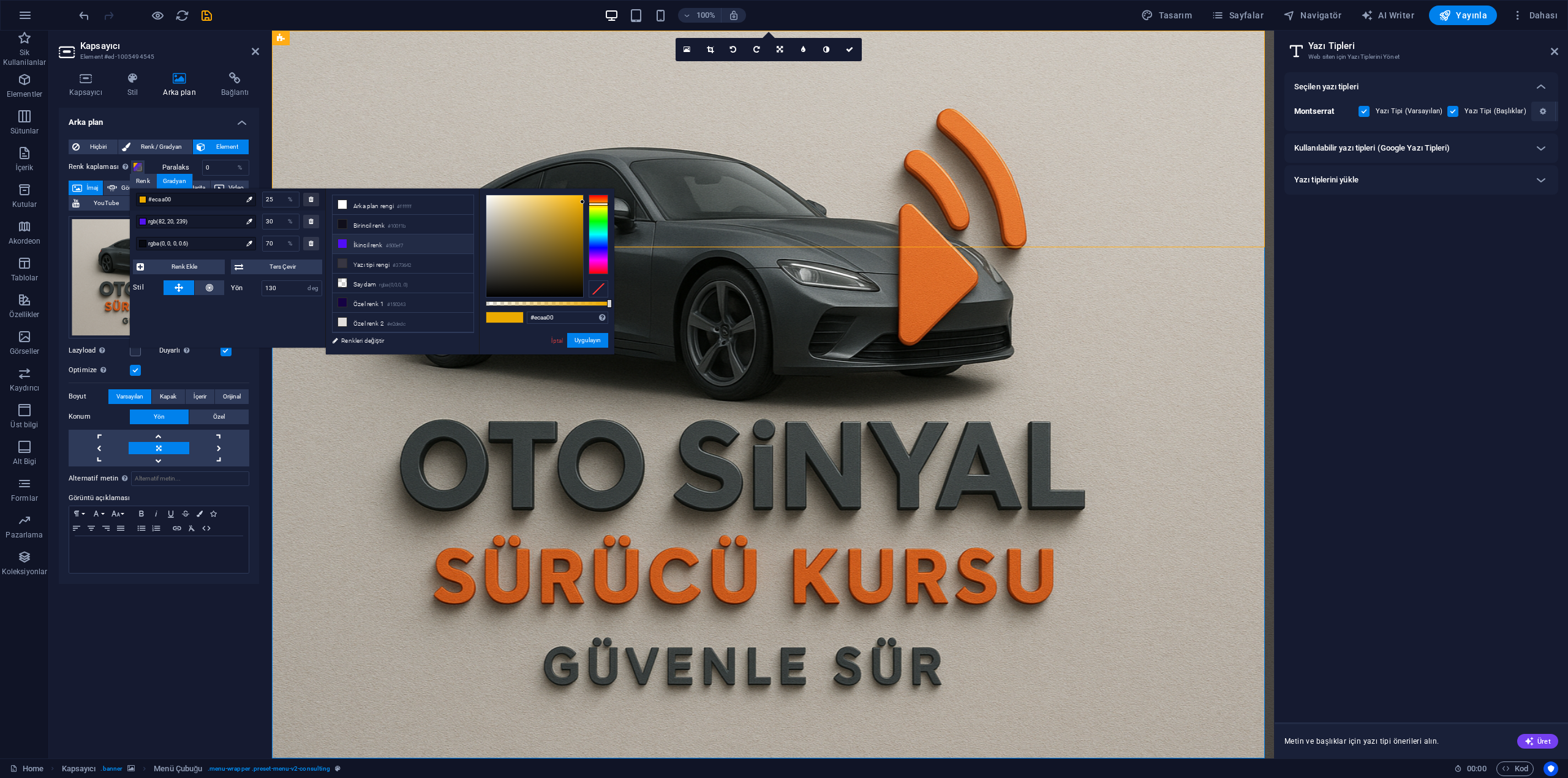
click at [384, 242] on li "İkincil renk #500ef7" at bounding box center [403, 244] width 141 height 19
drag, startPoint x: 606, startPoint y: 248, endPoint x: 606, endPoint y: 204, distance: 44.0
click at [606, 204] on div at bounding box center [598, 234] width 19 height 79
click at [600, 342] on button "Uygulayın" at bounding box center [588, 340] width 41 height 15
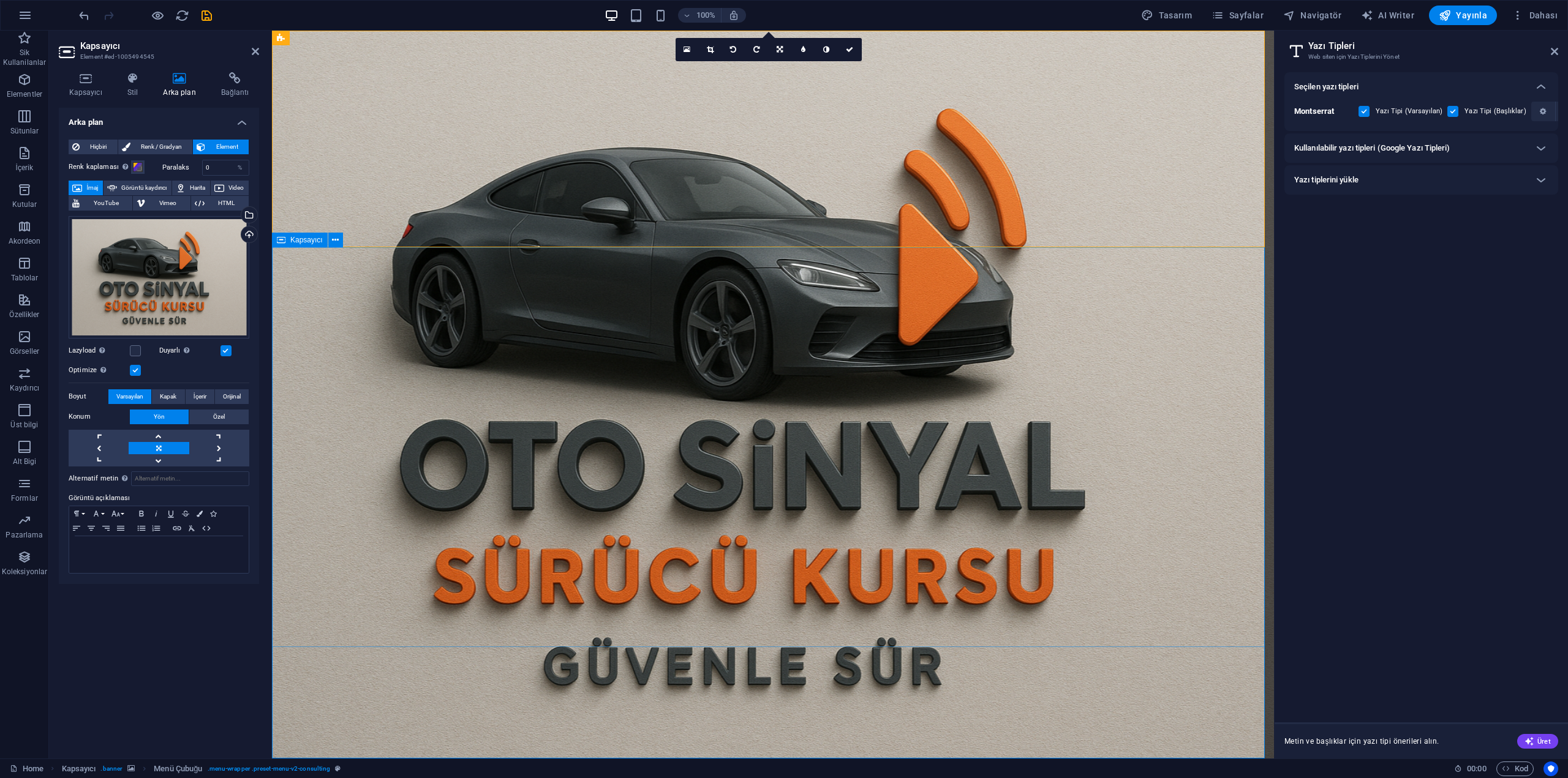
click at [432, 695] on figure at bounding box center [773, 395] width 1002 height 728
click at [137, 169] on span at bounding box center [138, 167] width 10 height 10
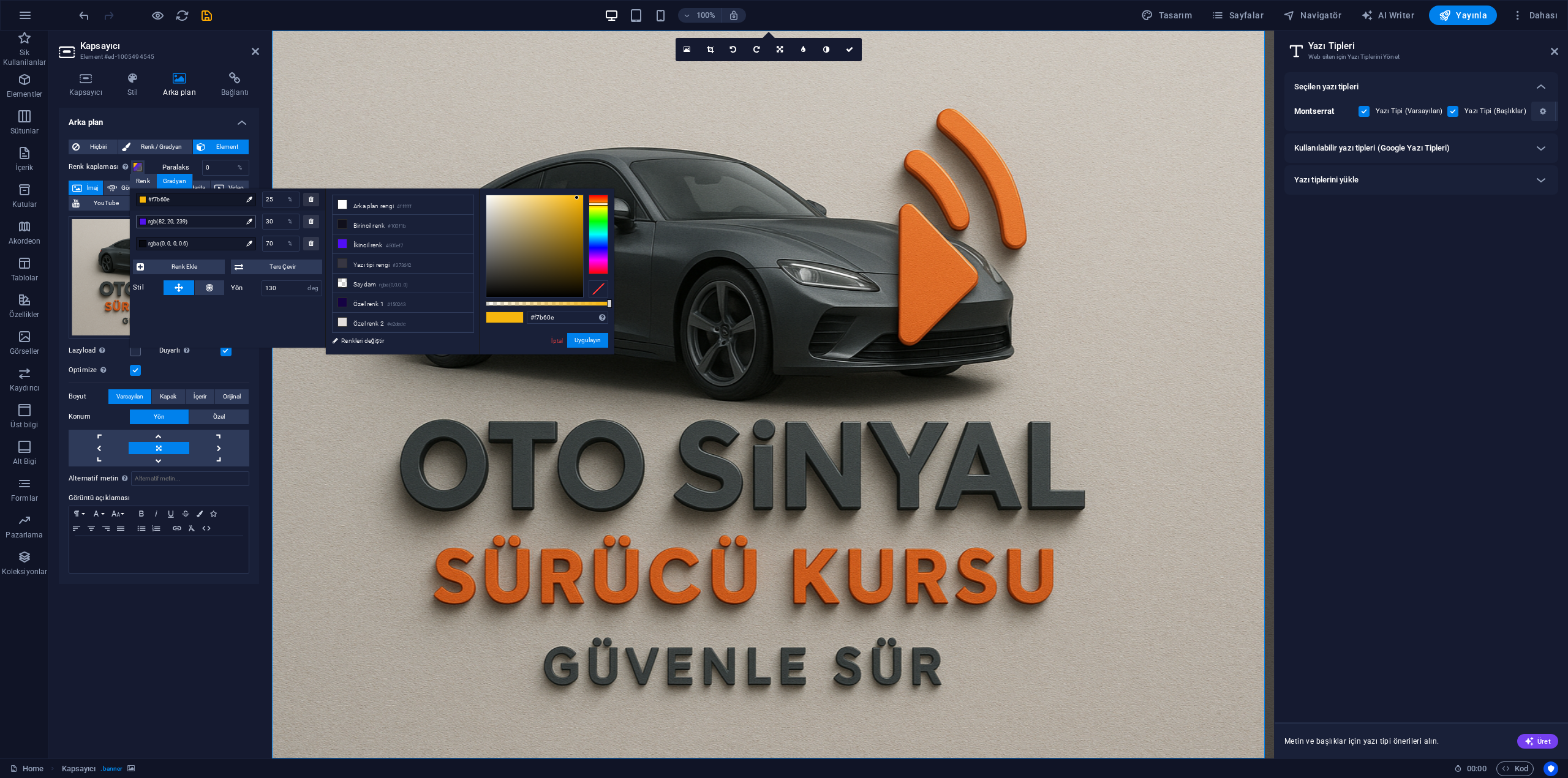
click at [248, 219] on icon at bounding box center [249, 221] width 6 height 6
type input "#ef9314"
drag, startPoint x: 597, startPoint y: 247, endPoint x: 607, endPoint y: 202, distance: 46.1
click at [607, 202] on div at bounding box center [598, 234] width 19 height 79
click at [592, 337] on button "Uygulayın" at bounding box center [588, 340] width 41 height 15
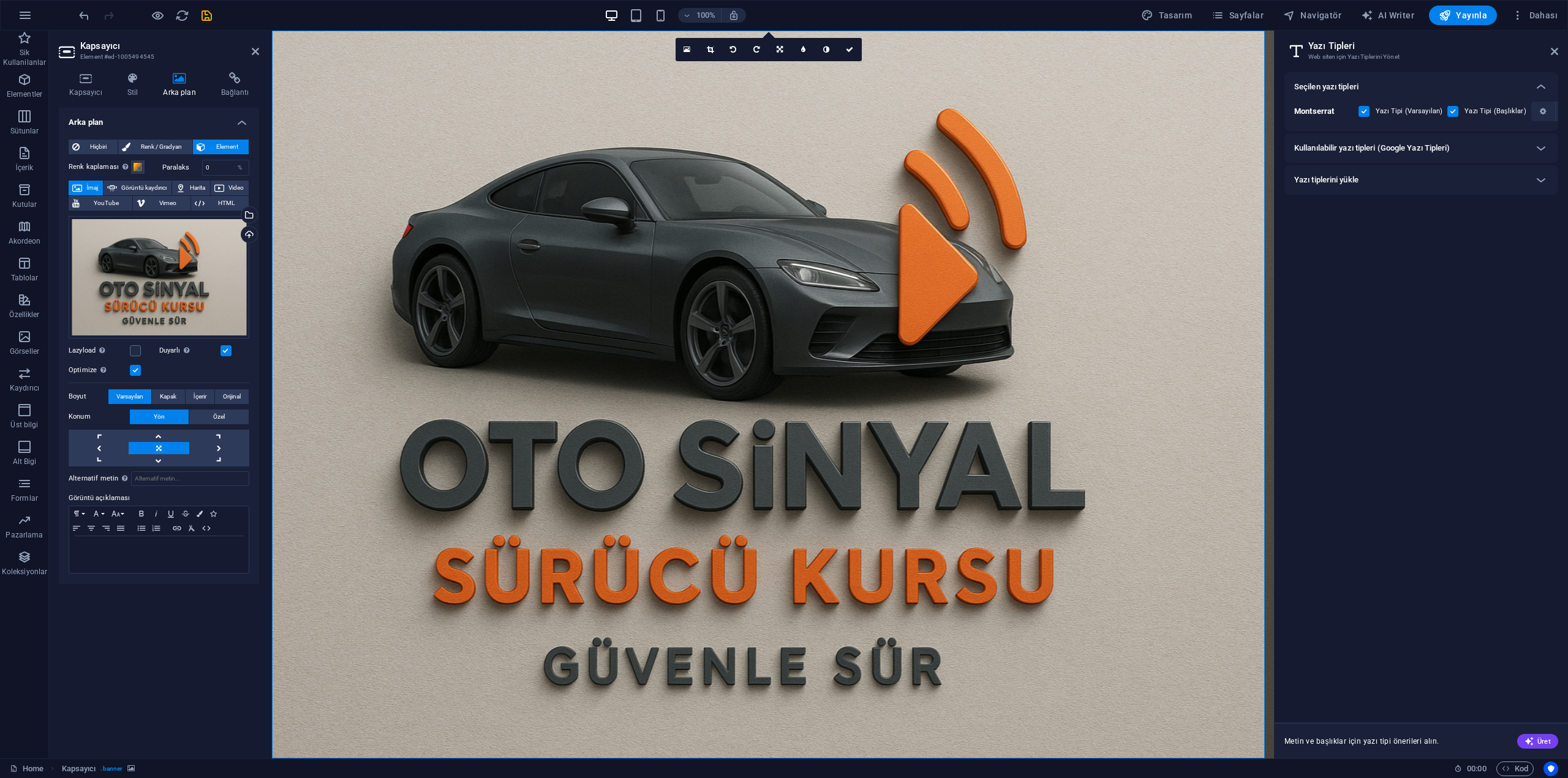
click at [233, 387] on div "Dosyaları buraya sürükleyin, dosyaları seçmek için tıklayın veya Dosyalardan ya…" at bounding box center [159, 339] width 181 height 255
click at [233, 395] on span "Orijinal" at bounding box center [232, 396] width 18 height 15
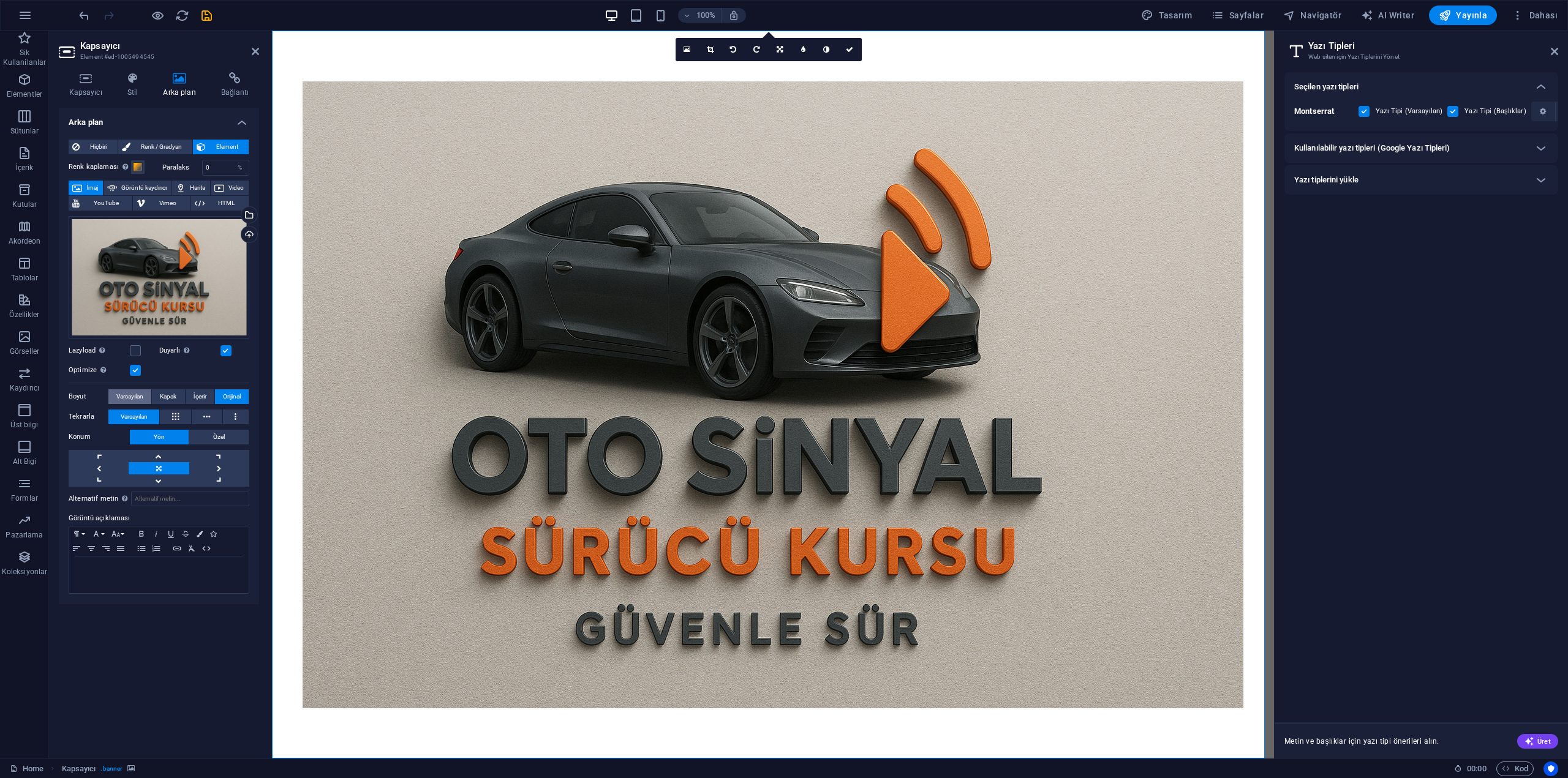
click at [129, 396] on span "Varsayılan" at bounding box center [130, 396] width 27 height 15
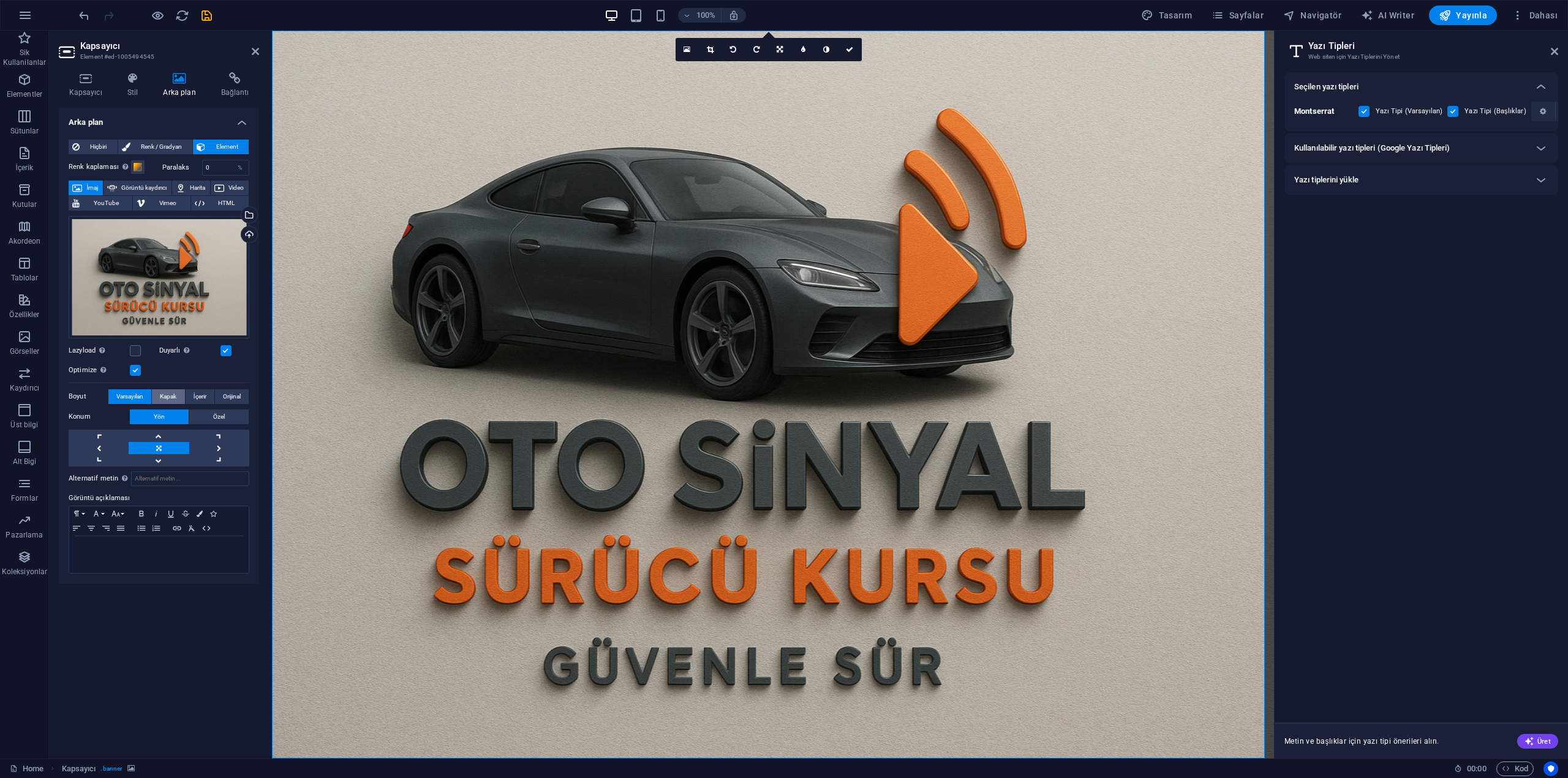
click at [168, 400] on span "Kapak" at bounding box center [168, 396] width 16 height 15
click at [190, 400] on button "İçerir" at bounding box center [200, 396] width 29 height 15
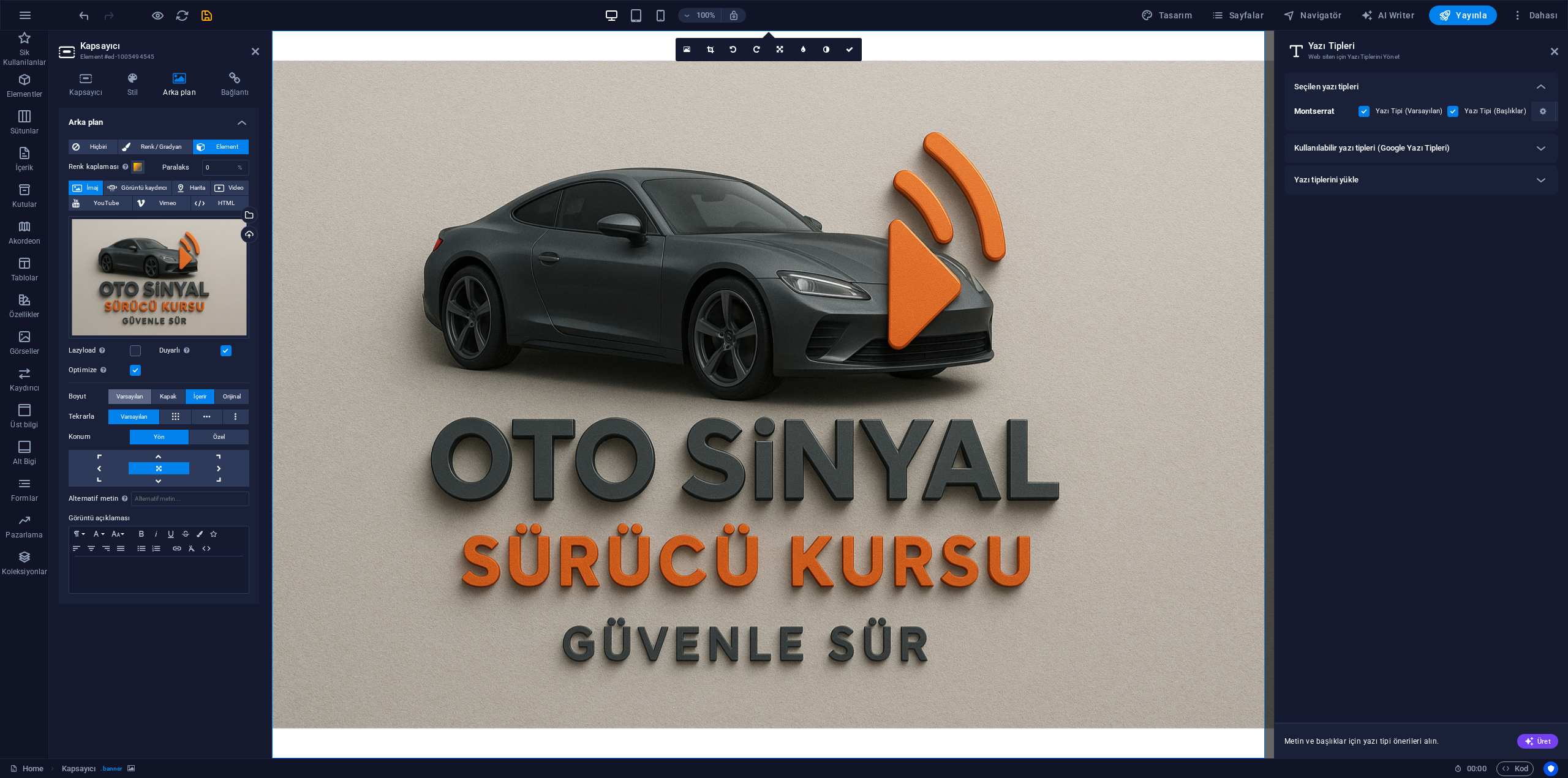
click at [142, 398] on span "Varsayılan" at bounding box center [130, 396] width 27 height 15
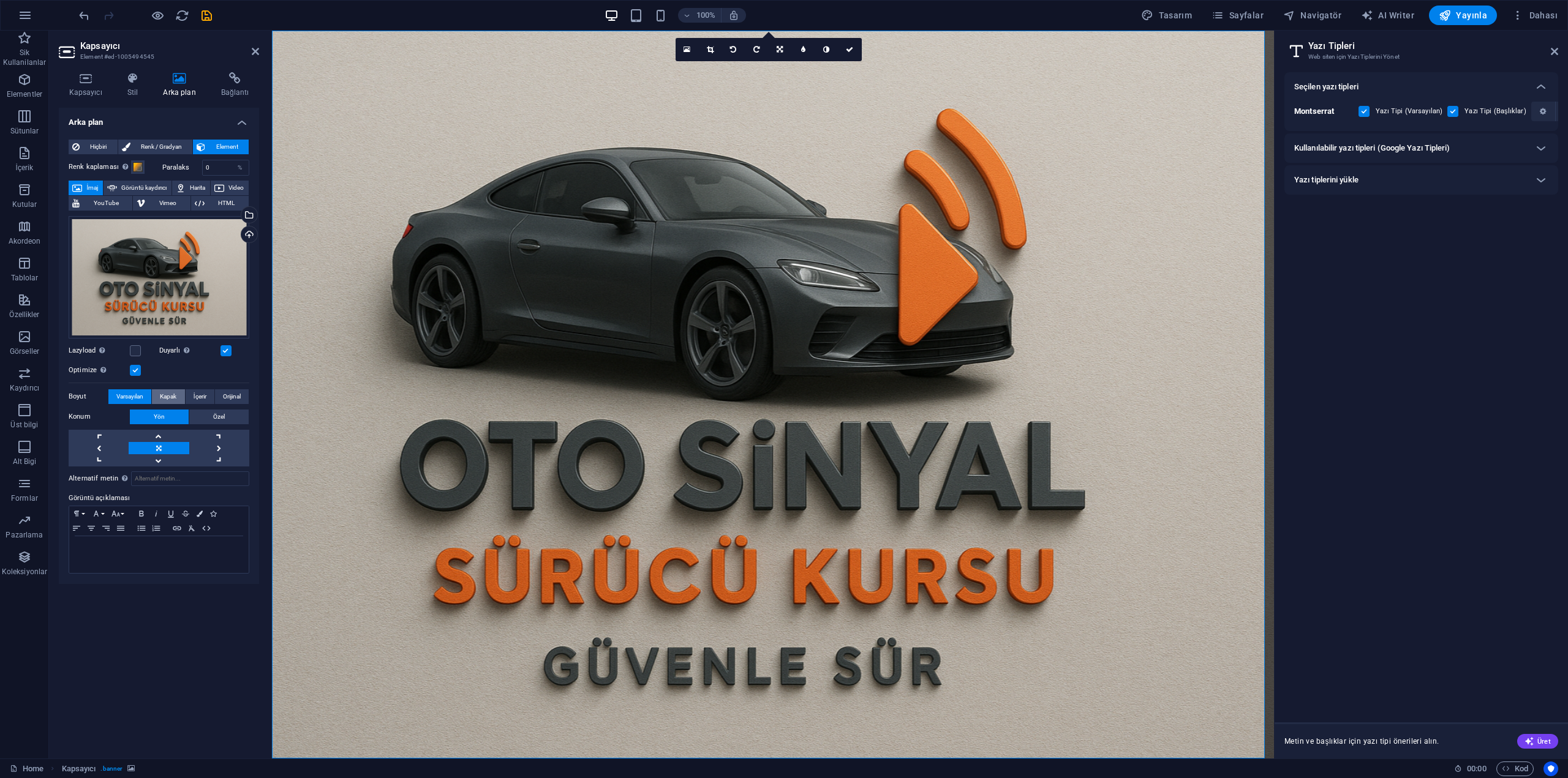
click at [164, 398] on span "Kapak" at bounding box center [168, 396] width 16 height 15
click at [195, 397] on span "İçerir" at bounding box center [200, 396] width 13 height 15
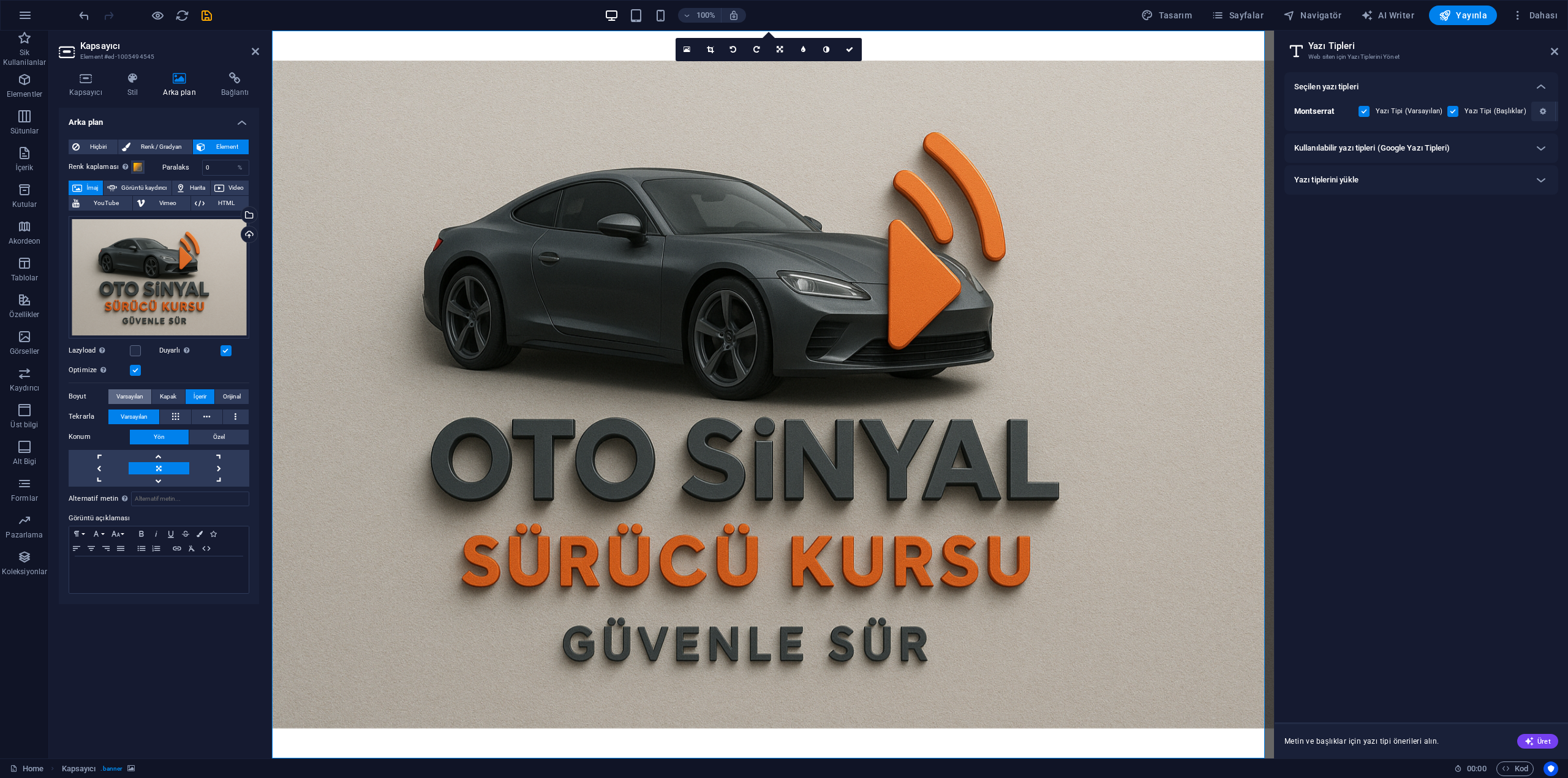
click at [132, 398] on span "Varsayılan" at bounding box center [130, 396] width 27 height 15
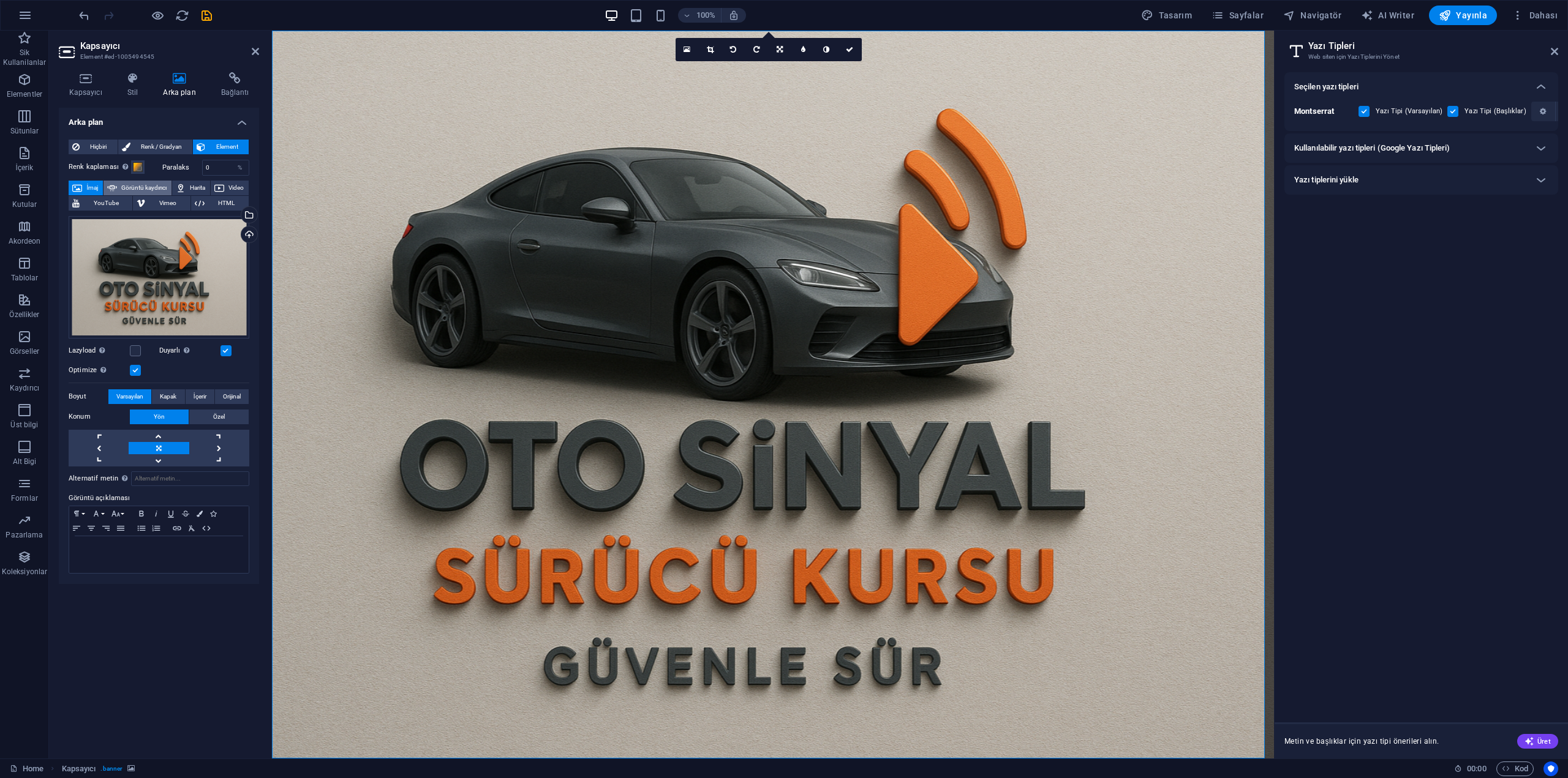
click at [159, 188] on span "Görüntü kaydırıcı" at bounding box center [144, 188] width 47 height 15
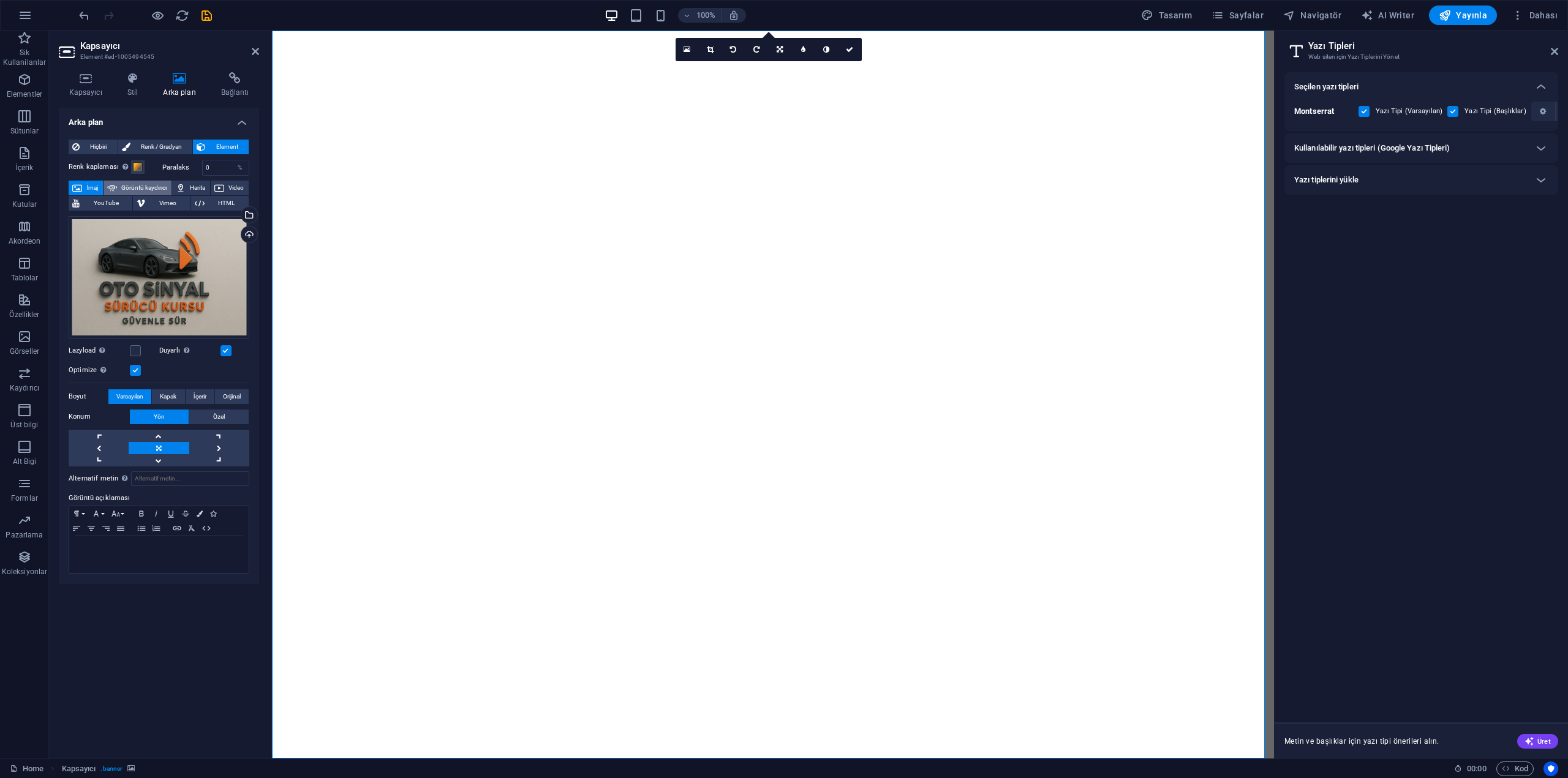
select select "ms"
select select "s"
select select "progressive"
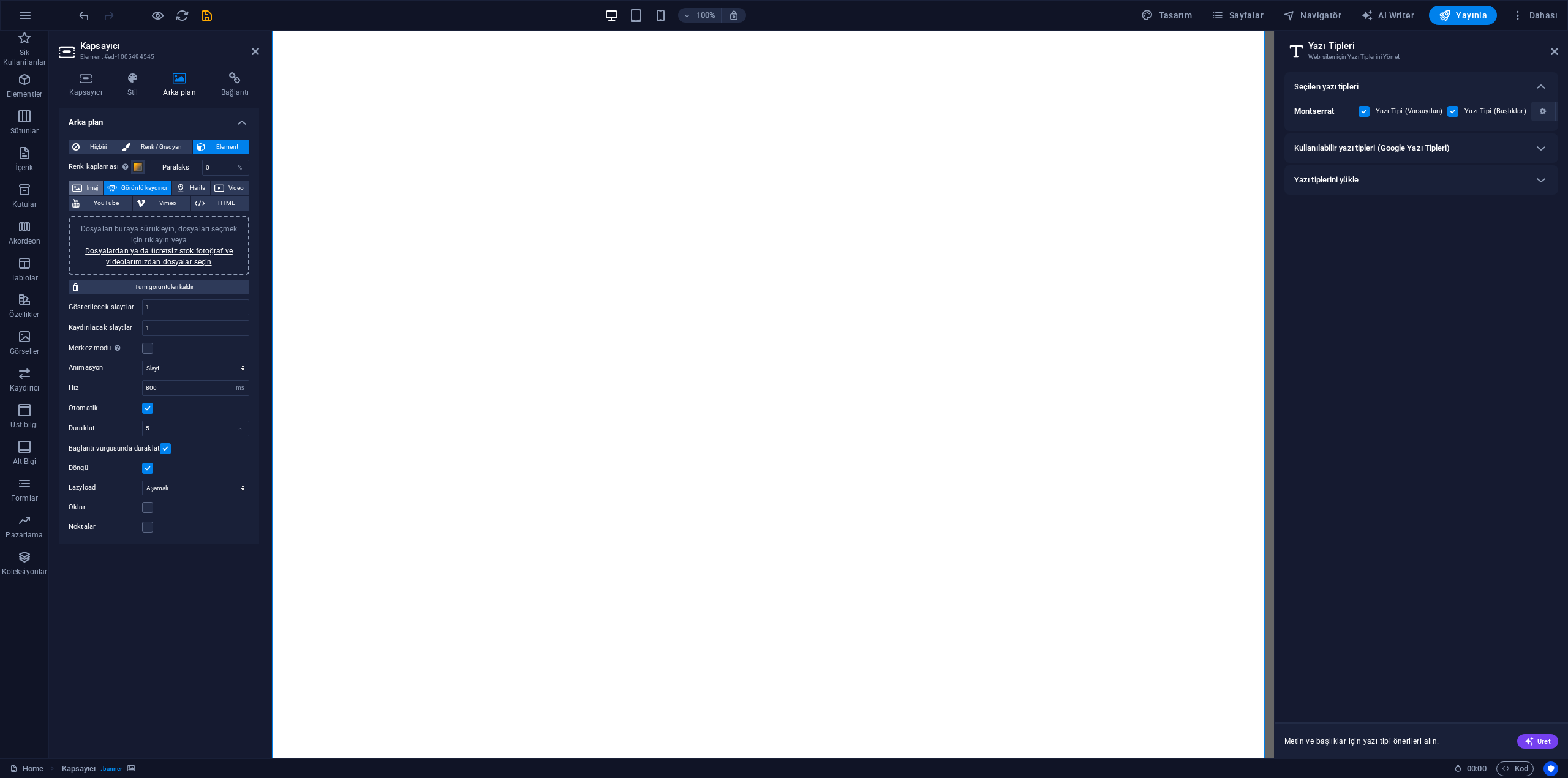
click at [83, 188] on button "İmaj" at bounding box center [86, 188] width 34 height 15
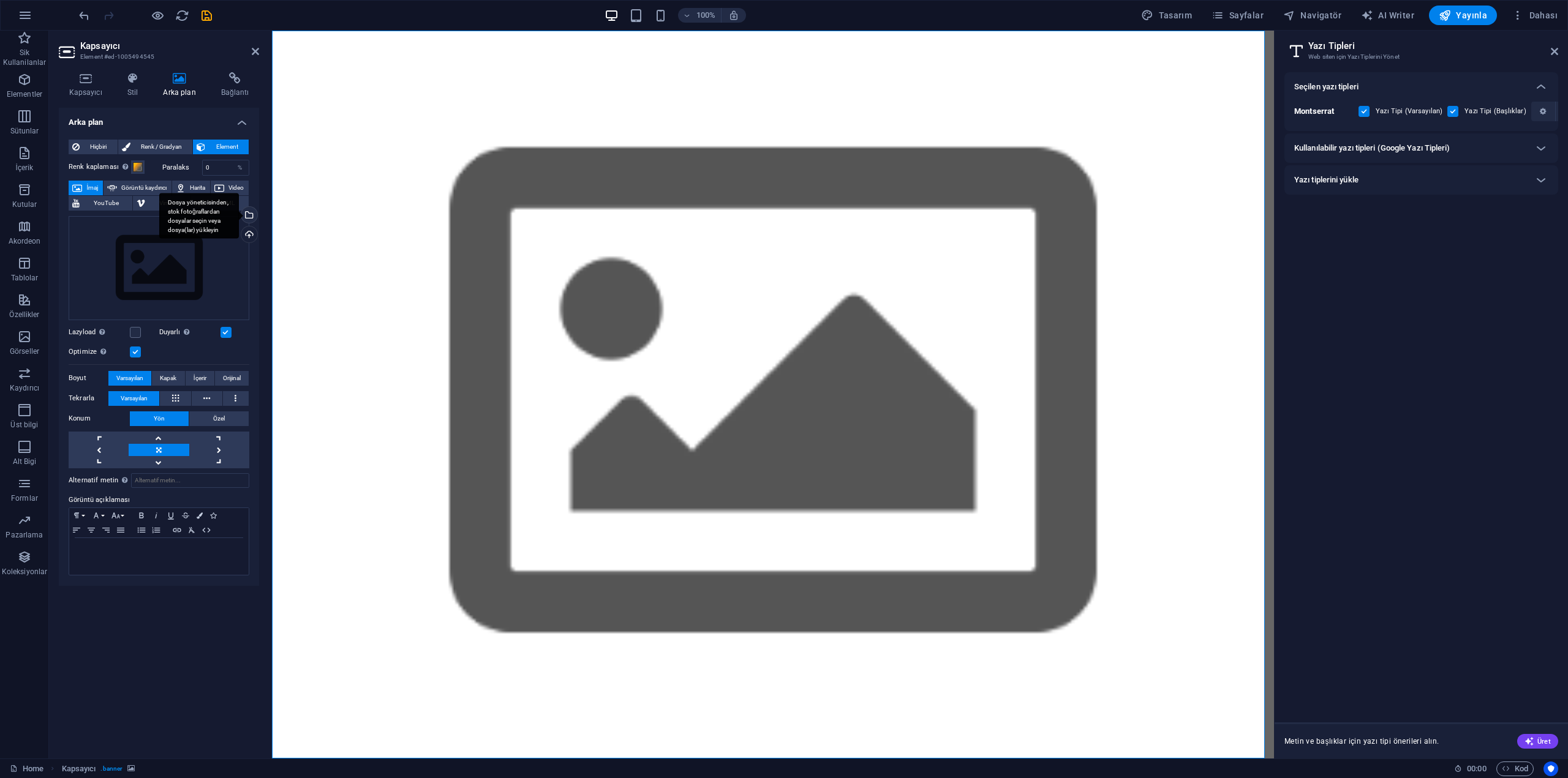
click at [239, 214] on div "Dosya yöneticisinden, stok fotoğraflardan dosyalar seçin veya dosya(lar) yükley…" at bounding box center [199, 216] width 79 height 46
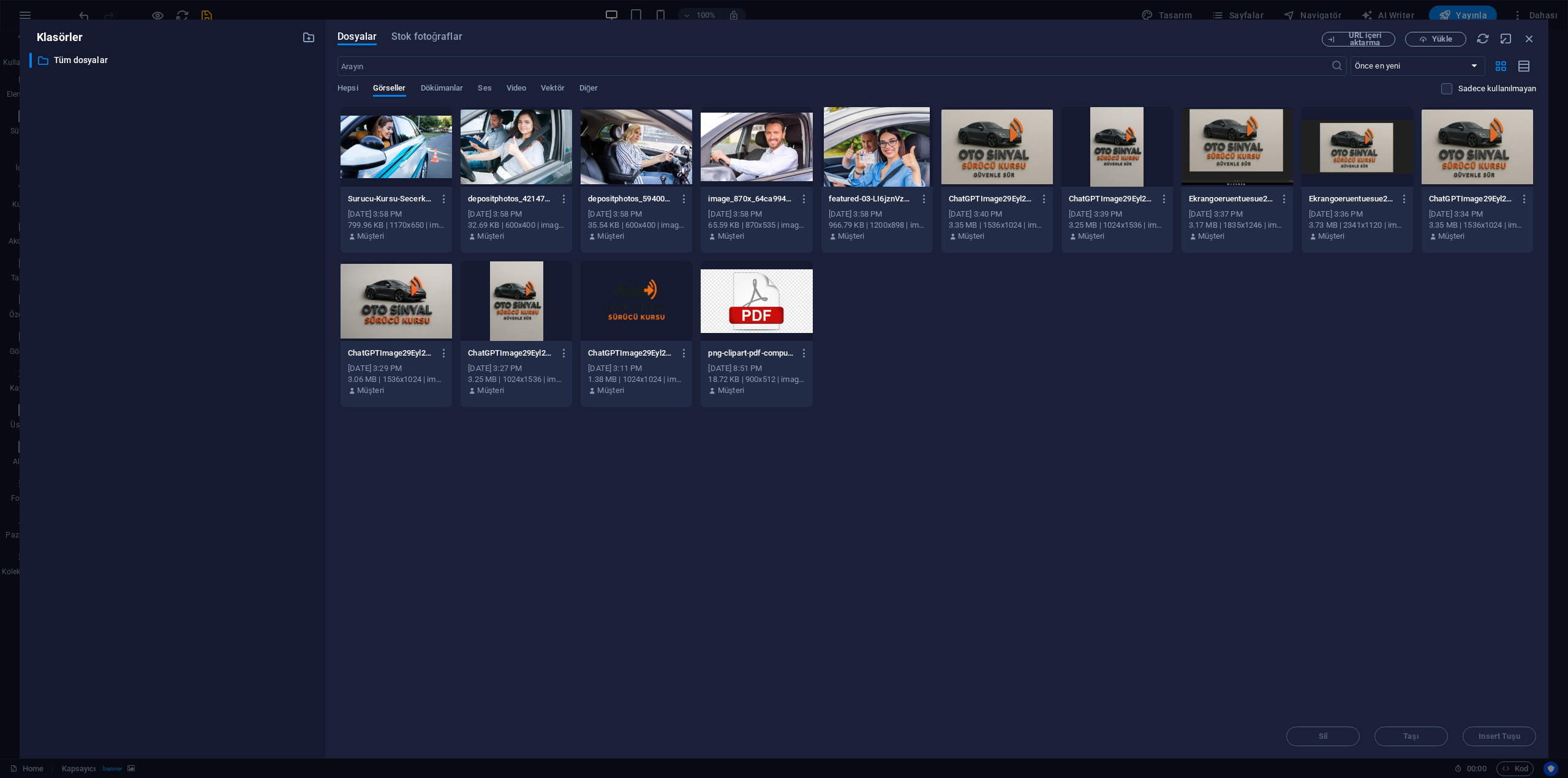
click at [1005, 171] on div at bounding box center [996, 147] width 111 height 79
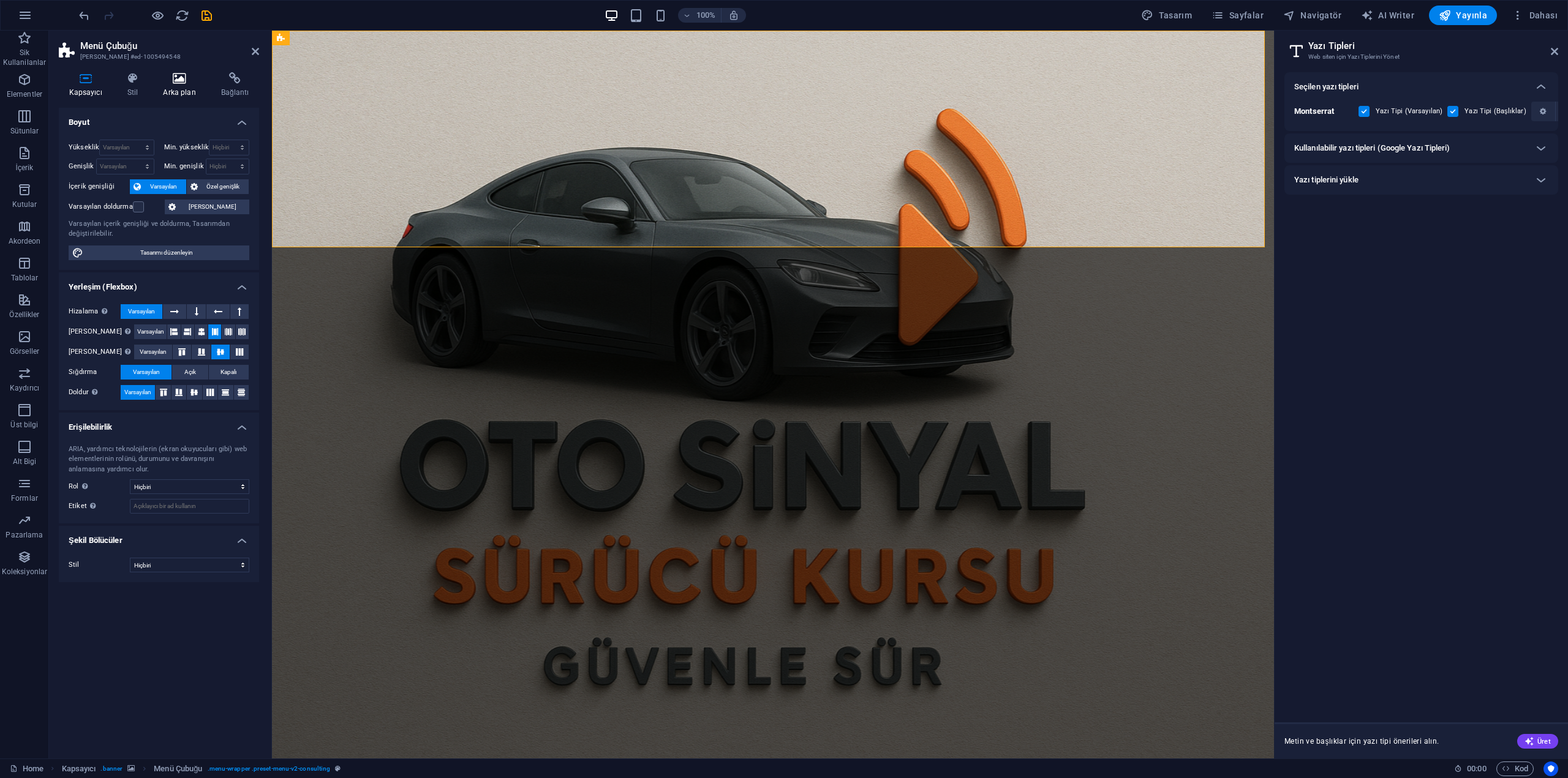
click at [174, 92] on h4 "Arka plan" at bounding box center [182, 85] width 58 height 26
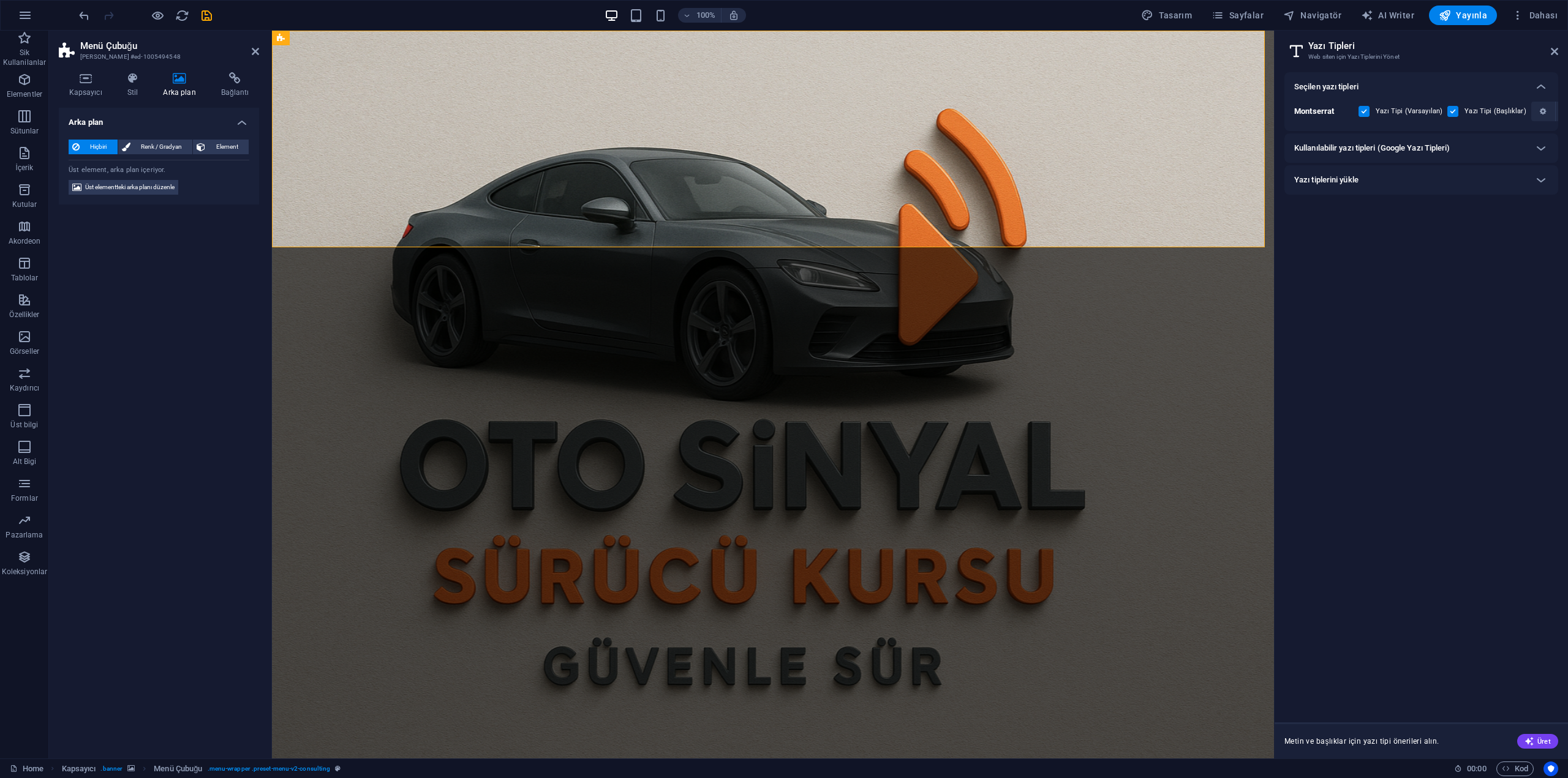
click at [365, 723] on figure at bounding box center [773, 395] width 1002 height 728
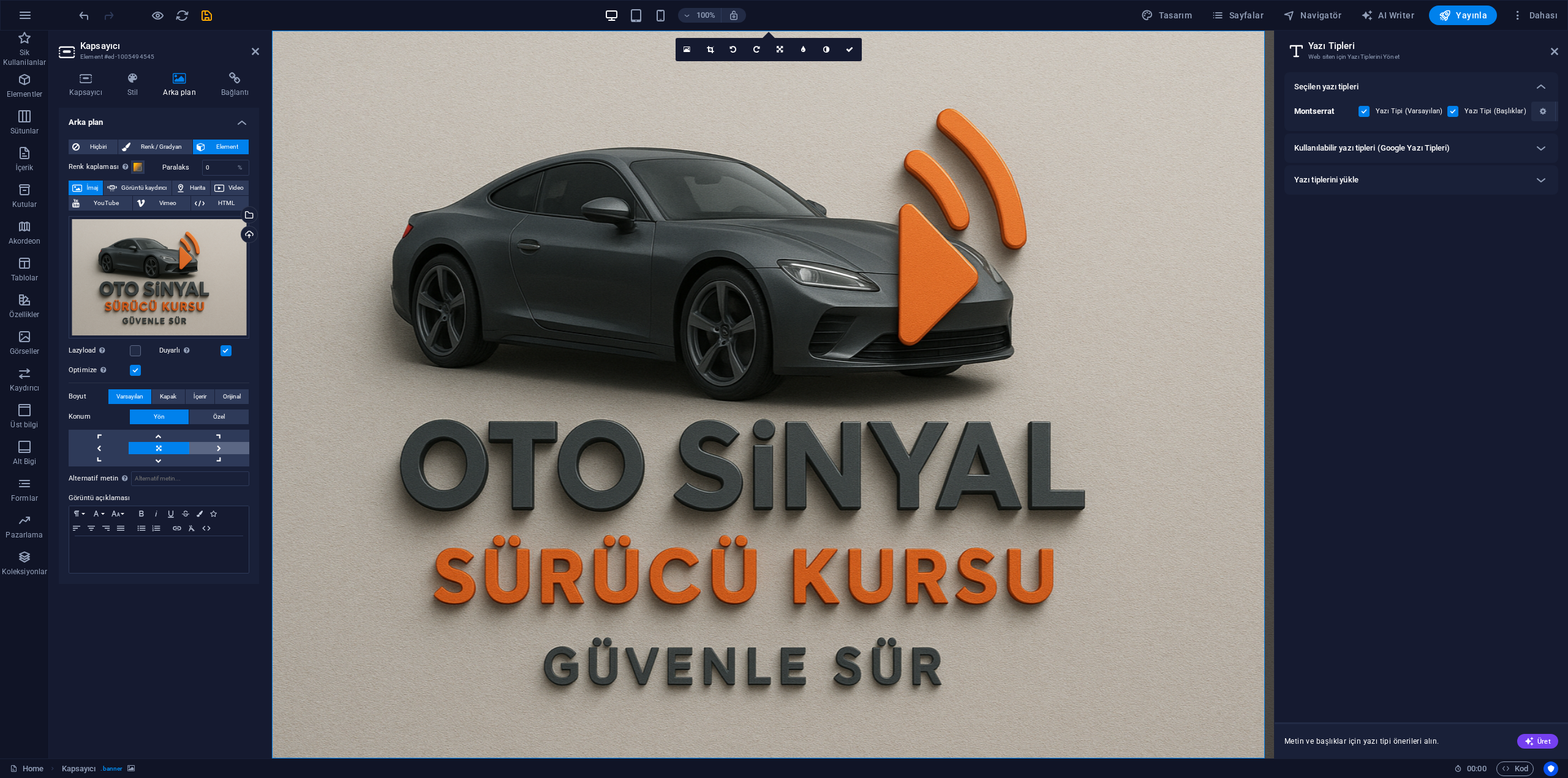
click at [208, 444] on link at bounding box center [219, 447] width 60 height 12
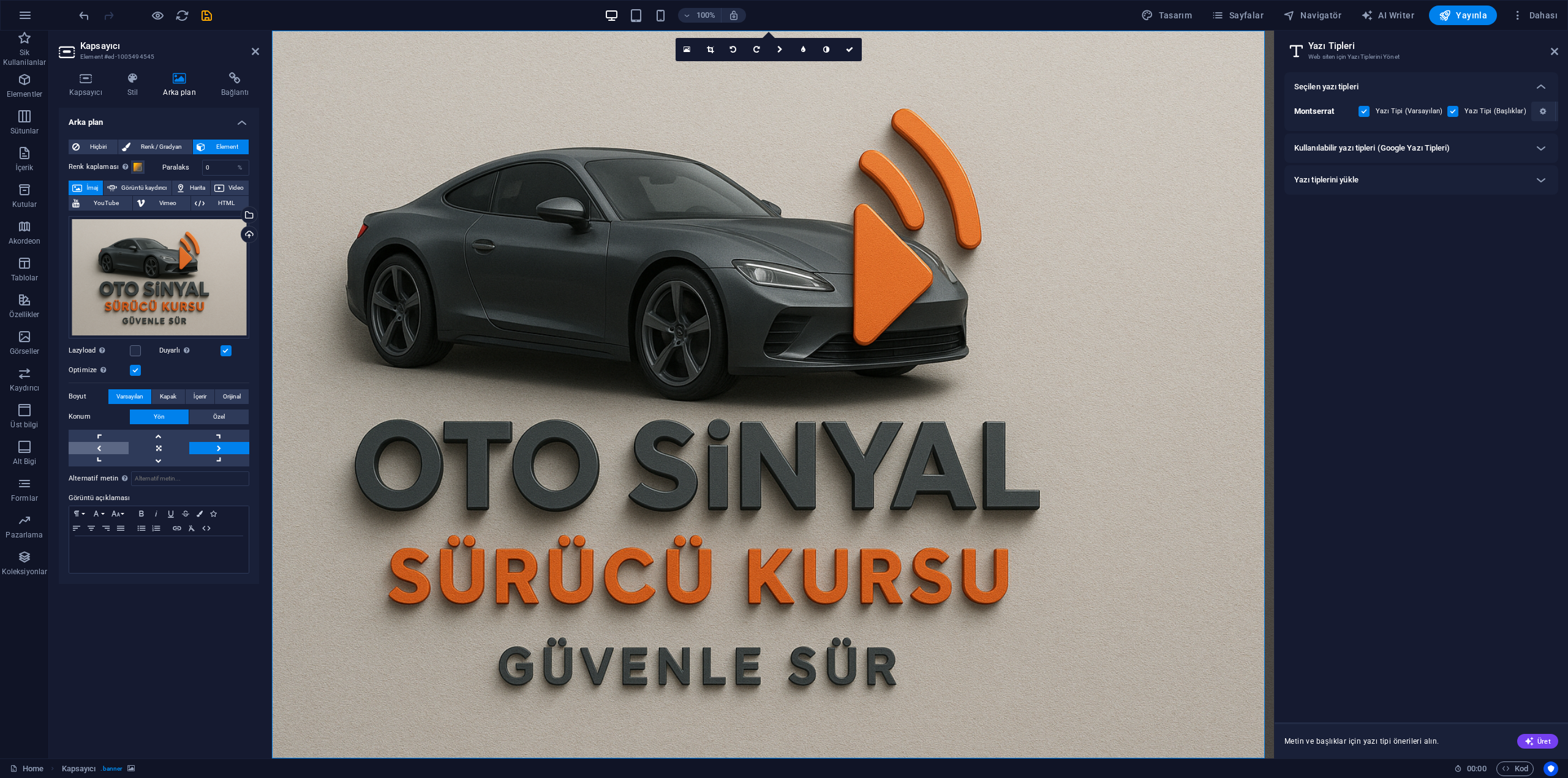
click at [86, 446] on link at bounding box center [99, 447] width 60 height 12
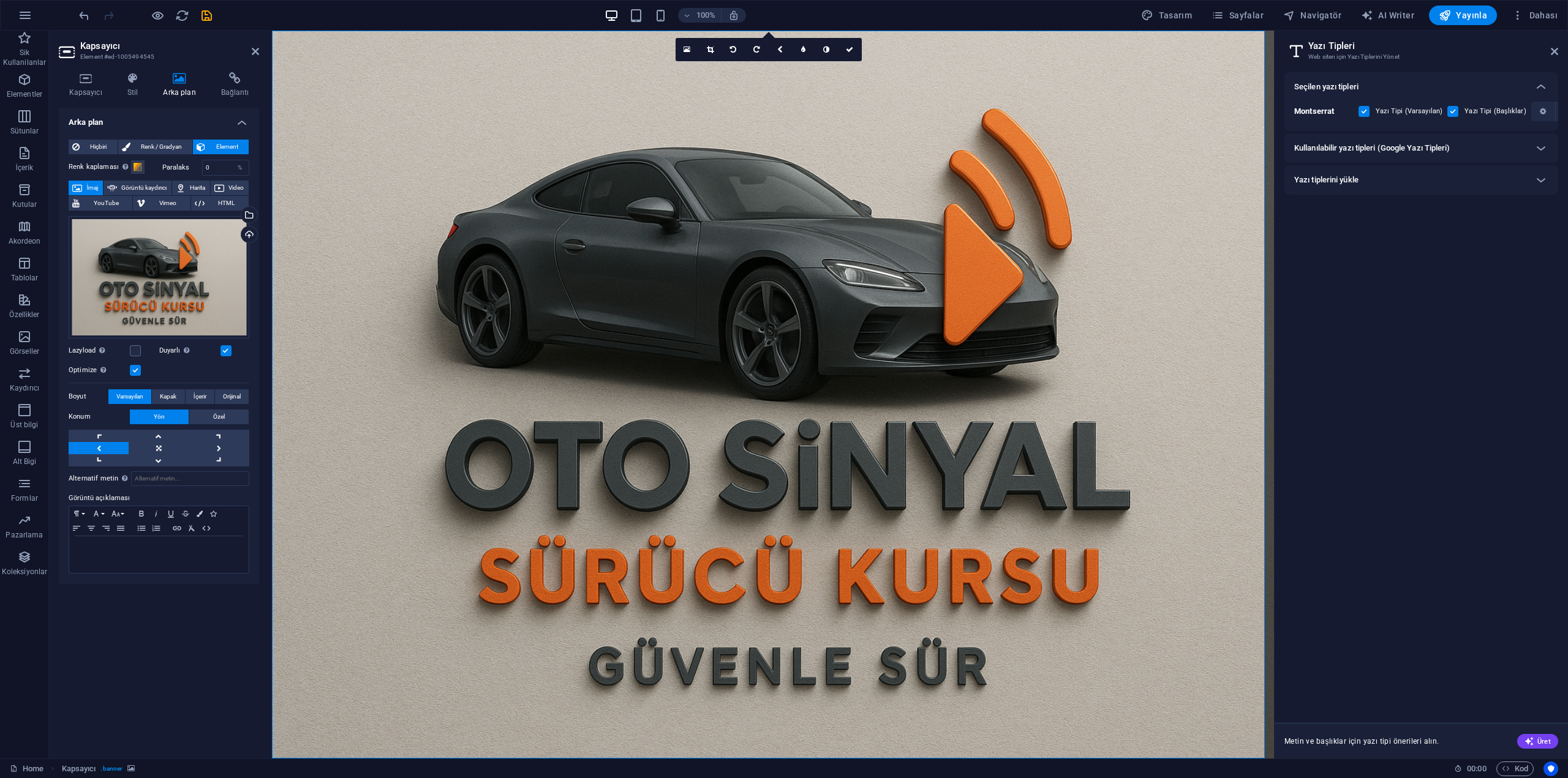
click at [86, 446] on link at bounding box center [99, 447] width 60 height 12
click at [96, 460] on link at bounding box center [99, 460] width 60 height 12
click at [98, 438] on link at bounding box center [99, 435] width 60 height 12
click at [99, 451] on link at bounding box center [99, 447] width 60 height 12
click at [144, 449] on link at bounding box center [159, 447] width 60 height 12
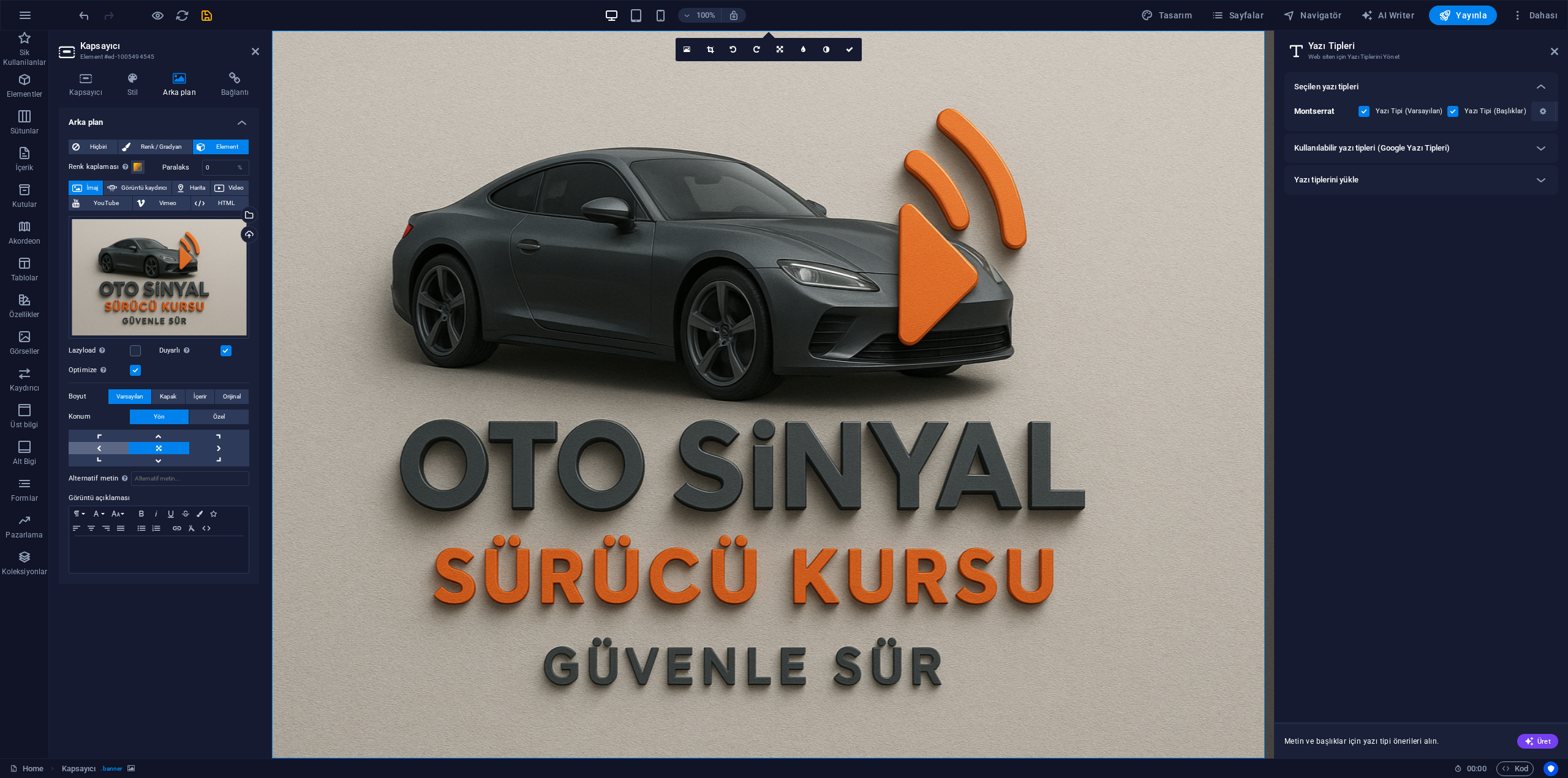
click at [101, 447] on link at bounding box center [99, 447] width 60 height 12
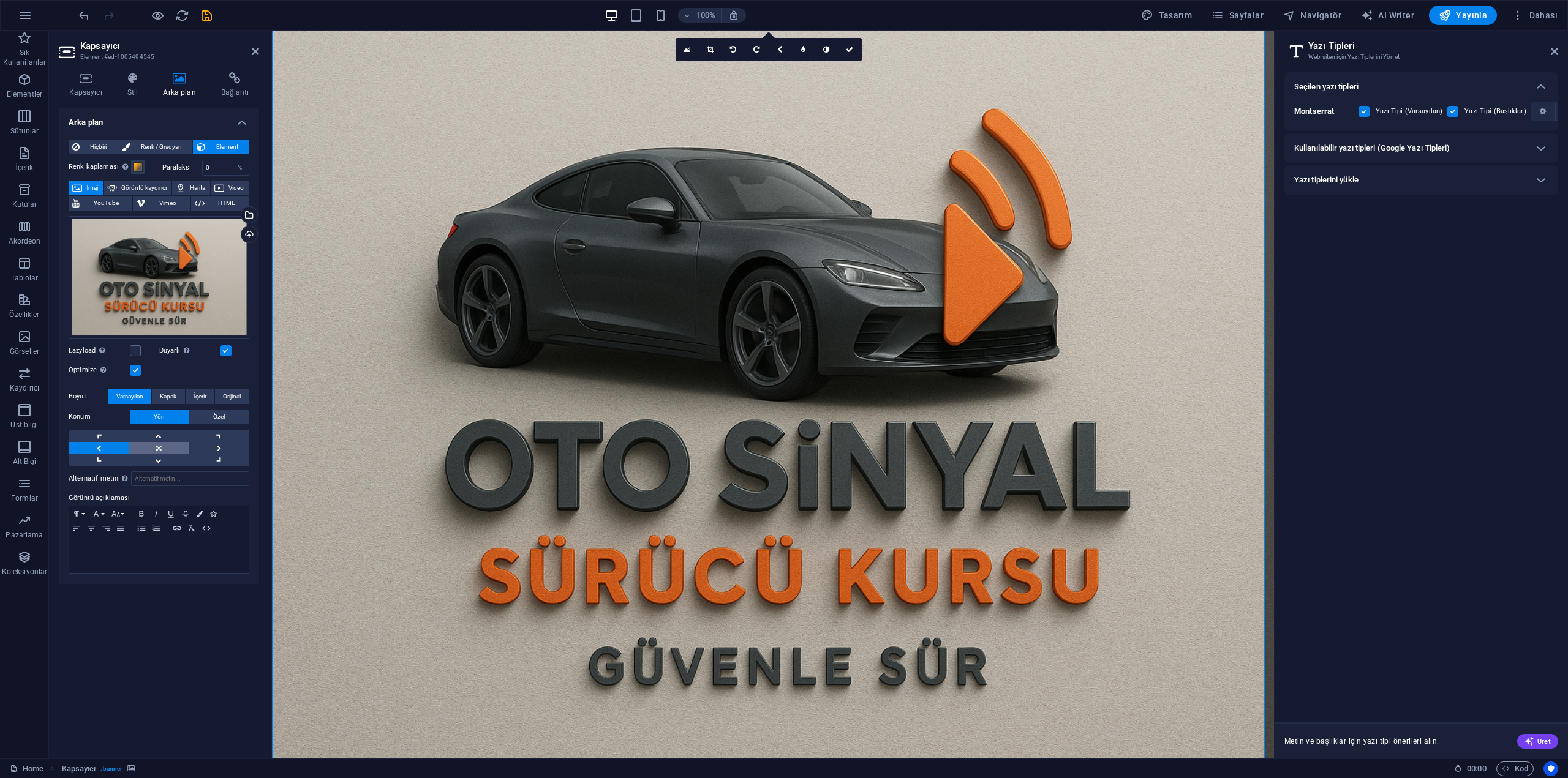
click at [139, 446] on link at bounding box center [159, 447] width 60 height 12
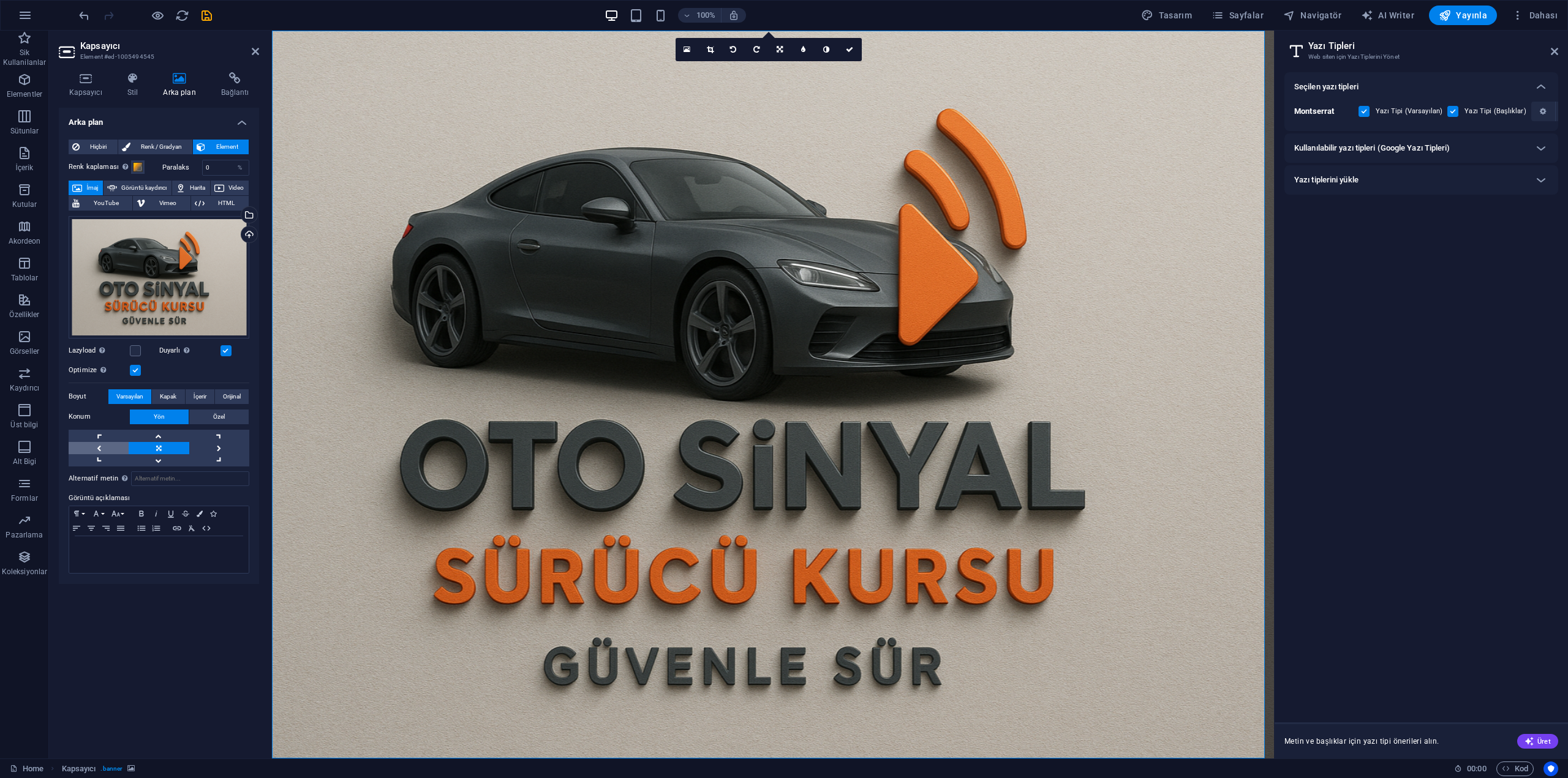
click at [96, 447] on link at bounding box center [99, 447] width 60 height 12
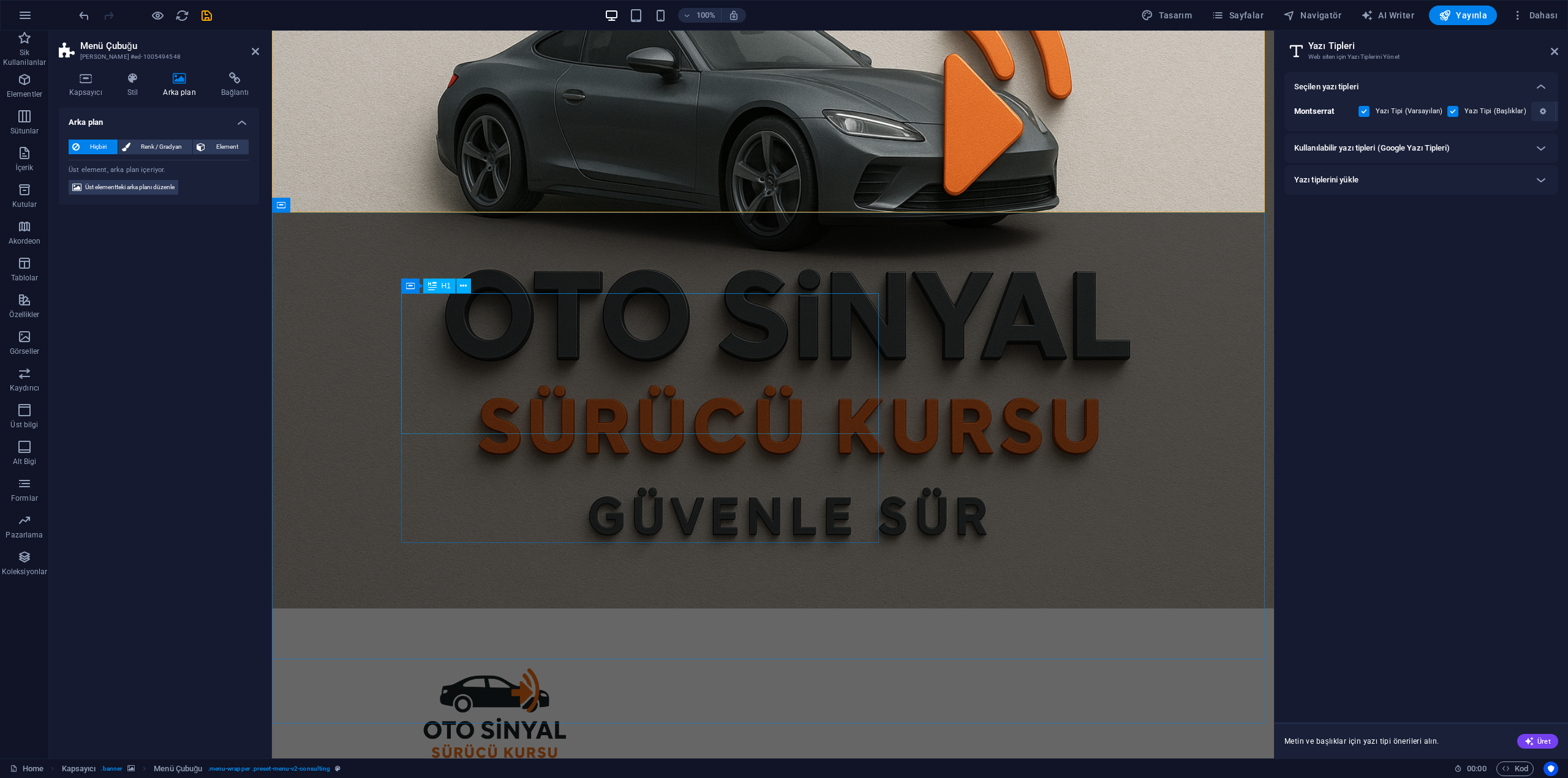
scroll to position [184, 0]
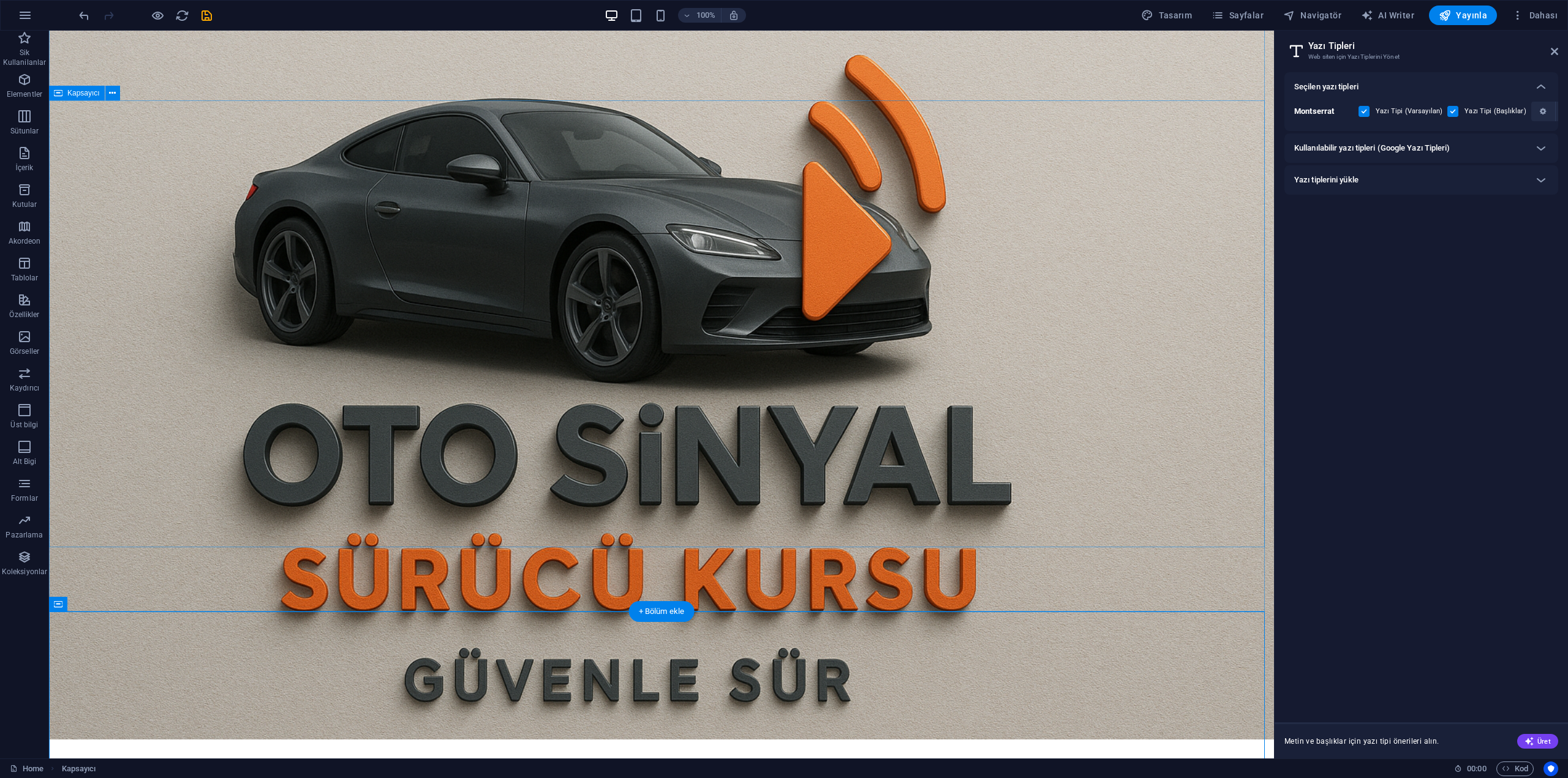
scroll to position [0, 0]
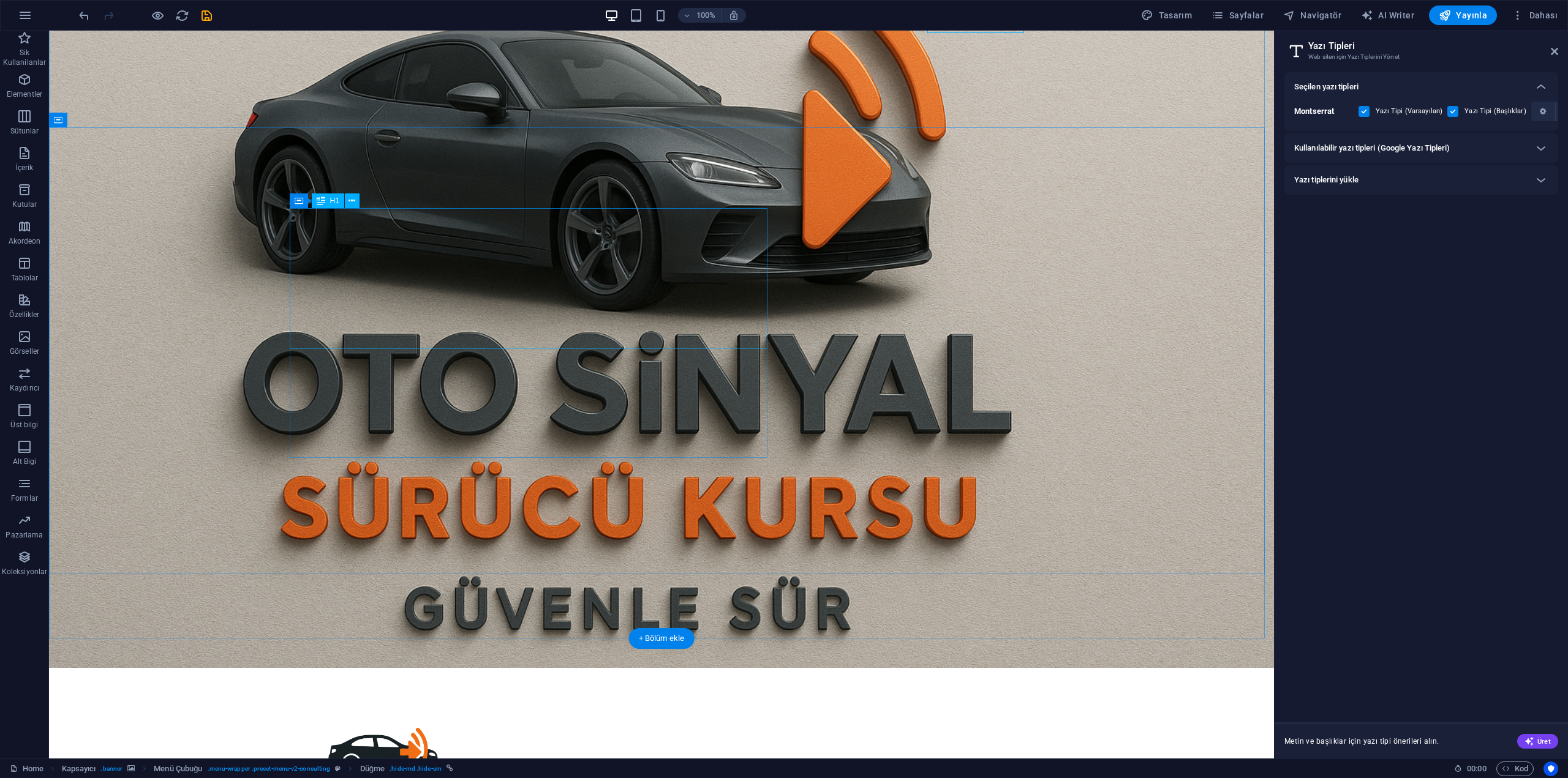
scroll to position [122, 0]
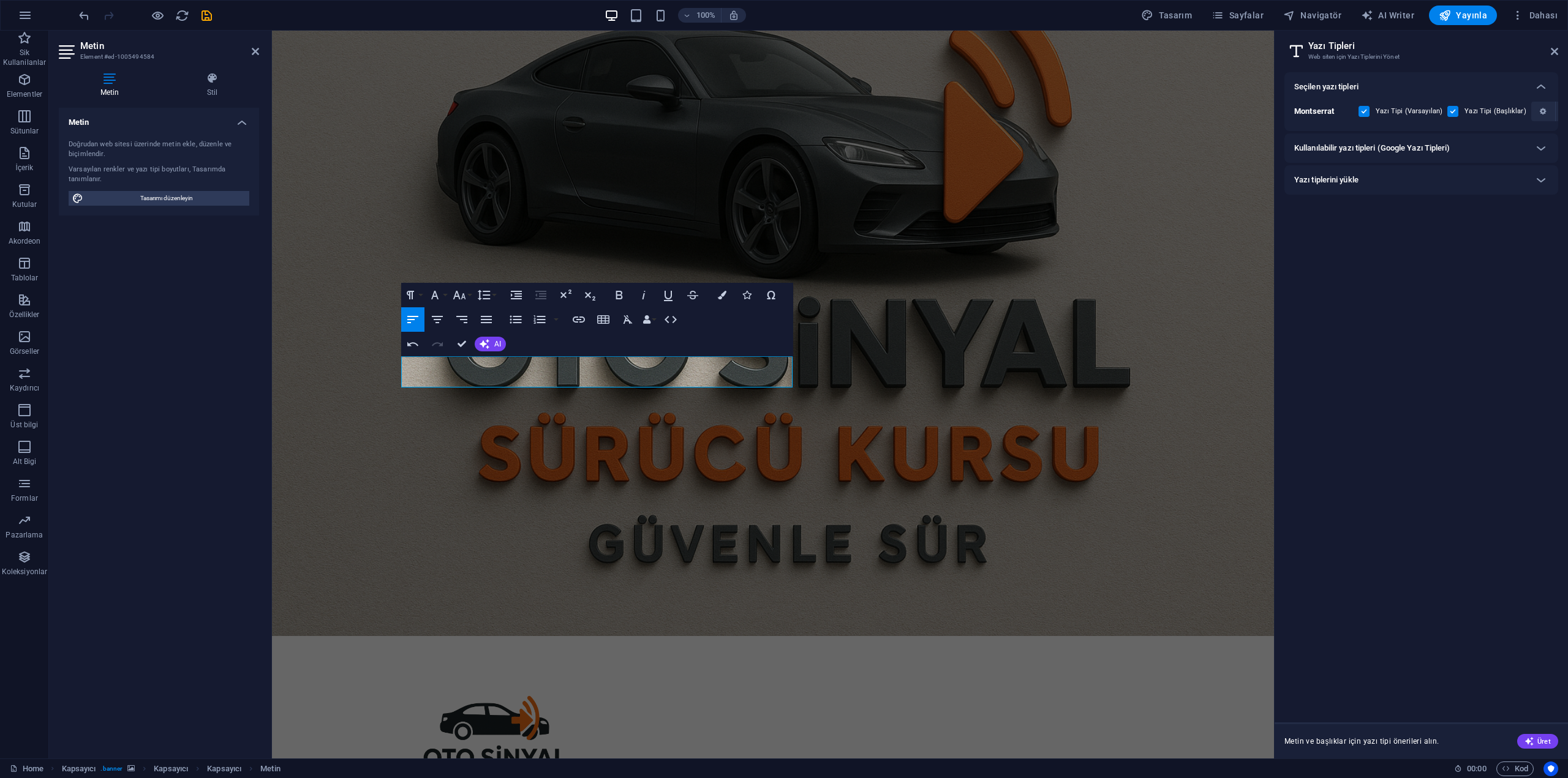
click at [555, 617] on figure at bounding box center [773, 272] width 1002 height 728
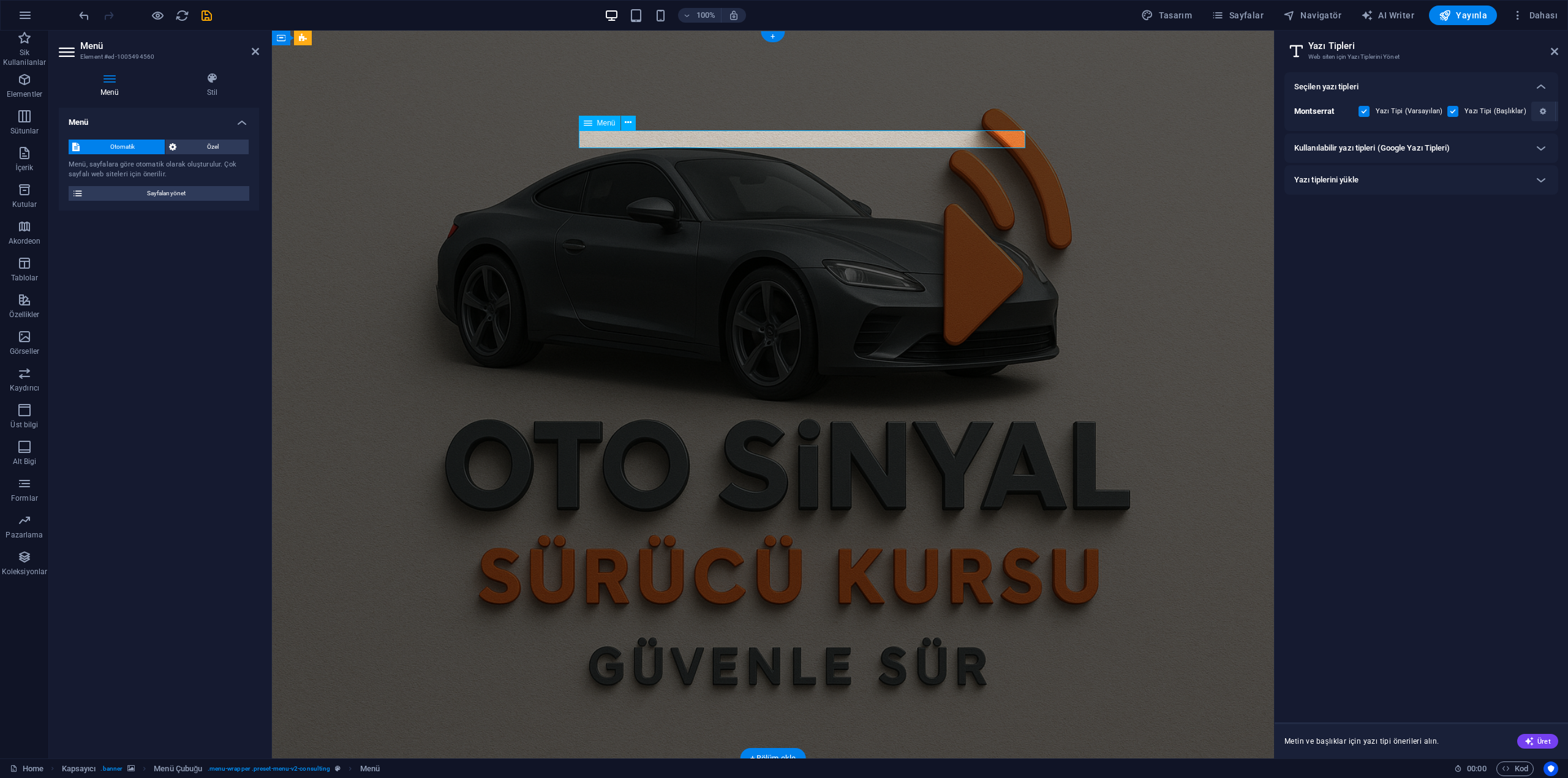
click at [185, 207] on div "Otomatik Özel Menü, sayfalara göre otomatik olarak oluşturulur. Çok sayfalı web…" at bounding box center [159, 170] width 200 height 81
click at [185, 202] on div "Otomatik Özel Menü, sayfalara göre otomatik olarak oluşturulur. Çok sayfalı web…" at bounding box center [159, 170] width 200 height 81
click at [184, 194] on span "Sayfaları yönet" at bounding box center [166, 194] width 159 height 15
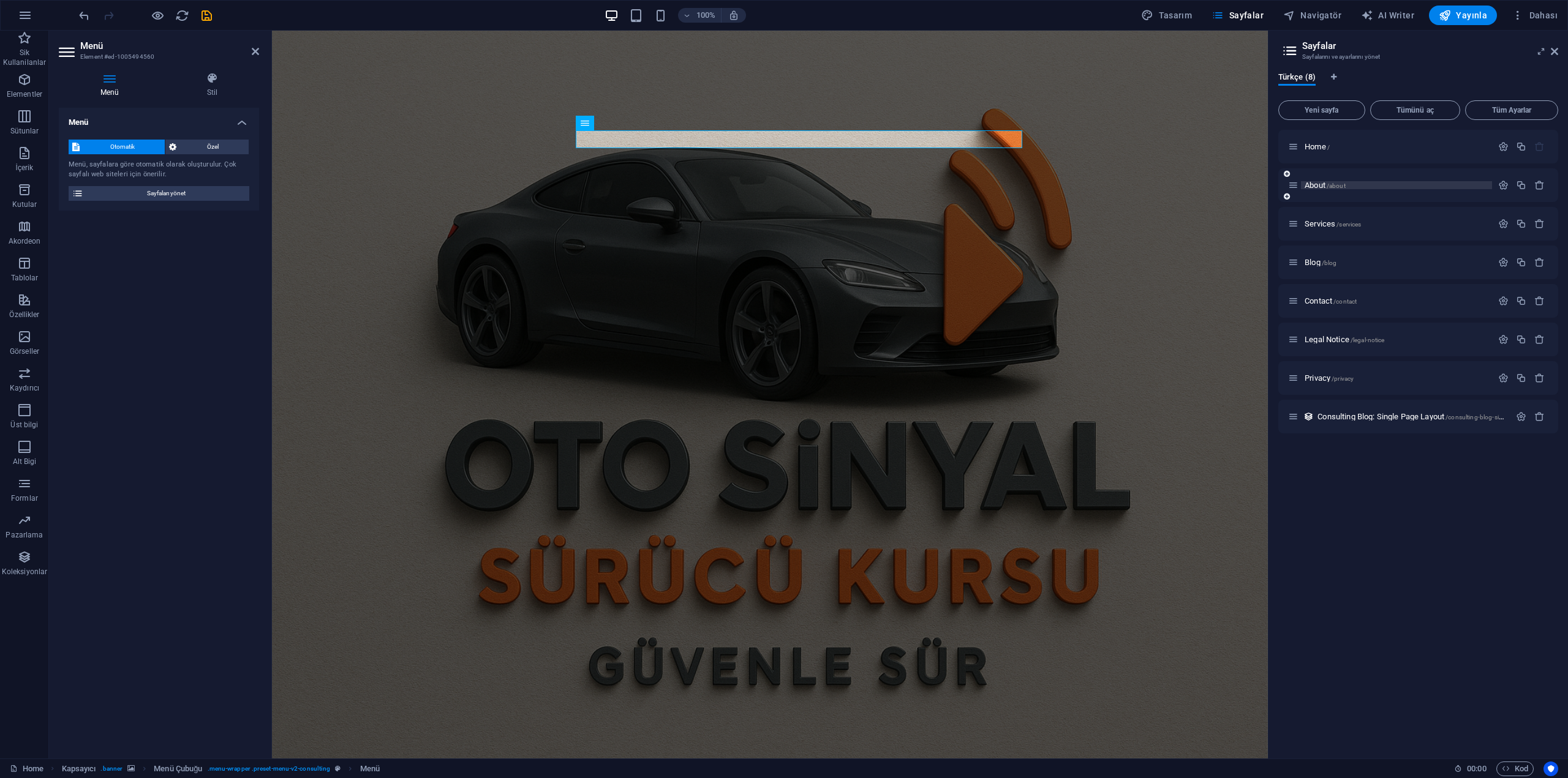
click at [1326, 188] on span "About /about" at bounding box center [1325, 185] width 41 height 9
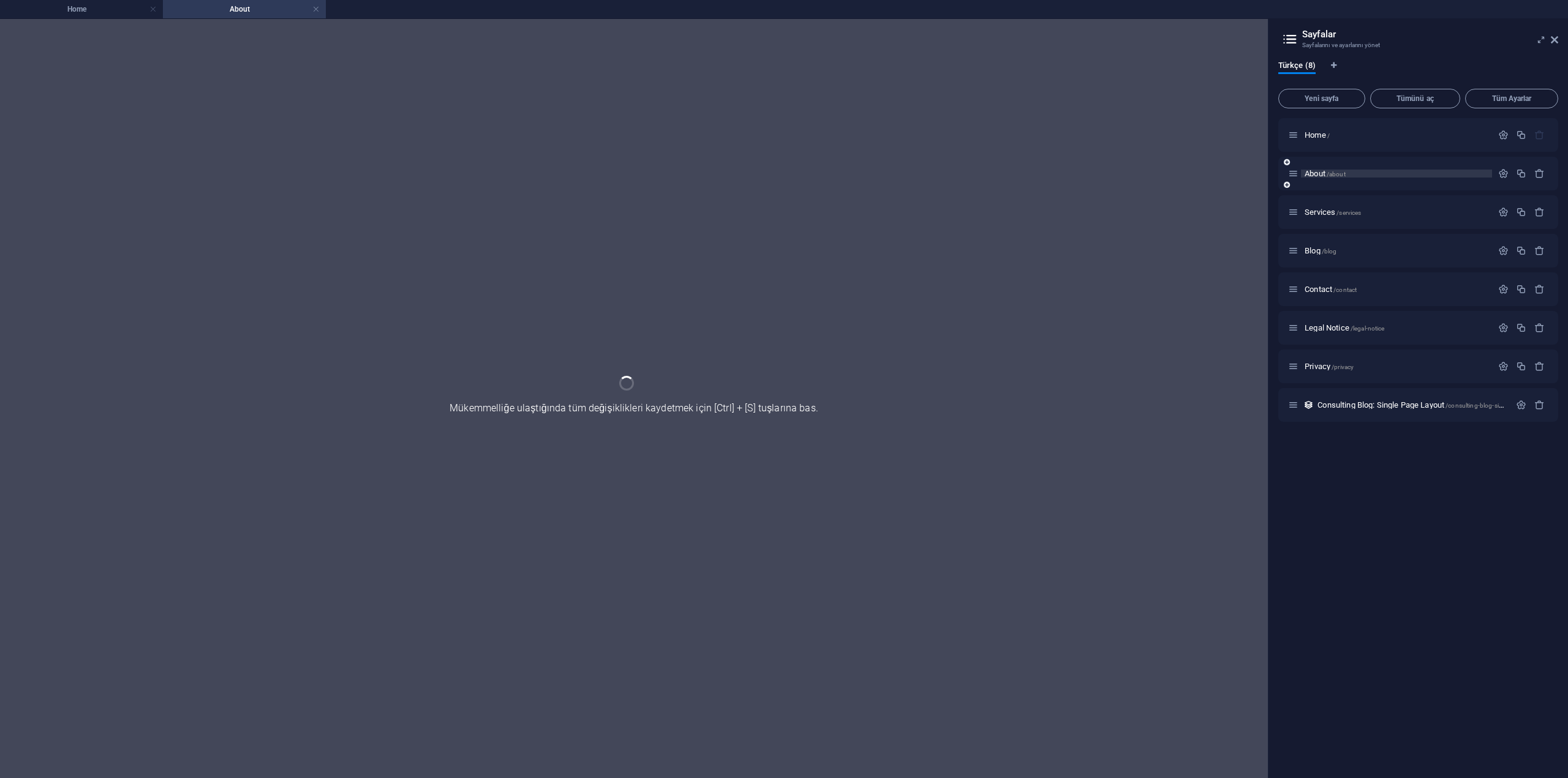
click at [1326, 188] on div "About /about" at bounding box center [1418, 173] width 280 height 34
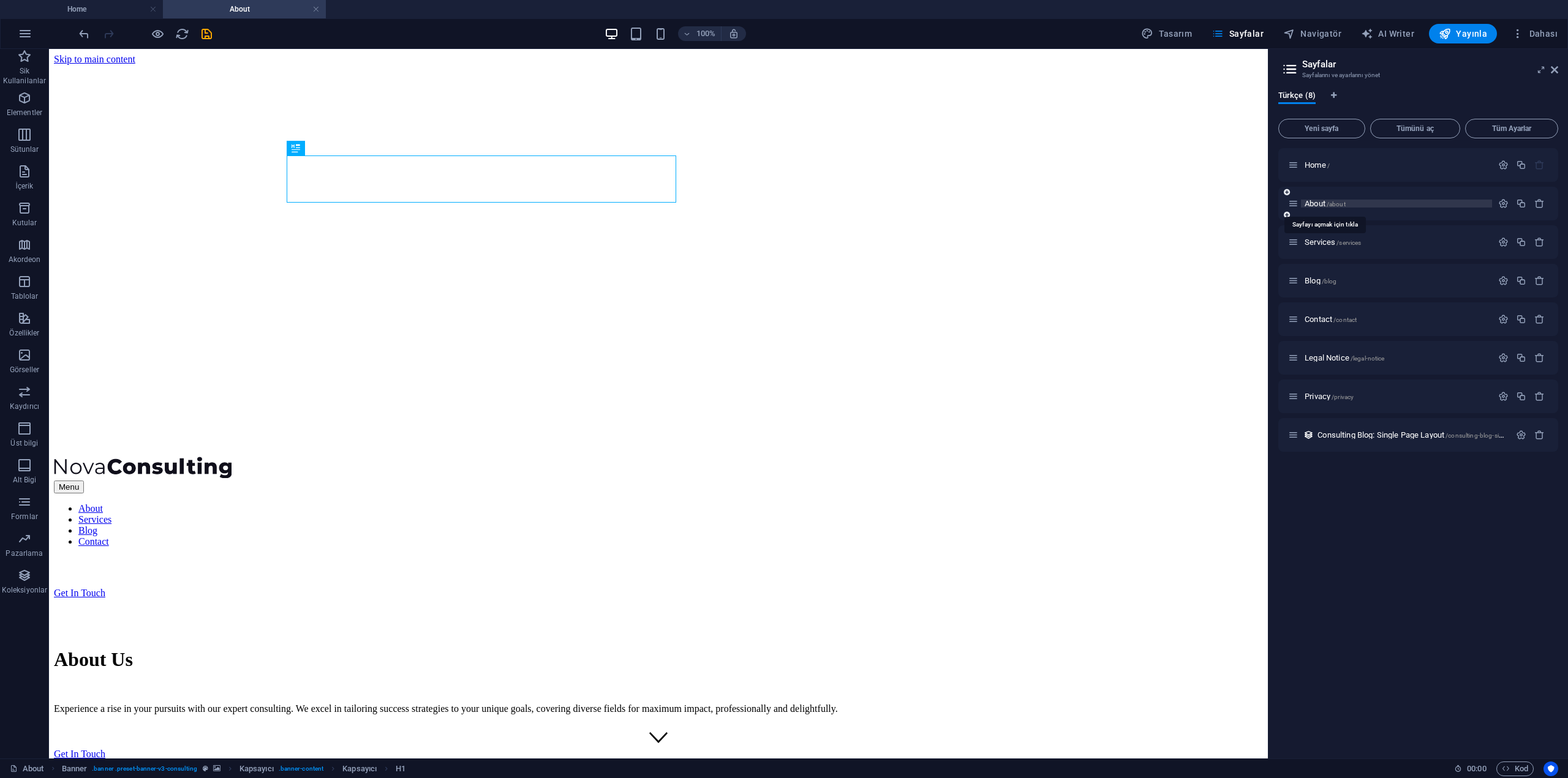
click at [1320, 203] on span "About /about" at bounding box center [1325, 203] width 41 height 9
click at [1499, 201] on icon "button" at bounding box center [1503, 203] width 11 height 11
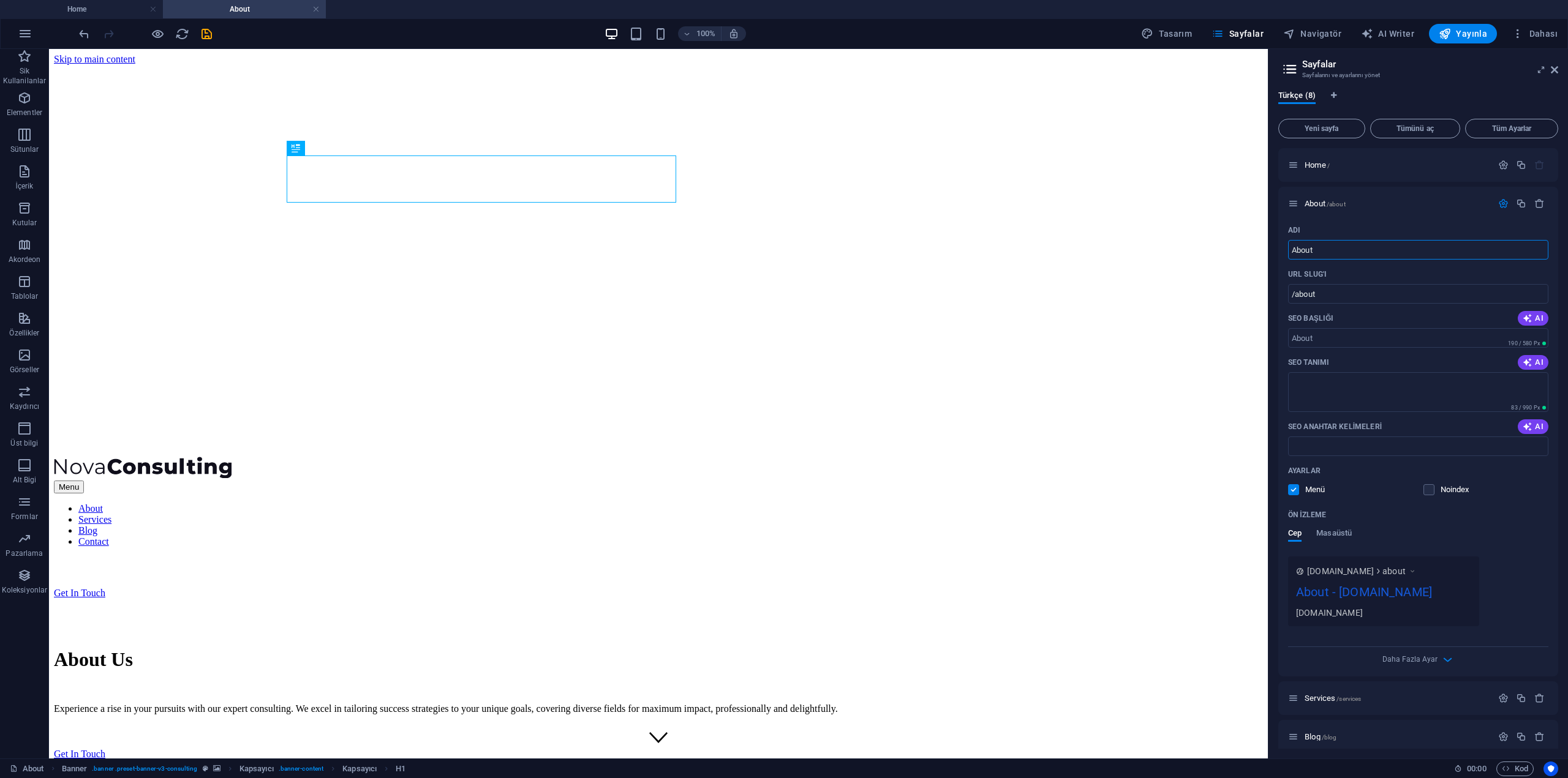
drag, startPoint x: 1348, startPoint y: 250, endPoint x: 1268, endPoint y: 249, distance: 80.0
click at [1268, 249] on aside "Sayfalar Sayfalarını ve ayarlarını yönet Türkçe (8) Yeni sayfa Tümünü aç Tüm Ay…" at bounding box center [1418, 404] width 300 height 710
type input "hakkımızfa"
type input "/hakk-m-zfa"
type input "hakkımızda"
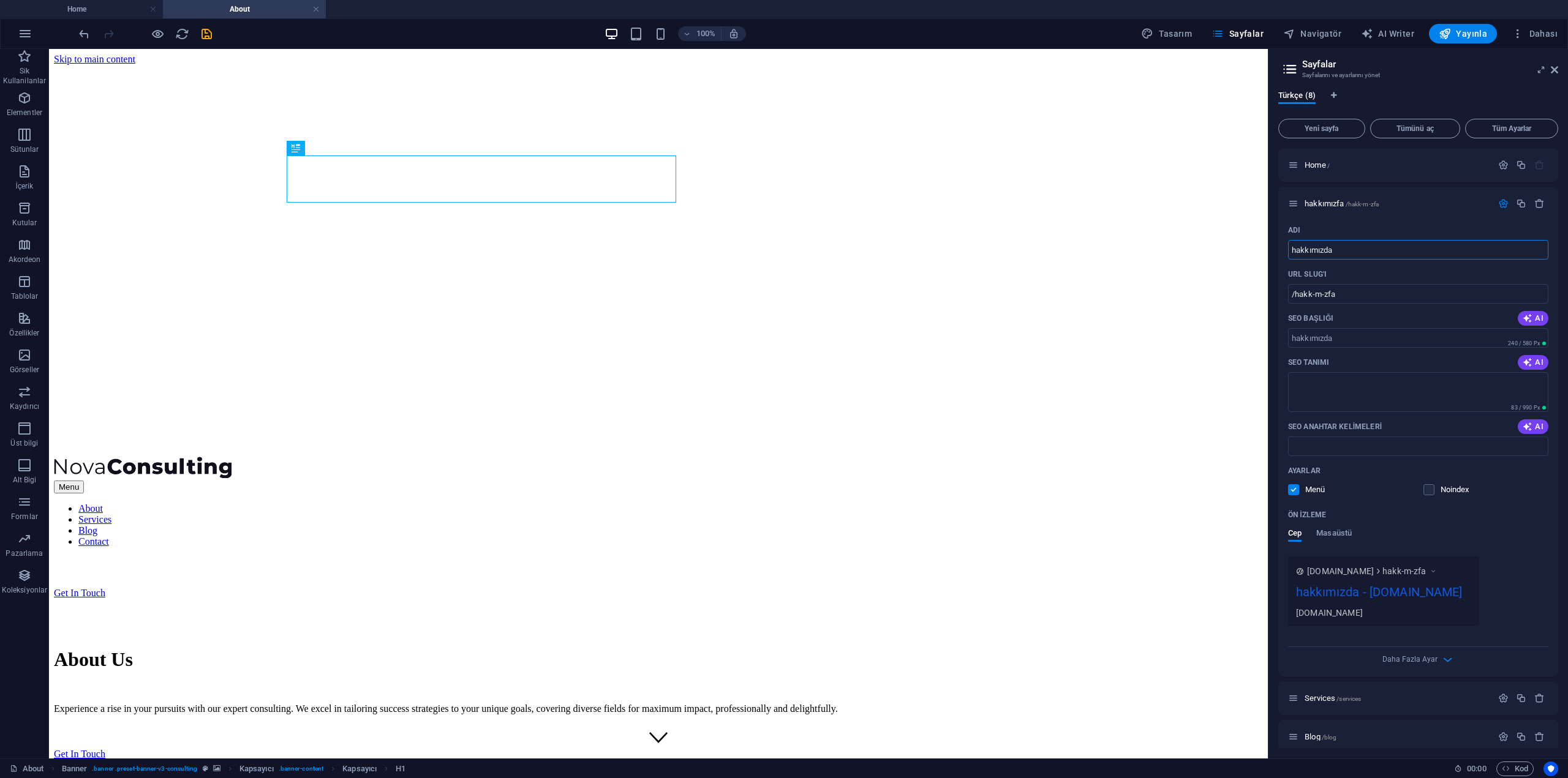
type input "/hakk-m-zda"
type input "hakkımızda"
click at [1393, 220] on div "hakkımızda /hakk-m-zda" at bounding box center [1418, 203] width 280 height 34
click at [1324, 169] on span "Home /" at bounding box center [1317, 165] width 25 height 9
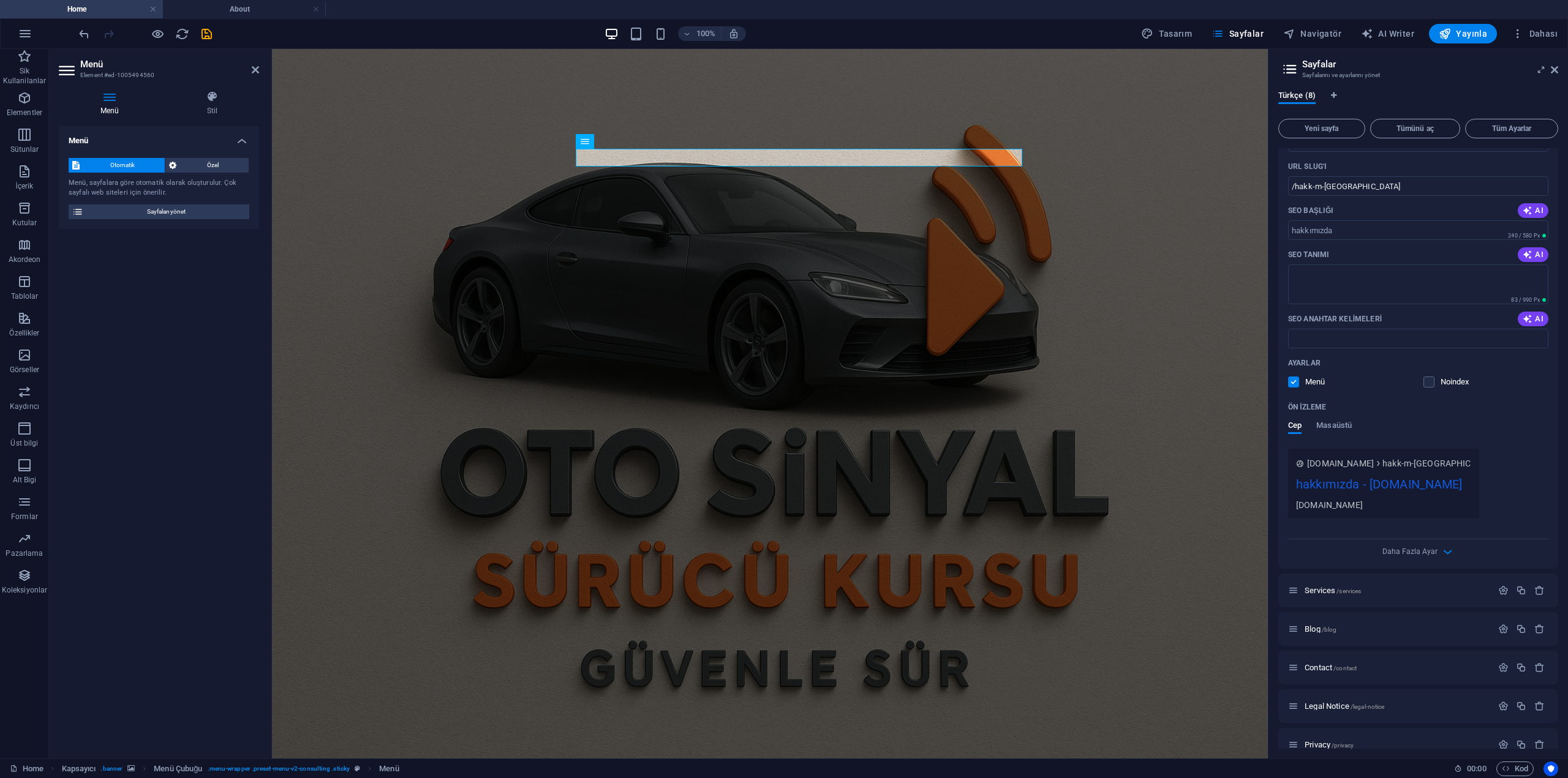
scroll to position [164, 0]
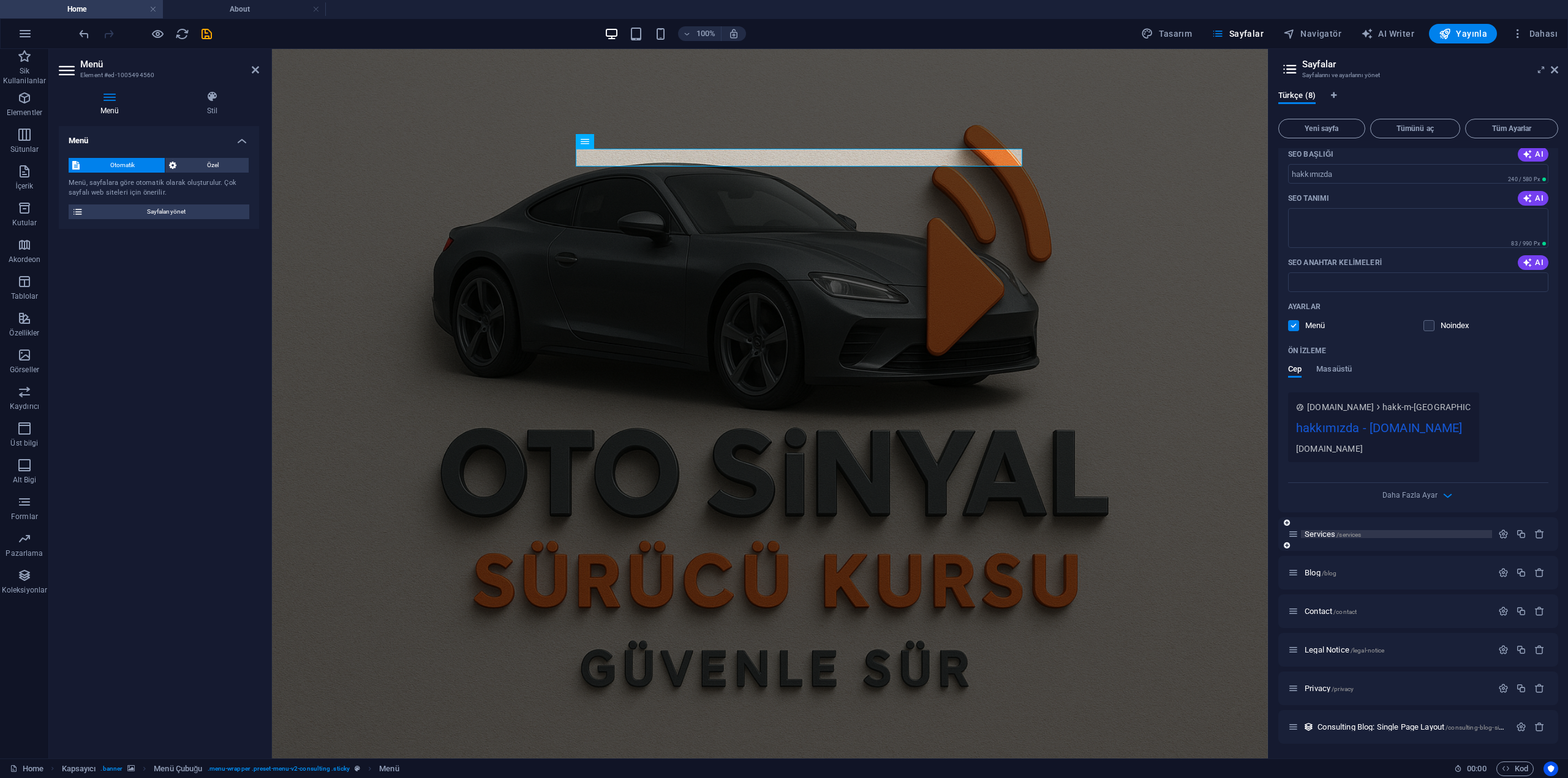
click at [1326, 534] on span "Services /services" at bounding box center [1332, 533] width 56 height 9
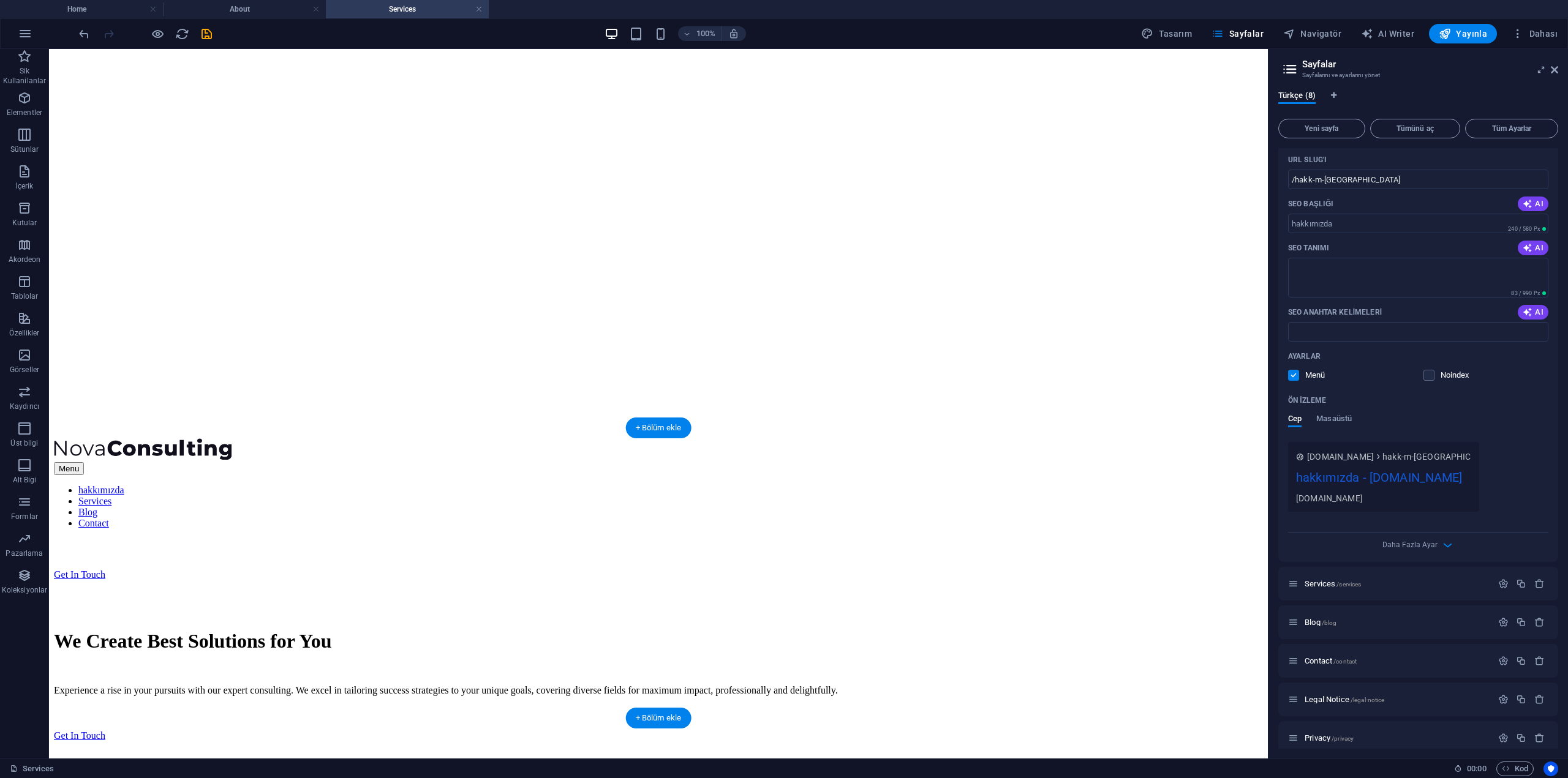
scroll to position [0, 0]
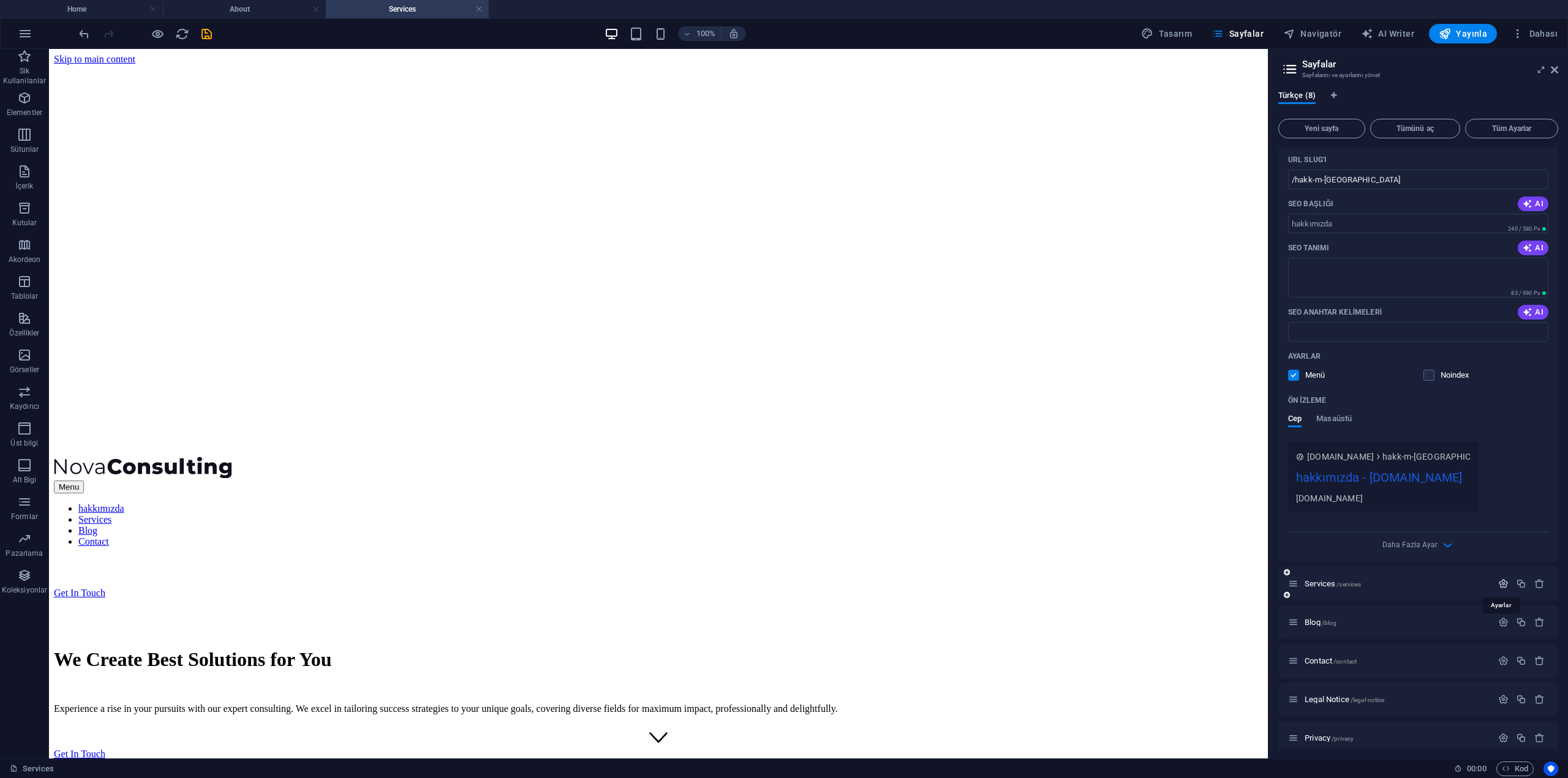
click at [1503, 581] on icon "button" at bounding box center [1503, 584] width 11 height 11
click at [1325, 635] on input "Services" at bounding box center [1418, 630] width 260 height 19
click at [1324, 635] on input "Services" at bounding box center [1418, 630] width 260 height 19
type input "b"
type input "/b"
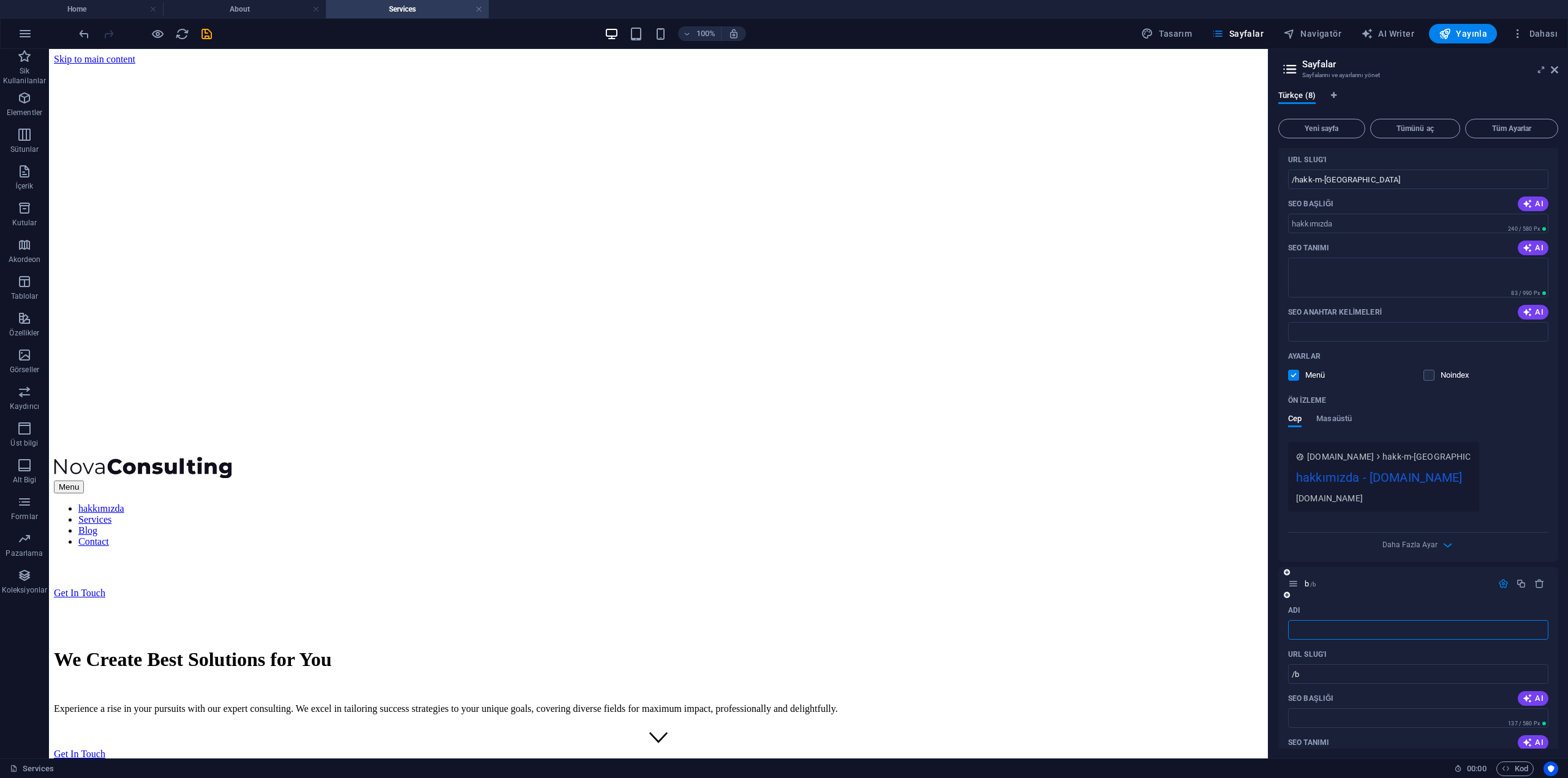
type input "/"
type input "hizmetlerimiz"
type input "/hizmetlerimiz"
type input "hizmetlerimiz"
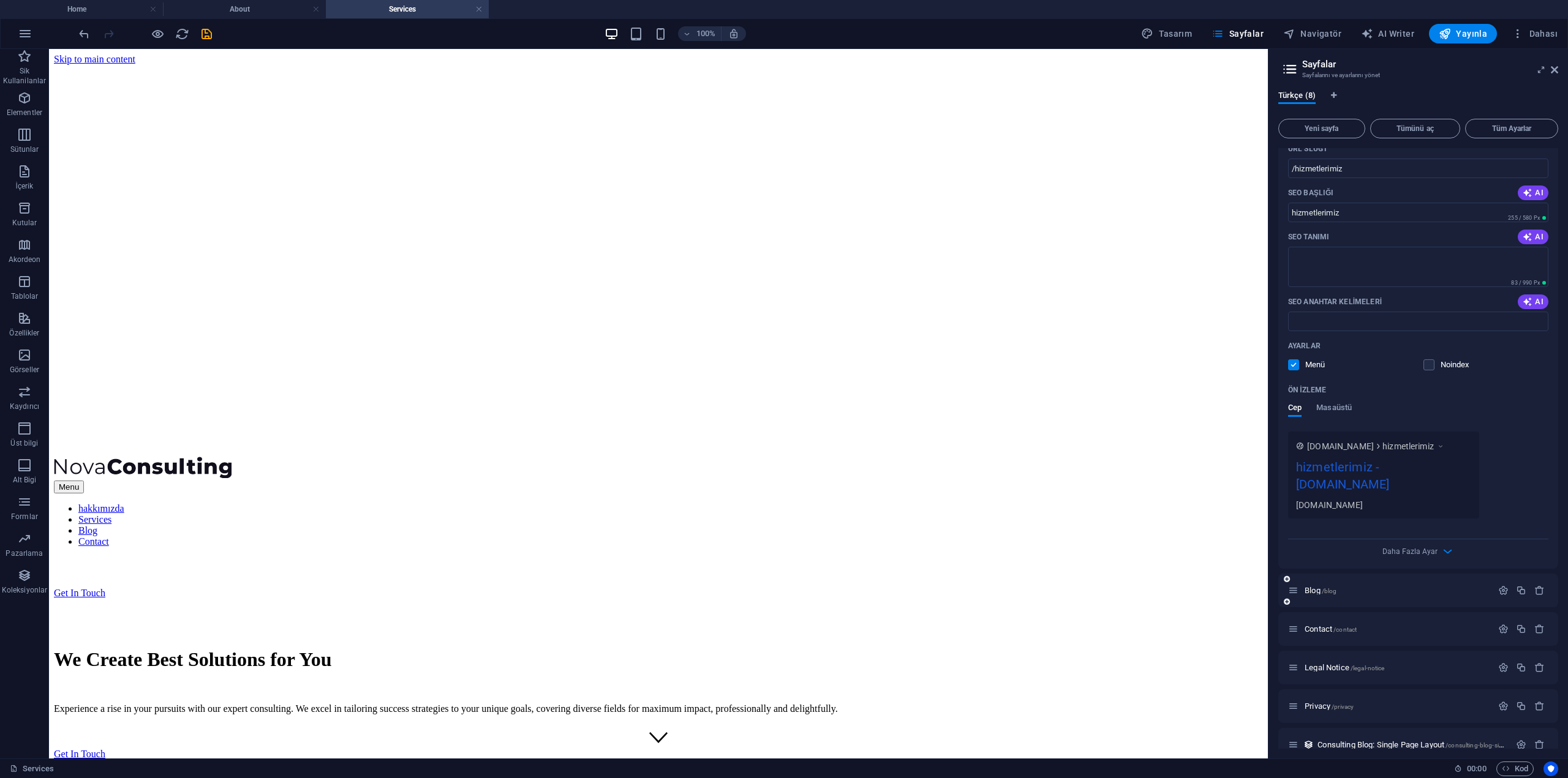
scroll to position [621, 0]
type input "hizmetlerimiz"
click at [1501, 584] on icon "button" at bounding box center [1503, 589] width 11 height 11
click at [1302, 626] on input "Blog" at bounding box center [1418, 636] width 260 height 19
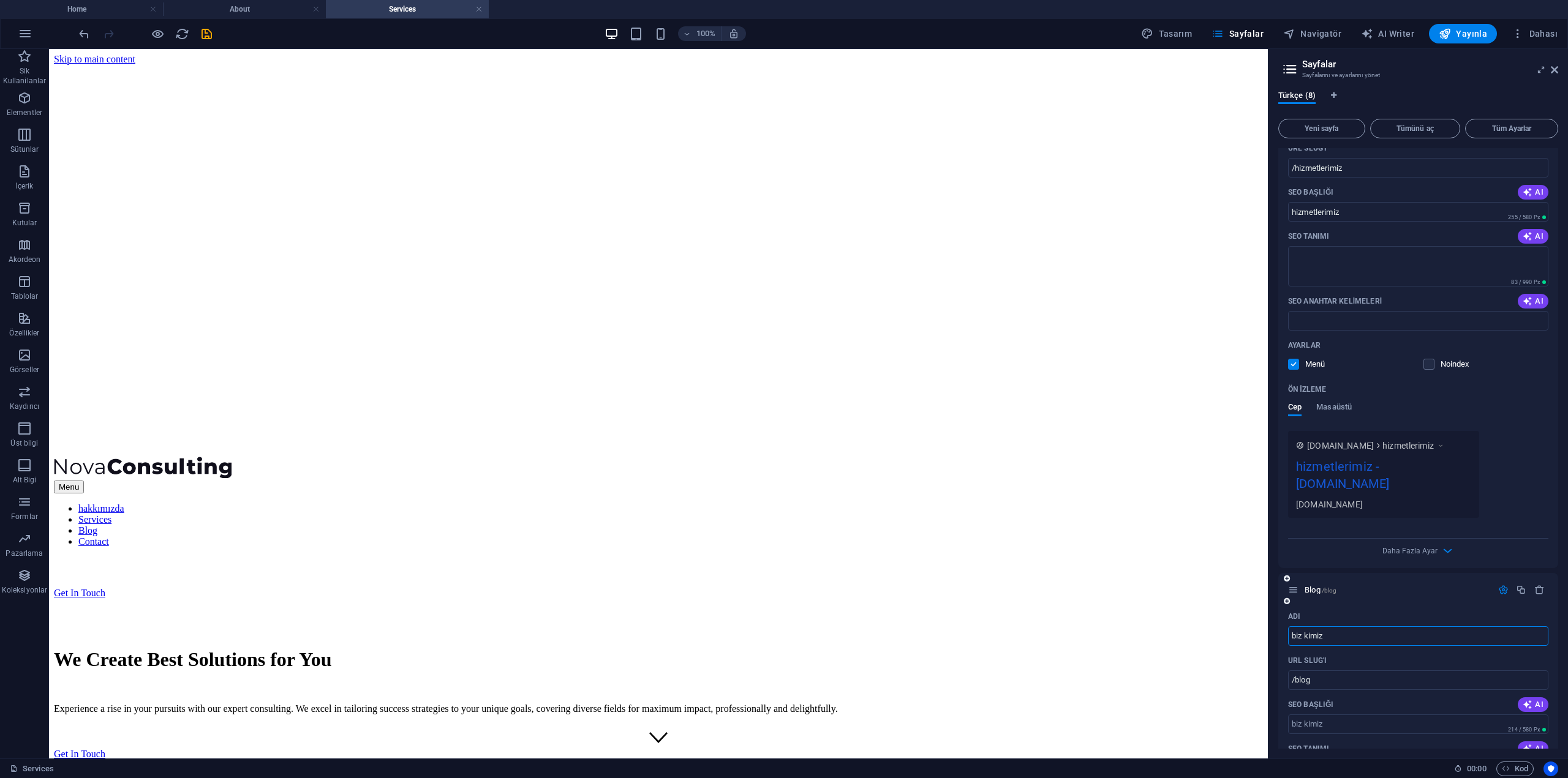
type input "biz kimiz"
type input "/biz-kimiz"
type input "biz kimiz"
click at [1371, 607] on div "Adı" at bounding box center [1418, 617] width 260 height 19
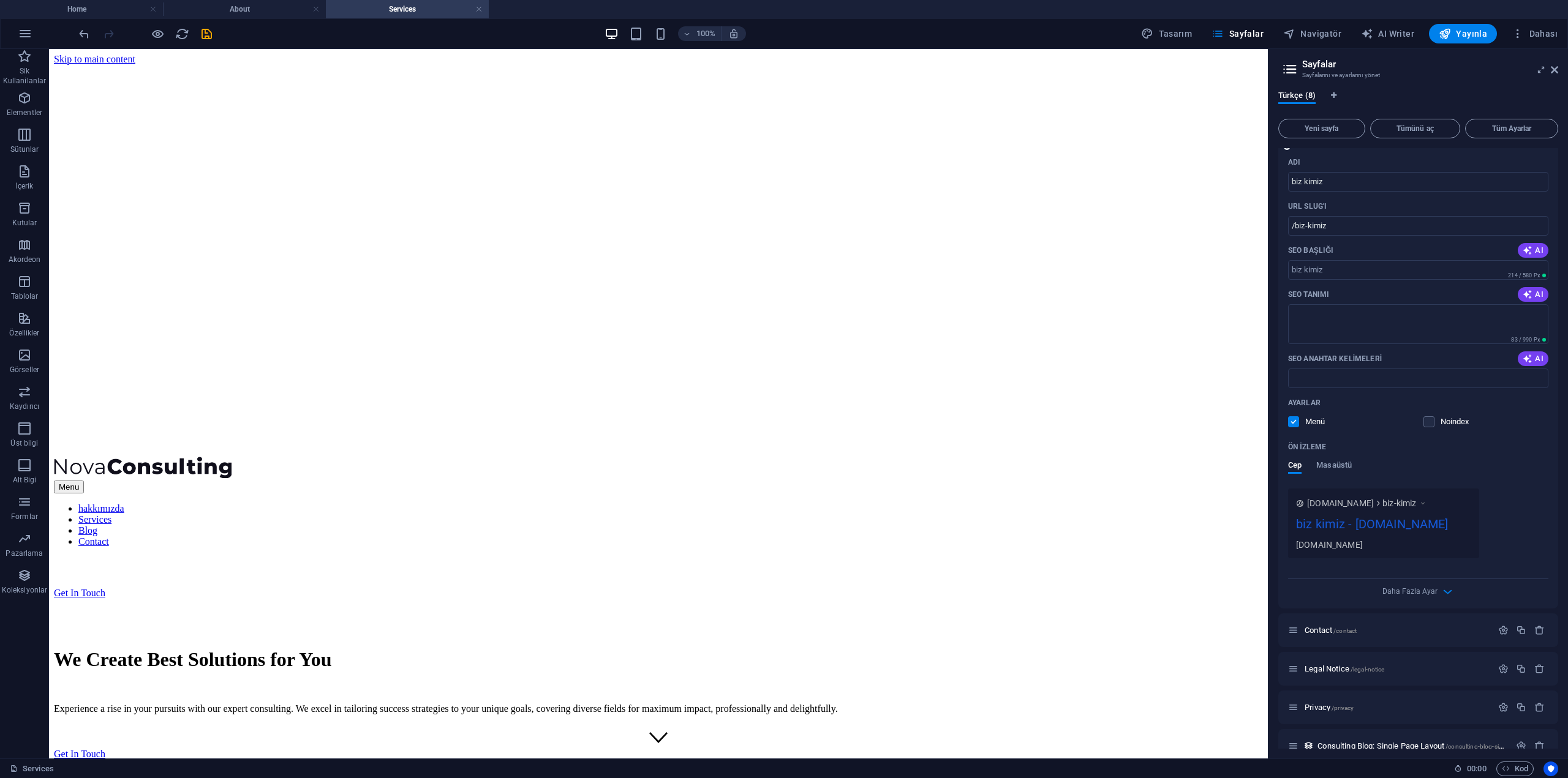
scroll to position [1077, 0]
click at [1324, 624] on span "Contact /contact" at bounding box center [1330, 628] width 52 height 9
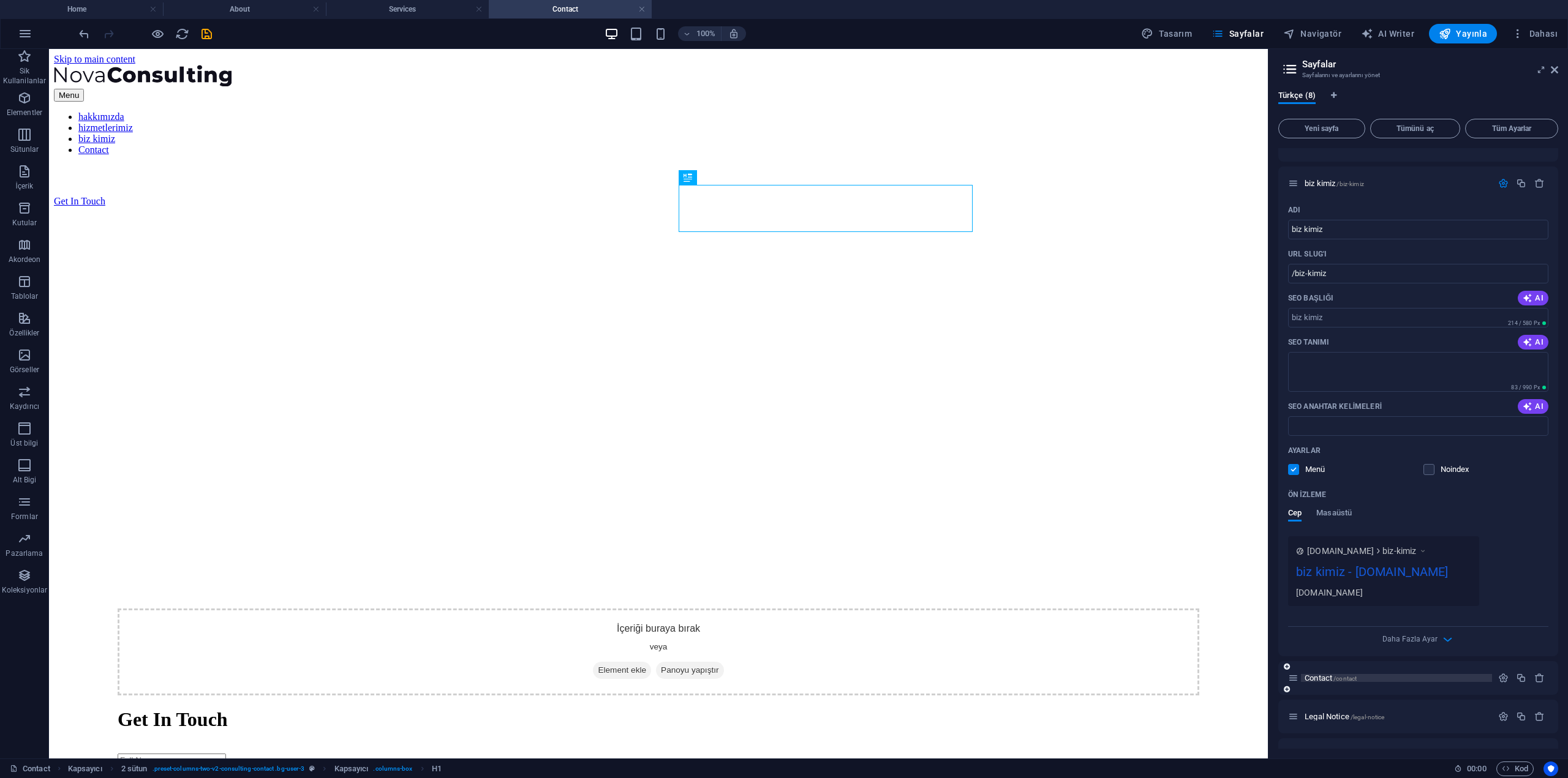
scroll to position [0, 0]
click at [1328, 673] on span "Contact /contact" at bounding box center [1330, 678] width 52 height 9
click at [1499, 673] on icon "button" at bounding box center [1503, 678] width 11 height 11
click at [1330, 715] on input "Contact" at bounding box center [1418, 725] width 260 height 19
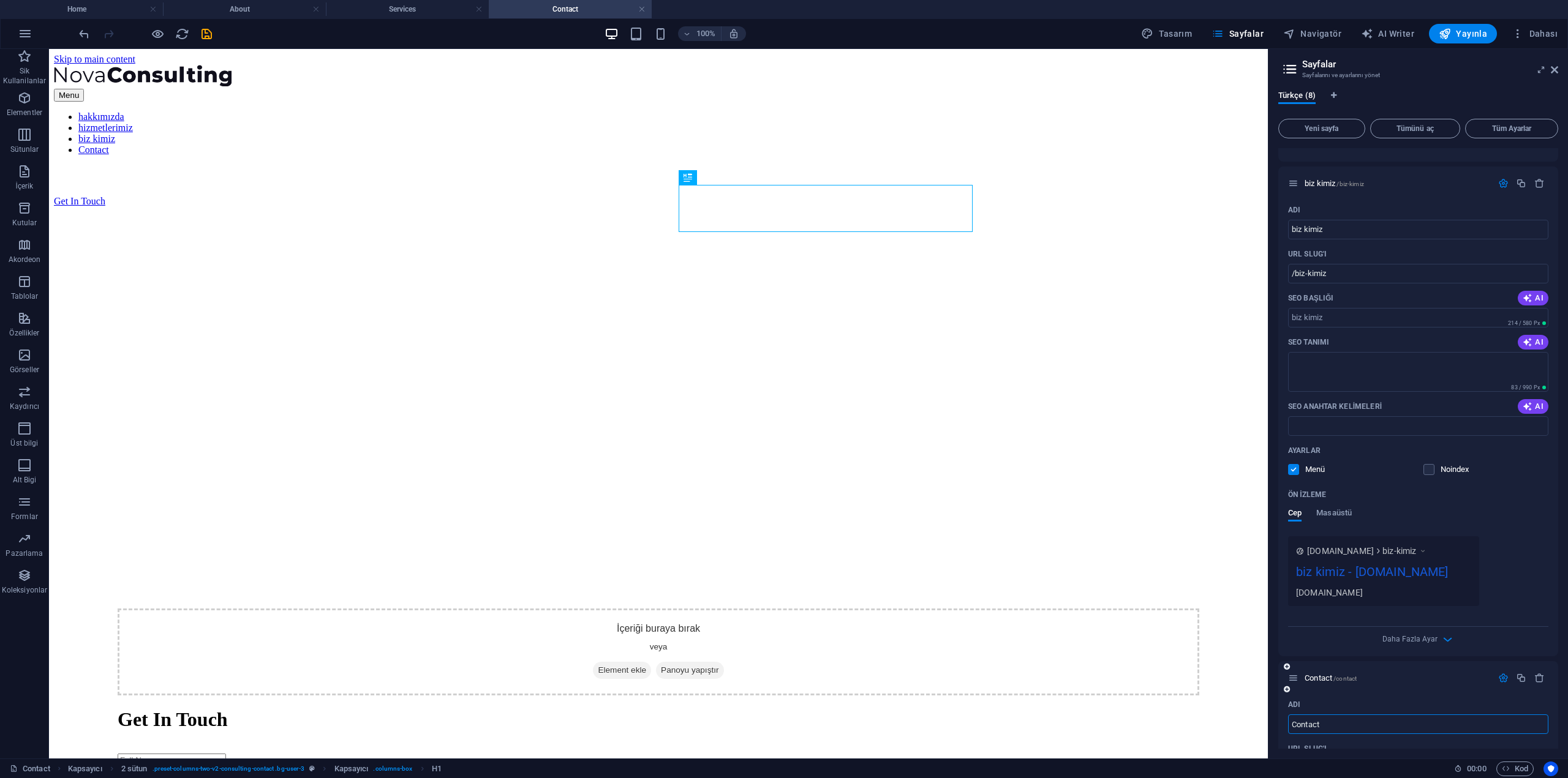
click at [1330, 715] on input "Contact" at bounding box center [1418, 725] width 260 height 19
click at [1353, 130] on span "Yeni sayfa" at bounding box center [1322, 128] width 76 height 7
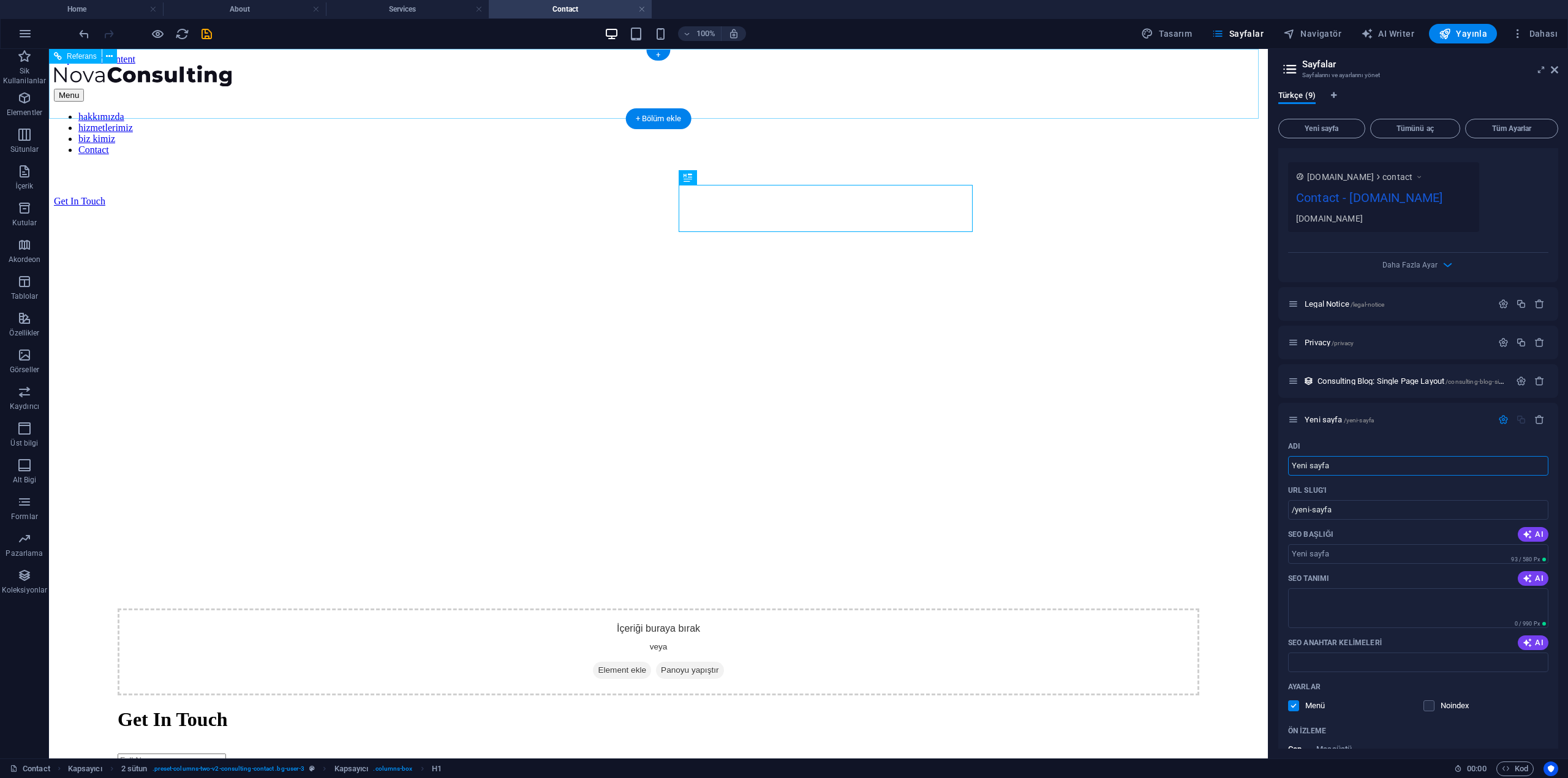
click at [581, 111] on nav "hakkımızda hizmetlerimiz biz kimiz Contact" at bounding box center [658, 133] width 1209 height 44
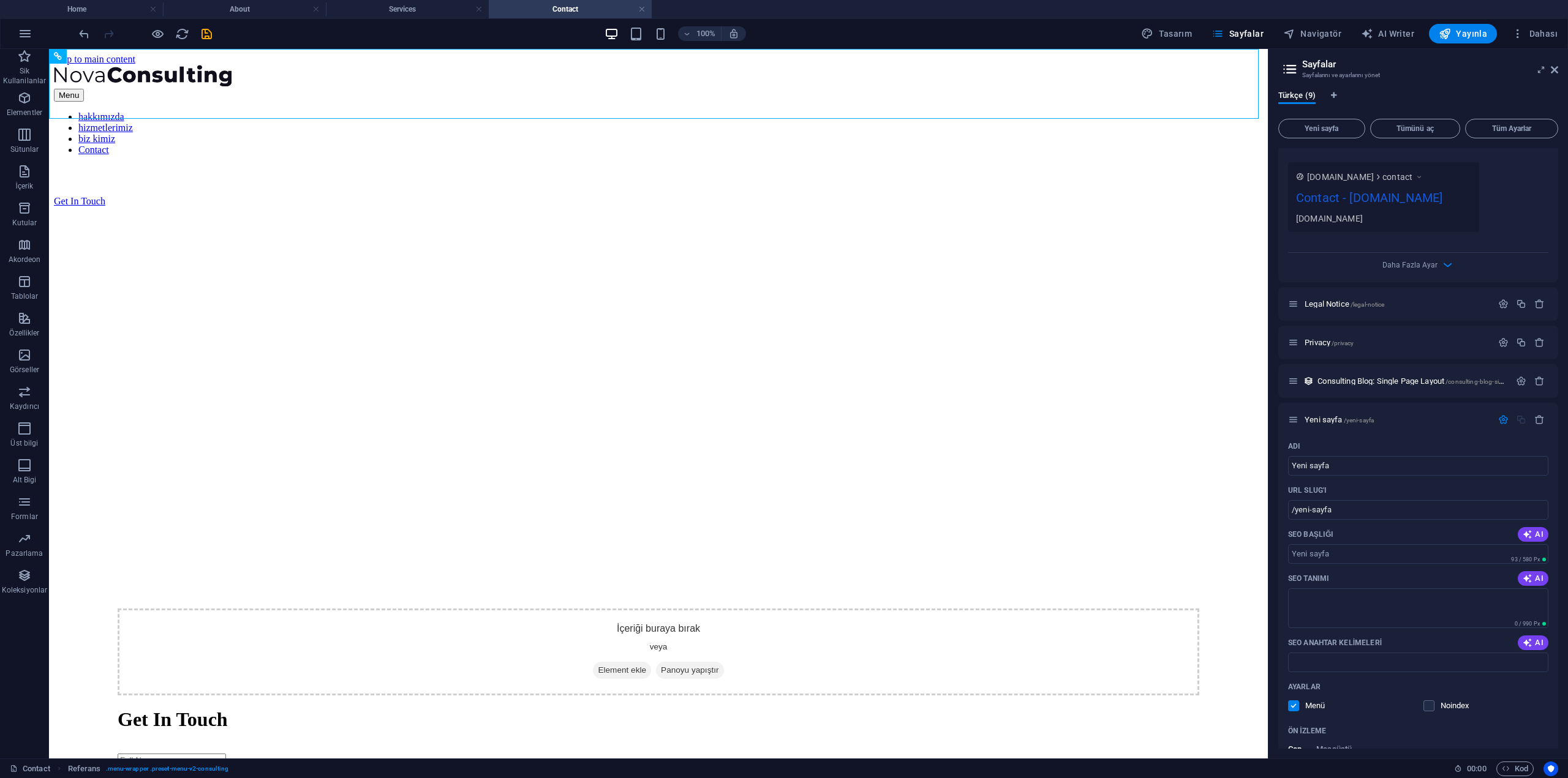
click at [1561, 242] on div "Türkçe (9) Yeni sayfa Tümünü aç Tüm Ayarlar Home / hakkımızda /hakk-m-zda Adı h…" at bounding box center [1417, 420] width 299 height 678
click at [1292, 337] on icon at bounding box center [1293, 342] width 11 height 11
click at [1319, 338] on span "Privacy /privacy" at bounding box center [1329, 342] width 49 height 9
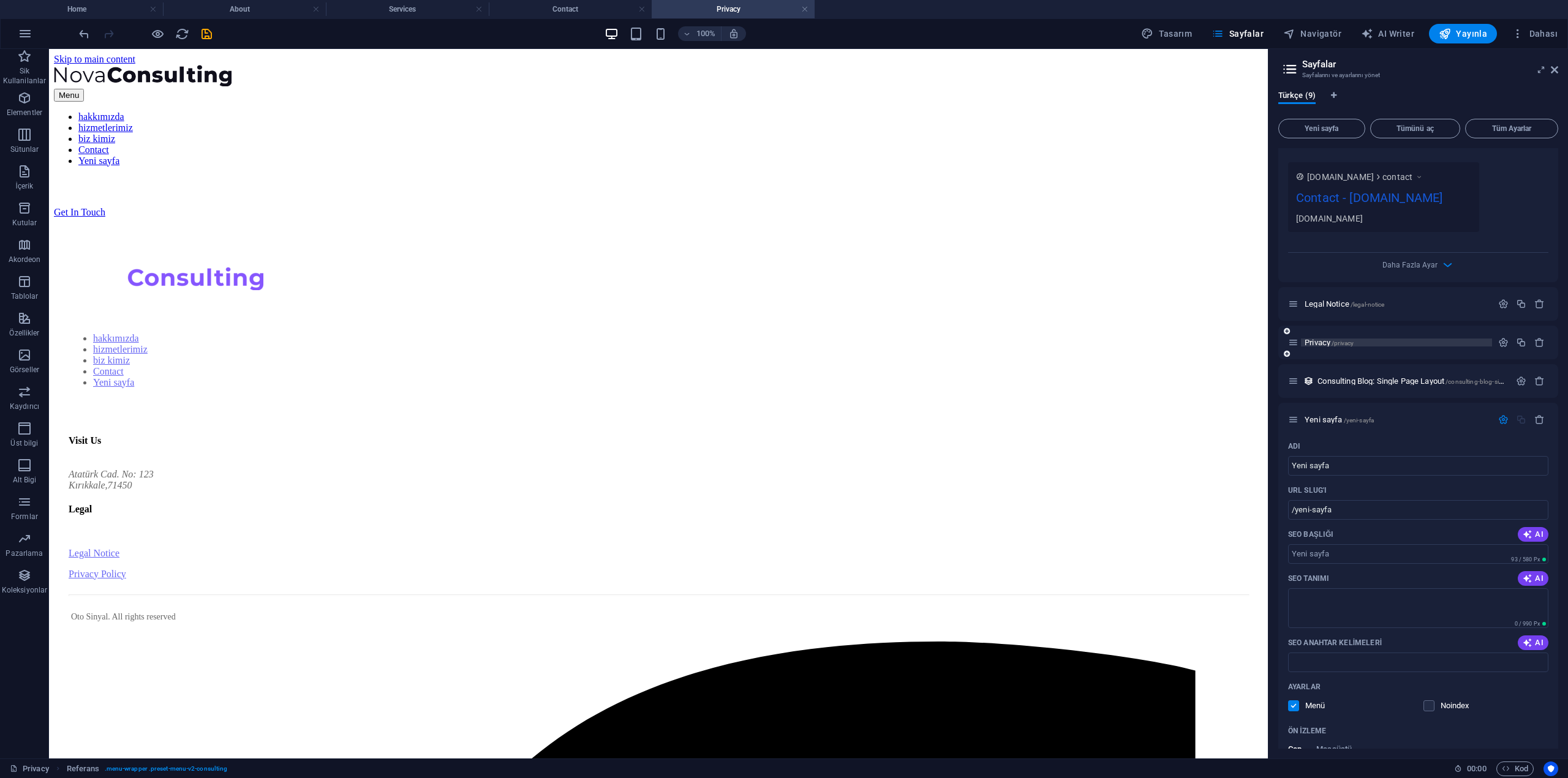
scroll to position [0, 0]
